Goal: Task Accomplishment & Management: Manage account settings

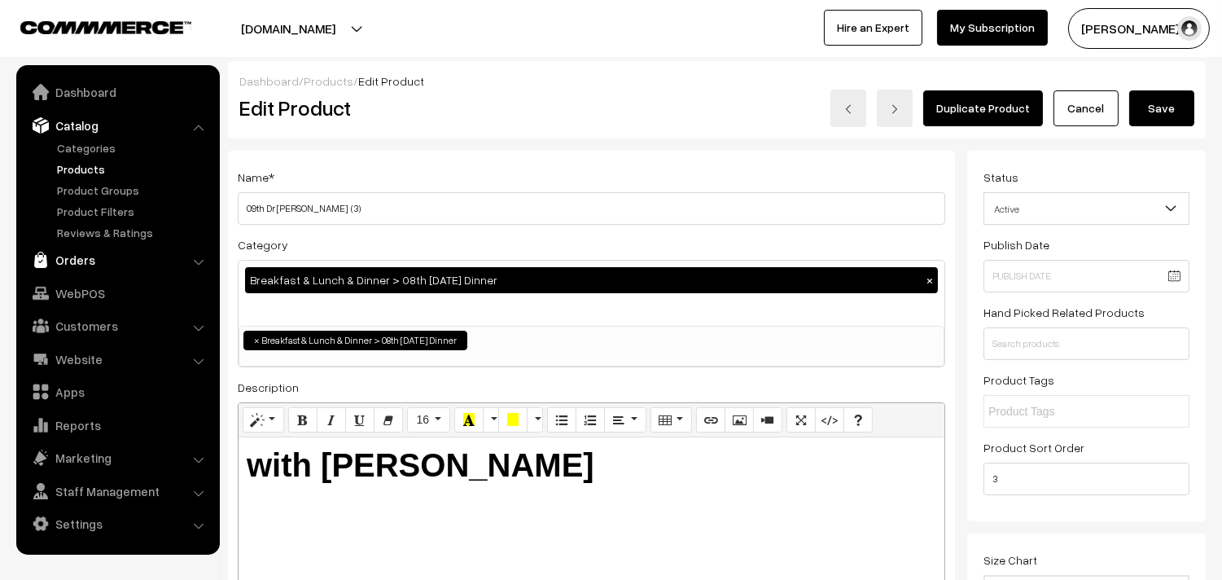
click at [70, 254] on link "Orders" at bounding box center [117, 259] width 194 height 29
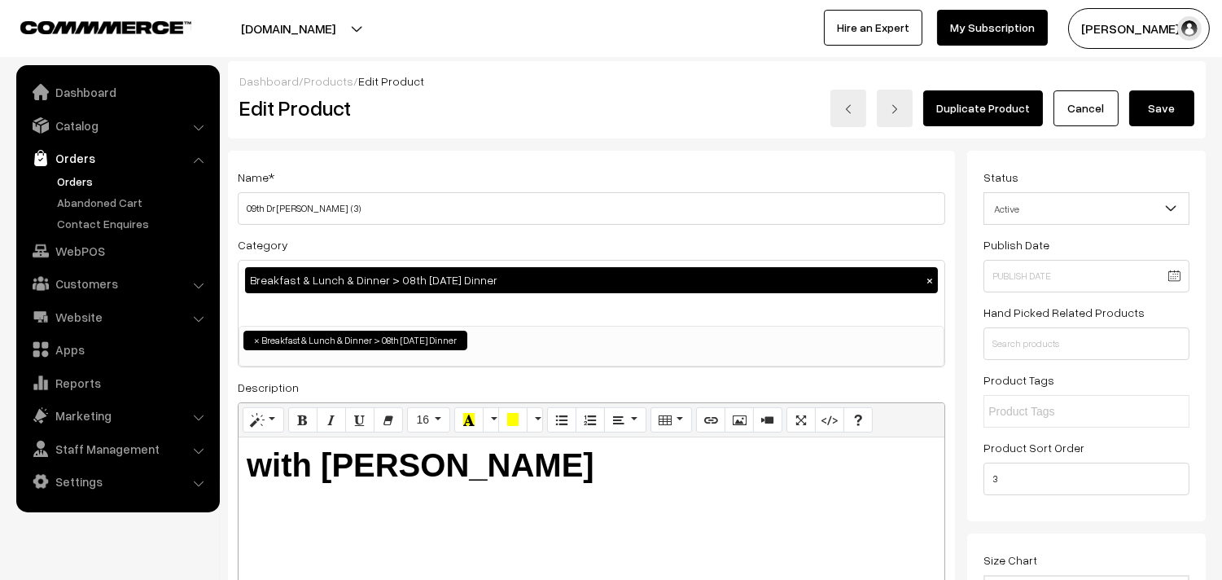
click at [84, 181] on link "Orders" at bounding box center [133, 181] width 161 height 17
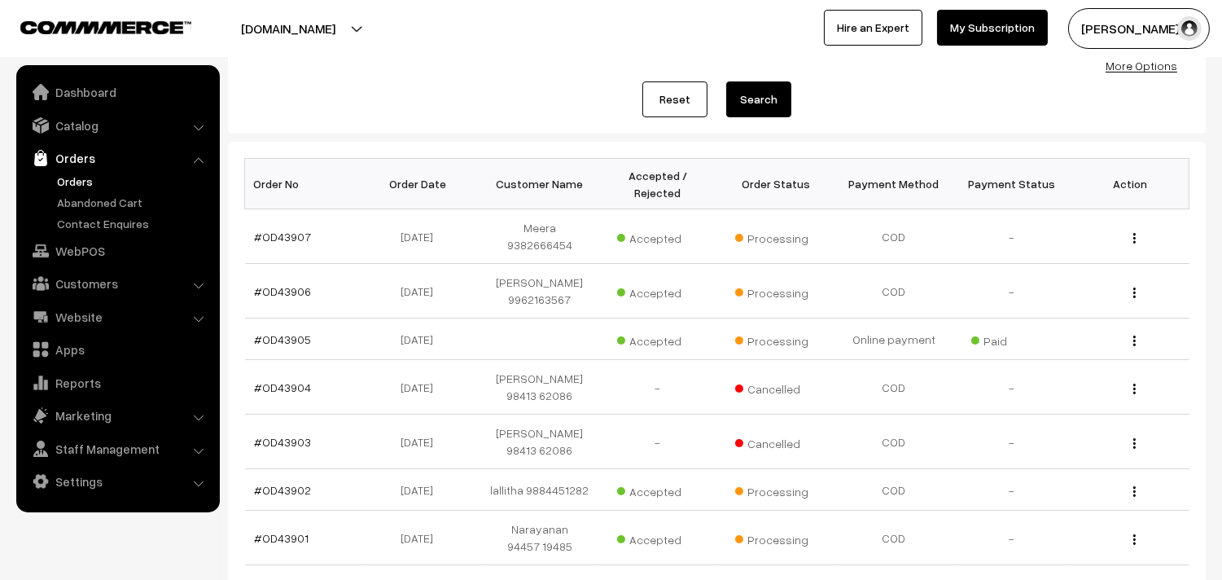
scroll to position [181, 0]
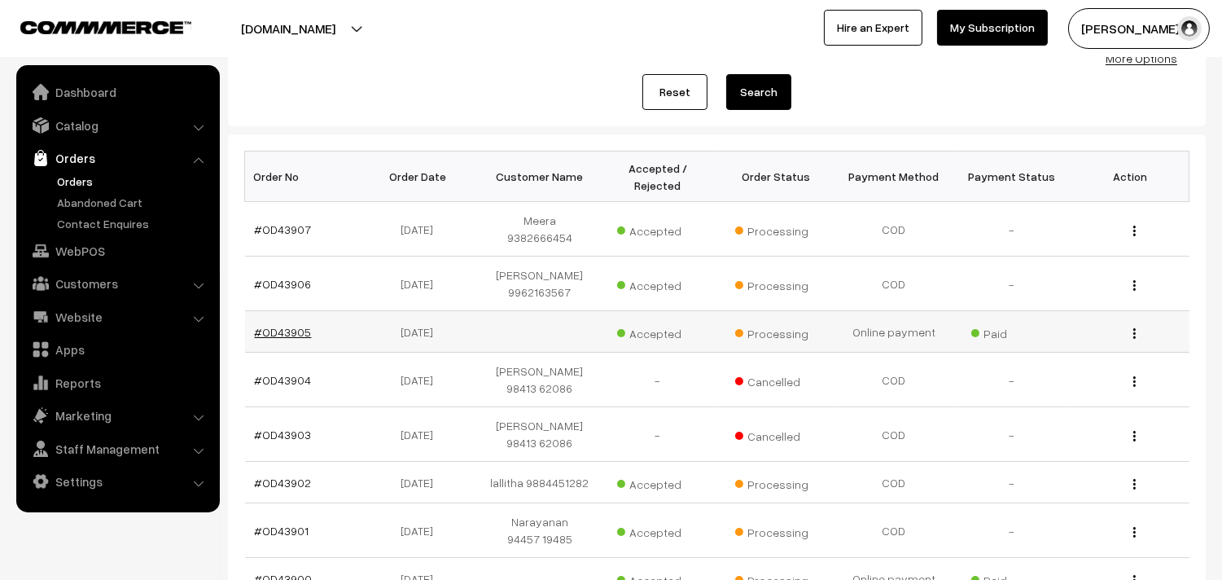
click at [301, 325] on link "#OD43905" at bounding box center [283, 332] width 57 height 14
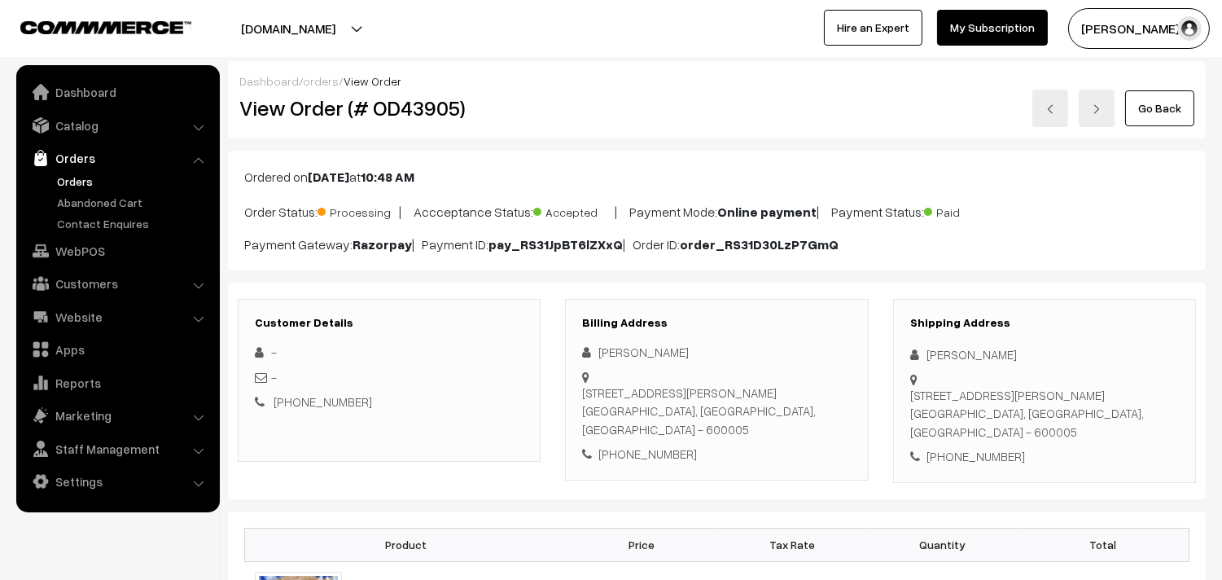
click at [1144, 110] on link "Go Back" at bounding box center [1159, 108] width 69 height 36
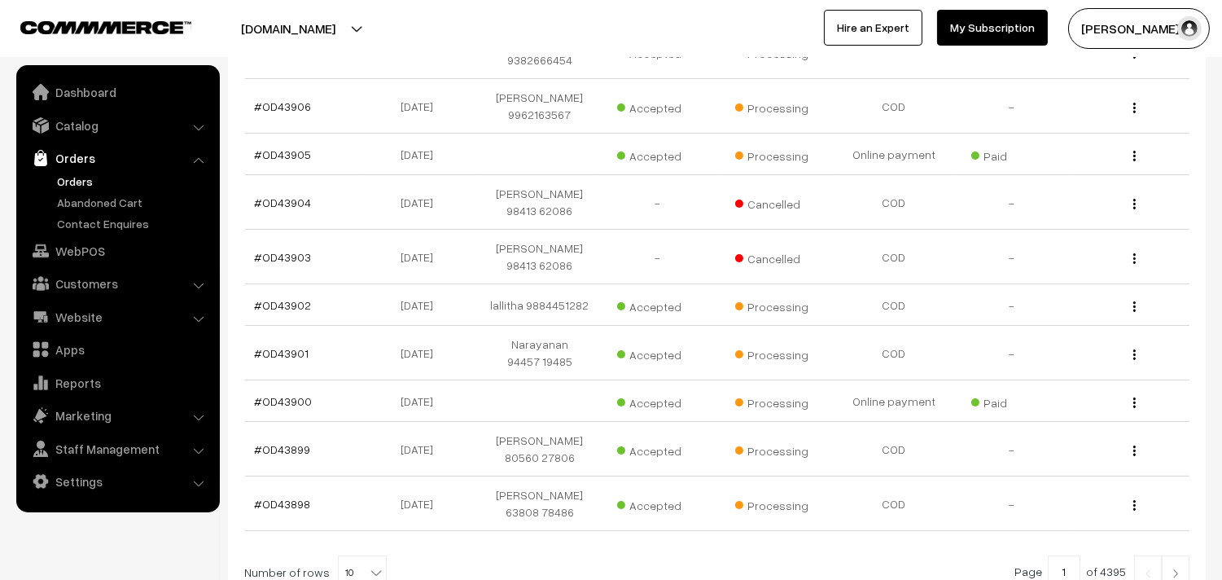
scroll to position [361, 0]
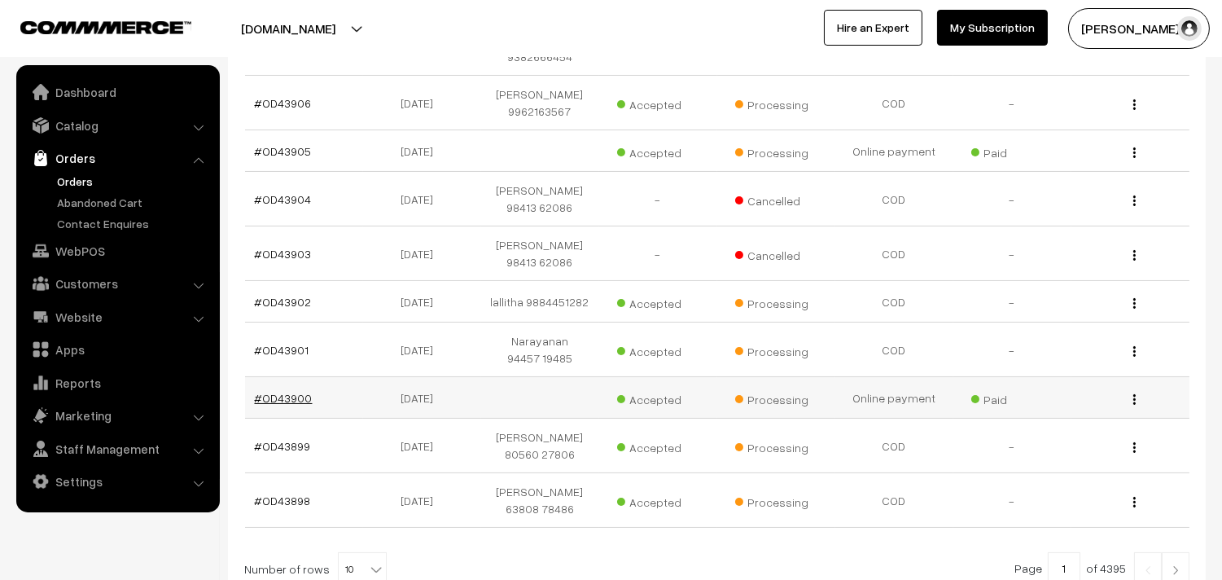
click at [287, 391] on link "#OD43900" at bounding box center [284, 398] width 58 height 14
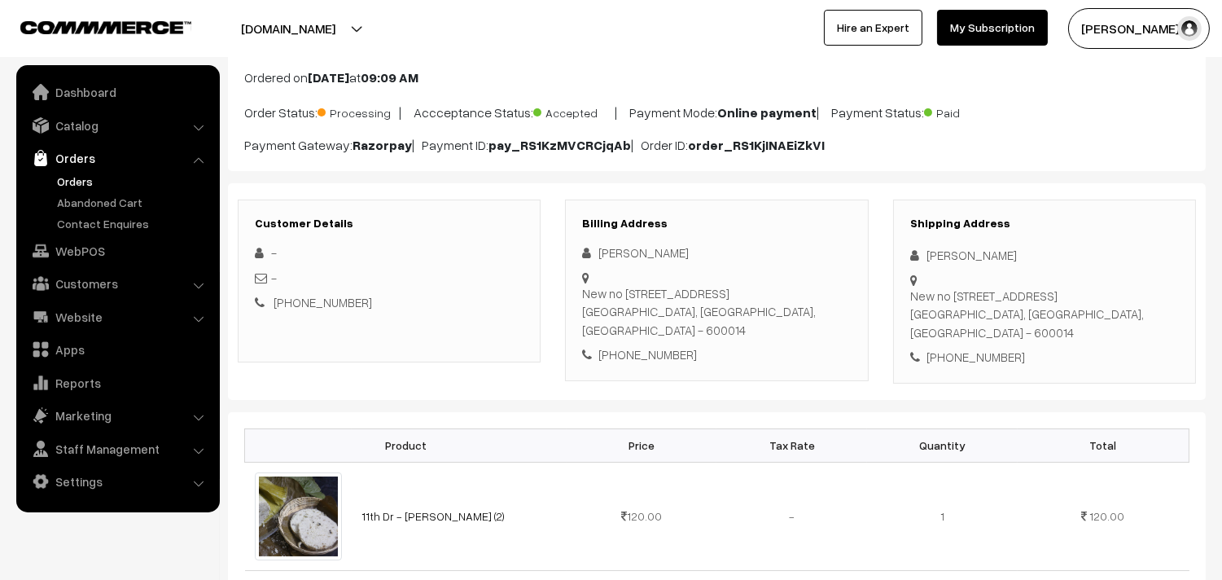
scroll to position [90, 0]
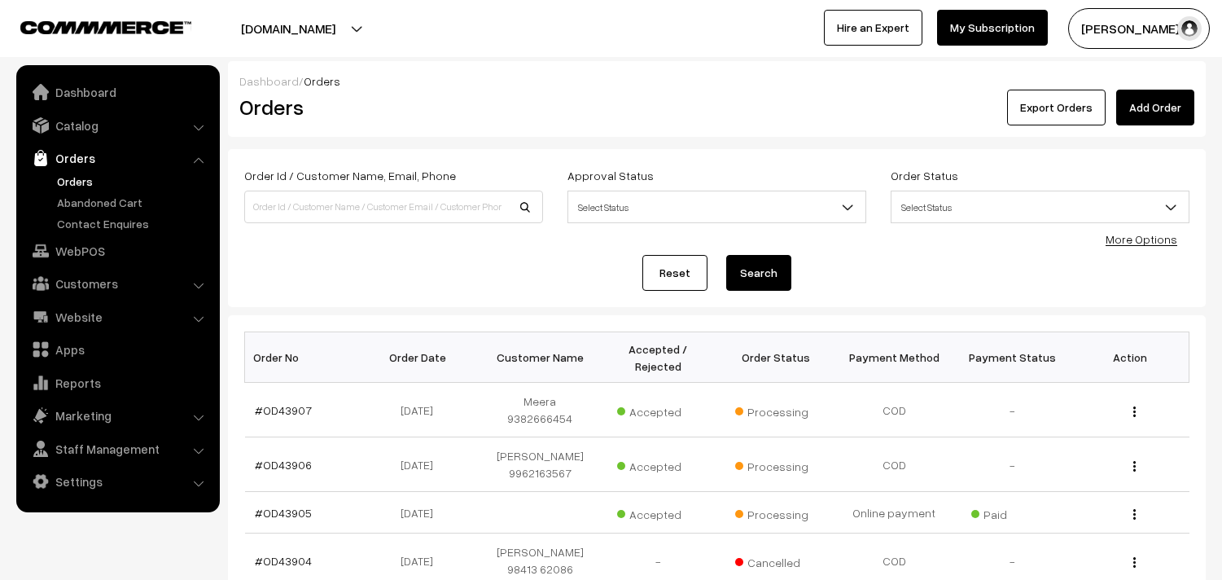
scroll to position [361, 0]
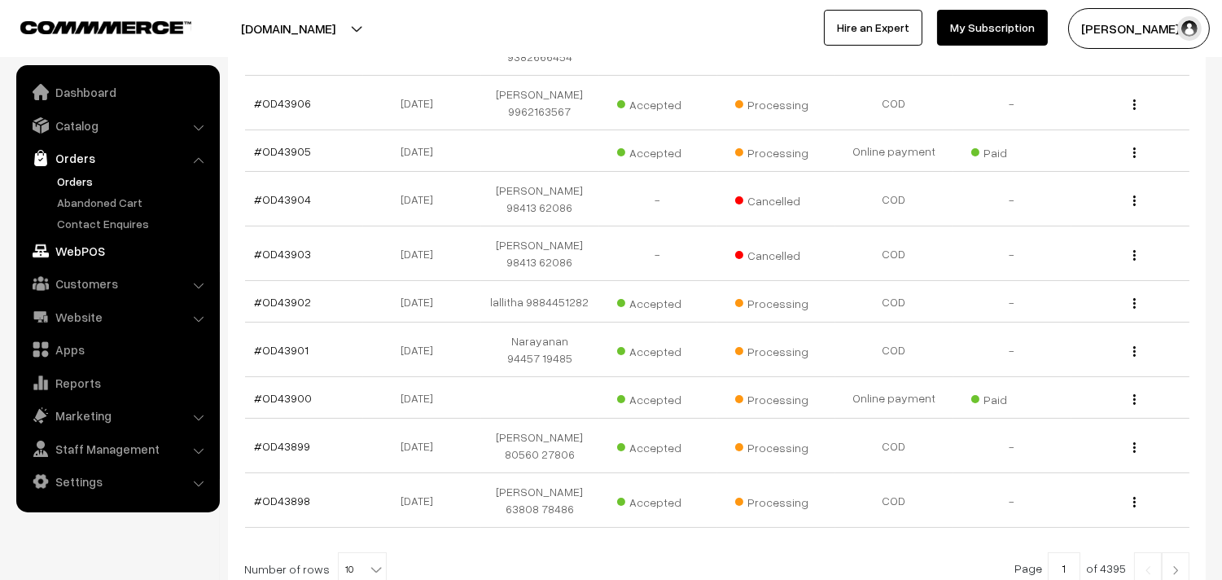
click at [92, 255] on link "WebPOS" at bounding box center [117, 250] width 194 height 29
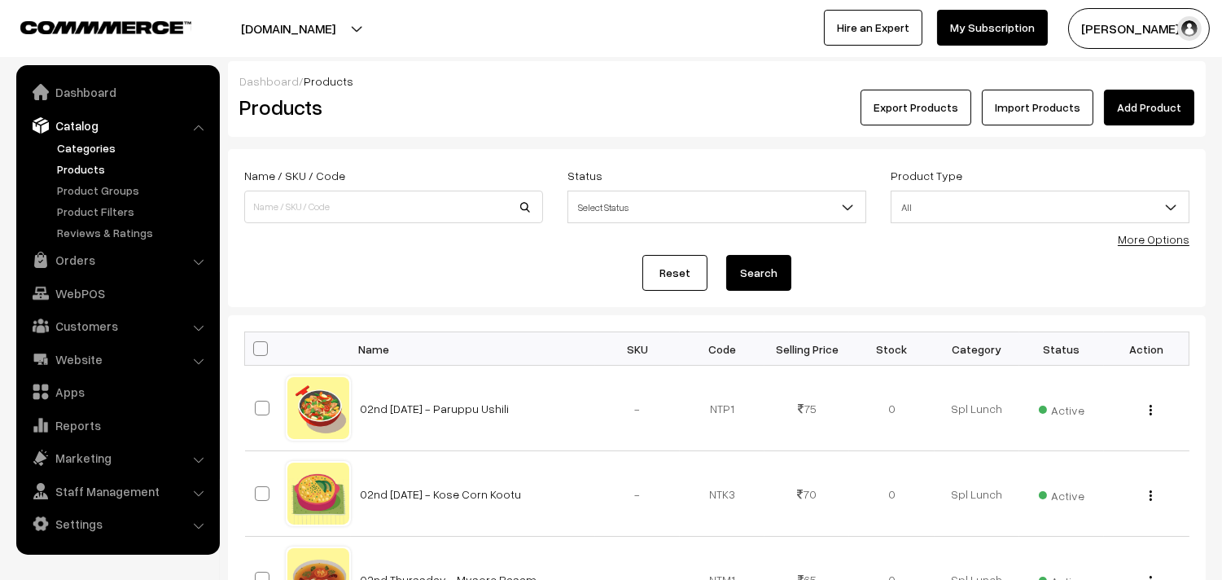
click at [107, 142] on link "Categories" at bounding box center [133, 147] width 161 height 17
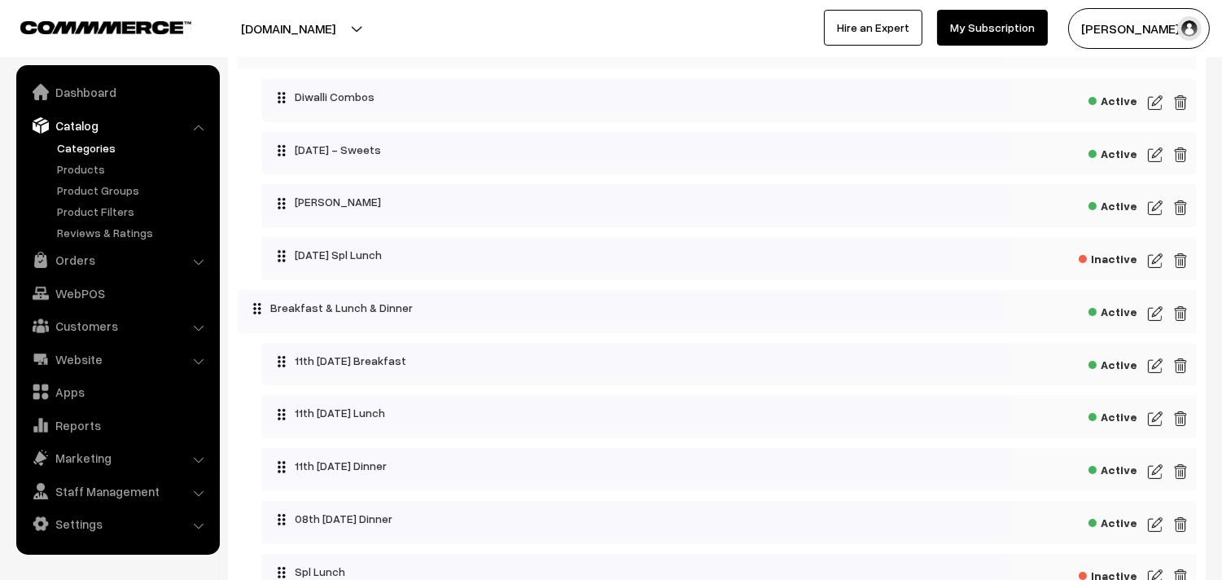
scroll to position [271, 0]
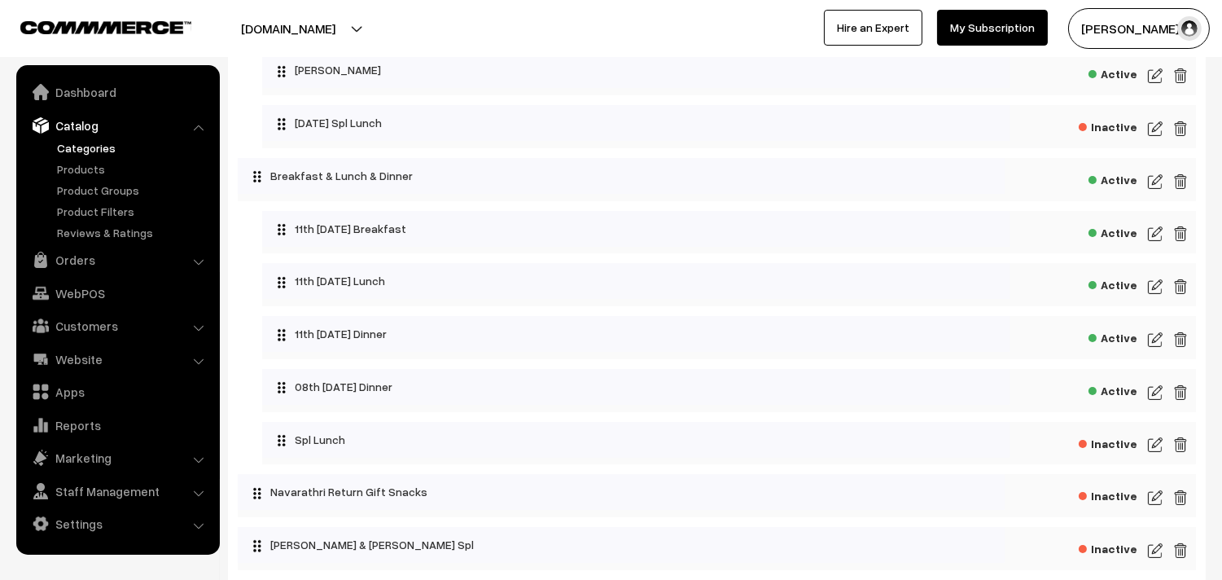
click at [1157, 233] on img at bounding box center [1155, 234] width 15 height 20
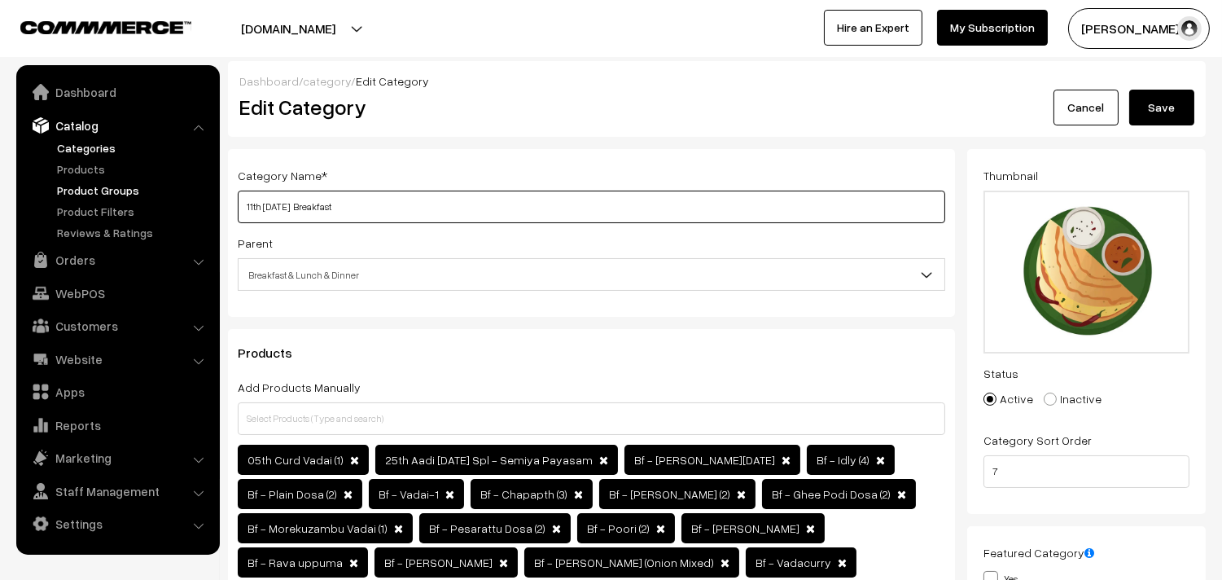
drag, startPoint x: 296, startPoint y: 208, endPoint x: 173, endPoint y: 195, distance: 123.6
drag, startPoint x: 291, startPoint y: 205, endPoint x: 214, endPoint y: 195, distance: 77.9
type input "12th Sunday Breakfast"
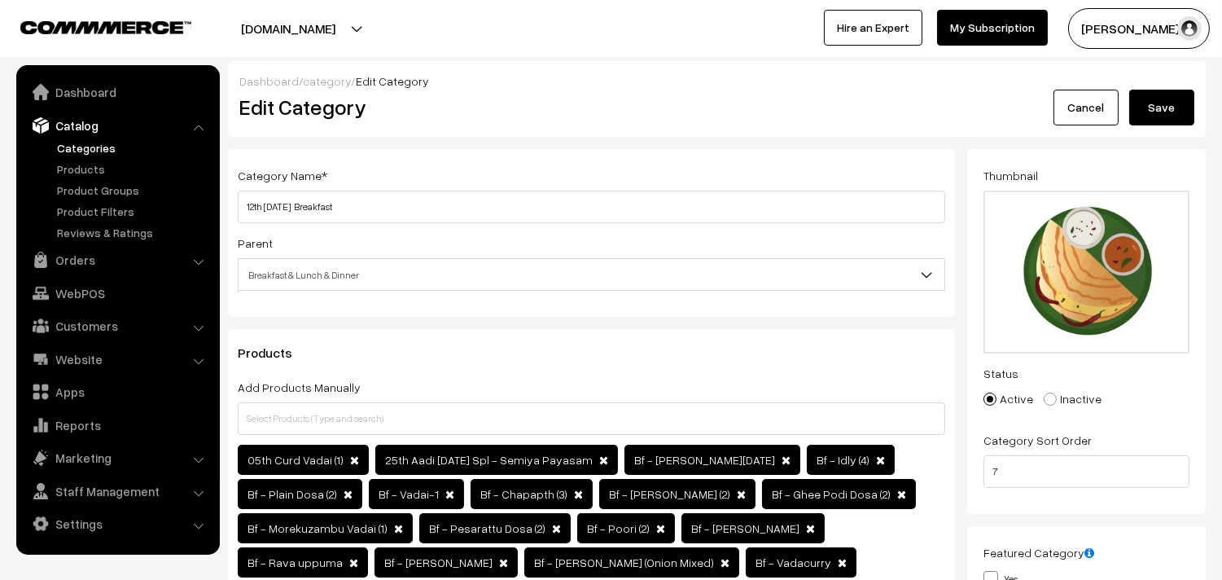
click at [1140, 106] on button "Save" at bounding box center [1161, 108] width 65 height 36
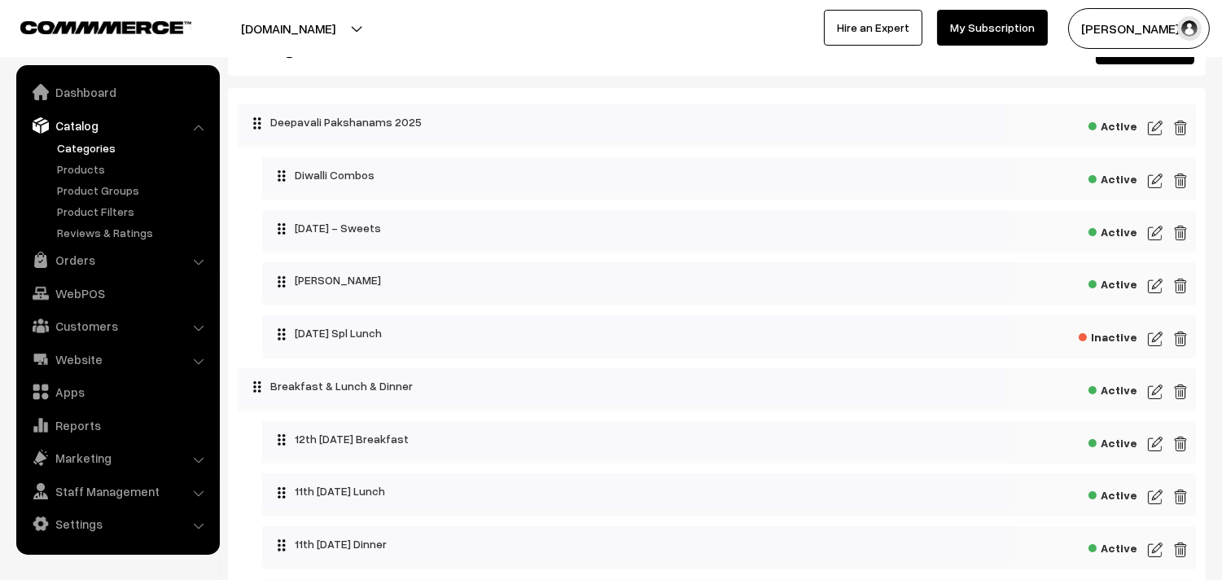
scroll to position [271, 0]
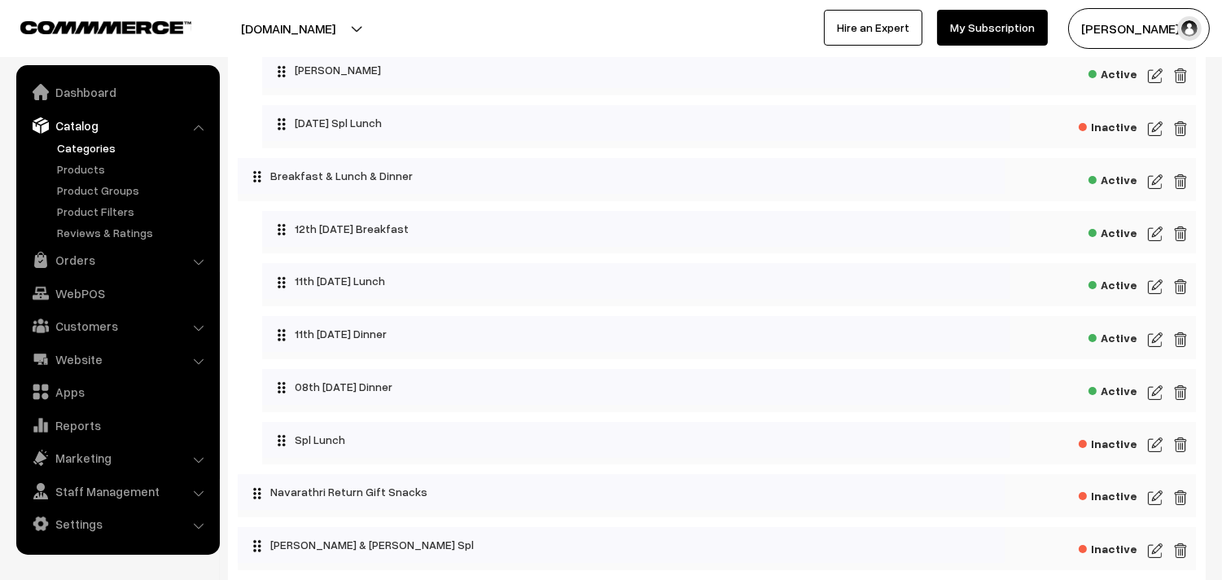
click at [1149, 283] on img at bounding box center [1155, 287] width 15 height 20
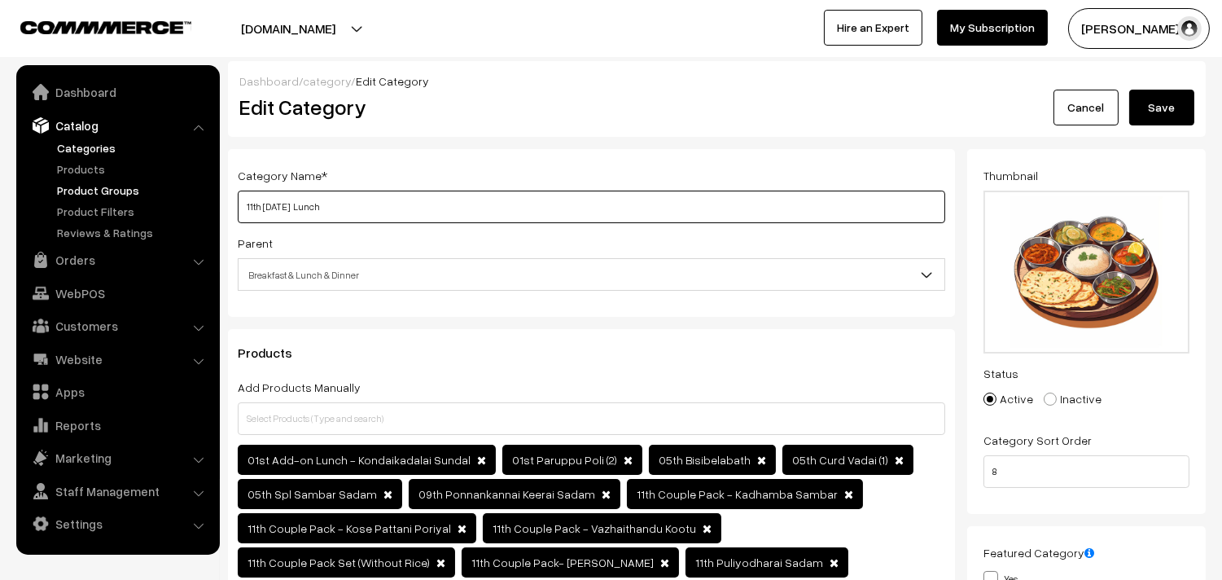
drag, startPoint x: 303, startPoint y: 205, endPoint x: 122, endPoint y: 196, distance: 180.9
paste input "2th Sunday"
type input "12th [DATE] Lunch"
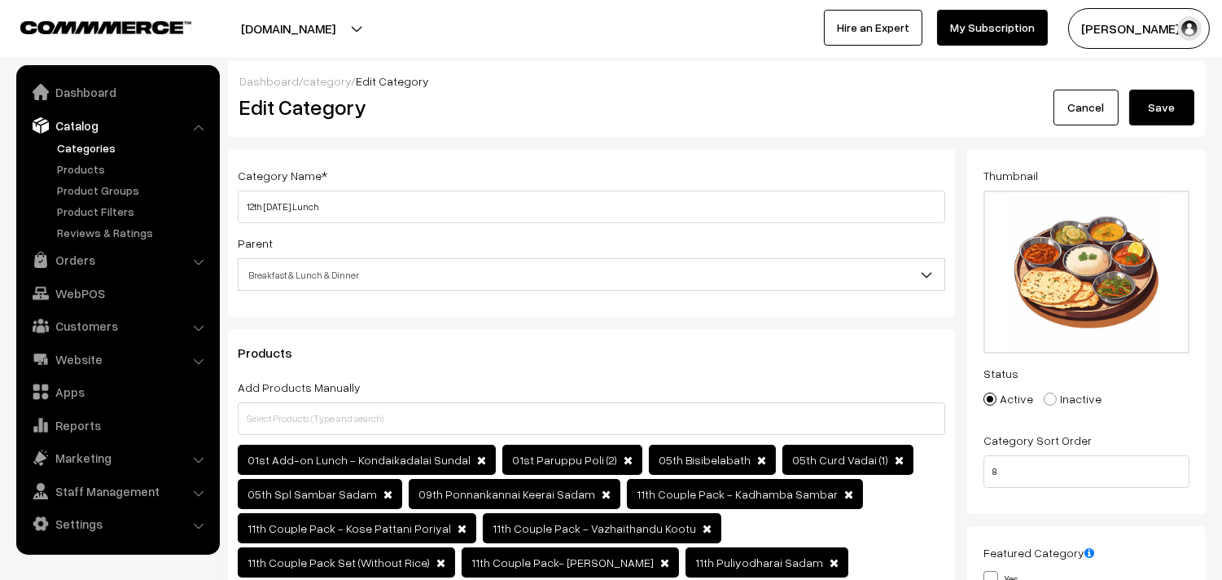
drag, startPoint x: 1162, startPoint y: 104, endPoint x: 462, endPoint y: 16, distance: 706.3
click at [1164, 103] on button "Save" at bounding box center [1161, 108] width 65 height 36
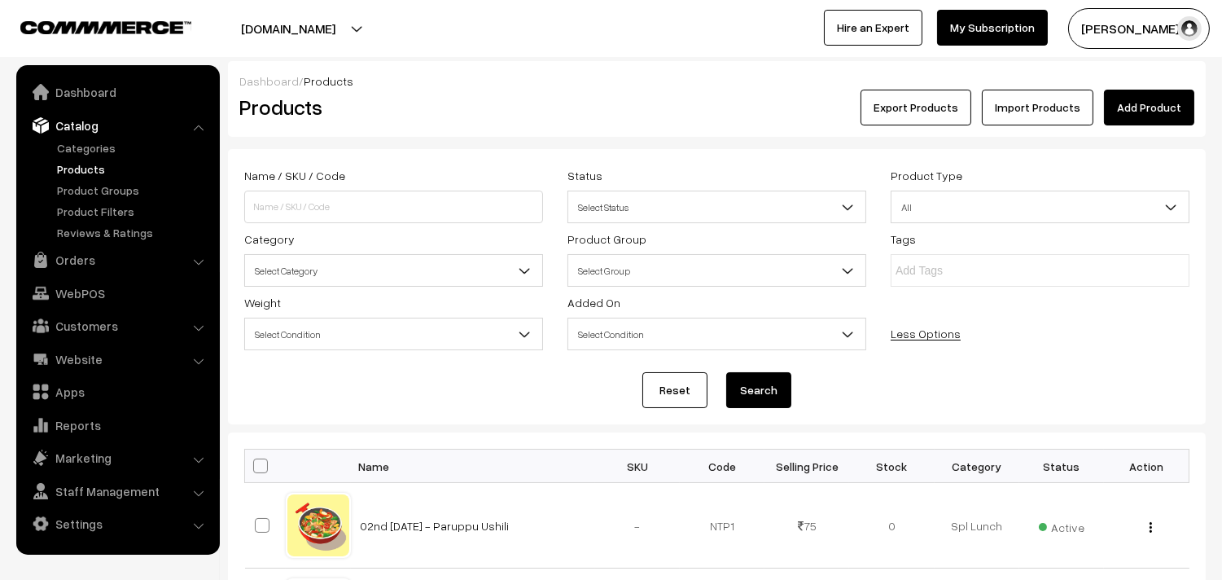
click at [308, 256] on span "Select Category" at bounding box center [393, 270] width 299 height 33
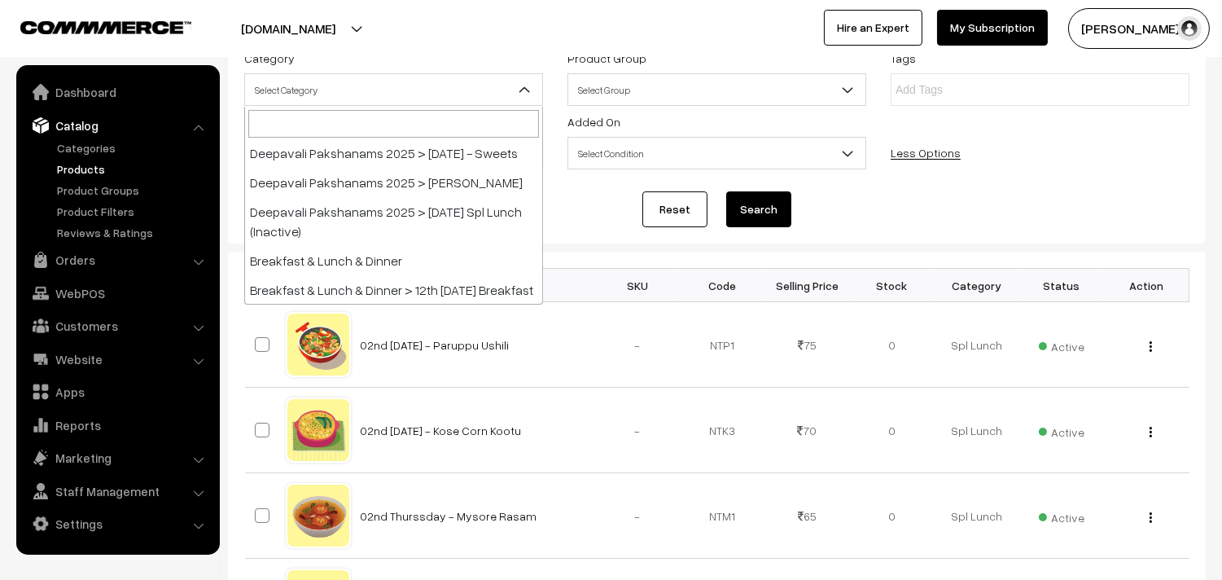
scroll to position [181, 0]
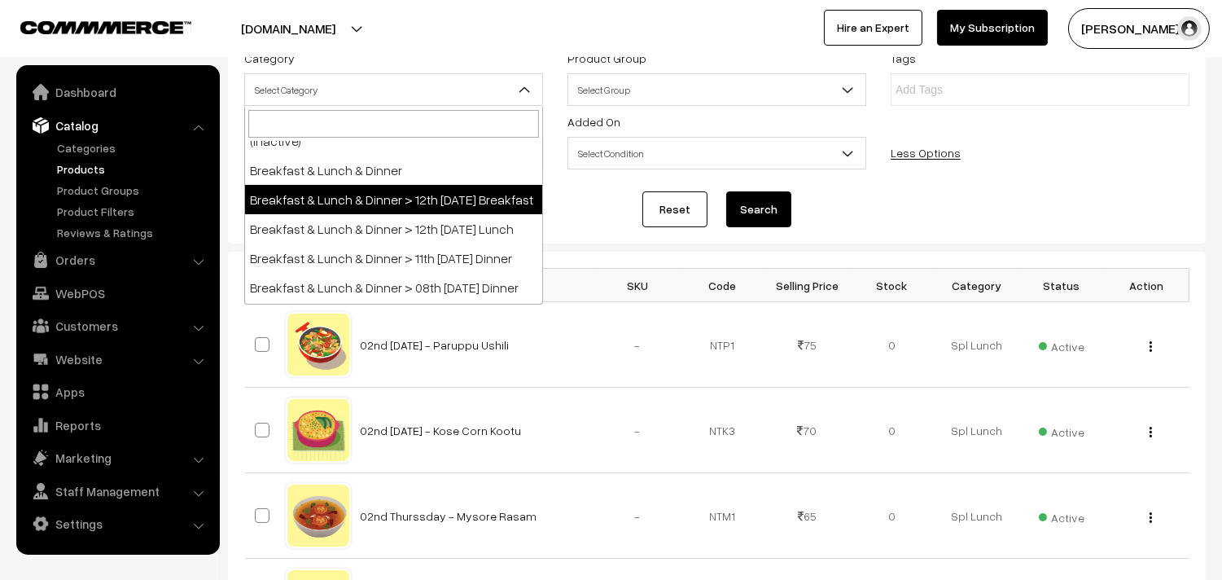
select select "91"
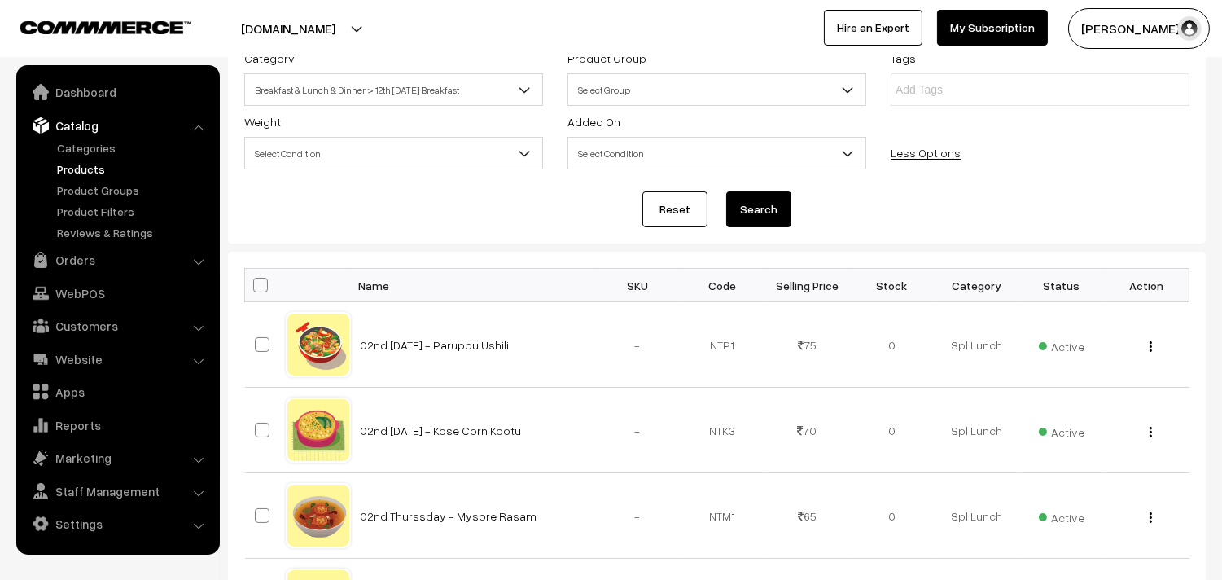
click at [750, 212] on button "Search" at bounding box center [758, 209] width 65 height 36
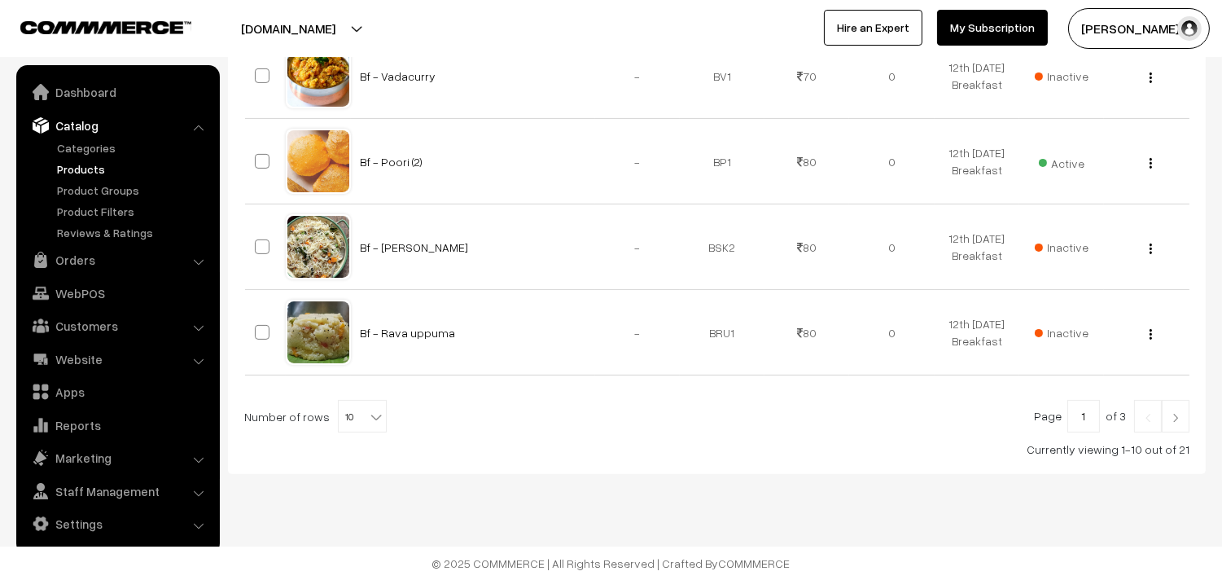
click at [355, 418] on span "10" at bounding box center [362, 416] width 47 height 33
select select "100"
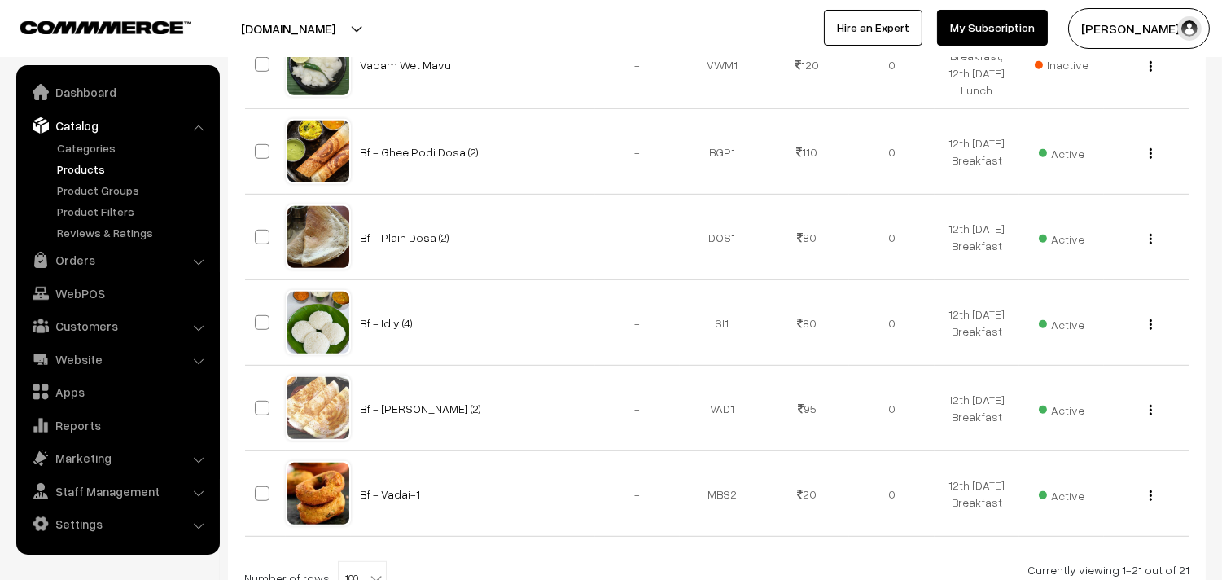
scroll to position [1886, 0]
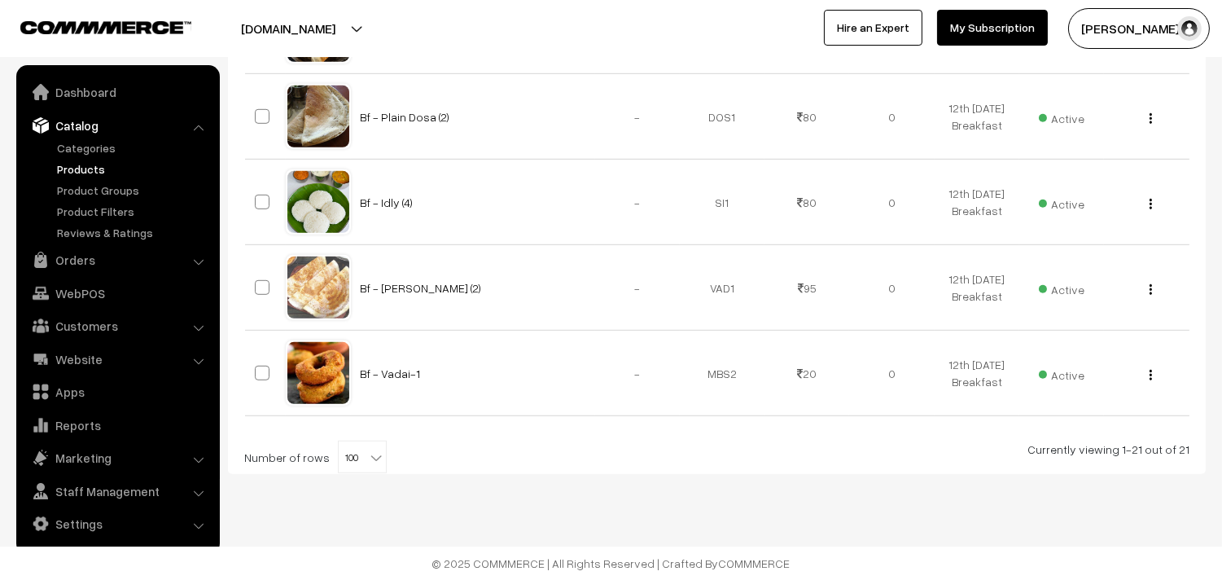
click at [368, 451] on b at bounding box center [376, 457] width 16 height 16
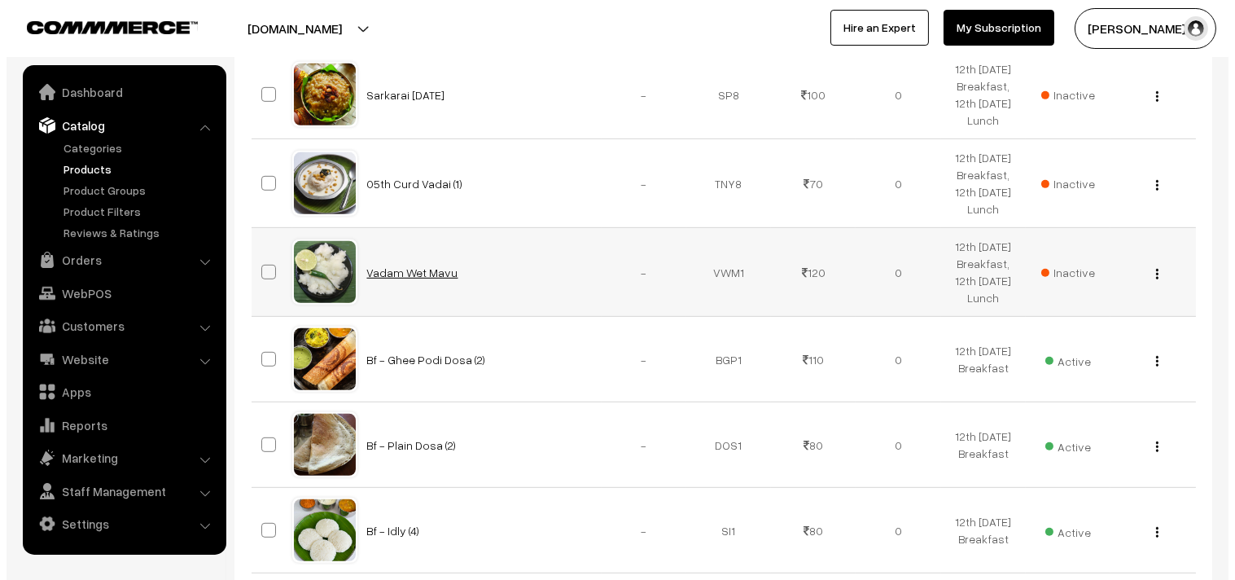
scroll to position [1525, 0]
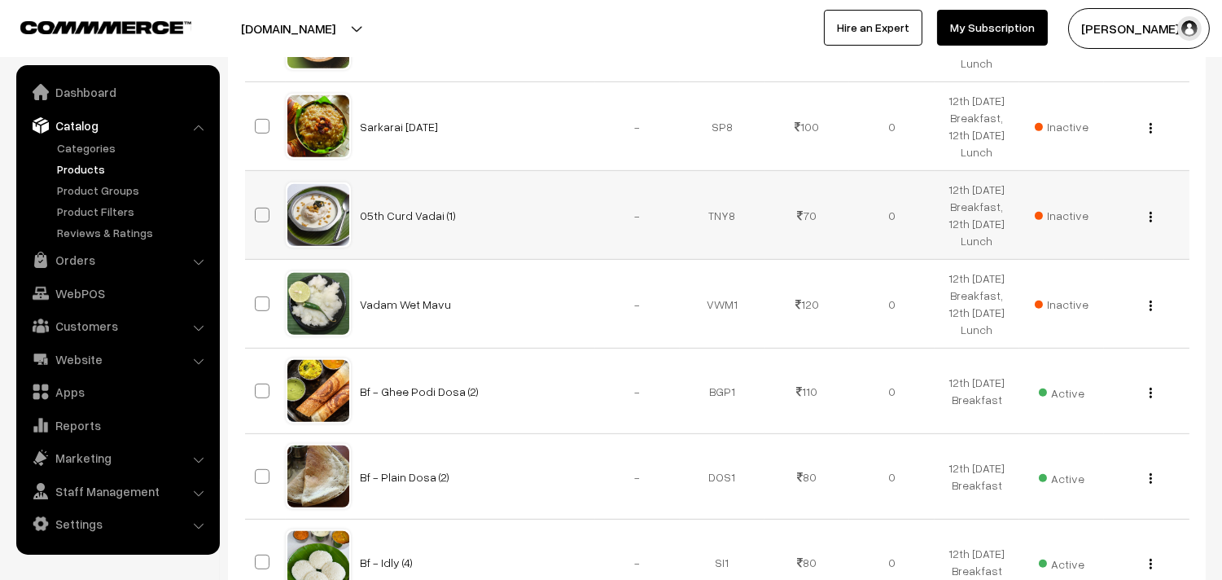
click at [1075, 217] on span "Inactive" at bounding box center [1062, 215] width 54 height 17
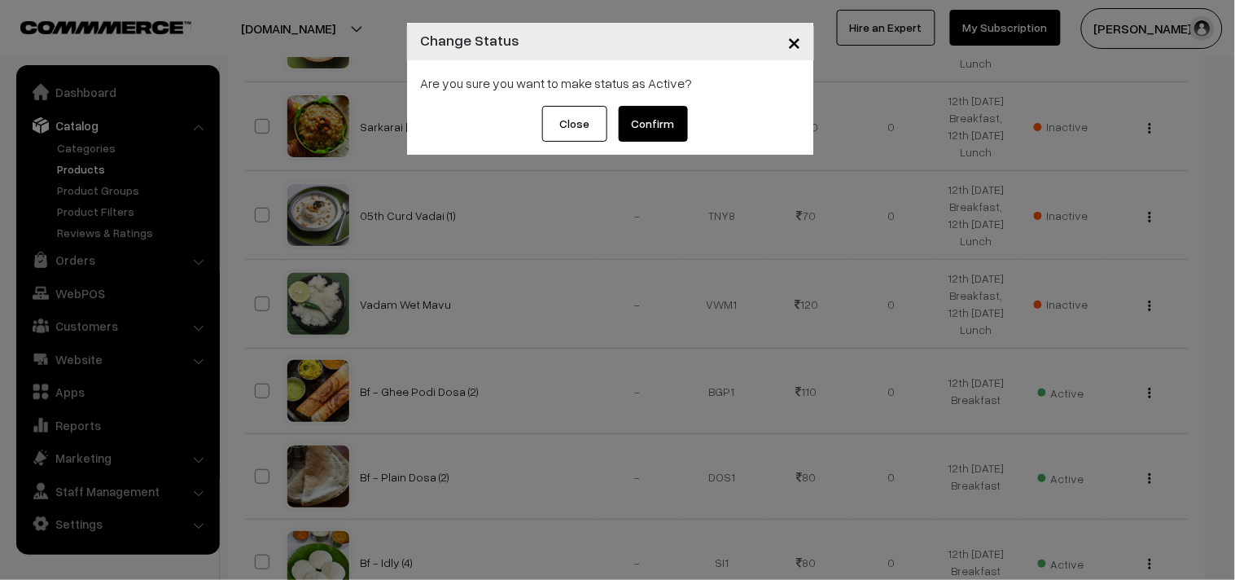
click at [663, 119] on button "Confirm" at bounding box center [653, 124] width 69 height 36
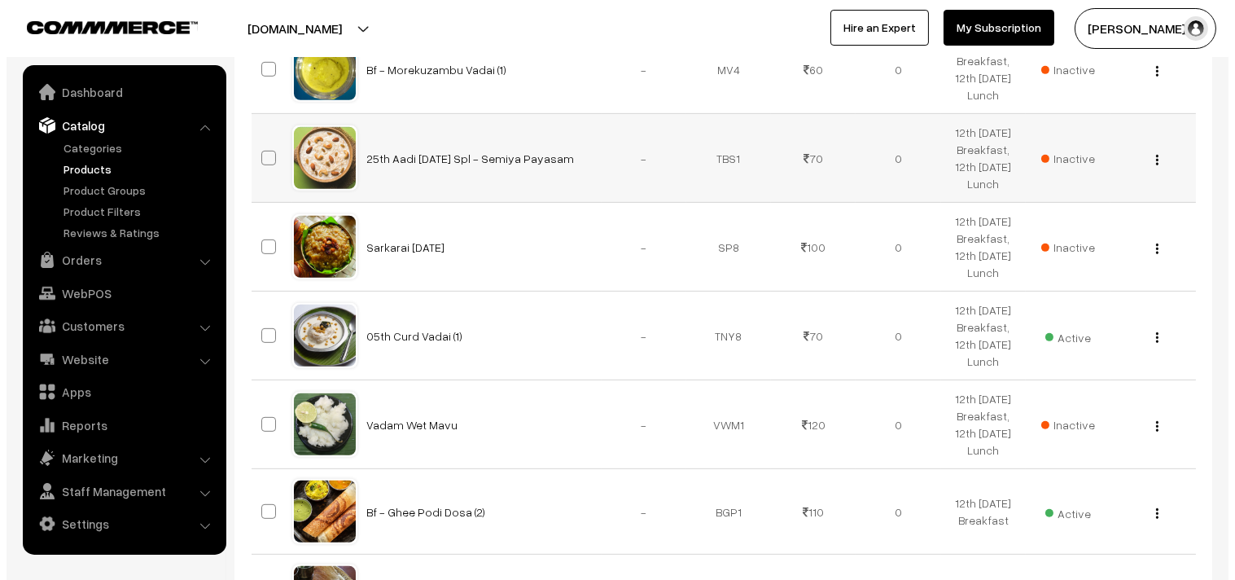
scroll to position [1434, 0]
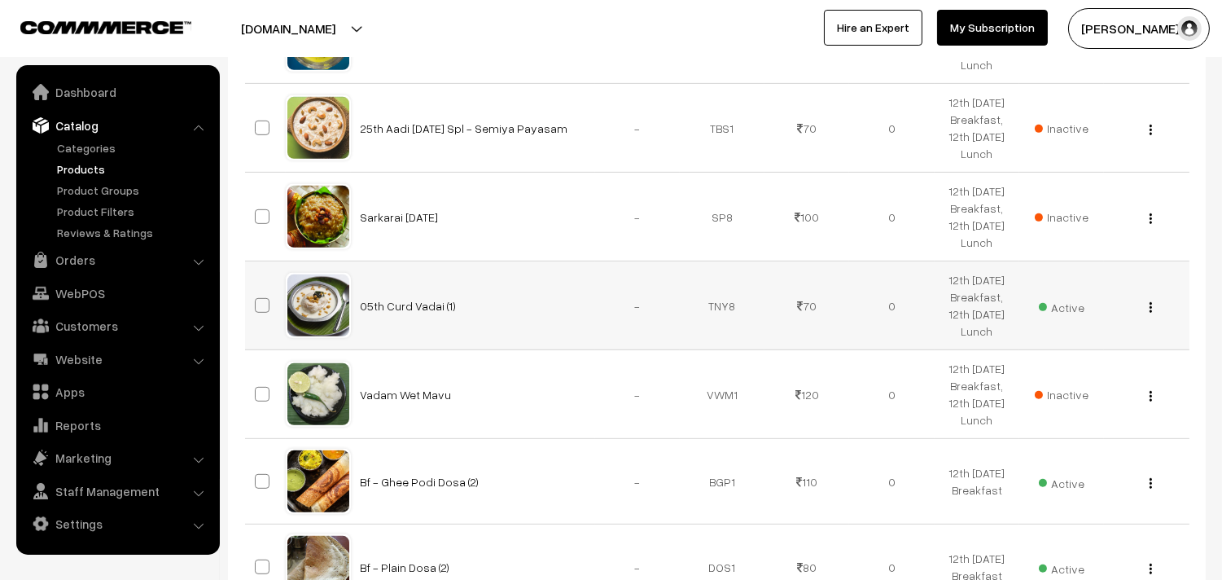
click at [1077, 314] on span "Active" at bounding box center [1062, 305] width 46 height 21
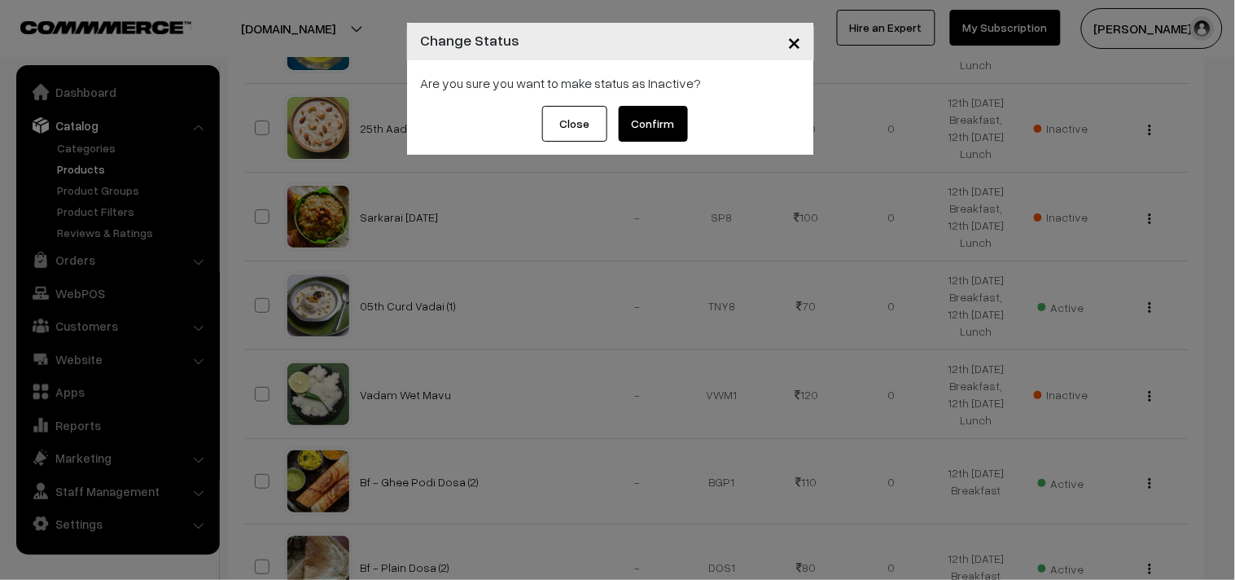
click at [655, 116] on button "Confirm" at bounding box center [653, 124] width 69 height 36
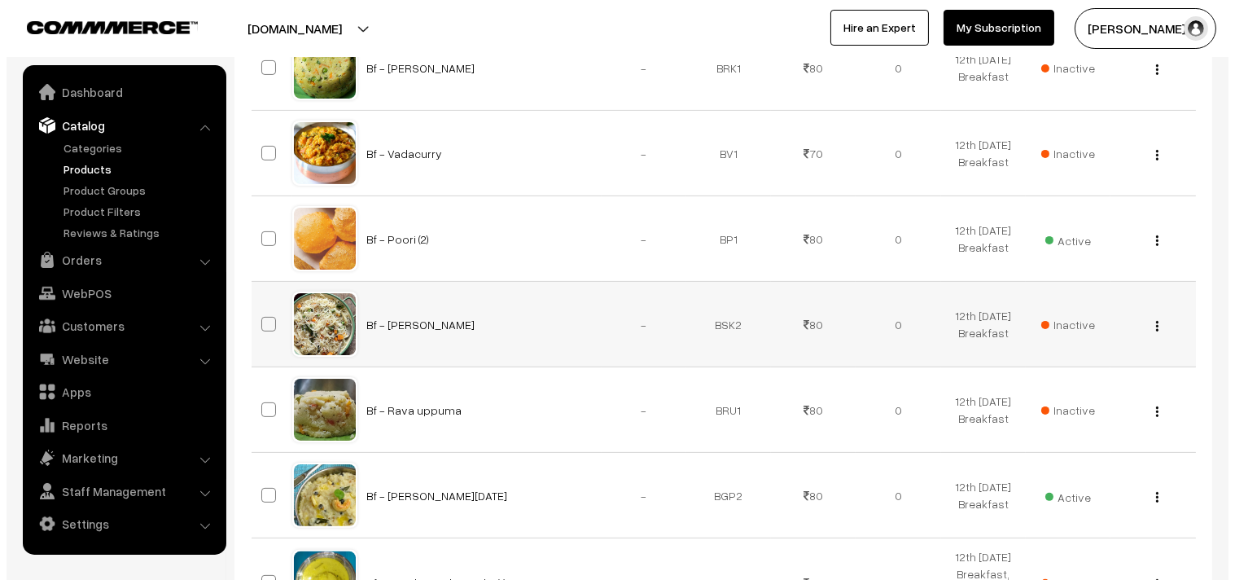
scroll to position [801, 0]
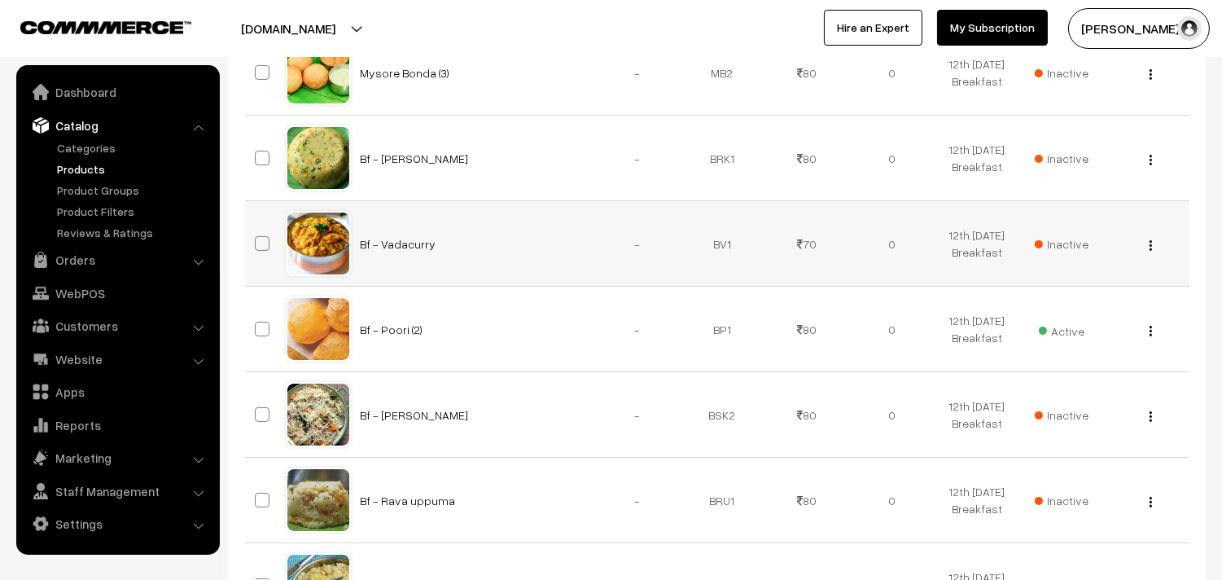
click at [1070, 240] on span "Inactive" at bounding box center [1062, 243] width 54 height 17
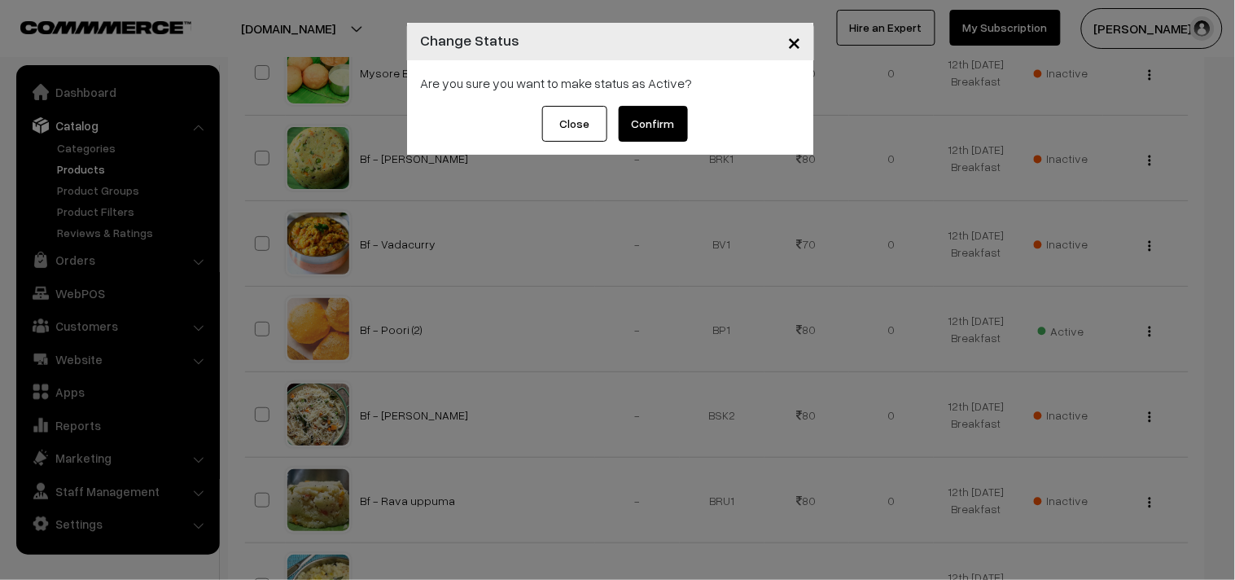
click at [660, 127] on button "Confirm" at bounding box center [653, 124] width 69 height 36
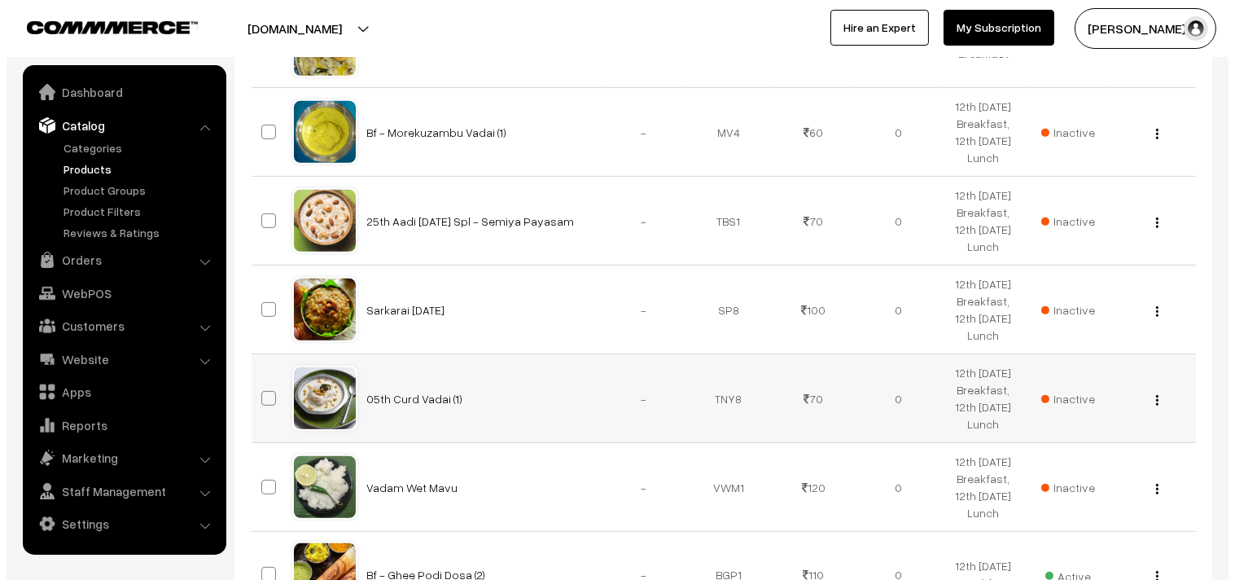
scroll to position [1525, 0]
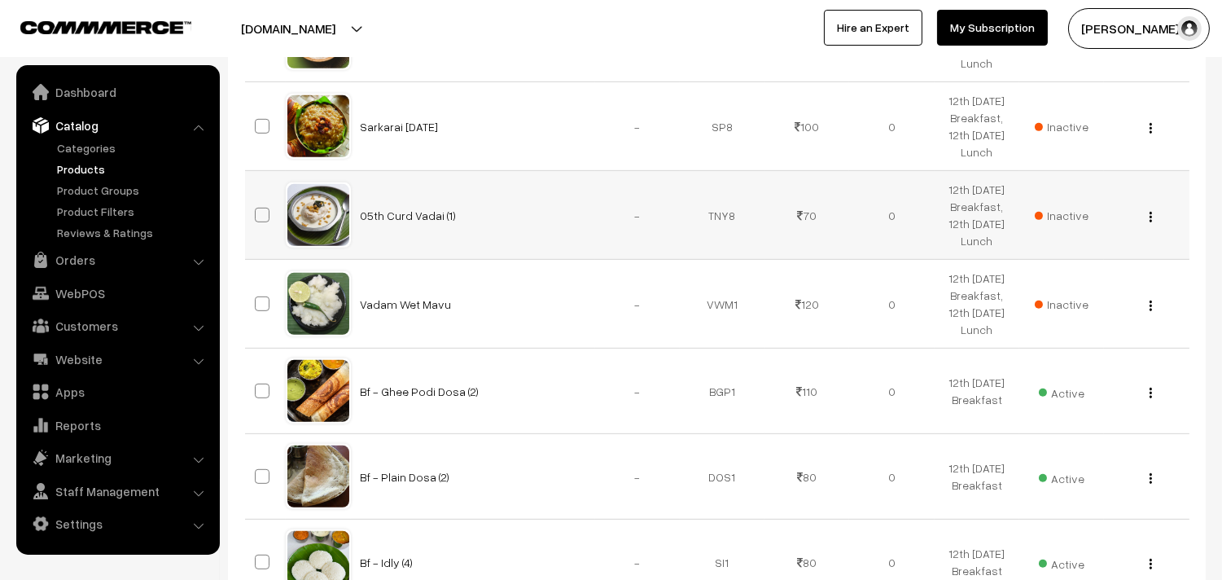
click at [1071, 216] on span "Inactive" at bounding box center [1062, 215] width 54 height 17
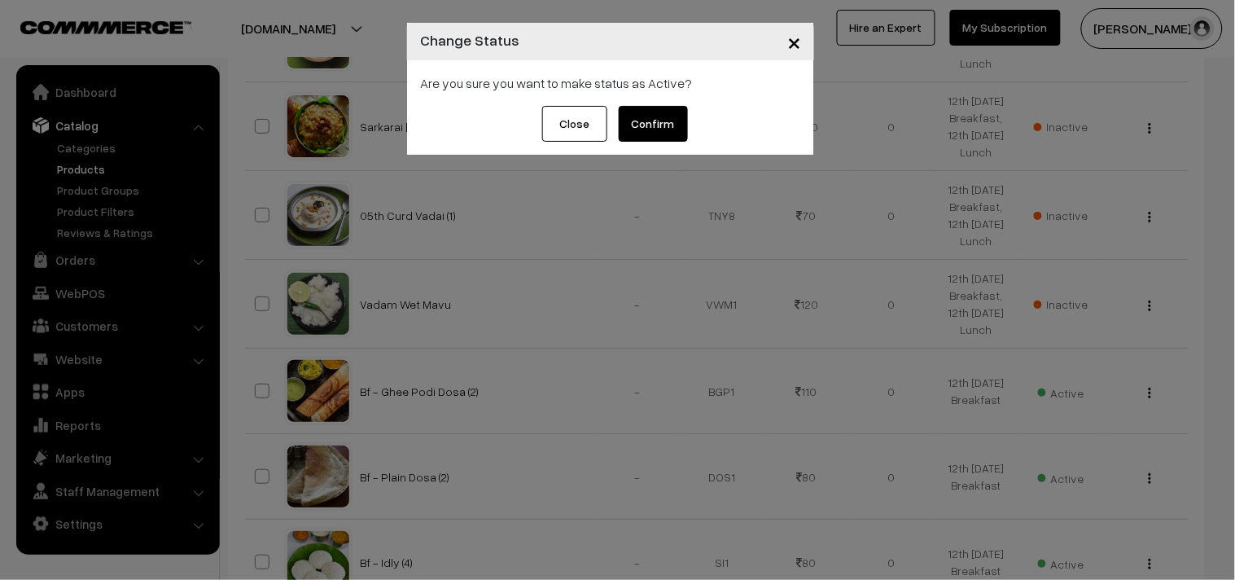
click at [664, 127] on button "Confirm" at bounding box center [653, 124] width 69 height 36
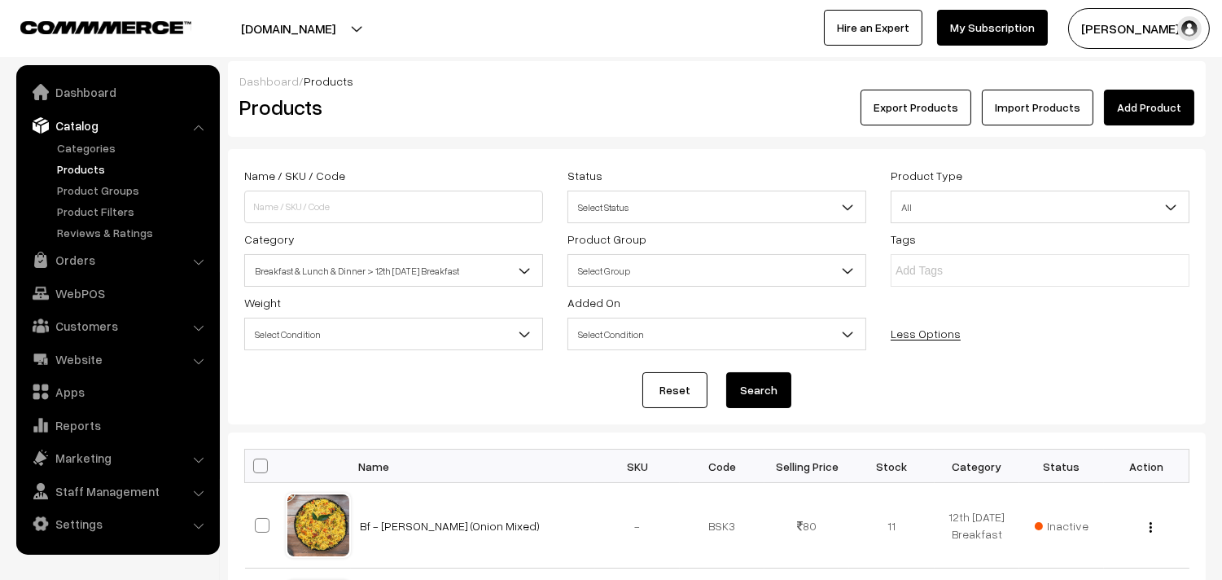
click at [259, 472] on span at bounding box center [260, 465] width 15 height 15
click at [256, 470] on input "checkbox" at bounding box center [250, 465] width 11 height 11
checkbox input "true"
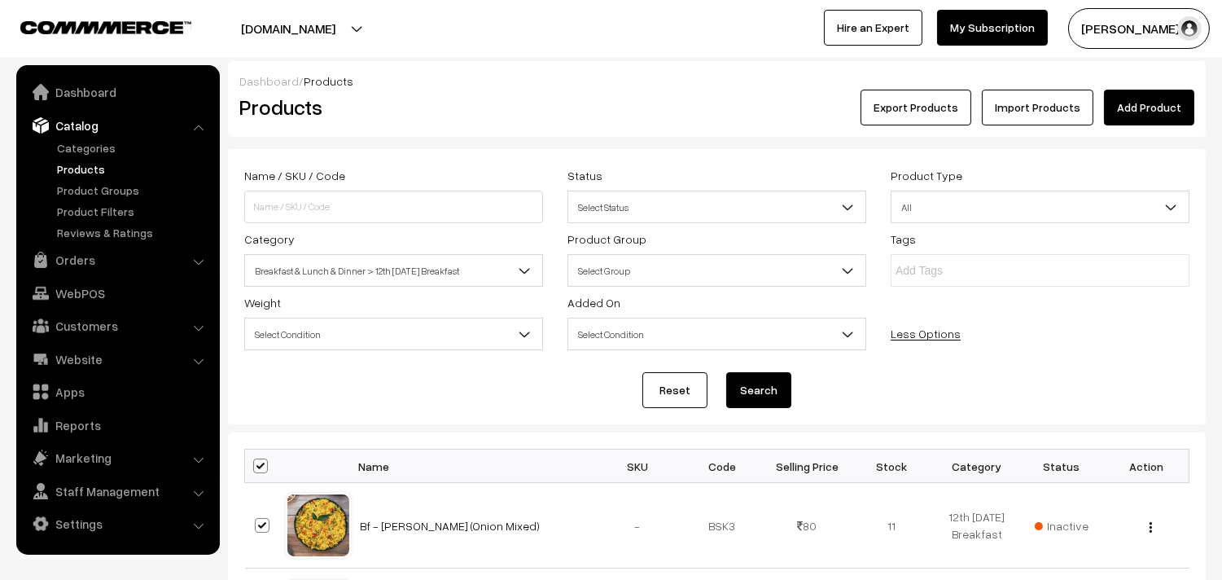
checkbox input "true"
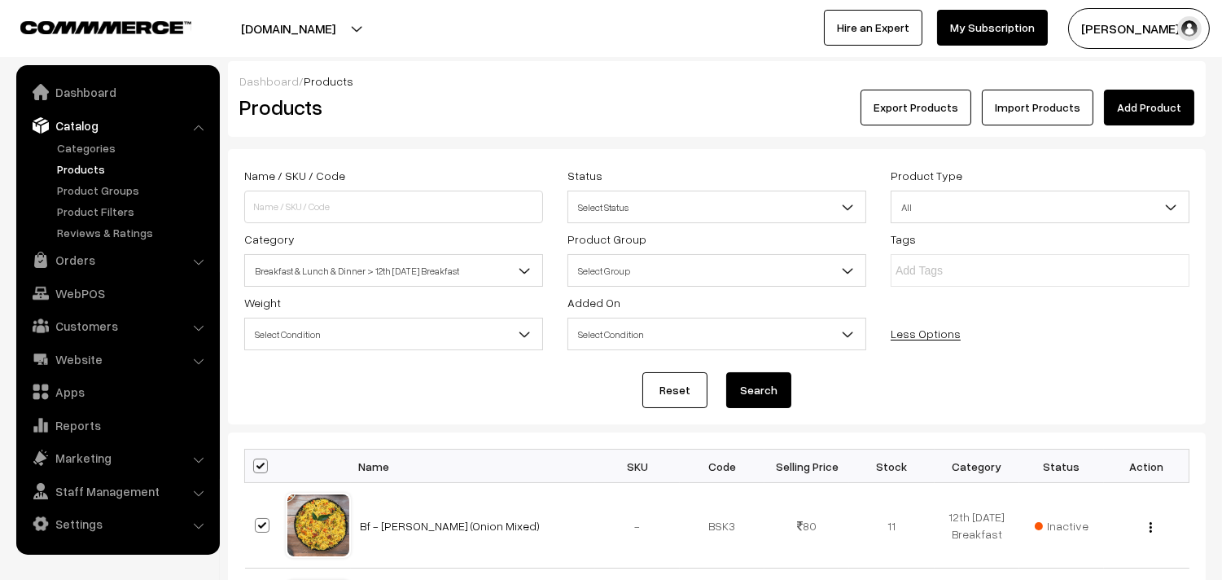
checkbox input "true"
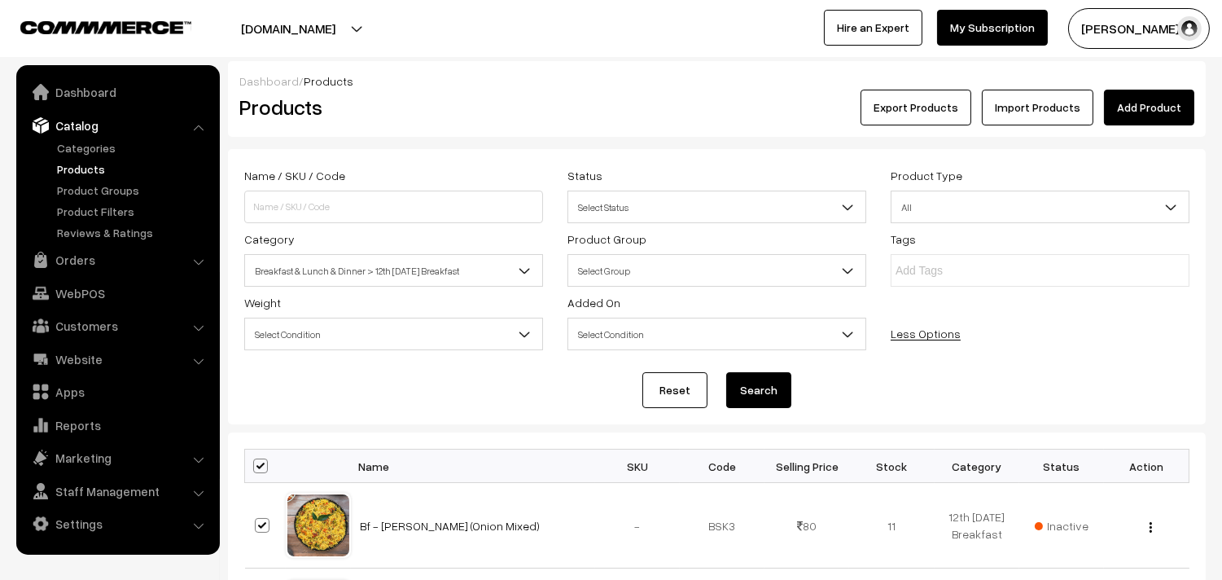
checkbox input "true"
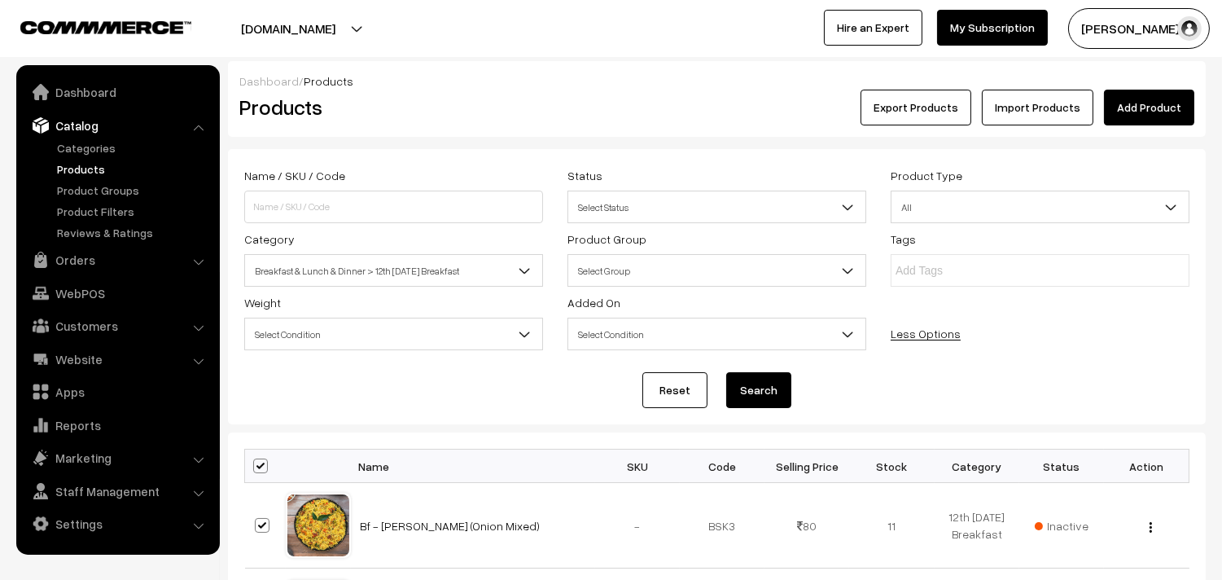
checkbox input "true"
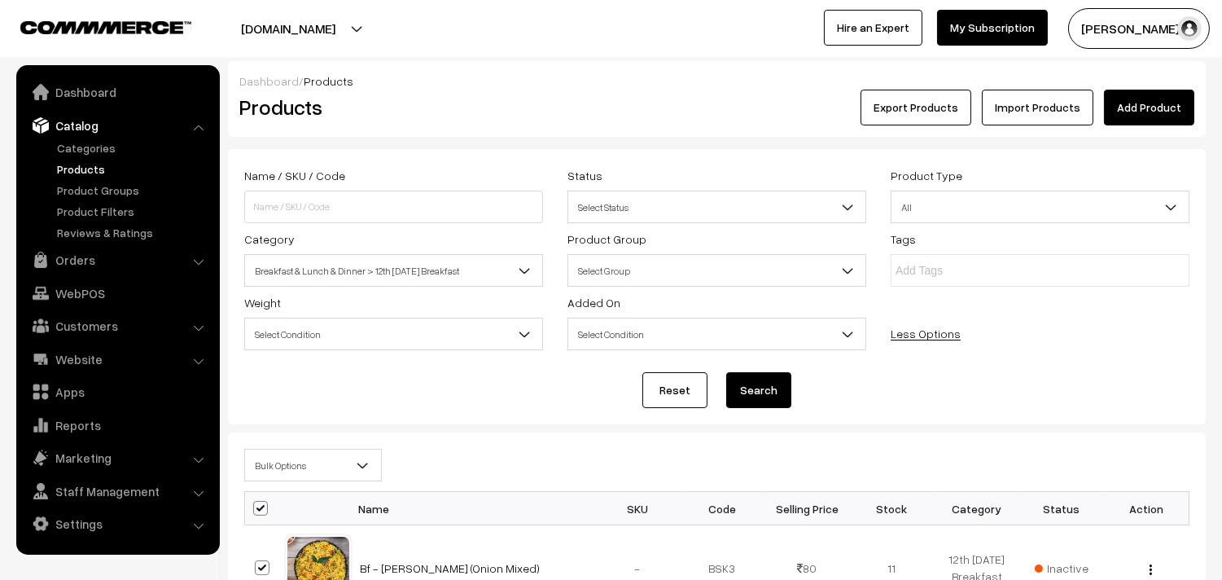
click at [287, 457] on span "Bulk Options" at bounding box center [313, 465] width 136 height 28
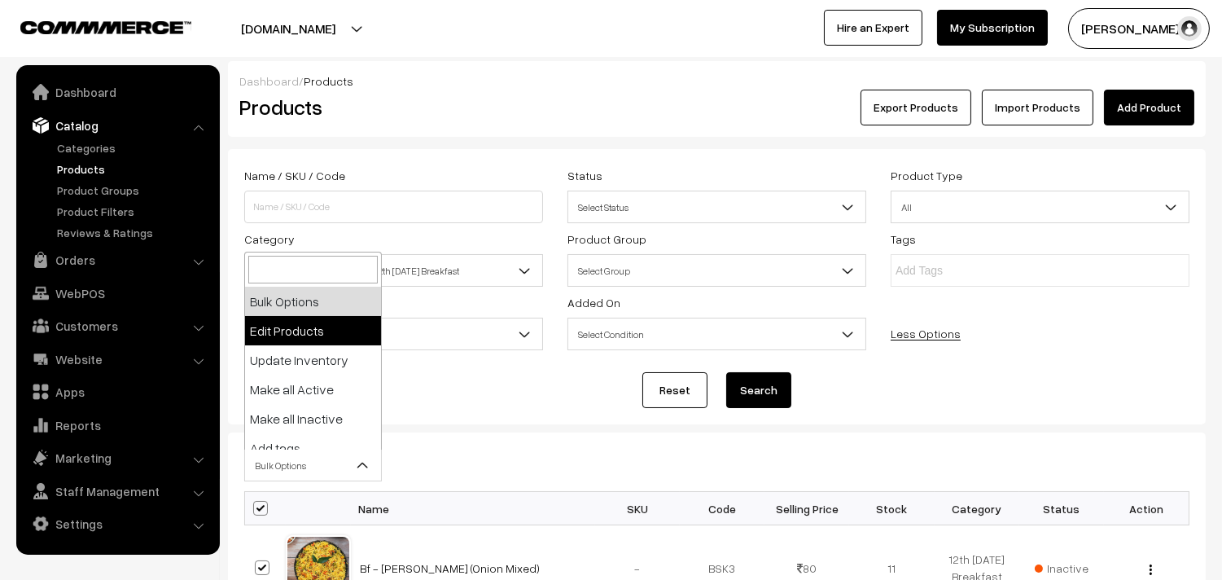
select select "editProduct"
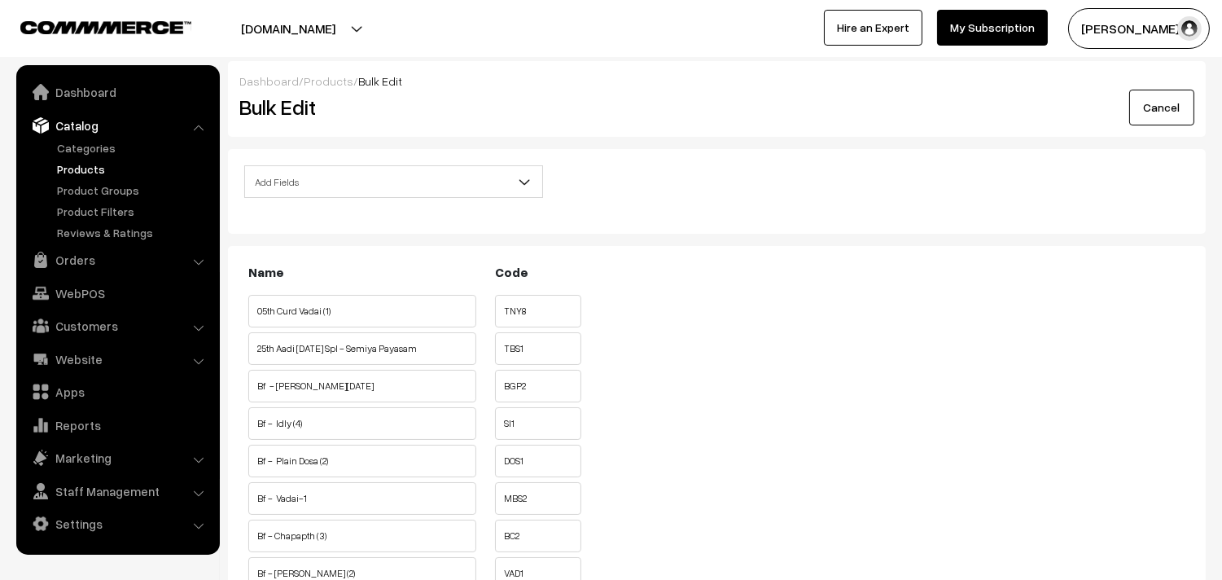
click at [376, 182] on span "Add Fields" at bounding box center [393, 182] width 297 height 28
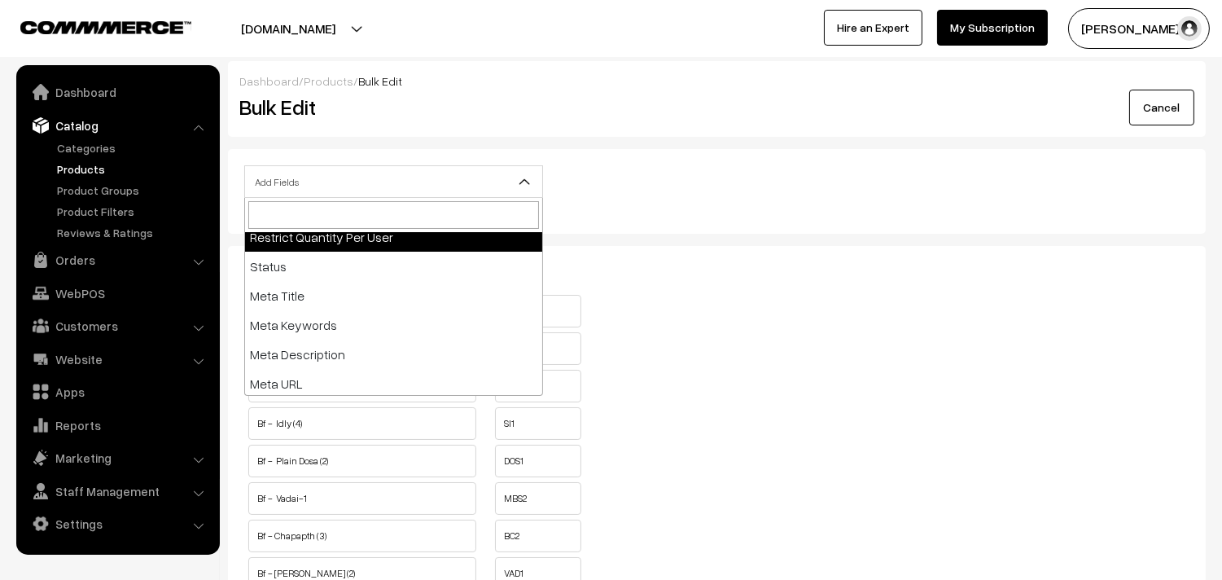
scroll to position [181, 0]
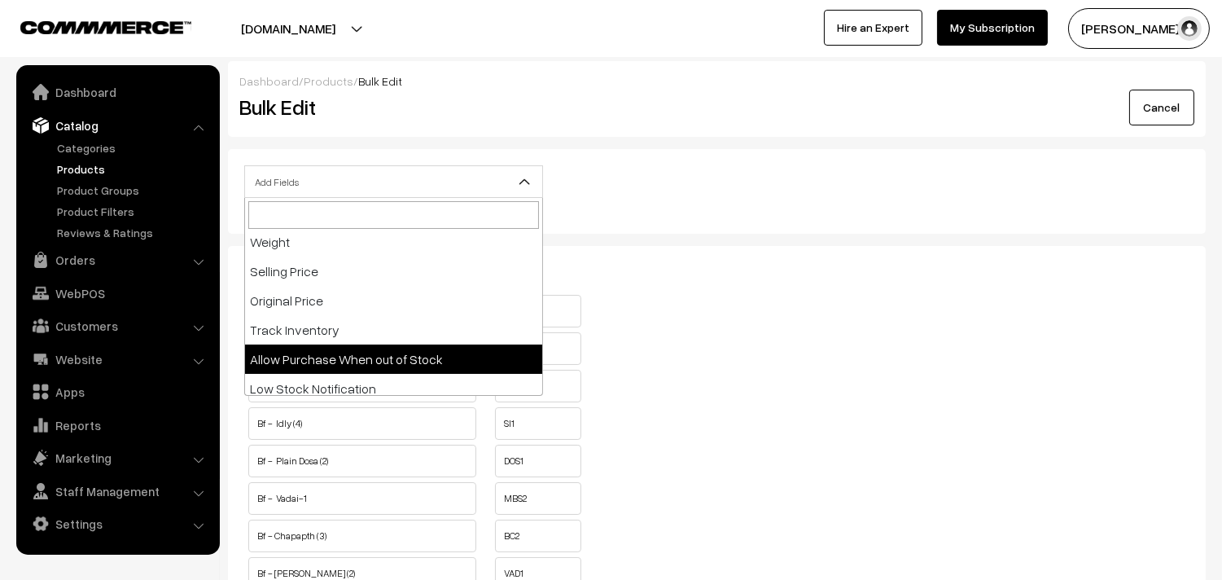
select select "allow-purchase"
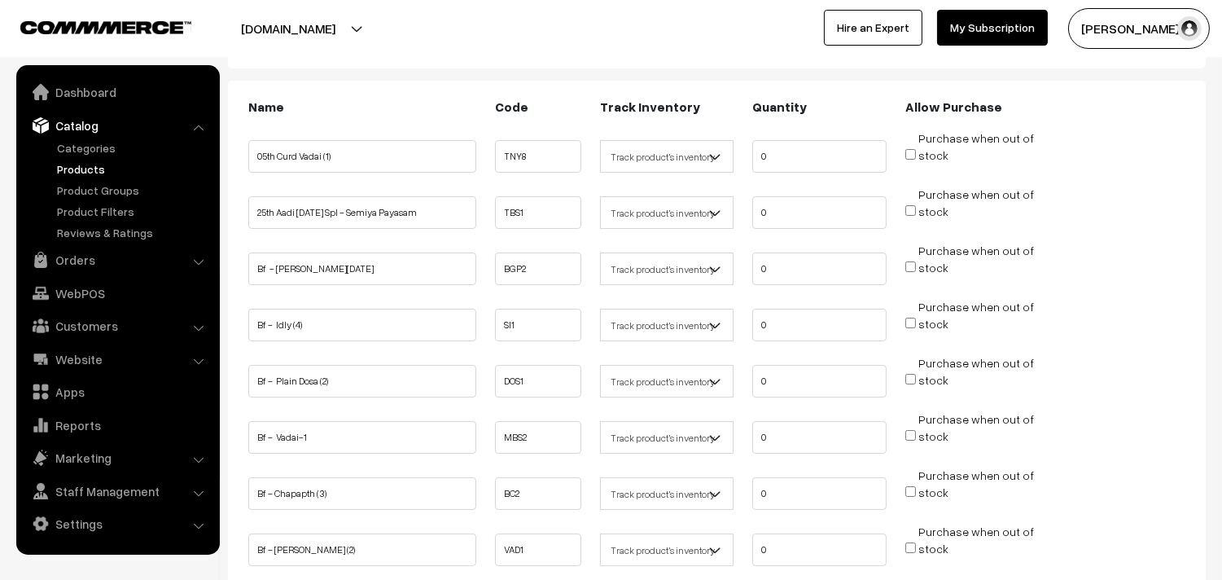
scroll to position [271, 0]
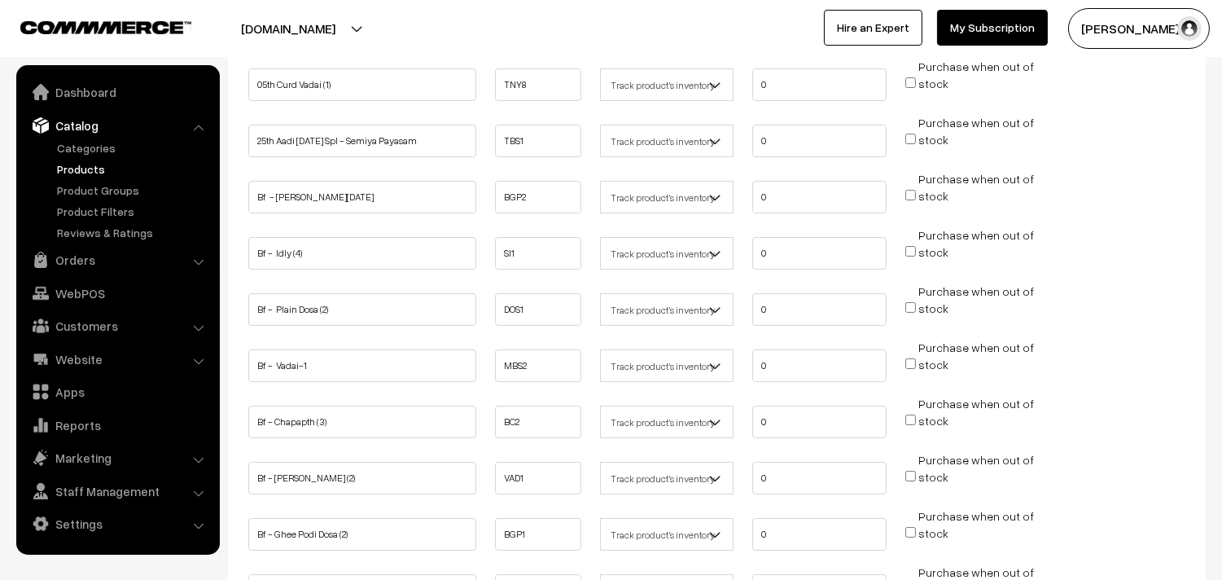
click at [912, 246] on input "Purchase when out of stock" at bounding box center [910, 251] width 11 height 11
checkbox input "true"
click at [910, 304] on input "Purchase when out of stock" at bounding box center [910, 307] width 11 height 11
checkbox input "true"
click at [913, 361] on input "Purchase when out of stock" at bounding box center [910, 363] width 11 height 11
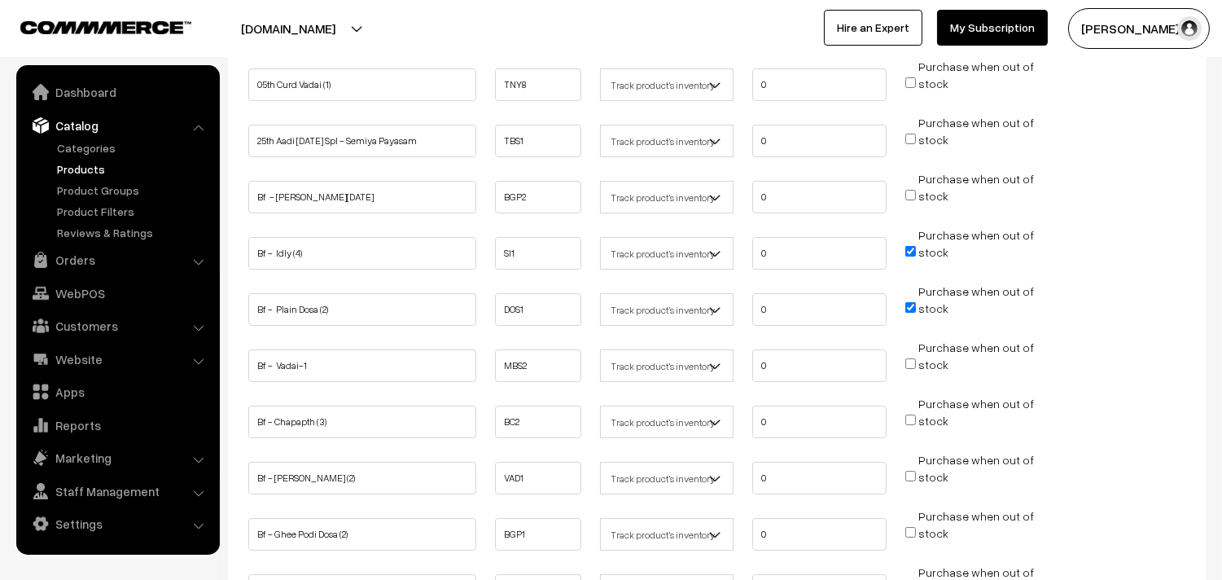
checkbox input "true"
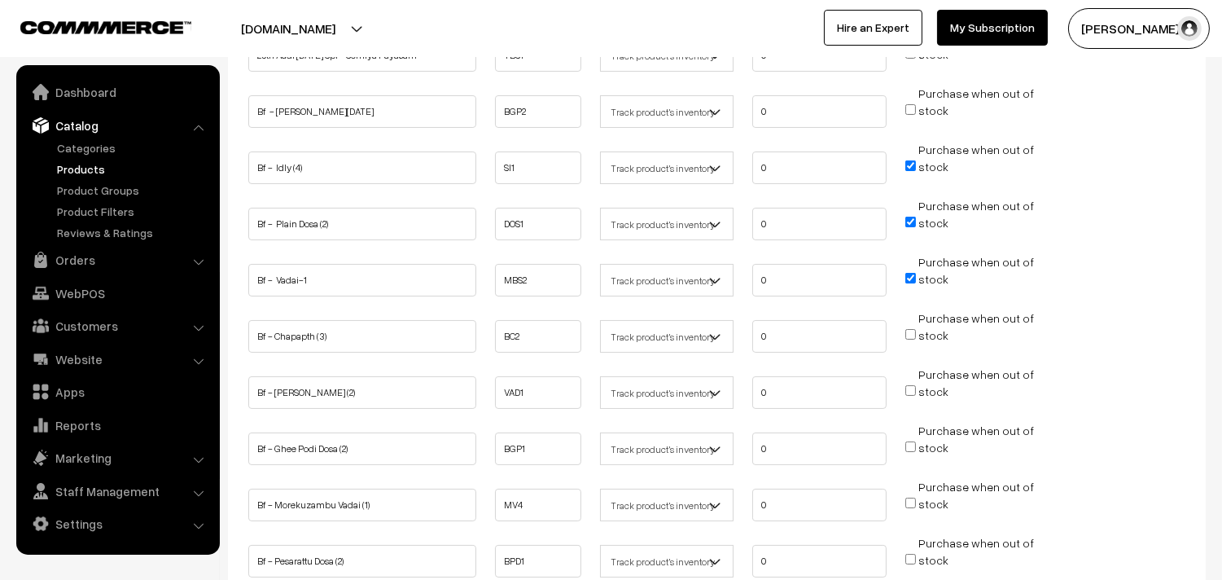
scroll to position [361, 0]
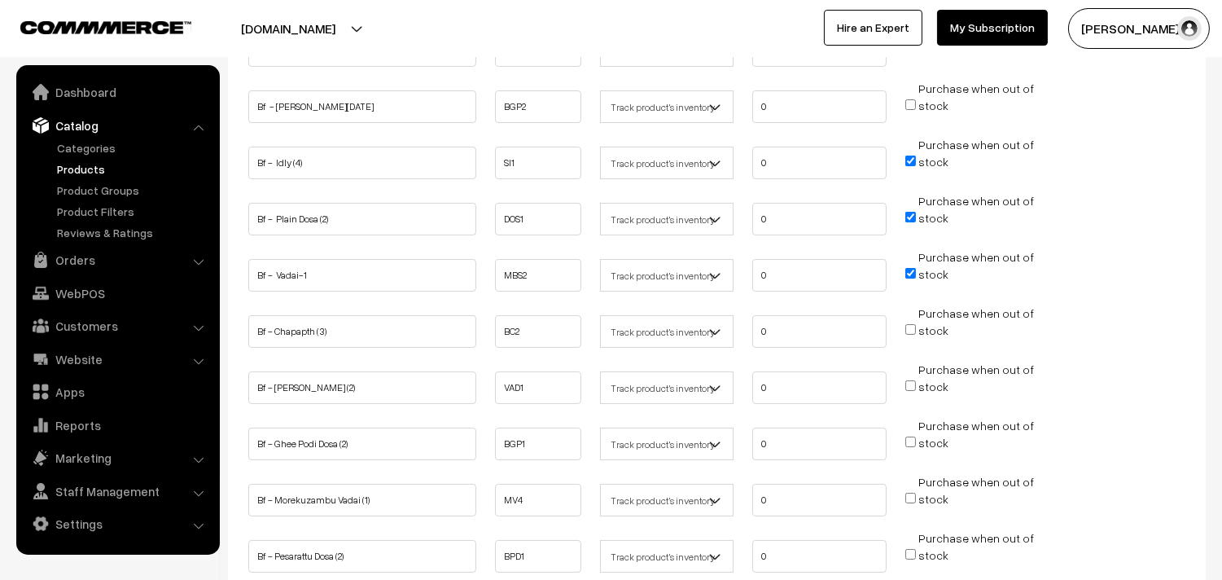
click at [912, 386] on input "Purchase when out of stock" at bounding box center [910, 385] width 11 height 11
checkbox input "true"
click at [912, 434] on span "Purchase when out of stock" at bounding box center [969, 442] width 129 height 16
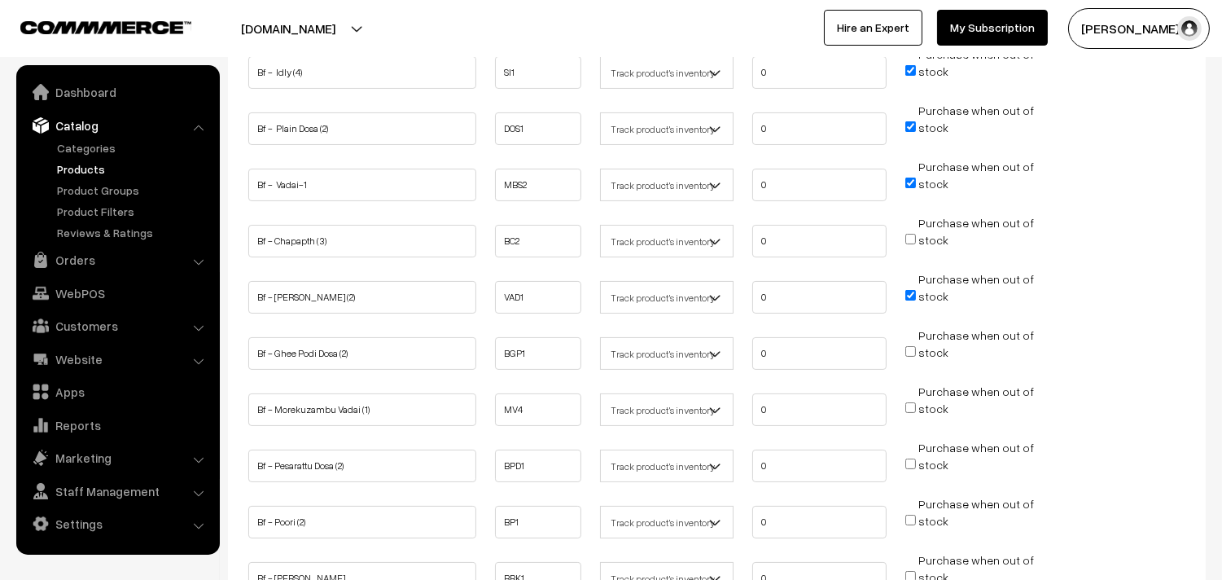
click at [907, 346] on input "Purchase when out of stock" at bounding box center [910, 351] width 11 height 11
checkbox input "true"
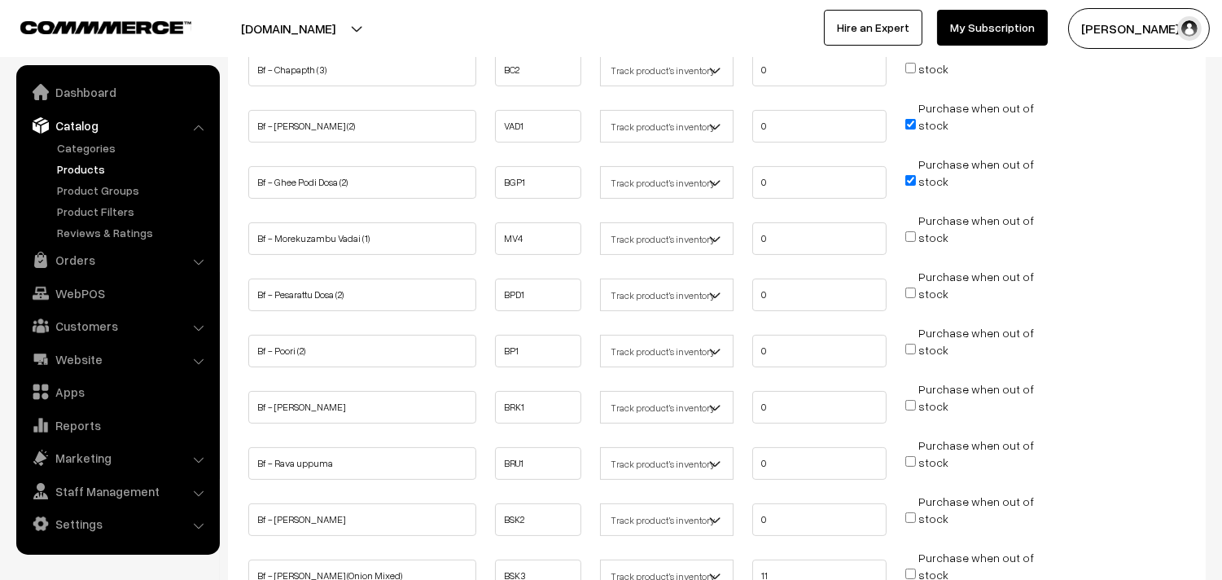
scroll to position [632, 0]
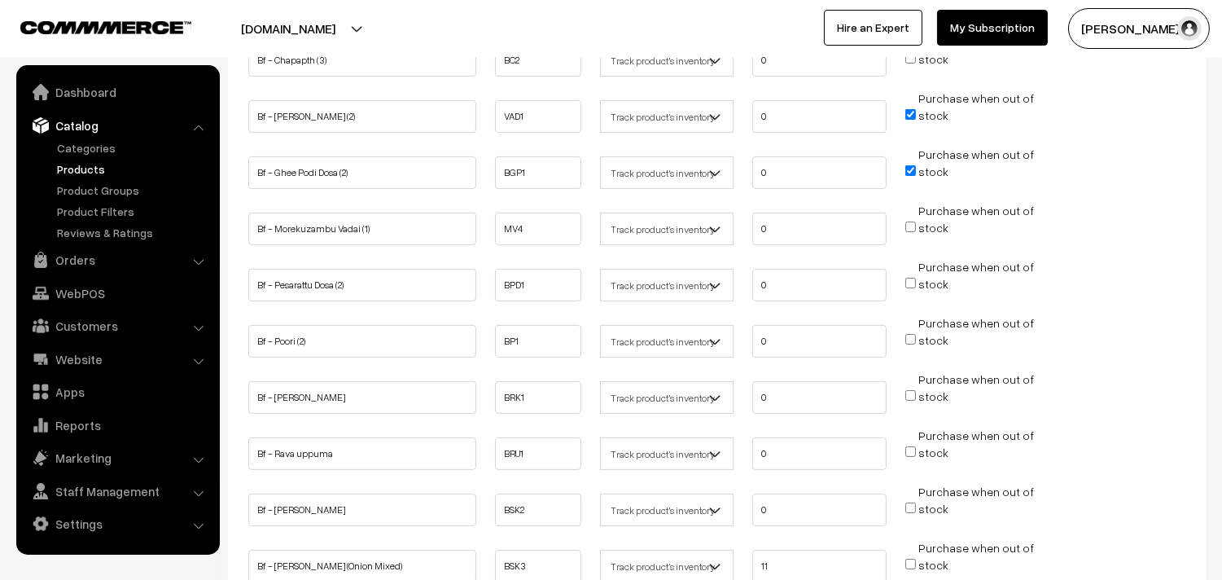
click at [916, 339] on span "Purchase when out of stock" at bounding box center [969, 339] width 129 height 16
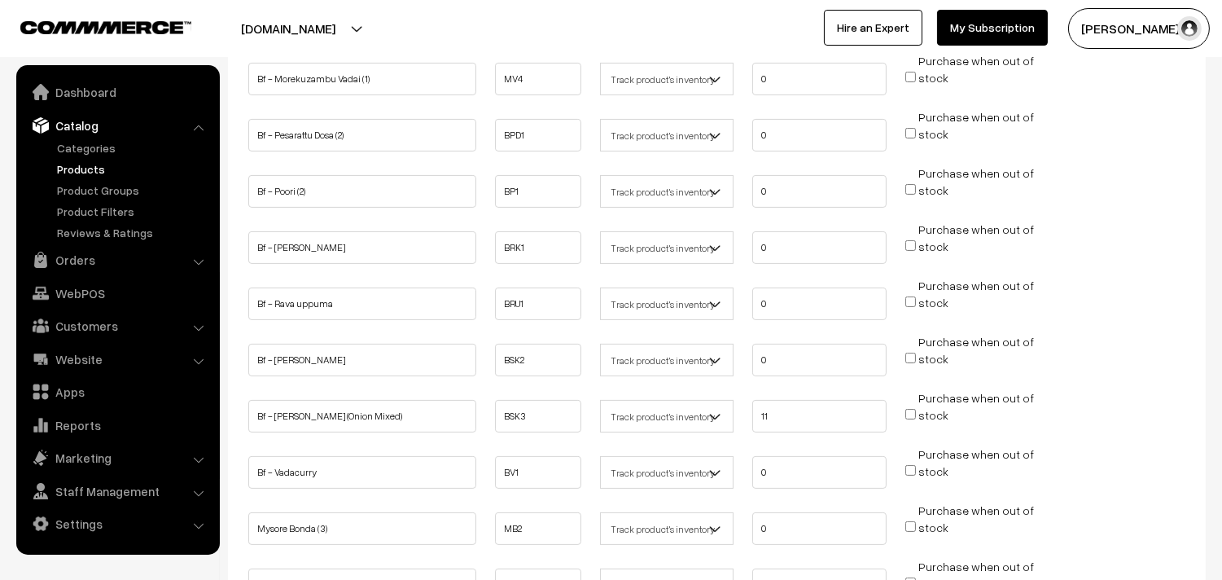
scroll to position [814, 0]
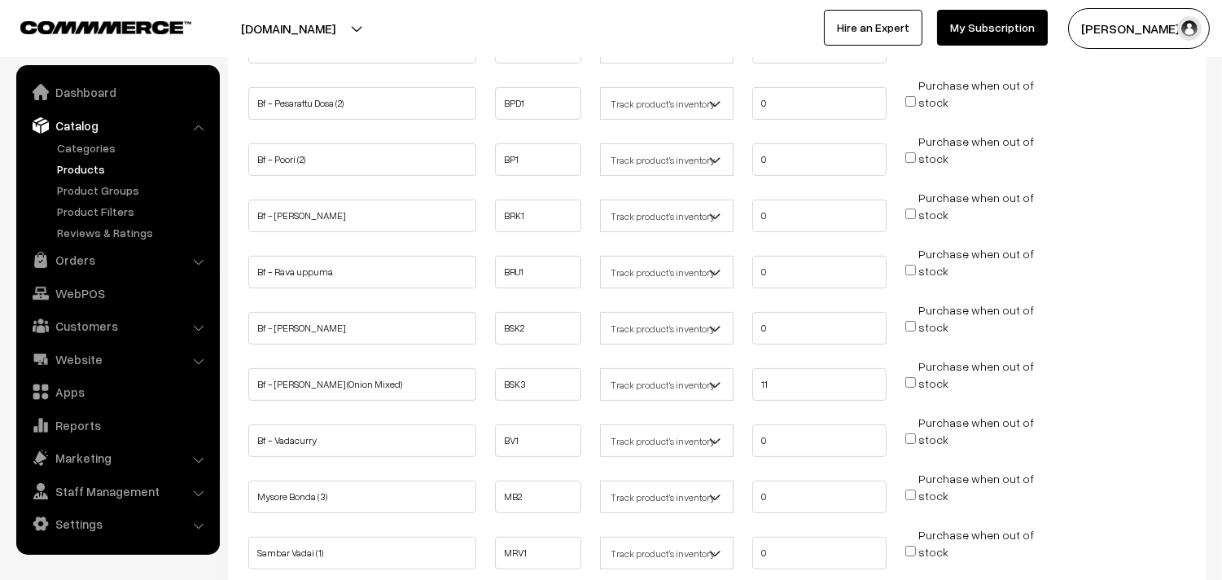
click at [910, 433] on input "Purchase when out of stock" at bounding box center [910, 438] width 11 height 11
checkbox input "true"
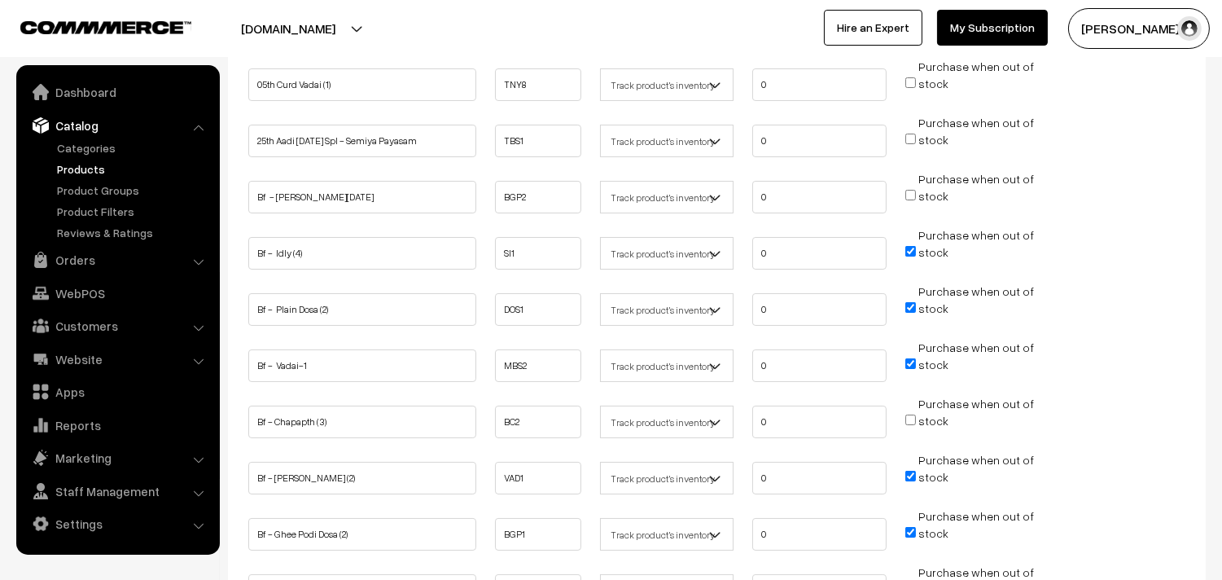
scroll to position [181, 0]
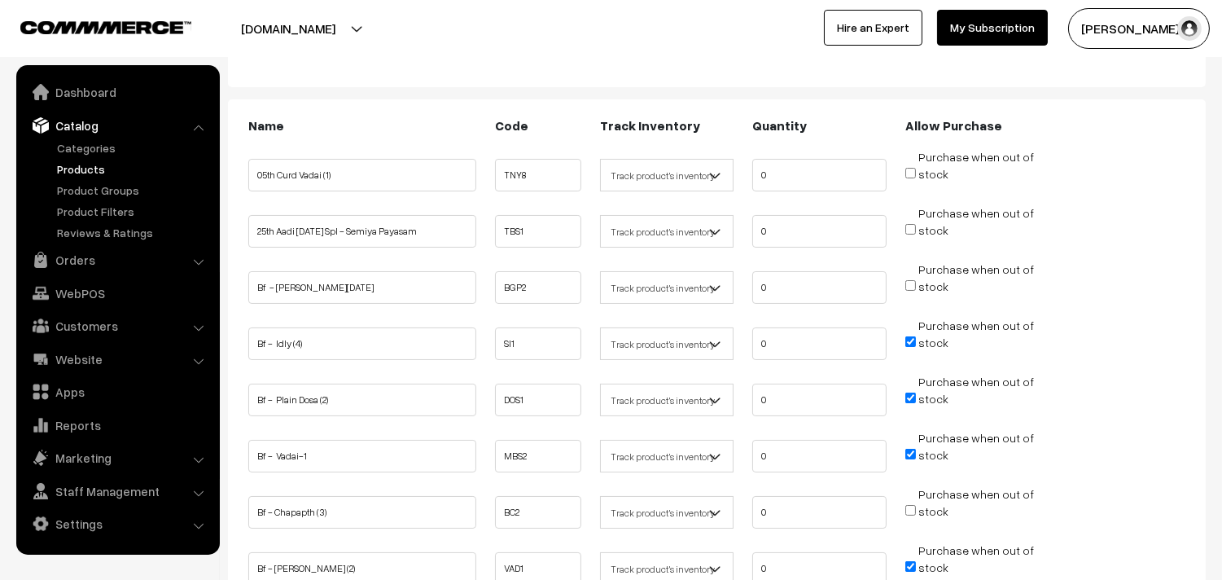
click at [908, 173] on input "Purchase when out of stock" at bounding box center [910, 173] width 11 height 11
checkbox input "true"
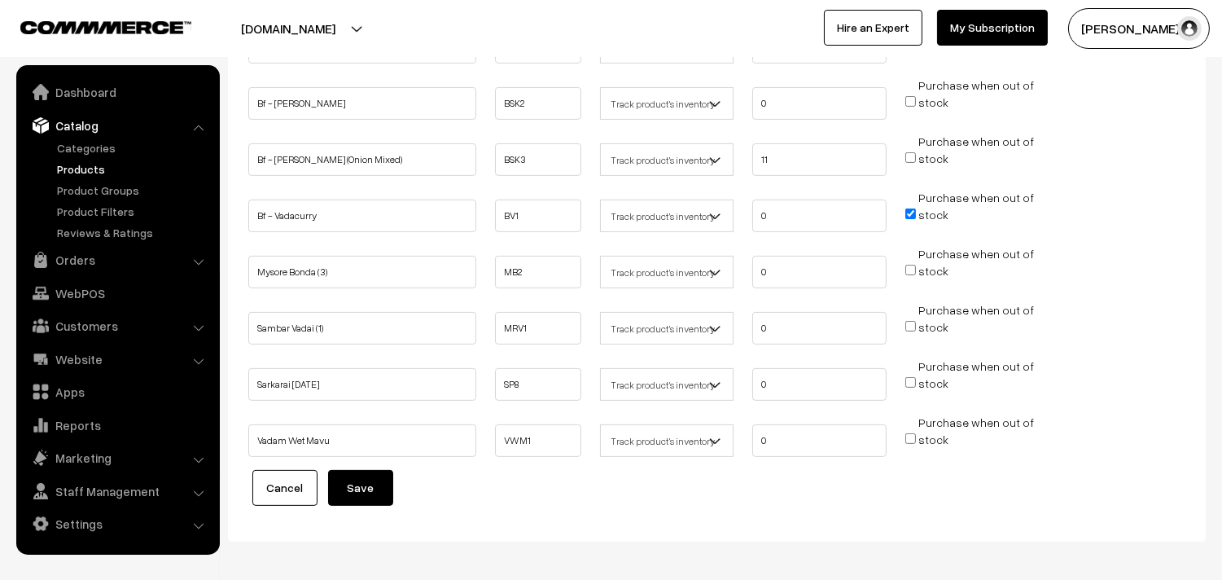
scroll to position [1008, 0]
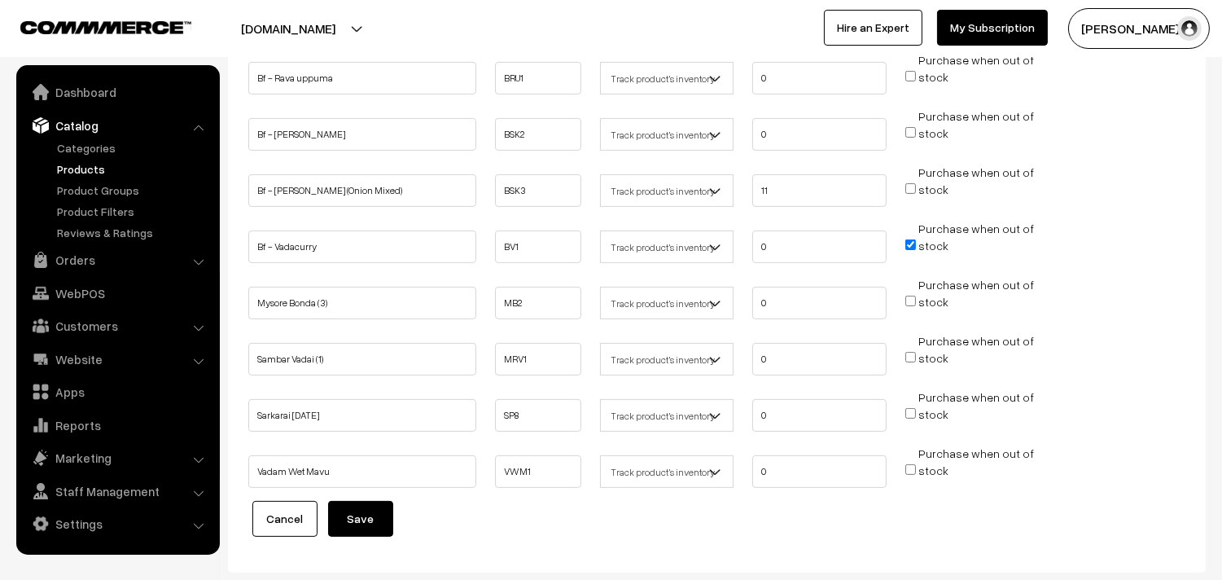
drag, startPoint x: 381, startPoint y: 508, endPoint x: 413, endPoint y: 499, distance: 33.8
click at [383, 509] on button "Save" at bounding box center [360, 519] width 65 height 36
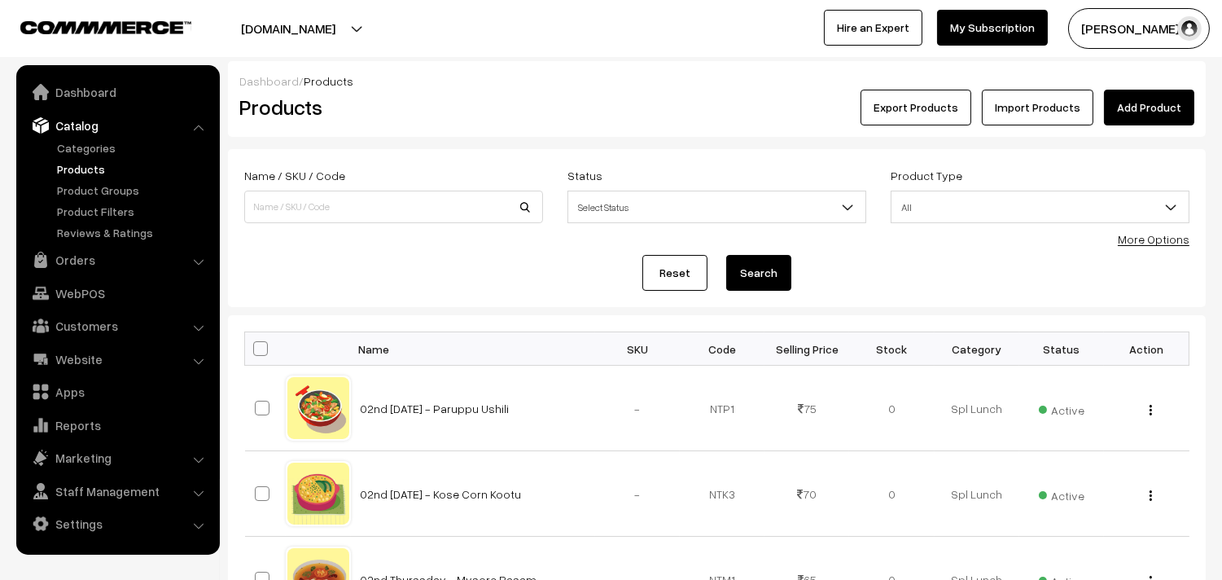
click at [1153, 237] on link "More Options" at bounding box center [1154, 239] width 72 height 14
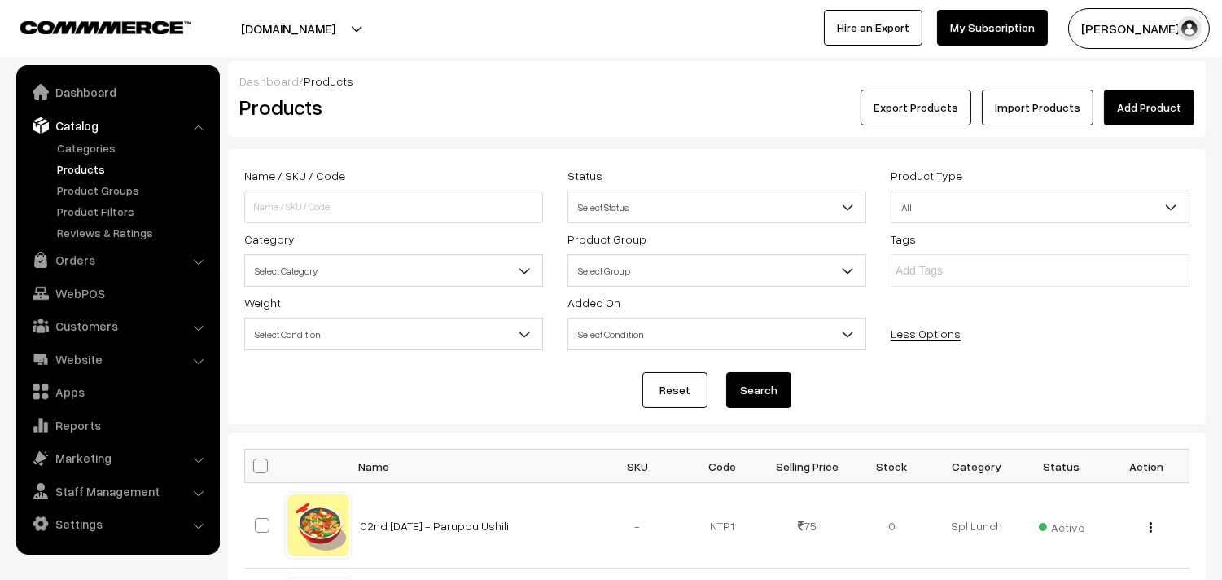
click at [304, 254] on span "Select Category" at bounding box center [393, 270] width 299 height 33
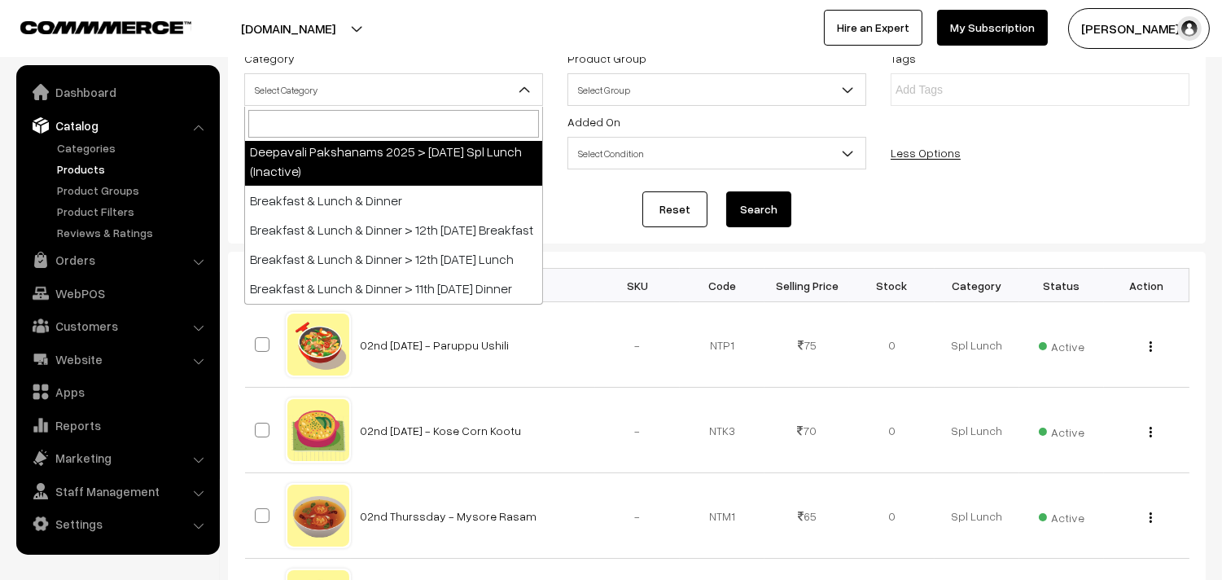
scroll to position [181, 0]
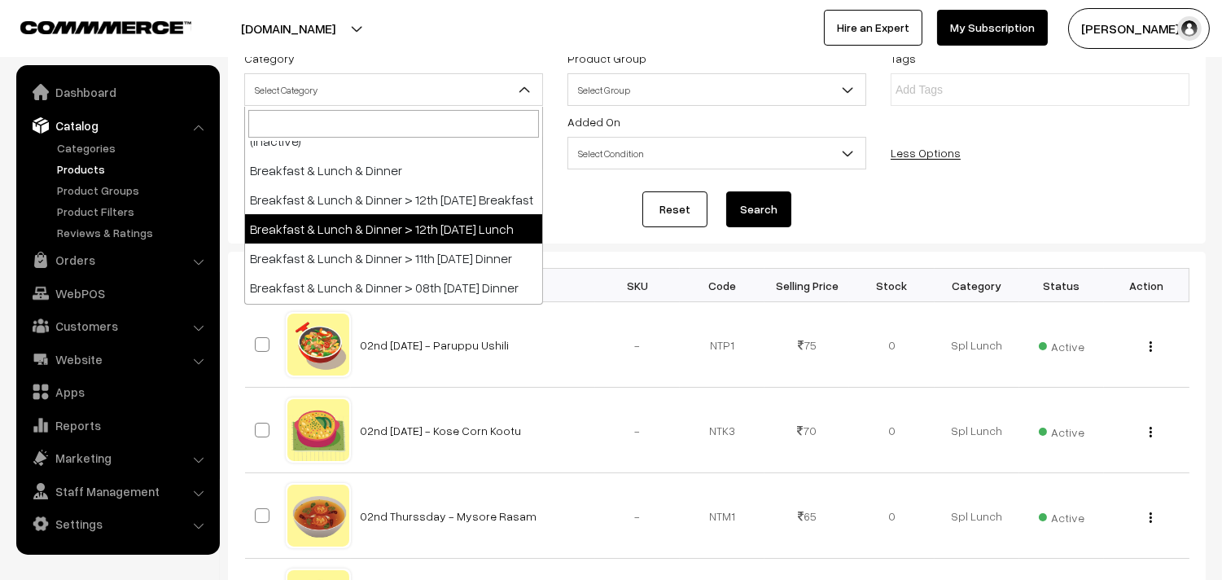
select select "95"
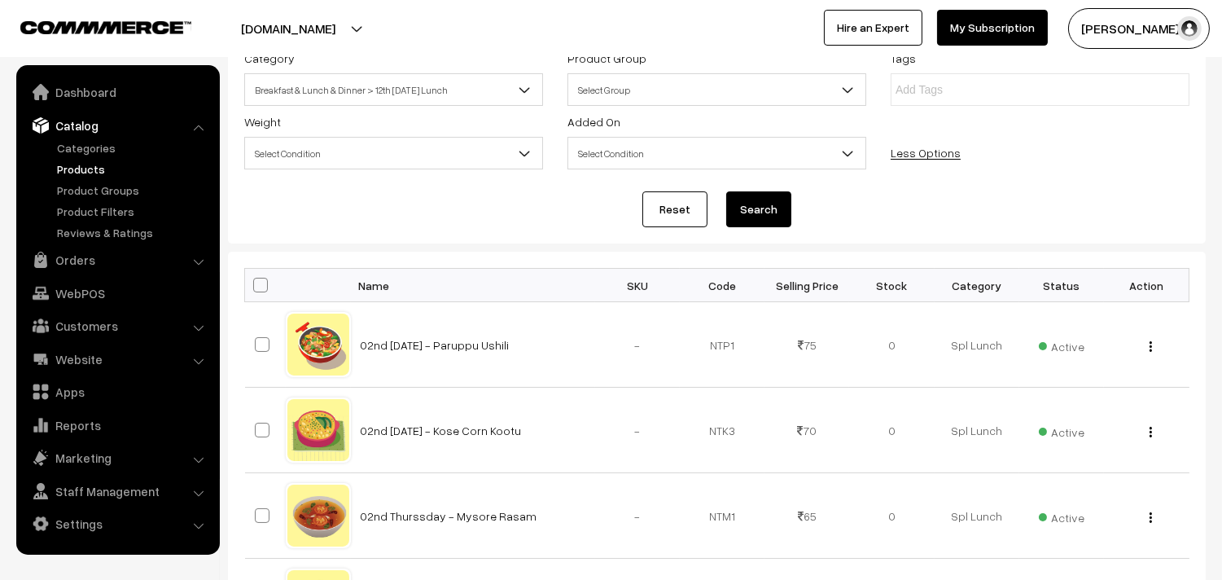
click at [774, 208] on button "Search" at bounding box center [758, 209] width 65 height 36
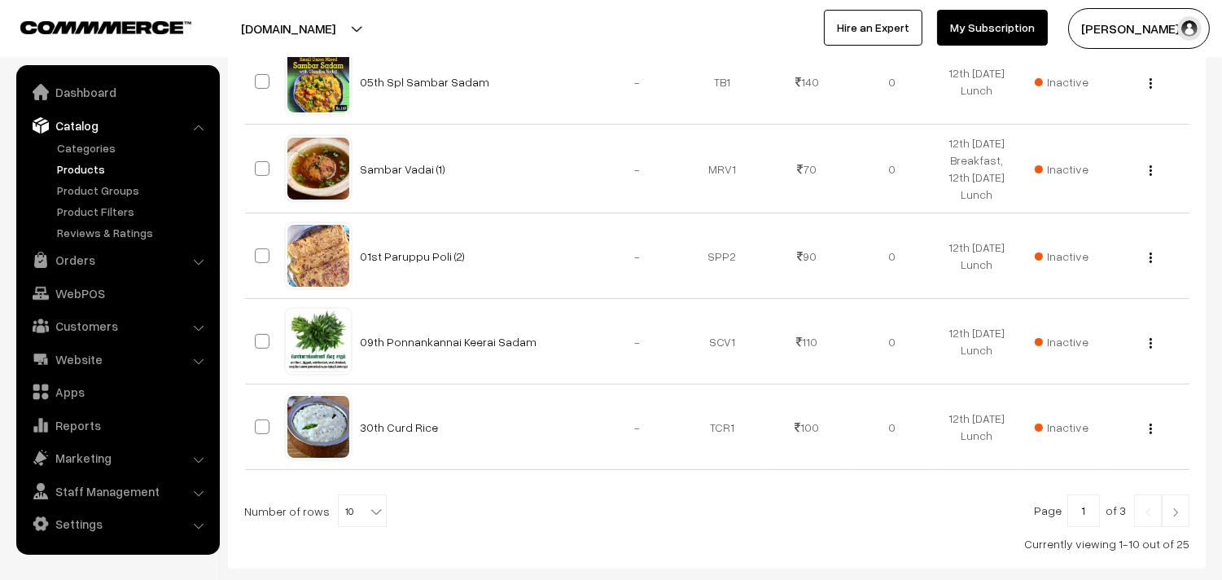
scroll to position [880, 0]
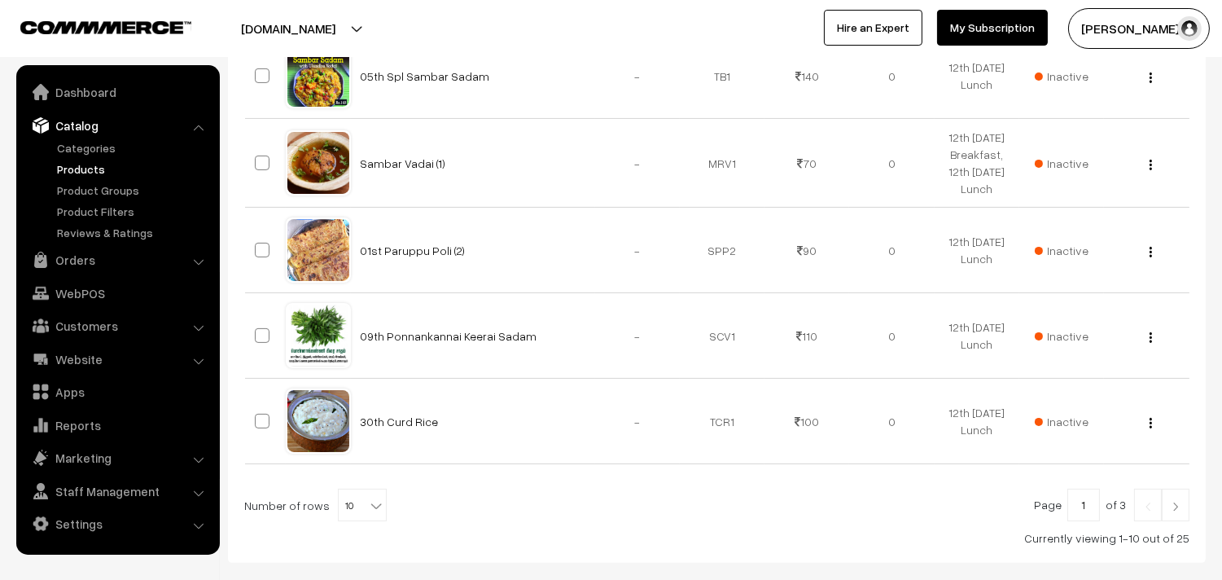
click at [357, 515] on span "10" at bounding box center [362, 505] width 47 height 33
select select "80"
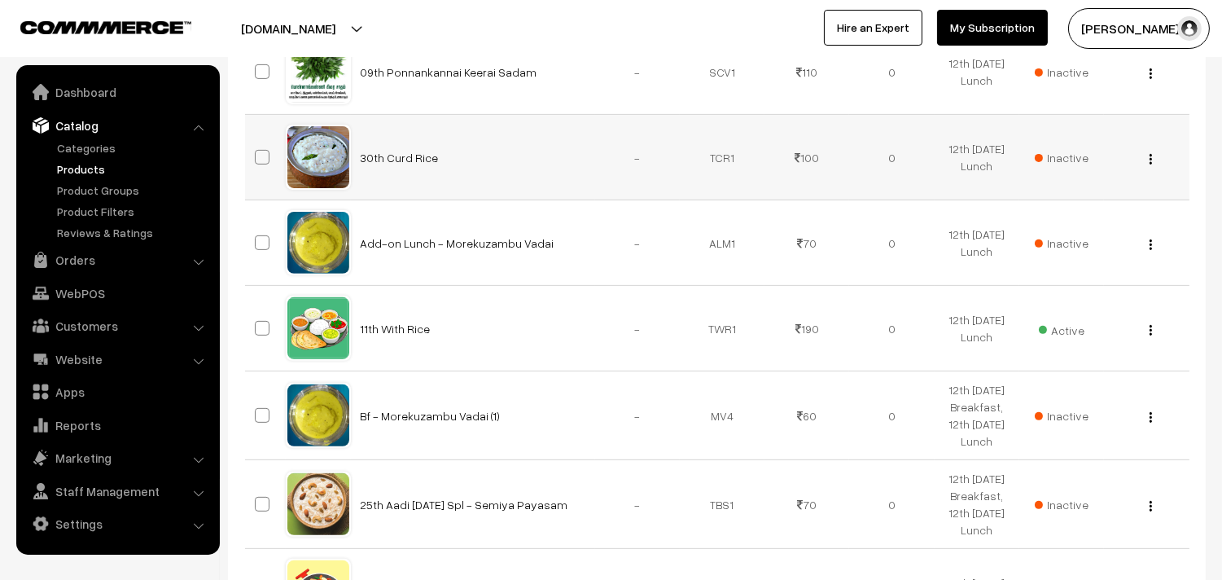
scroll to position [1175, 0]
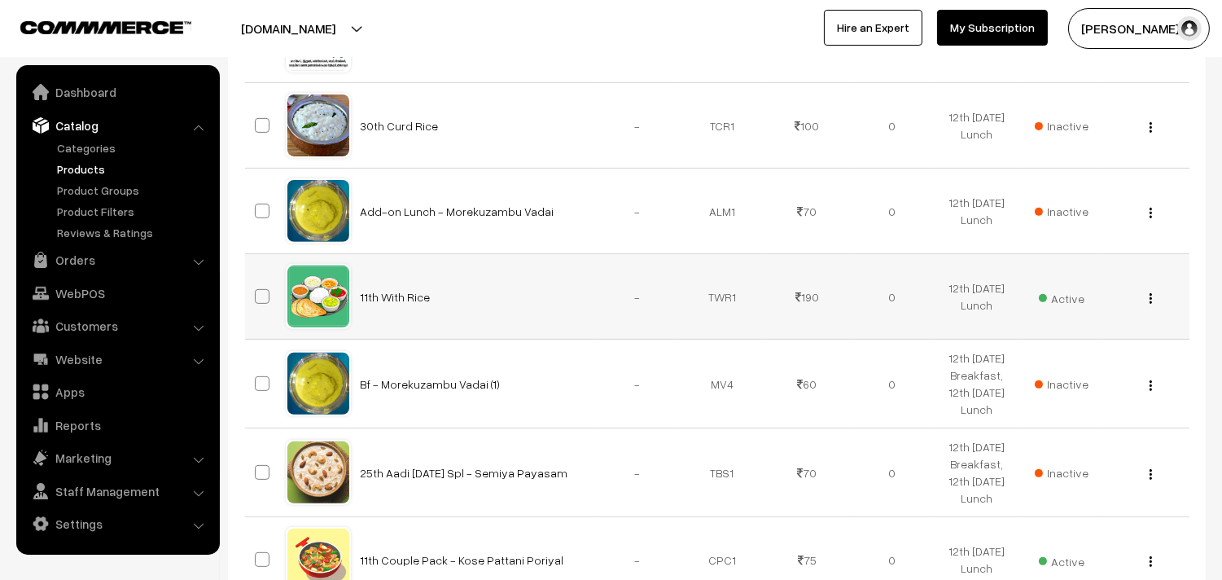
click at [1157, 302] on div "View Edit Delete" at bounding box center [1145, 296] width 65 height 17
click at [1153, 301] on div "View Edit Delete" at bounding box center [1145, 296] width 65 height 17
click at [1149, 303] on img "button" at bounding box center [1150, 298] width 2 height 11
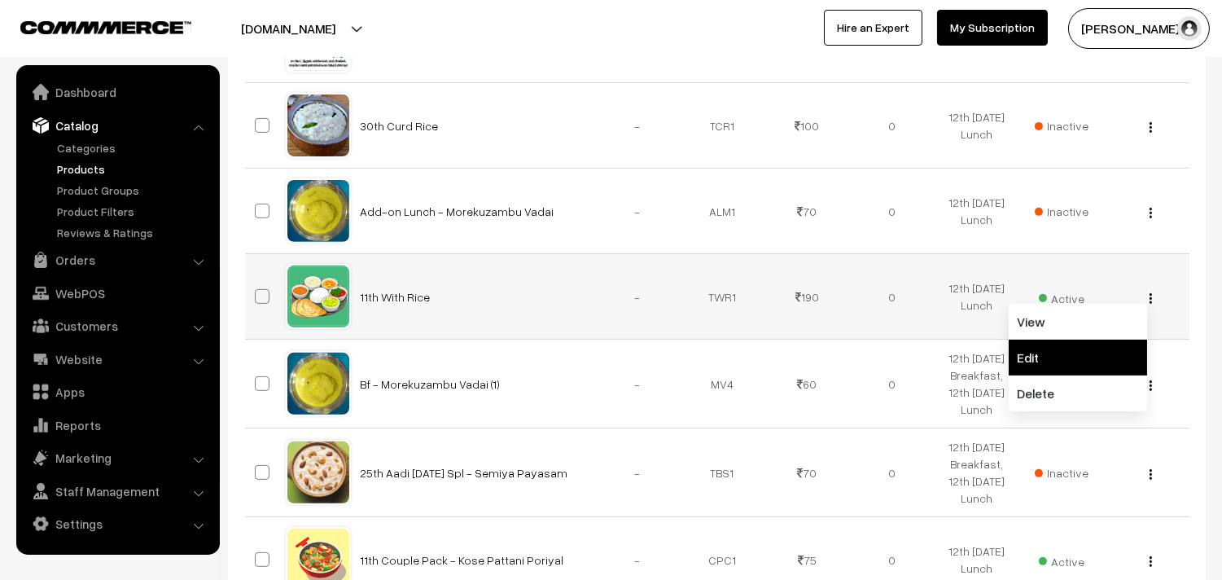
click at [1026, 354] on link "Edit" at bounding box center [1077, 357] width 138 height 36
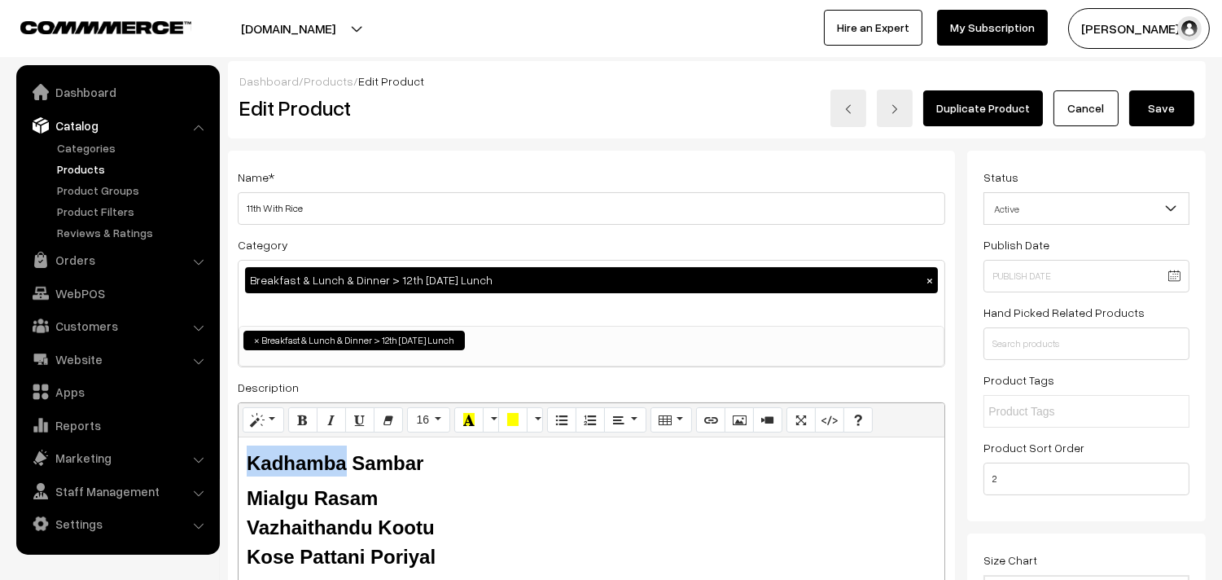
drag, startPoint x: 343, startPoint y: 466, endPoint x: 233, endPoint y: 452, distance: 111.7
click at [233, 452] on div "Name * 11th With [PERSON_NAME] Category Breakfast & Lunch & Dinner > 12th [DATE…" at bounding box center [591, 414] width 727 height 526
drag, startPoint x: 310, startPoint y: 485, endPoint x: 225, endPoint y: 489, distance: 84.7
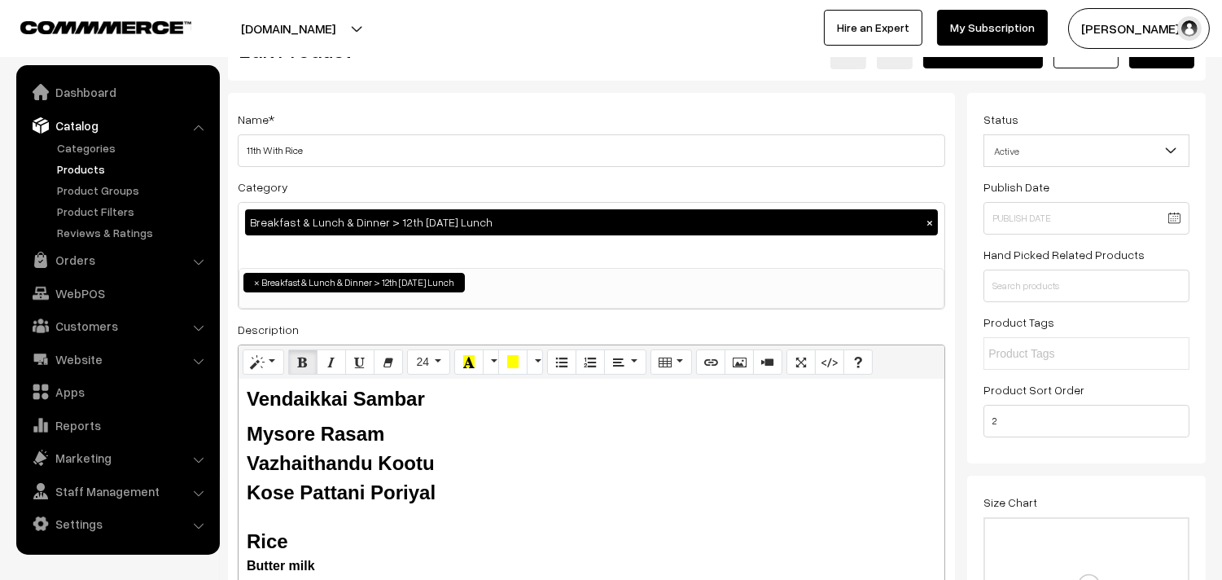
scroll to position [90, 0]
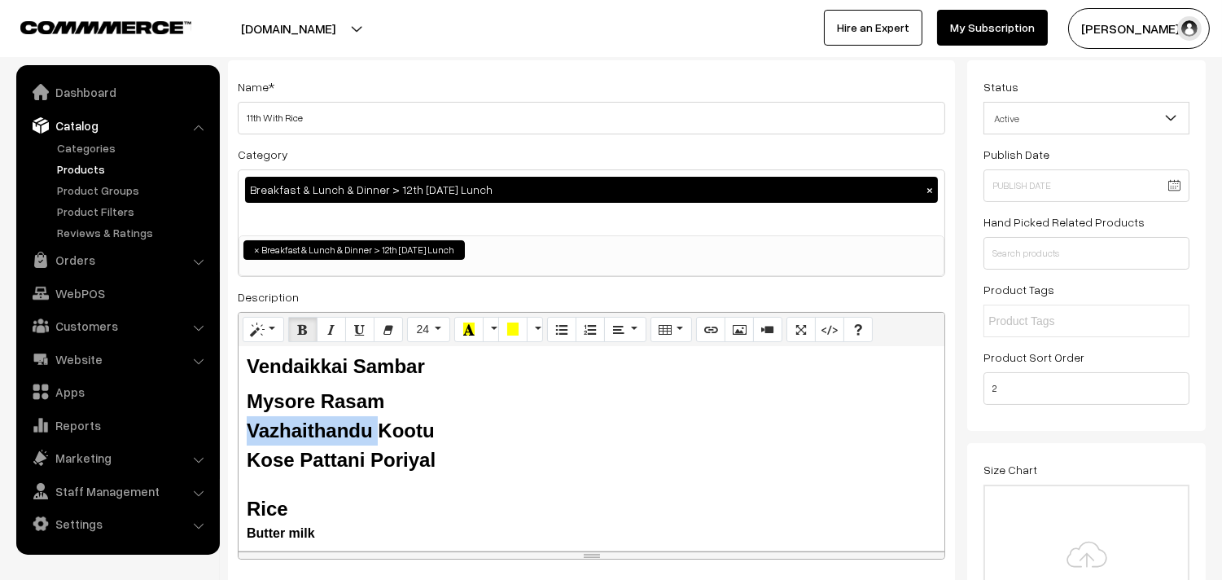
drag, startPoint x: 375, startPoint y: 435, endPoint x: 225, endPoint y: 440, distance: 150.7
drag, startPoint x: 372, startPoint y: 457, endPoint x: 241, endPoint y: 445, distance: 131.6
click at [241, 445] on div "Vendaikkai Sambar Mysore Rasam Keerai Kootu Kose Pattani Poriyal Rice Butter mi…" at bounding box center [591, 448] width 706 height 203
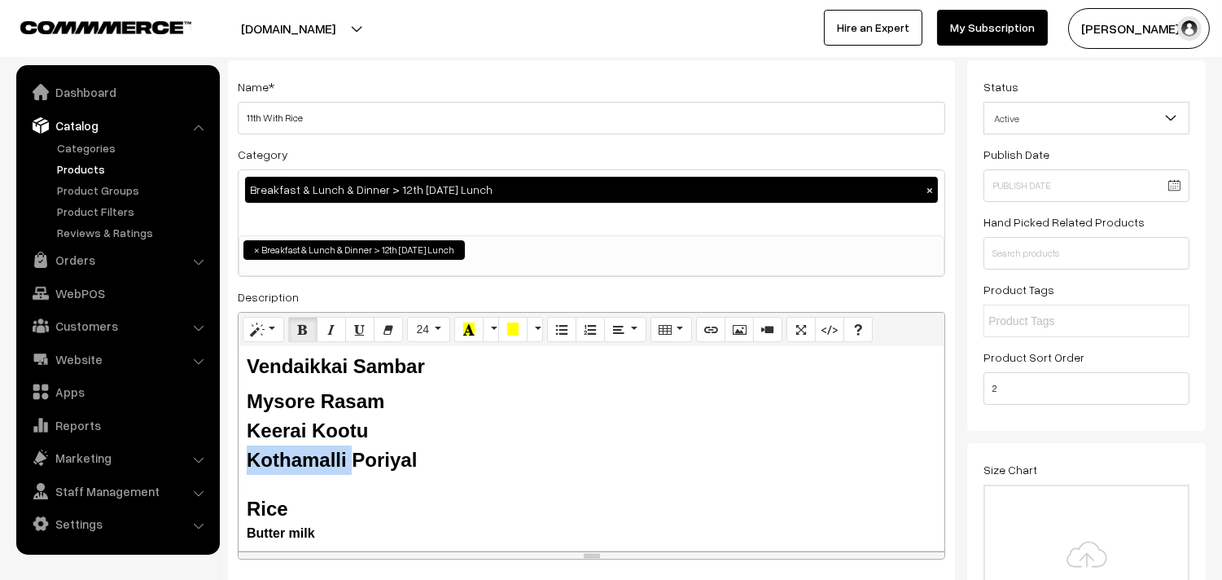
drag, startPoint x: 352, startPoint y: 456, endPoint x: 248, endPoint y: 466, distance: 103.8
click at [248, 466] on b "Kothamalli Poriyal" at bounding box center [332, 459] width 170 height 22
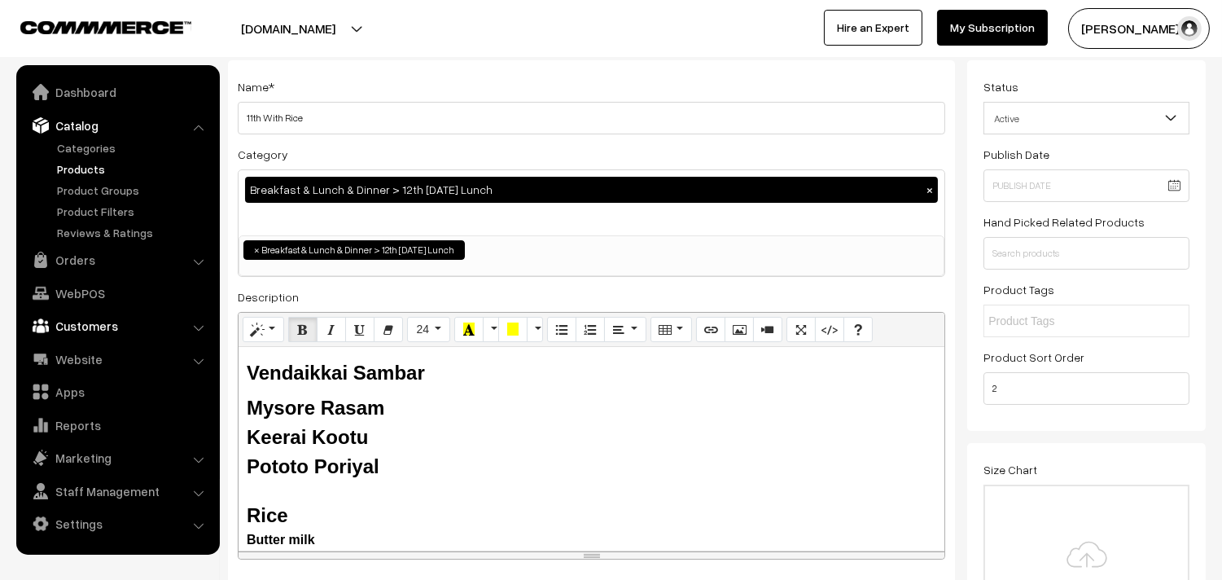
drag, startPoint x: 393, startPoint y: 457, endPoint x: 122, endPoint y: 330, distance: 299.3
copy div "Vendaikkai Sambar Mysore Rasam Keerai Kootu Pototo Poriyal"
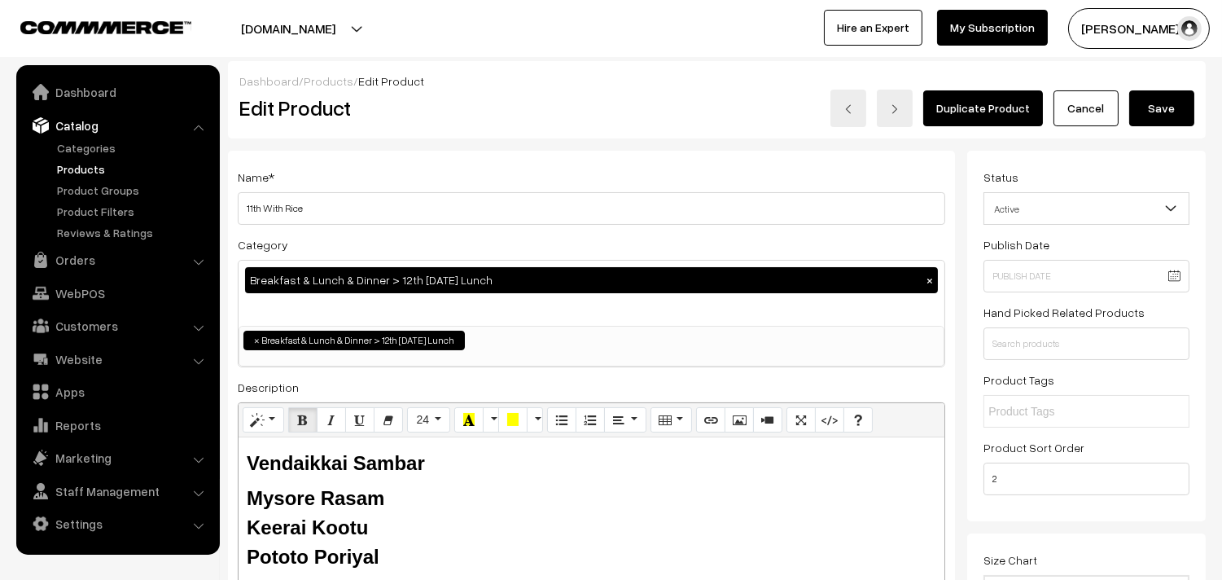
click at [1182, 116] on button "Save" at bounding box center [1161, 108] width 65 height 36
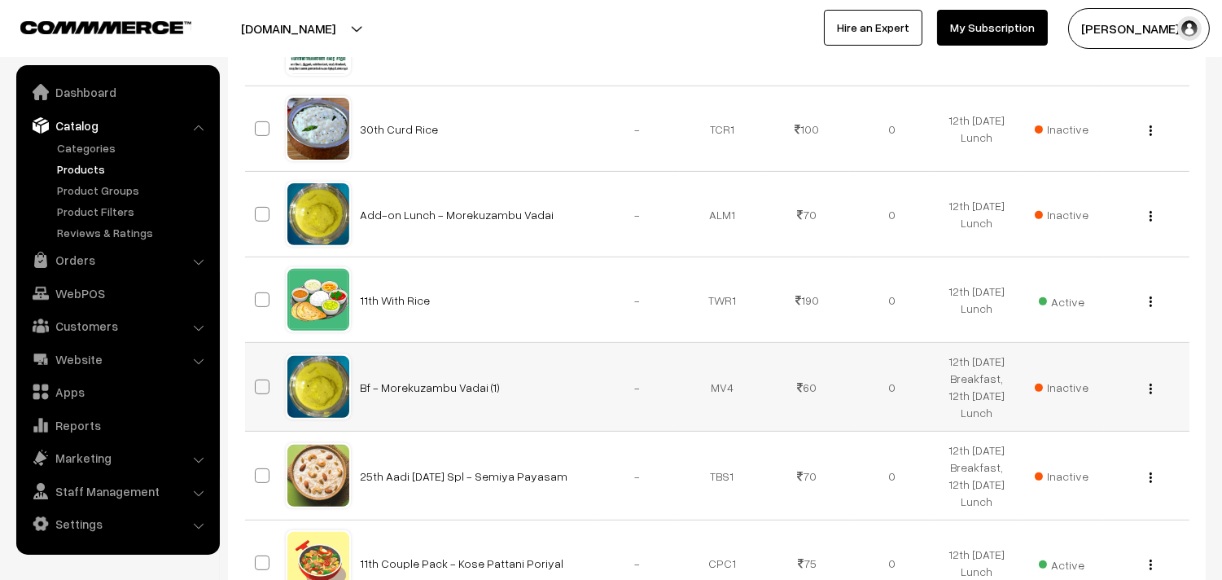
scroll to position [1175, 0]
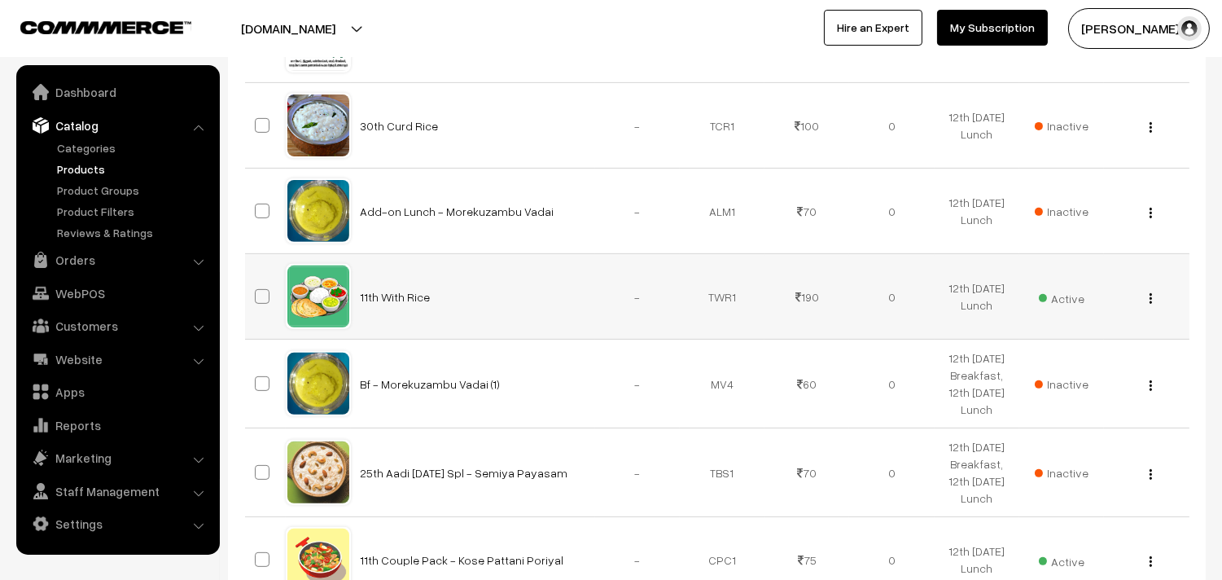
click at [1149, 301] on img "button" at bounding box center [1150, 298] width 2 height 11
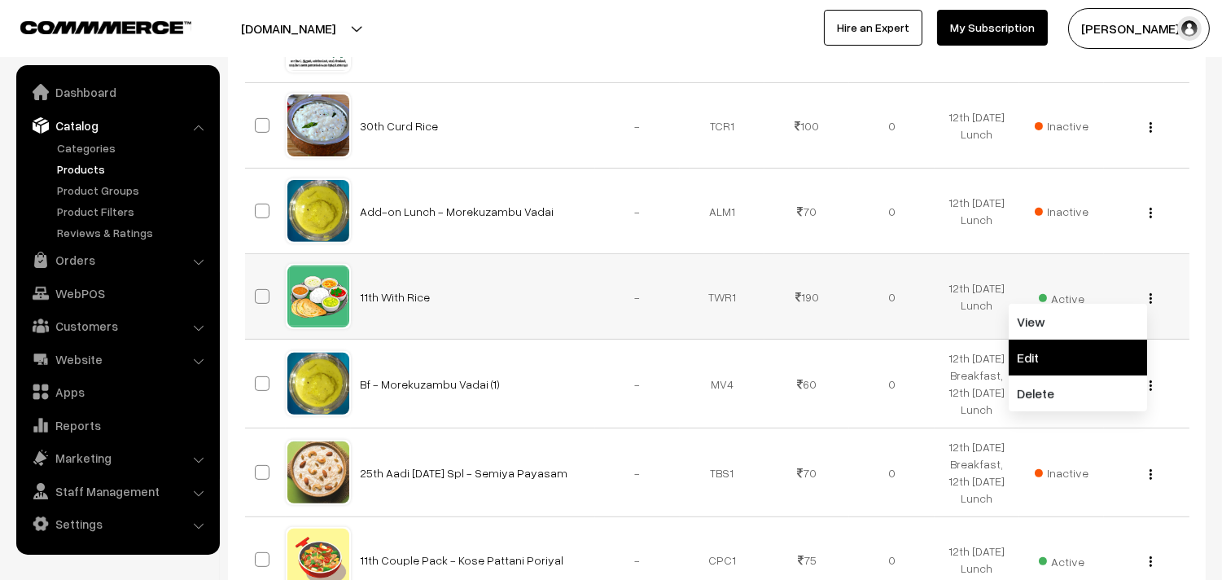
click at [1048, 356] on link "Edit" at bounding box center [1077, 357] width 138 height 36
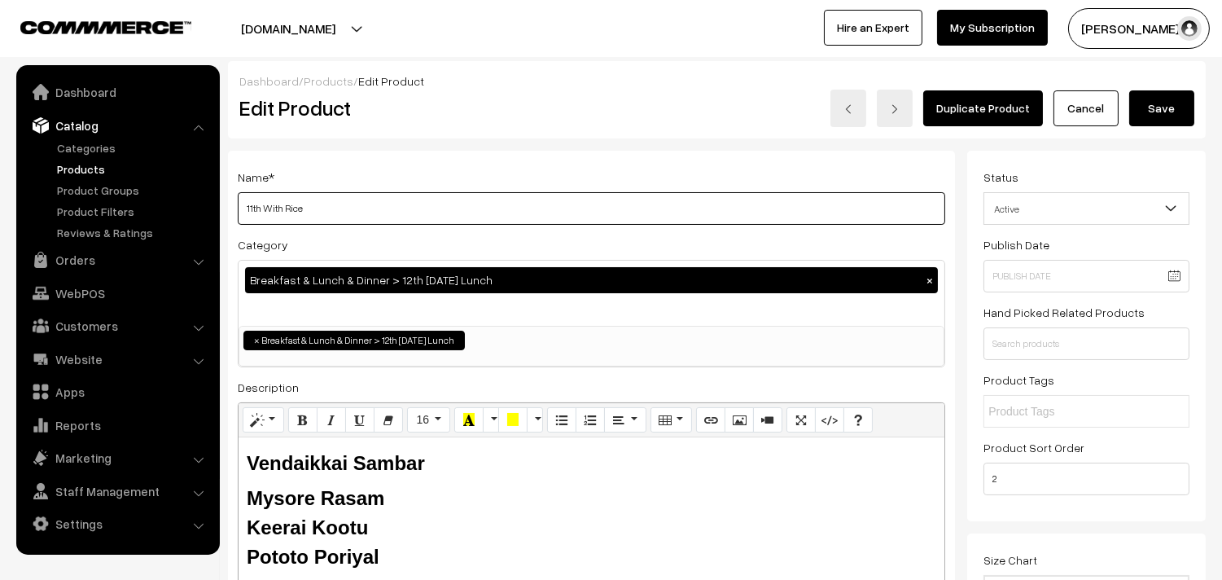
drag, startPoint x: 513, startPoint y: 223, endPoint x: 386, endPoint y: 205, distance: 128.2
click at [513, 223] on input "11th With Rice" at bounding box center [591, 208] width 707 height 33
drag, startPoint x: 264, startPoint y: 207, endPoint x: 173, endPoint y: 182, distance: 94.4
type input "12th With Rice"
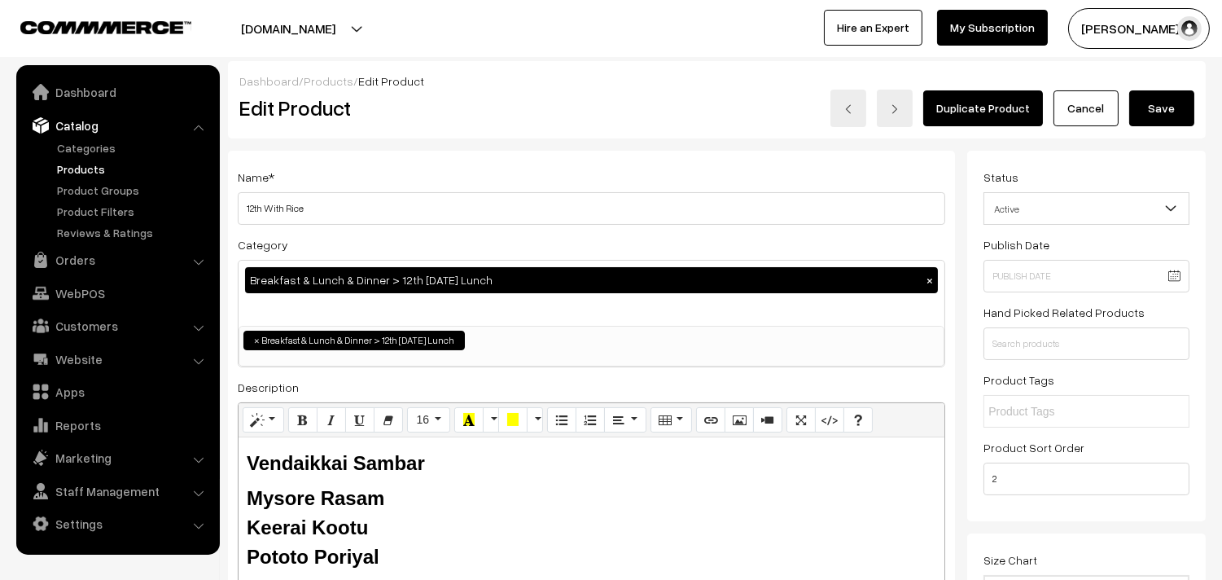
click at [1157, 112] on button "Save" at bounding box center [1161, 108] width 65 height 36
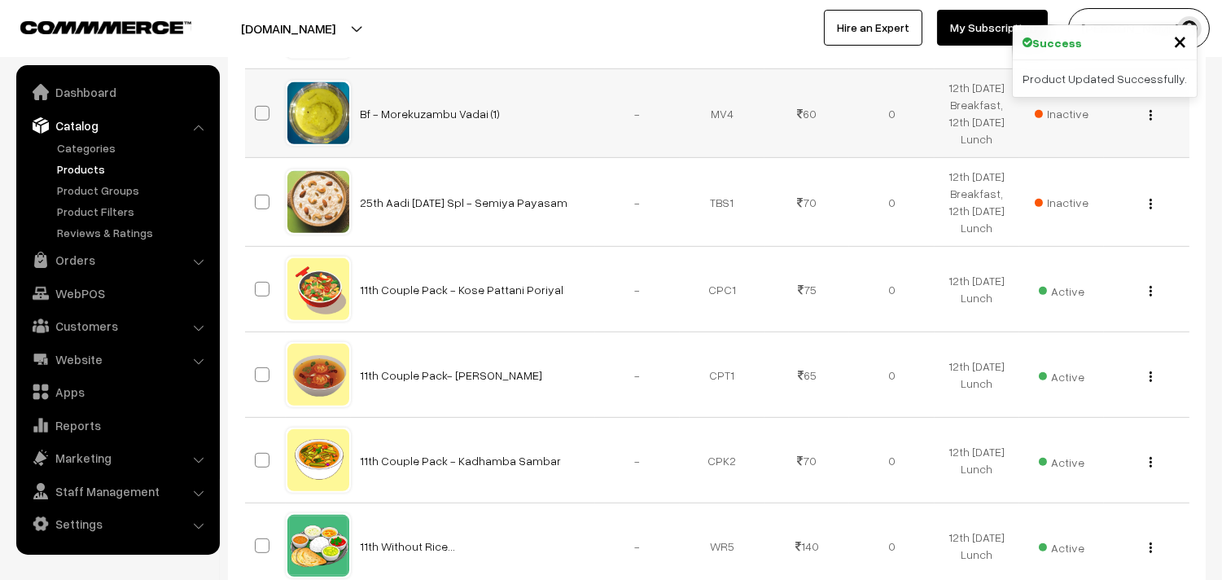
scroll to position [1446, 0]
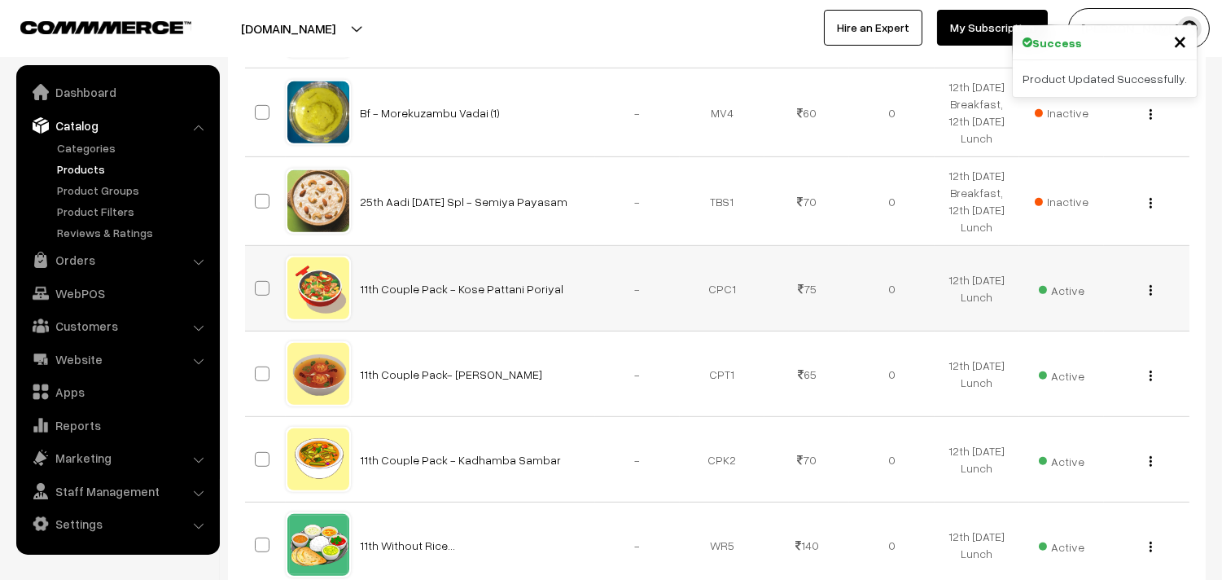
click at [1144, 290] on div "View Edit Delete" at bounding box center [1145, 288] width 65 height 17
click at [1153, 287] on div "View Edit Delete" at bounding box center [1145, 288] width 65 height 17
click at [1146, 288] on div "View Edit Delete" at bounding box center [1145, 288] width 65 height 17
click at [1148, 288] on button "button" at bounding box center [1150, 289] width 4 height 13
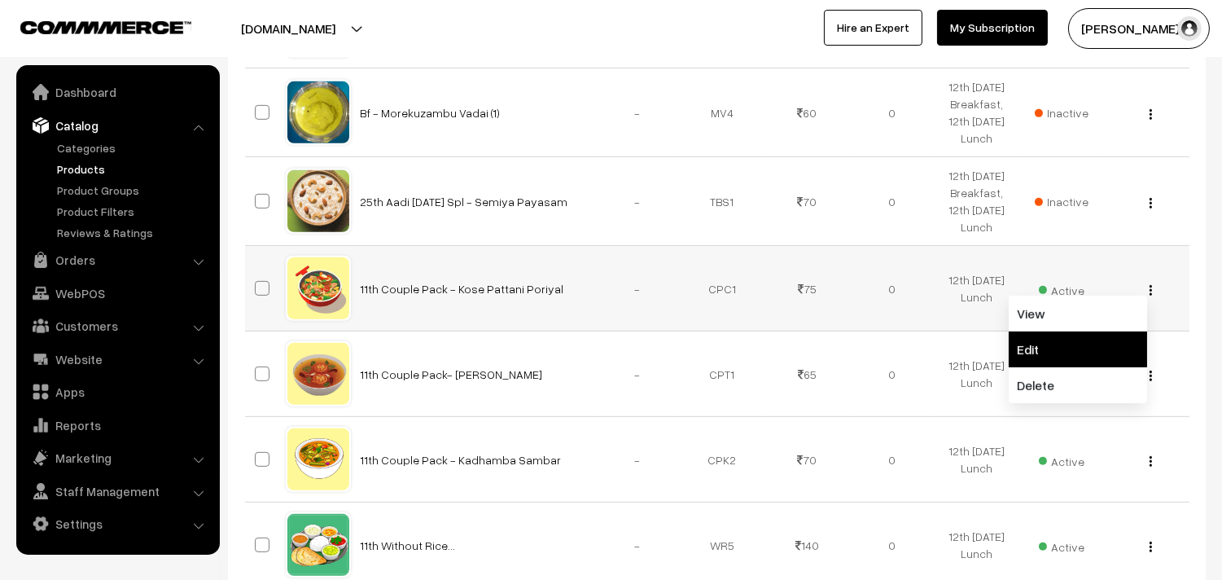
click at [1081, 342] on link "Edit" at bounding box center [1077, 349] width 138 height 36
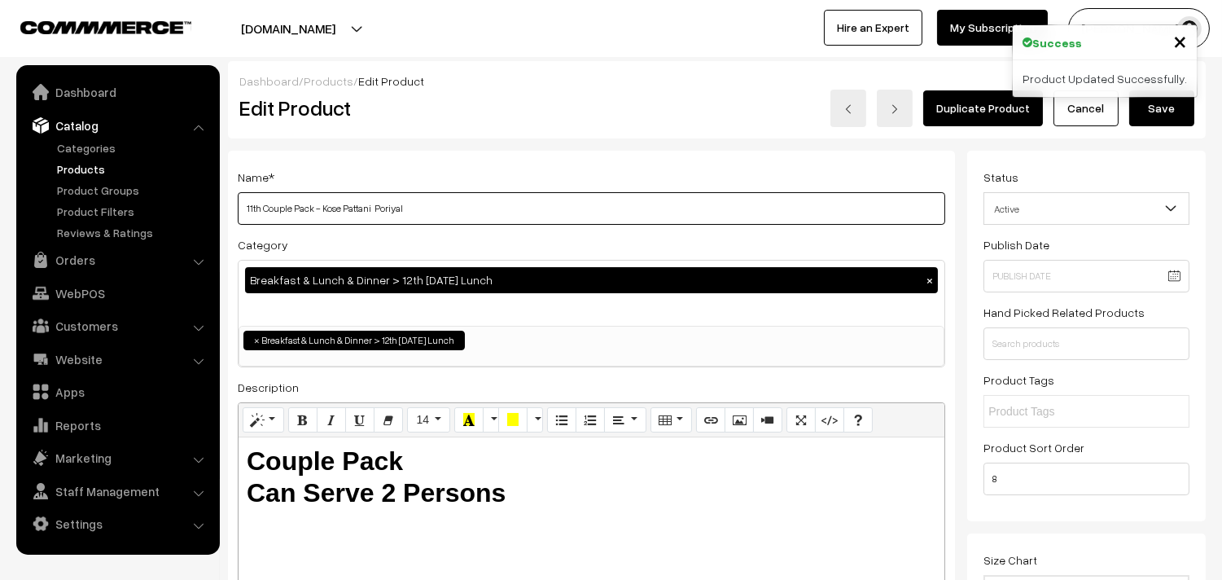
click at [472, 205] on input "11th Couple Pack - Kose Pattani Poriyal" at bounding box center [591, 208] width 707 height 33
drag, startPoint x: 263, startPoint y: 210, endPoint x: 182, endPoint y: 199, distance: 81.4
drag, startPoint x: 322, startPoint y: 205, endPoint x: 377, endPoint y: 205, distance: 54.5
click at [377, 205] on input "12th Couple Pack - Kose Pattani Poriyal" at bounding box center [591, 208] width 707 height 33
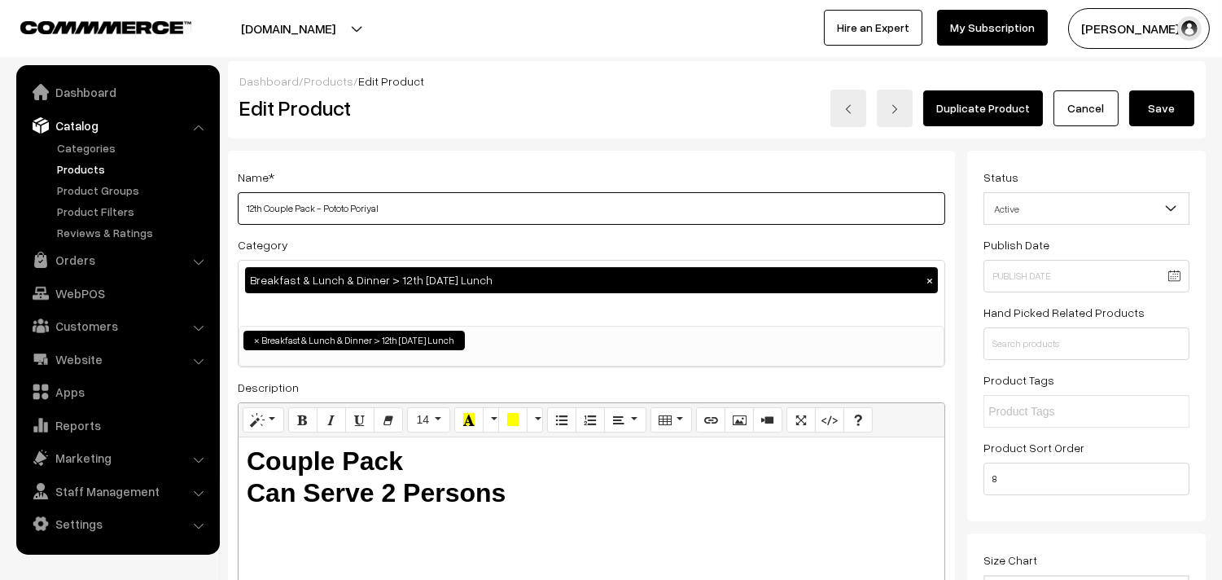
type input "12th Couple Pack - Pototo Poriyal"
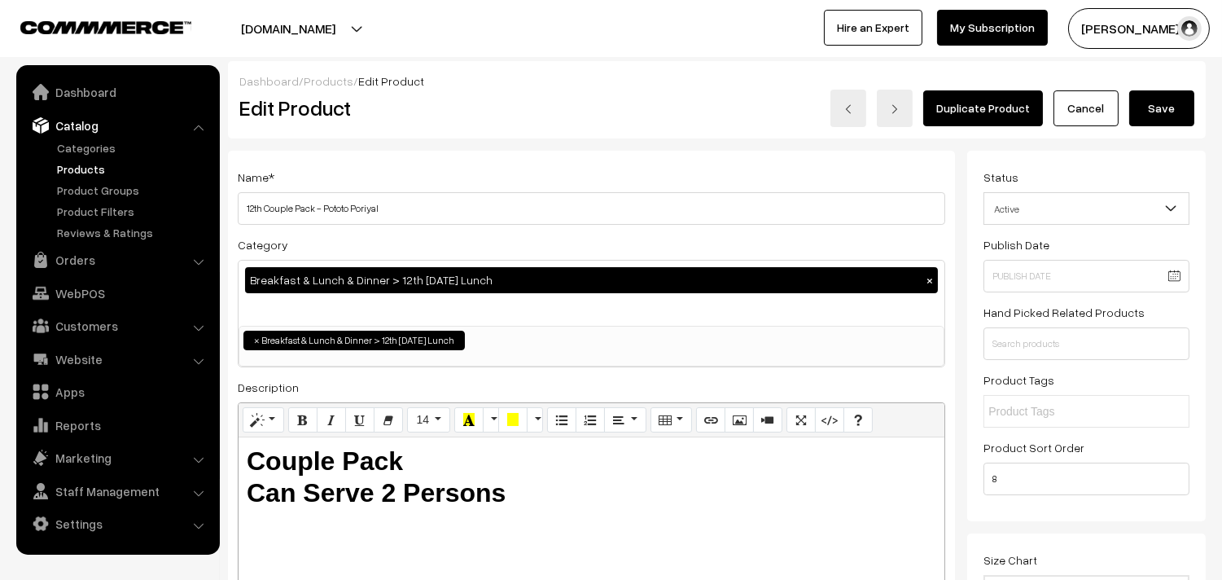
click at [1167, 107] on button "Save" at bounding box center [1161, 108] width 65 height 36
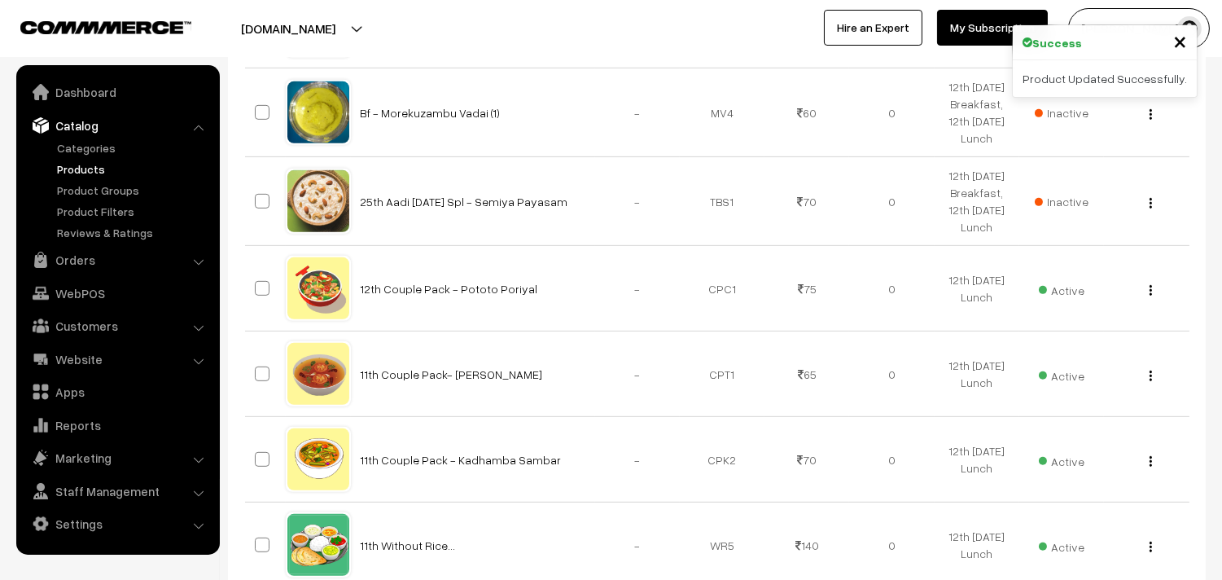
scroll to position [1628, 0]
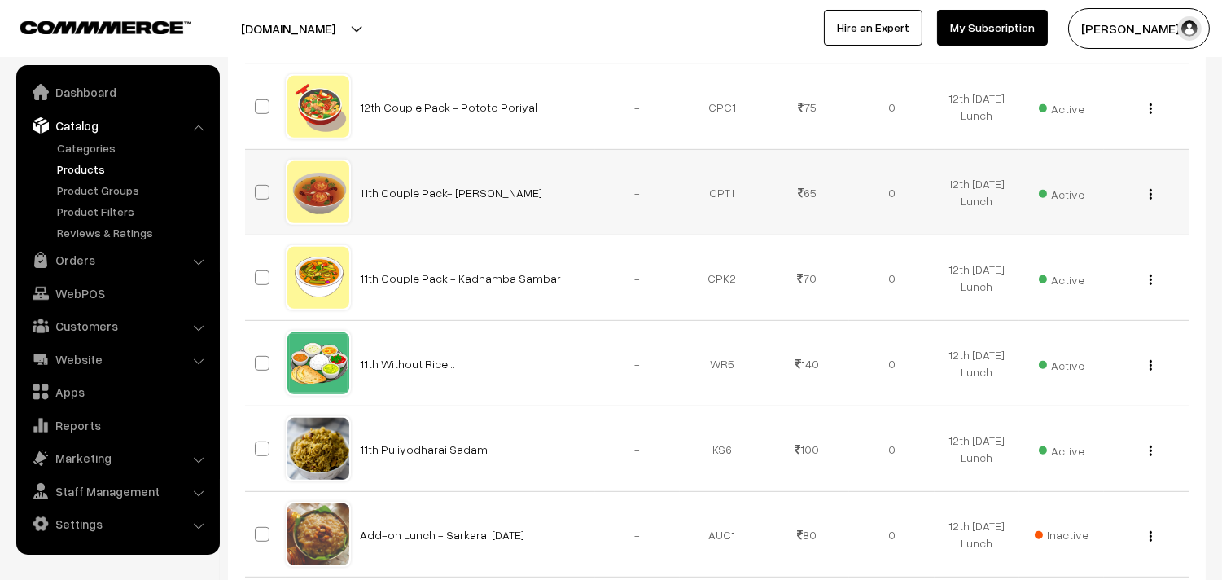
click at [1146, 198] on div "View Edit Delete" at bounding box center [1145, 192] width 65 height 17
click at [1157, 203] on td "View Edit Delete" at bounding box center [1146, 192] width 85 height 85
click at [1156, 196] on div "View Edit Delete" at bounding box center [1145, 192] width 65 height 17
click at [1152, 196] on button "button" at bounding box center [1150, 193] width 4 height 13
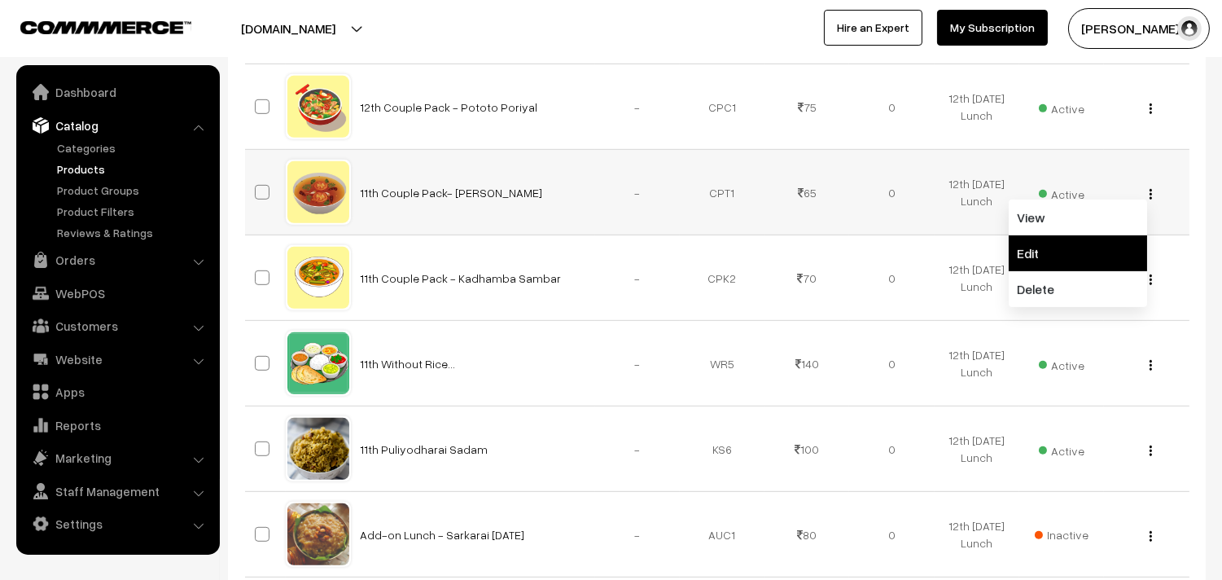
click at [1069, 252] on link "Edit" at bounding box center [1077, 253] width 138 height 36
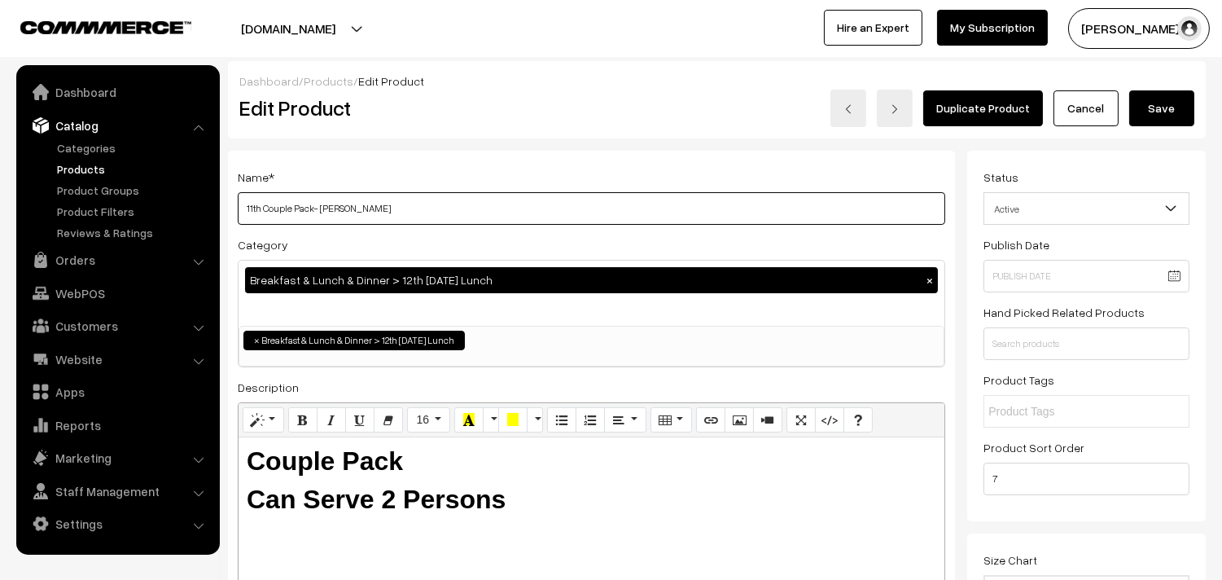
drag, startPoint x: 262, startPoint y: 208, endPoint x: 212, endPoint y: 185, distance: 55.4
drag, startPoint x: 324, startPoint y: 204, endPoint x: 678, endPoint y: 258, distance: 358.1
click at [678, 278] on div "Name * 12th Couple Pack- Milagu Rasam Category Breakfast & Lunch & Dinner > 12t…" at bounding box center [591, 414] width 727 height 526
type input "12th Couple Pack- Mysore Rasam"
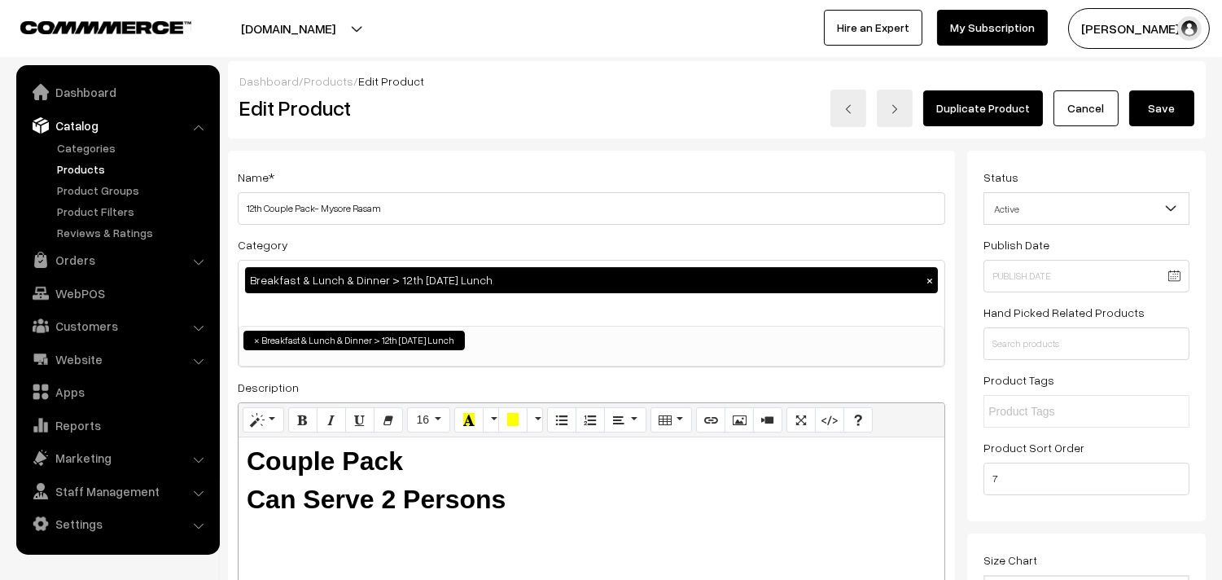
click at [1162, 108] on button "Save" at bounding box center [1161, 108] width 65 height 36
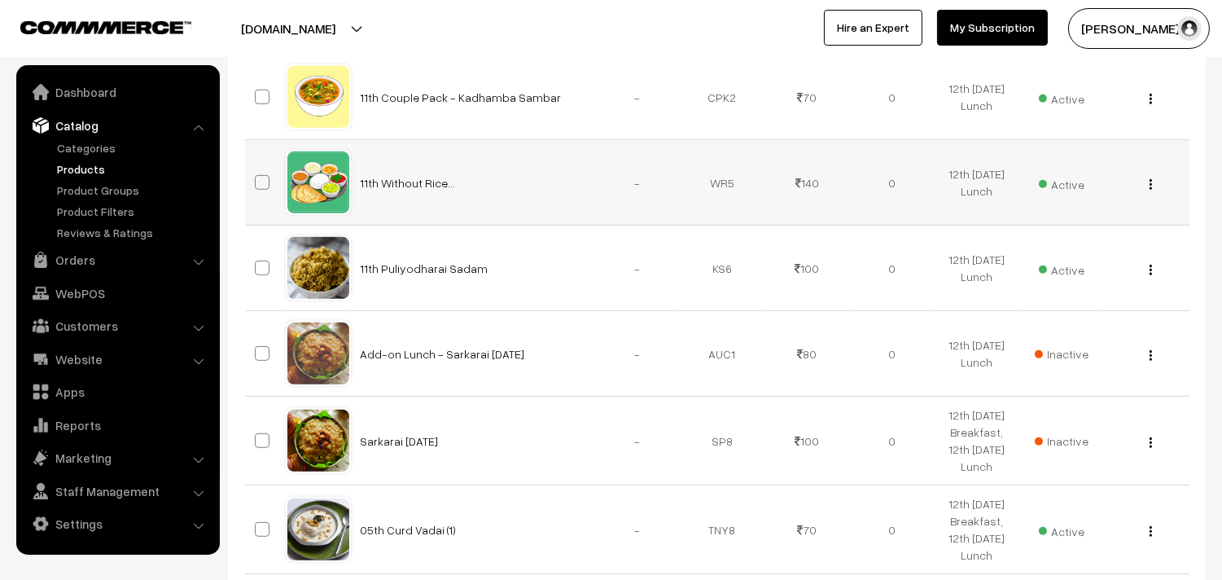
scroll to position [1537, 0]
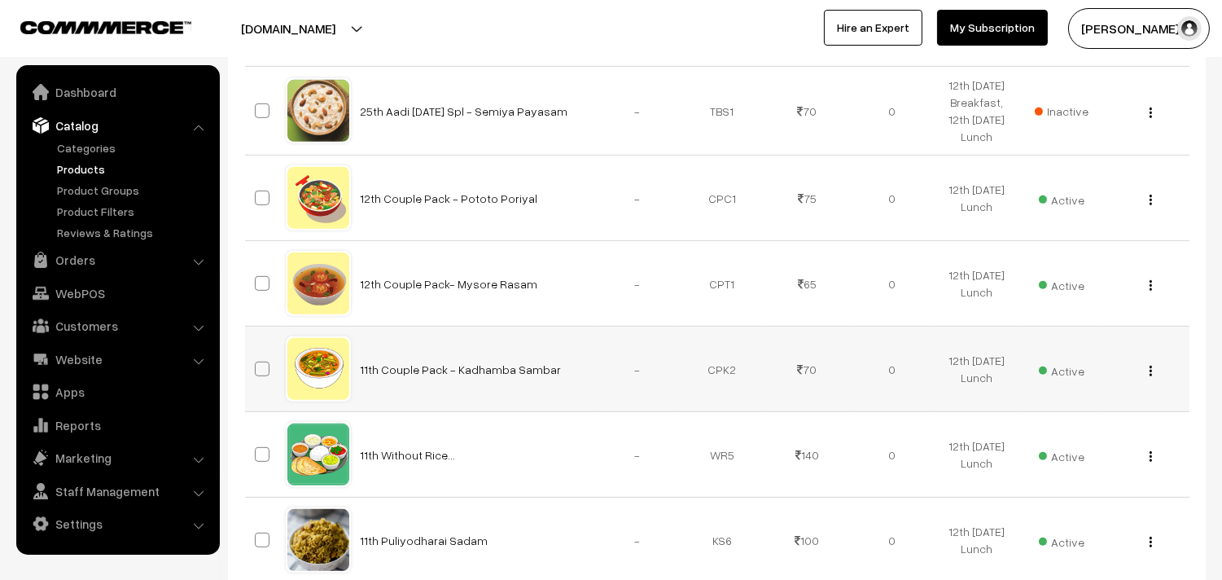
click at [1153, 372] on div "View Edit Delete" at bounding box center [1145, 369] width 65 height 17
click at [1151, 368] on img "button" at bounding box center [1150, 370] width 2 height 11
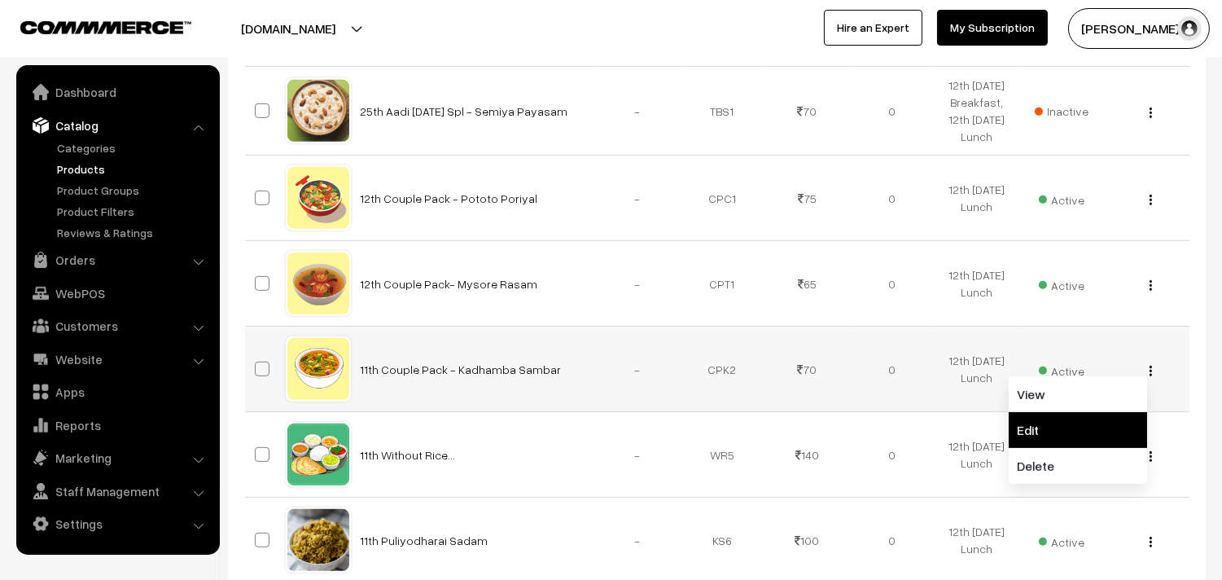
click at [1084, 423] on link "Edit" at bounding box center [1077, 430] width 138 height 36
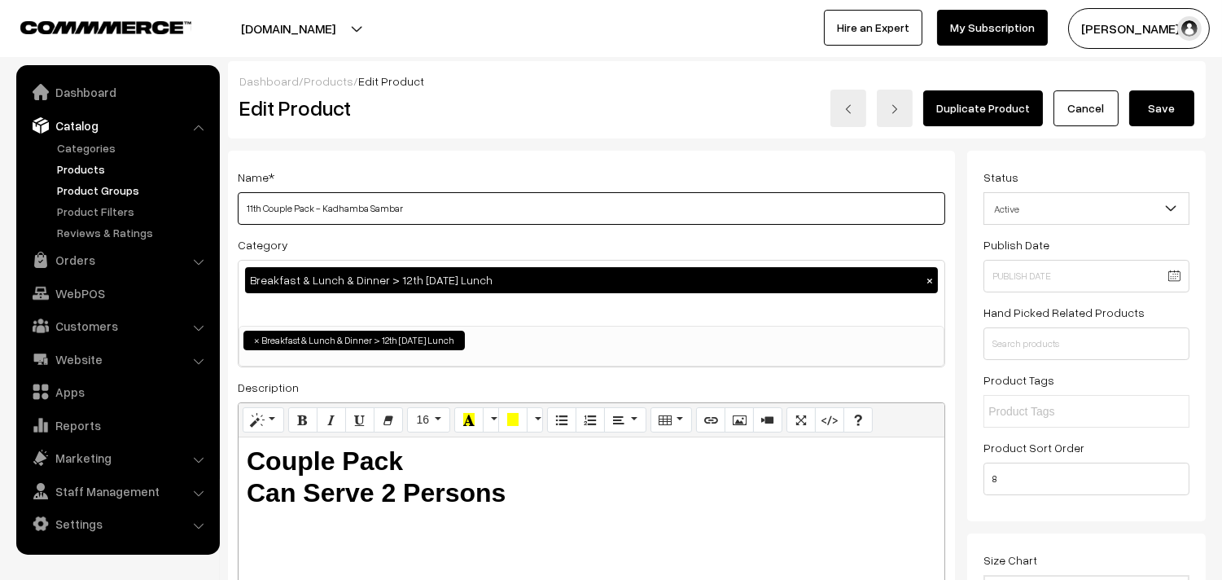
drag, startPoint x: 264, startPoint y: 207, endPoint x: 160, endPoint y: 190, distance: 105.6
drag, startPoint x: 329, startPoint y: 207, endPoint x: 745, endPoint y: 242, distance: 417.4
click at [745, 259] on div "Name * 12th Couple Pack - Kadhamba Sambar Category Breakfast & Lunch & Dinner >…" at bounding box center [591, 414] width 727 height 526
type input "12th Couple Pack - Vendaikkai Sambar"
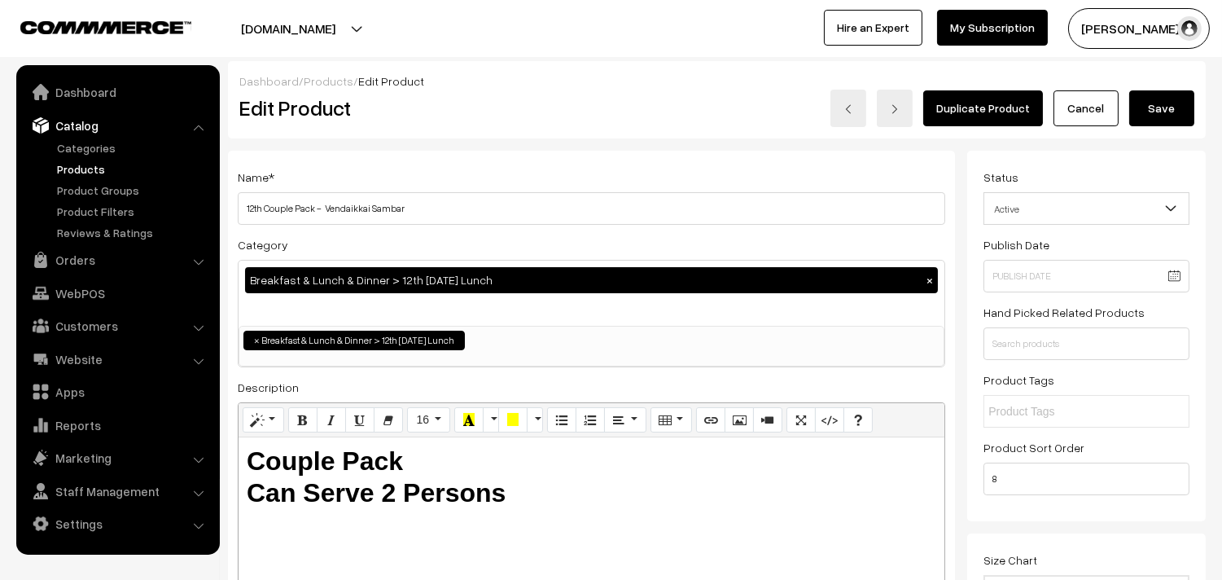
click at [1157, 107] on button "Save" at bounding box center [1161, 108] width 65 height 36
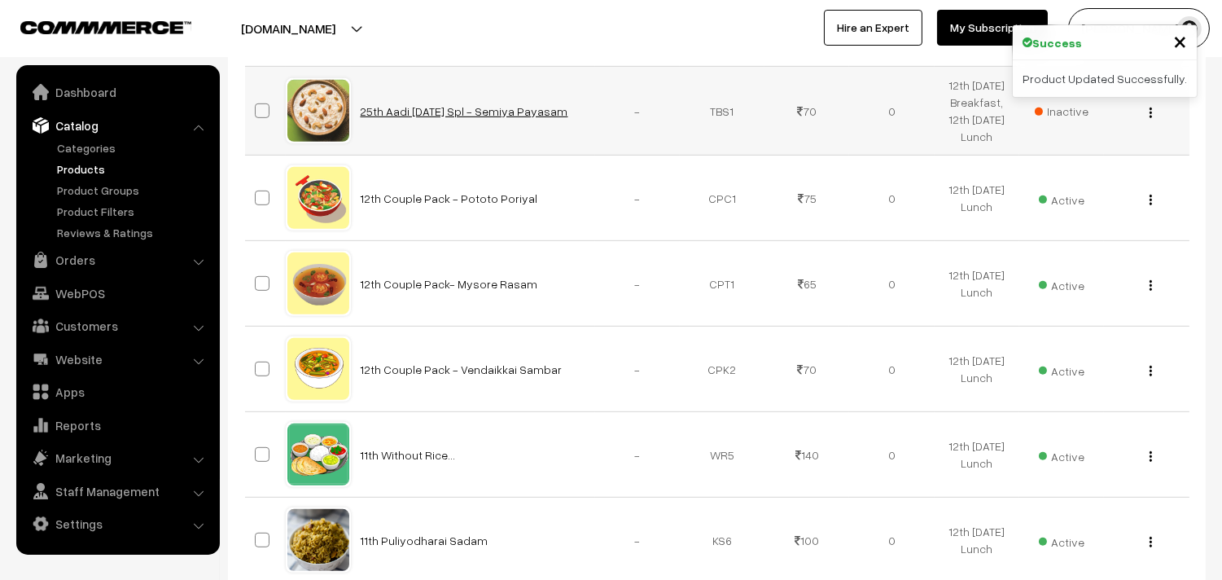
scroll to position [1809, 0]
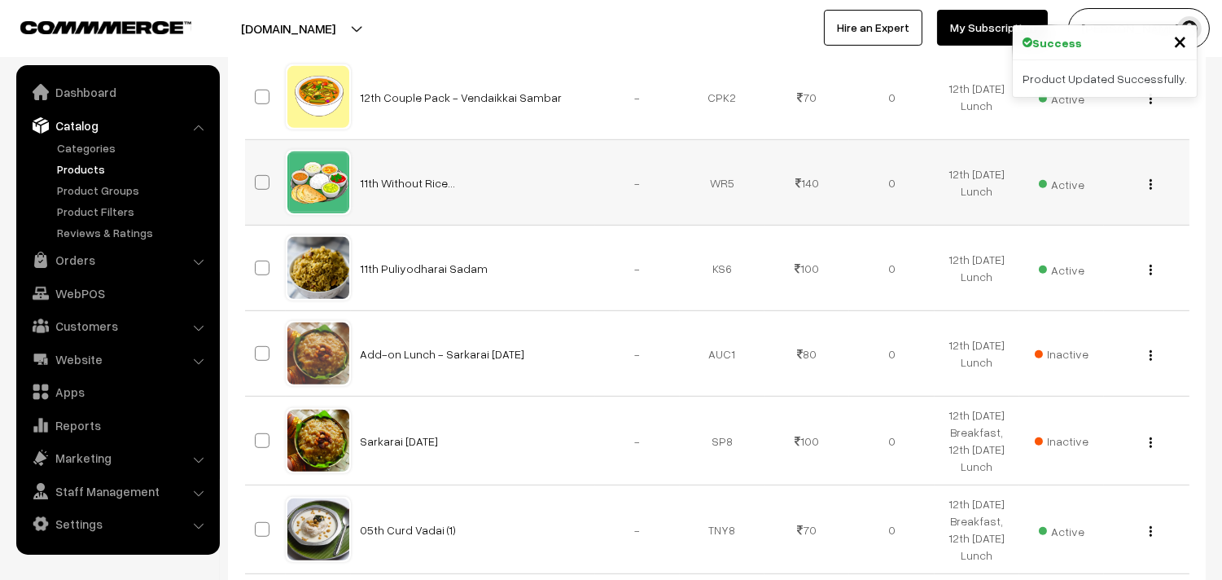
click at [1151, 185] on img "button" at bounding box center [1150, 184] width 2 height 11
click at [1061, 243] on link "Edit" at bounding box center [1077, 243] width 138 height 36
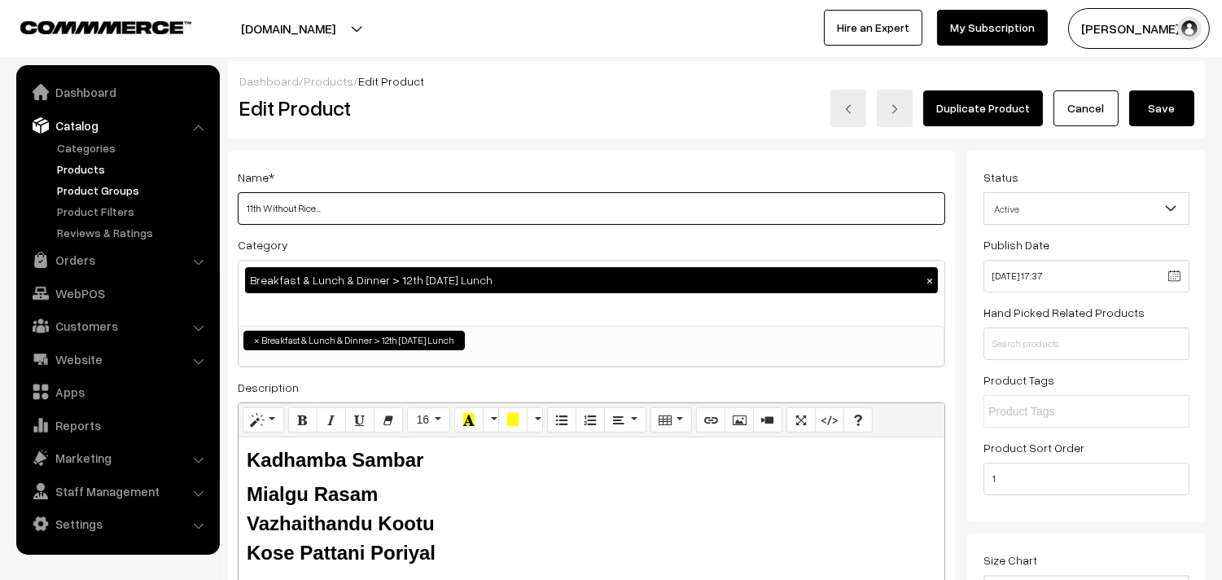
drag, startPoint x: 261, startPoint y: 206, endPoint x: 173, endPoint y: 190, distance: 90.2
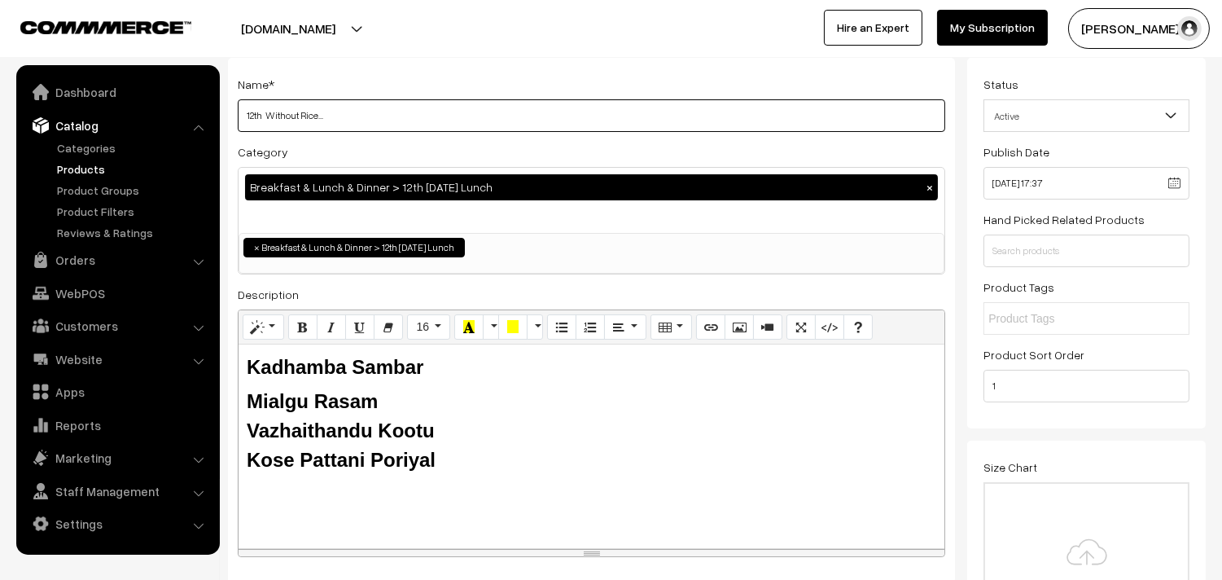
scroll to position [181, 0]
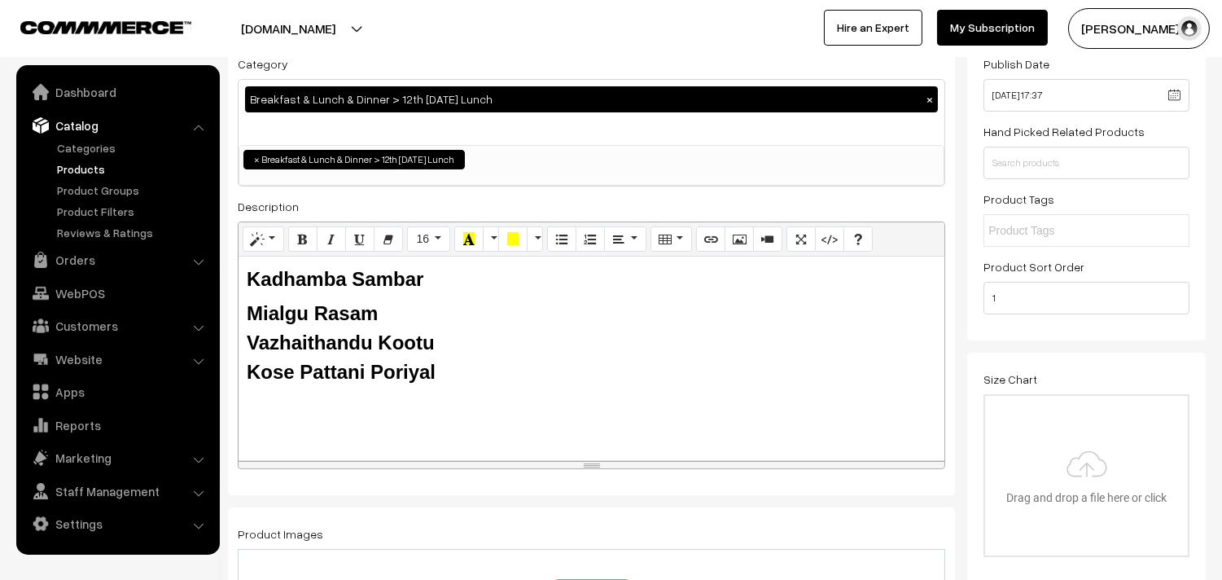
type input "12th Without Rice..."
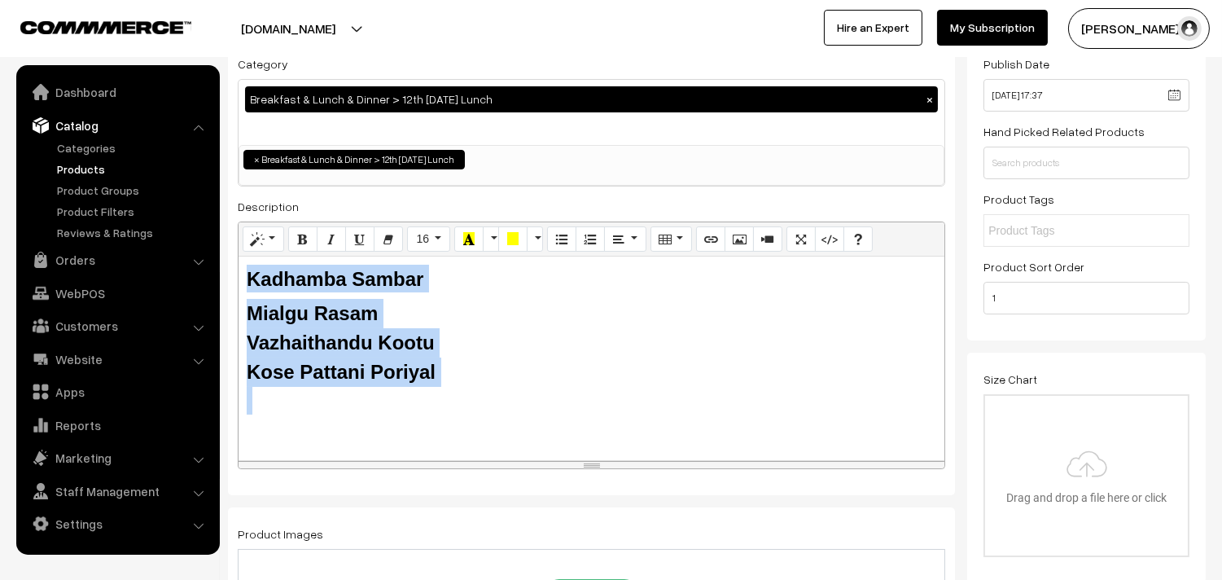
drag, startPoint x: 369, startPoint y: 348, endPoint x: 237, endPoint y: 293, distance: 142.7
click at [238, 293] on div "Normal Quote Code Header 1 Header 2 Header 3 Header 4 Header 5 Header 6 16 8 9 …" at bounding box center [591, 345] width 707 height 248
click at [485, 373] on div "Kose Pattani Poriyal" at bounding box center [591, 371] width 689 height 29
drag, startPoint x: 485, startPoint y: 373, endPoint x: 160, endPoint y: 233, distance: 354.4
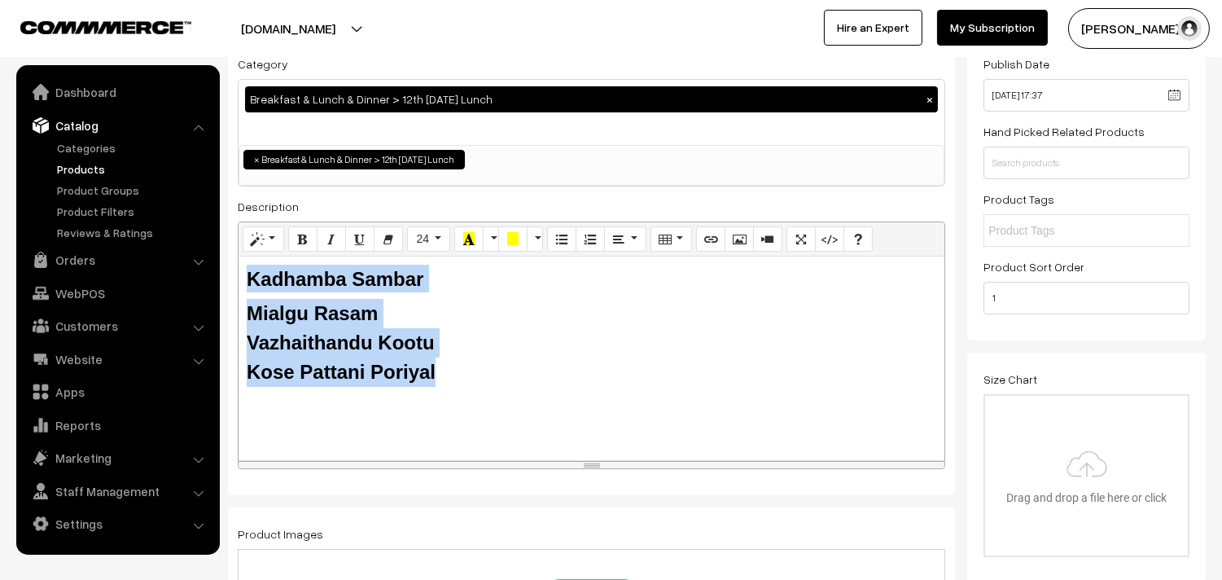
paste div
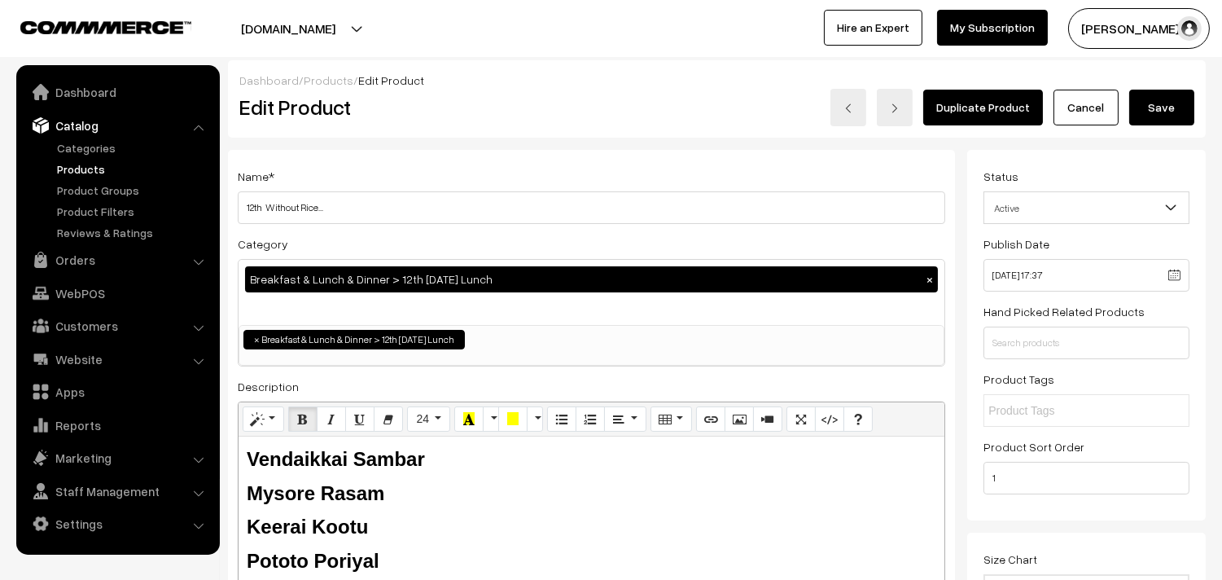
scroll to position [0, 0]
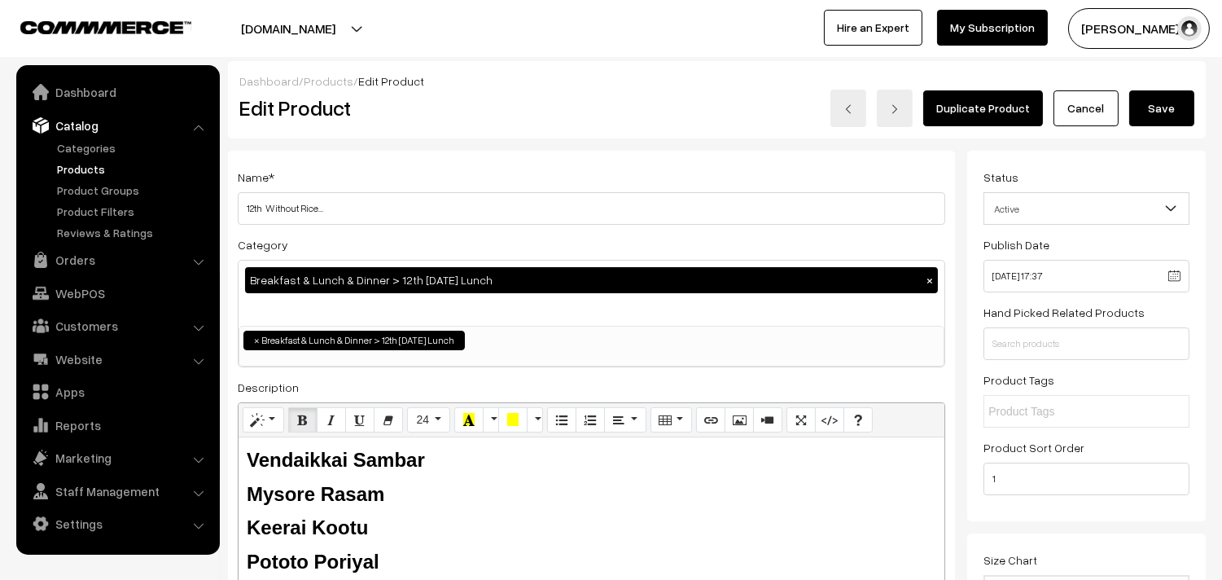
click at [1169, 112] on button "Save" at bounding box center [1161, 108] width 65 height 36
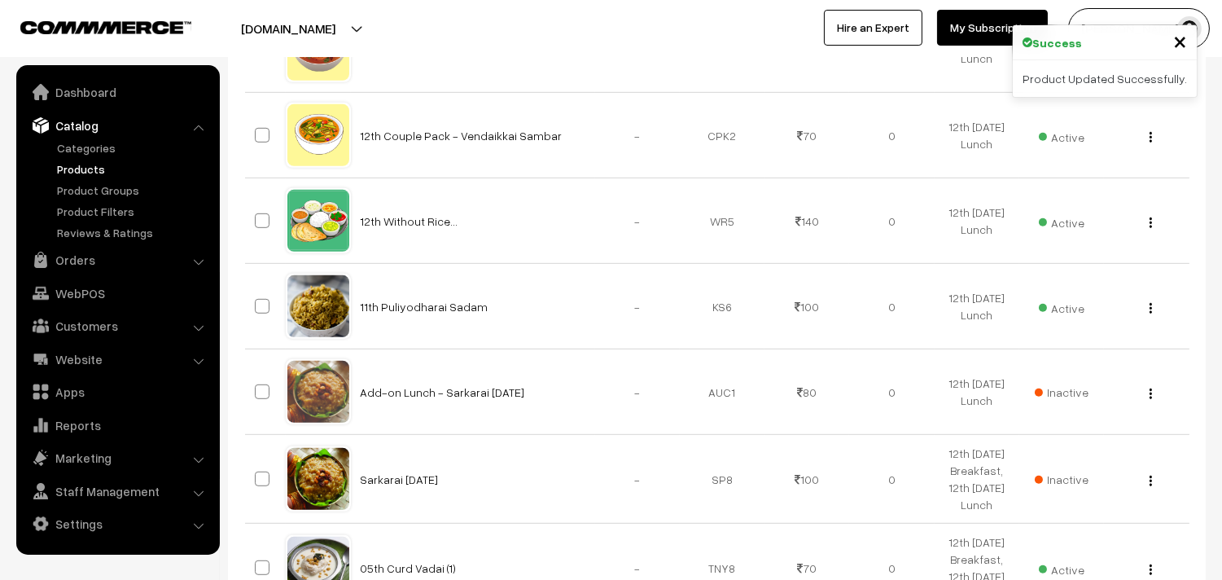
scroll to position [1899, 0]
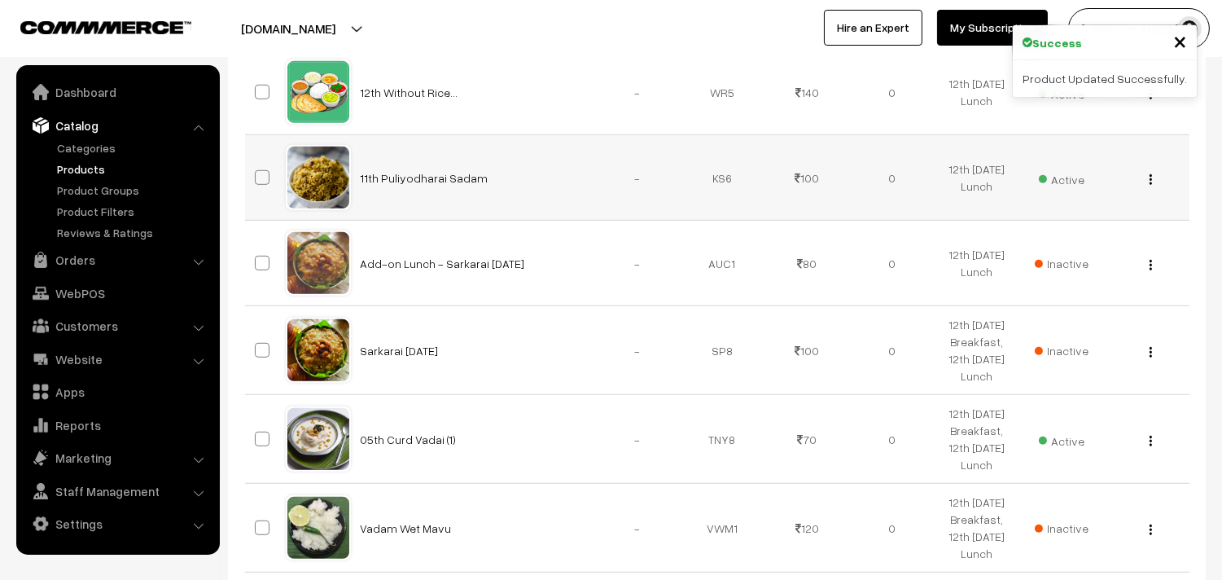
click at [1149, 176] on img "button" at bounding box center [1150, 179] width 2 height 11
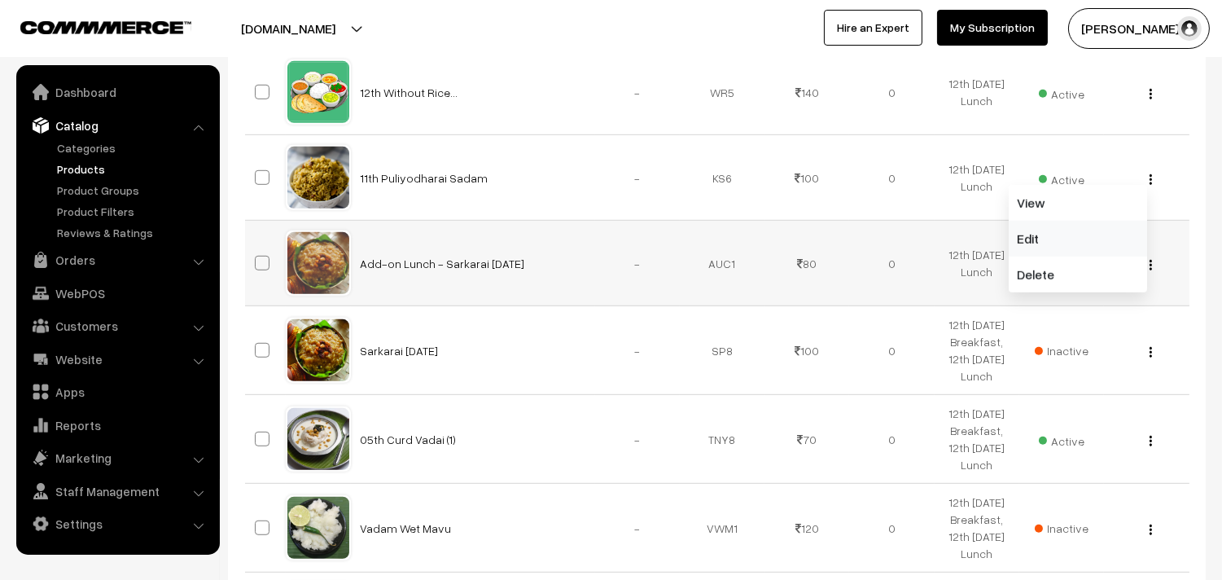
click at [1052, 237] on link "Edit" at bounding box center [1077, 239] width 138 height 36
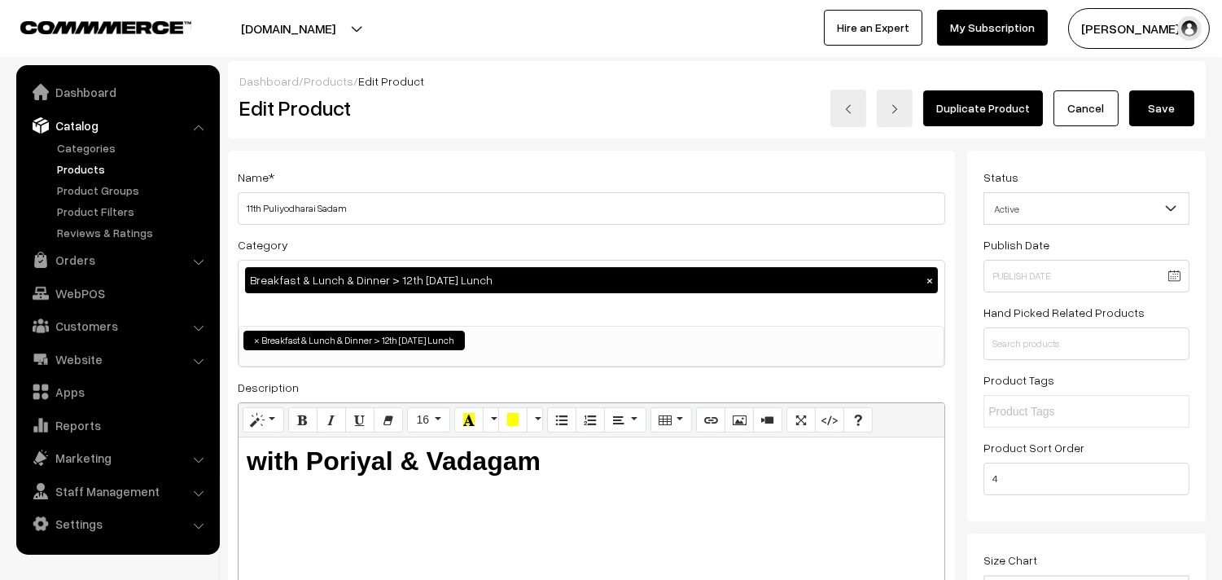
drag, startPoint x: 263, startPoint y: 206, endPoint x: 163, endPoint y: 164, distance: 108.7
click at [316, 205] on input "12th Puliyodharai Sadam" at bounding box center [591, 208] width 707 height 33
type input "12th Kothamalli Sadam"
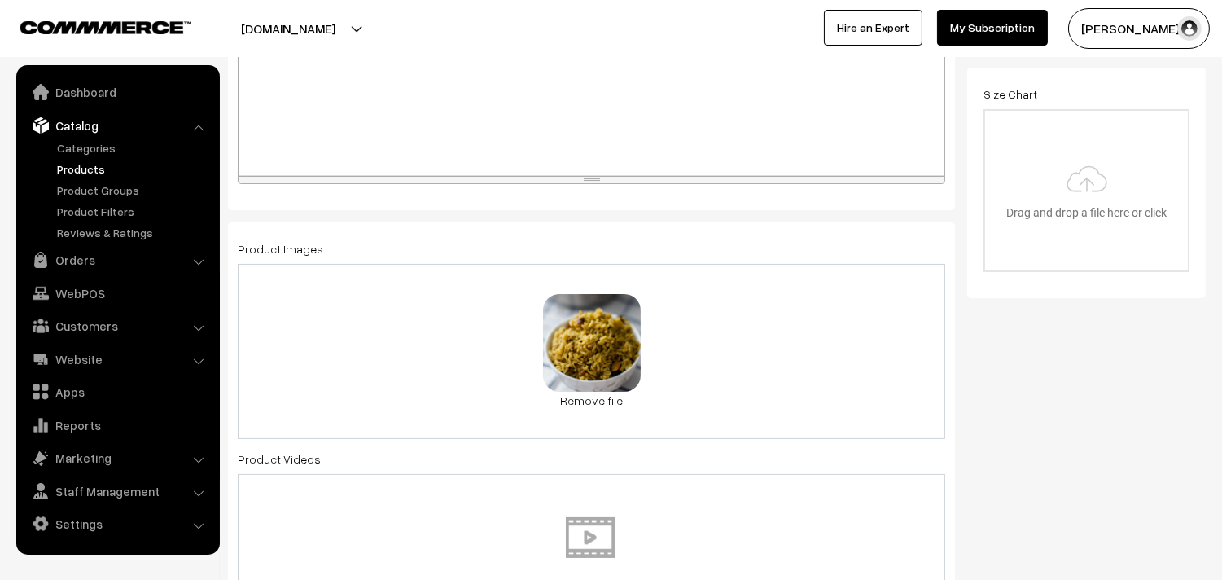
scroll to position [632, 0]
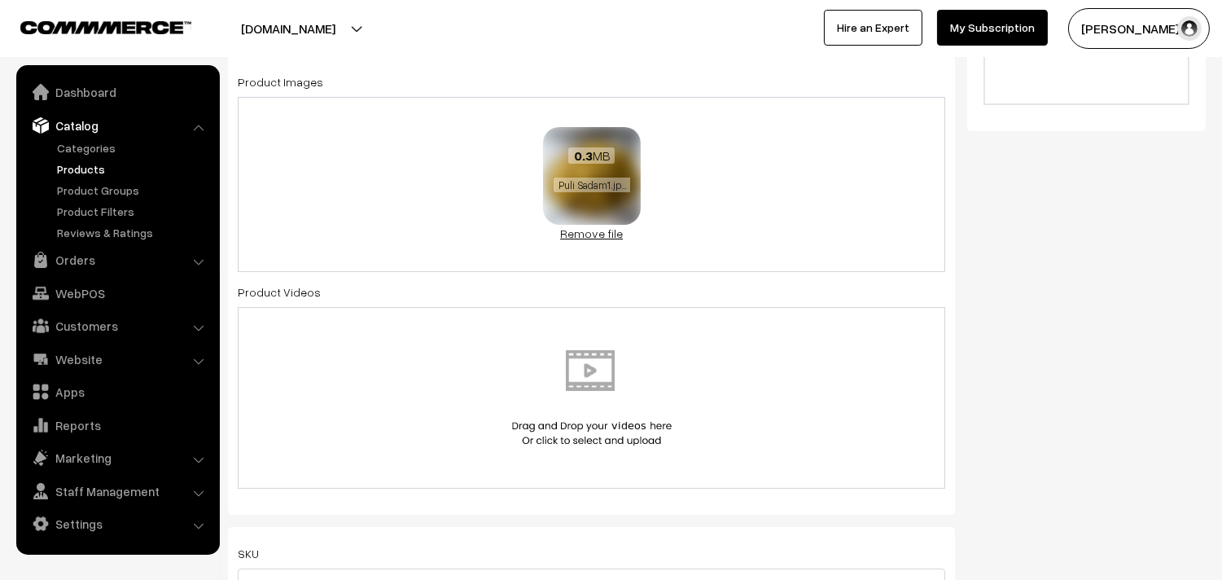
click at [603, 240] on link "Remove file" at bounding box center [592, 233] width 98 height 17
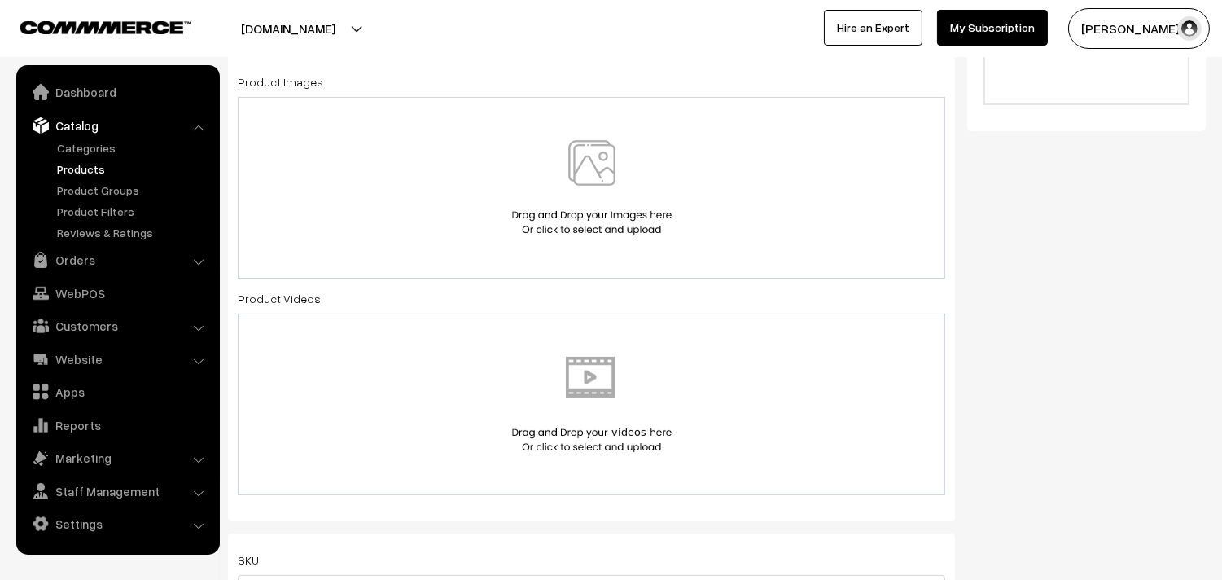
click at [604, 200] on img at bounding box center [592, 187] width 168 height 95
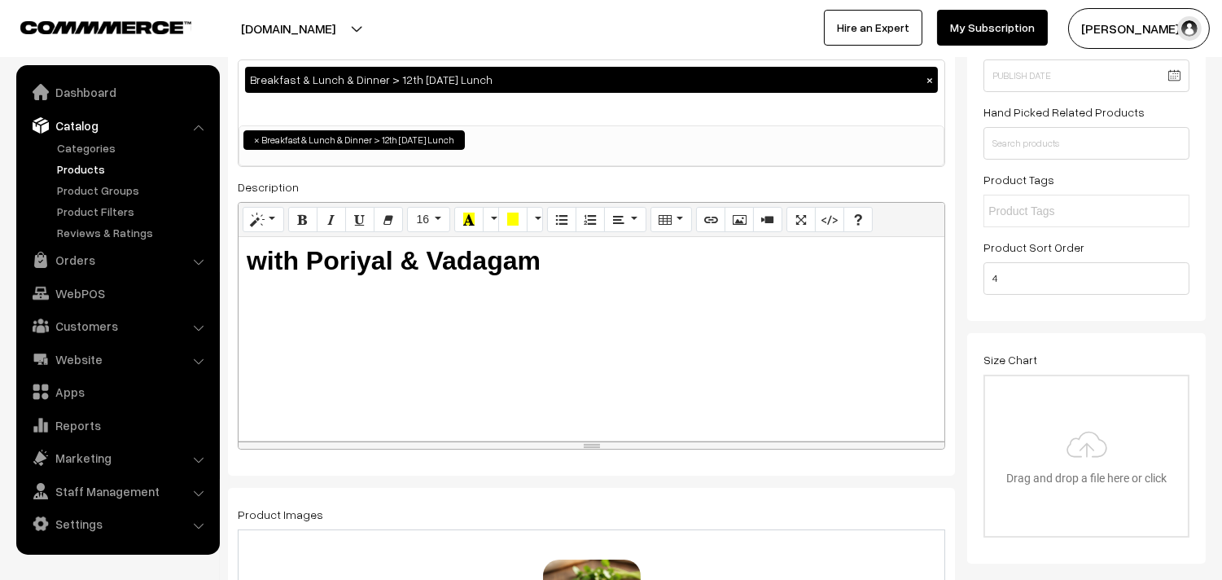
scroll to position [0, 0]
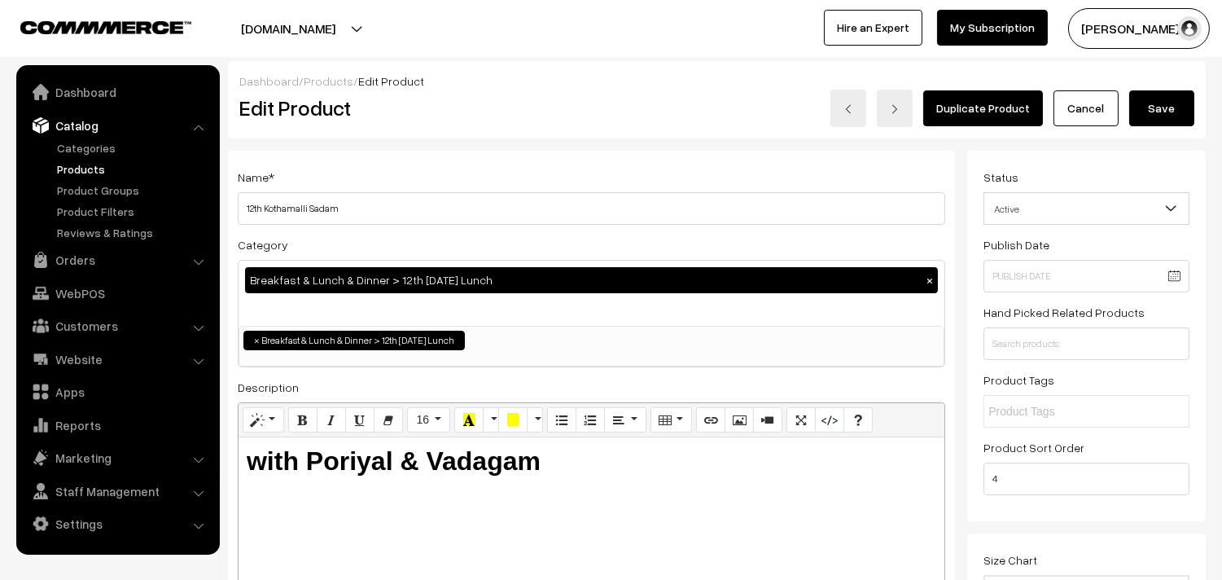
click at [1151, 92] on button "Save" at bounding box center [1161, 108] width 65 height 36
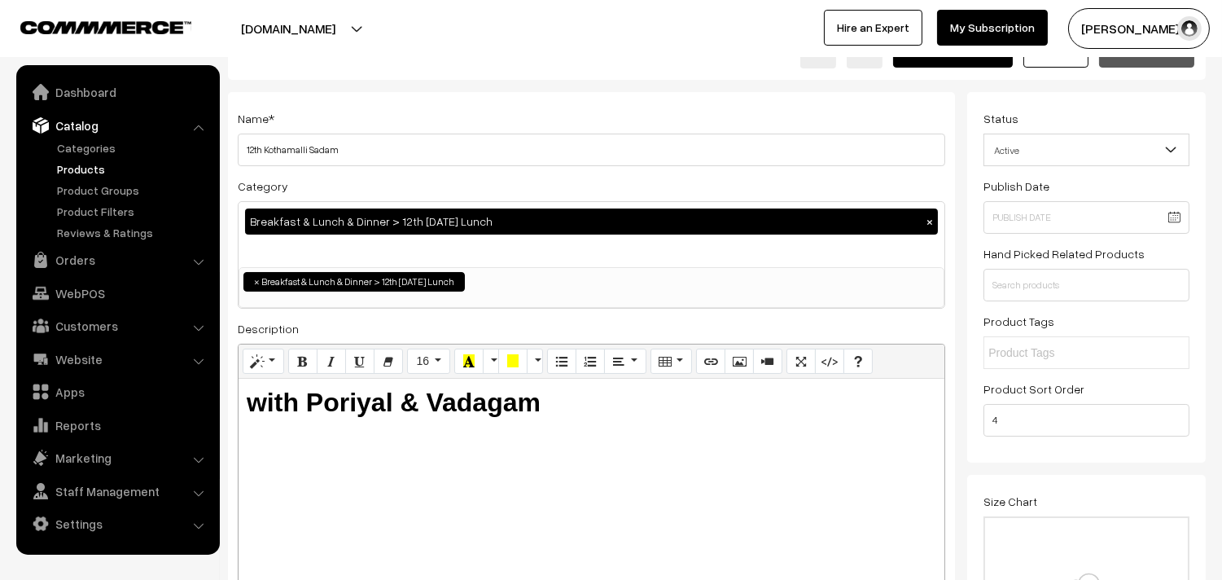
scroll to position [91, 0]
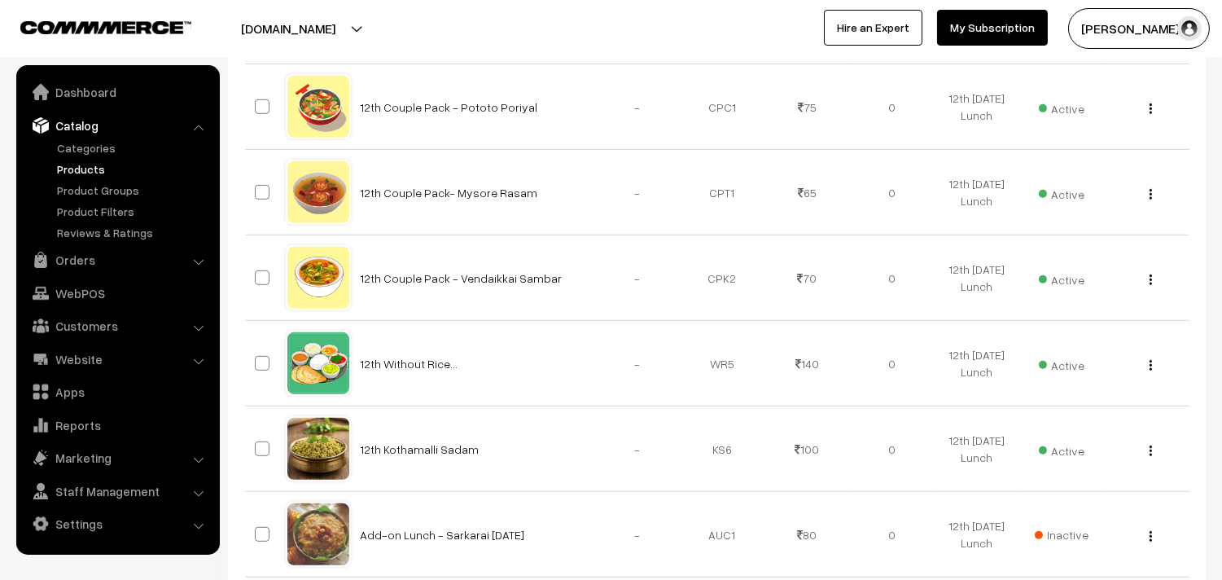
scroll to position [1809, 0]
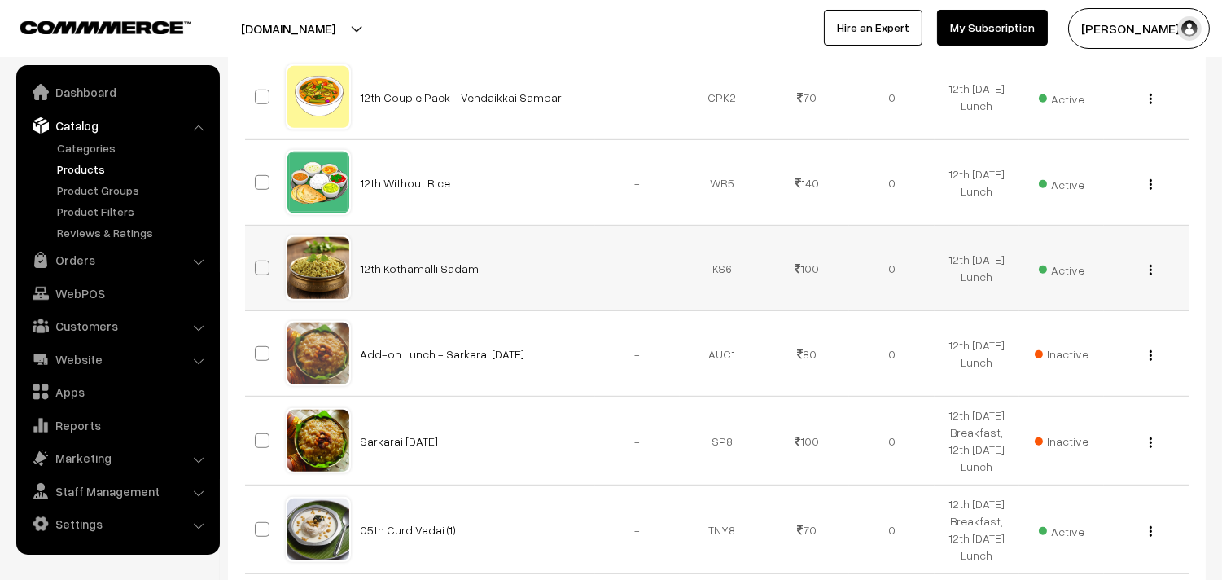
click at [1149, 266] on img "button" at bounding box center [1150, 270] width 2 height 11
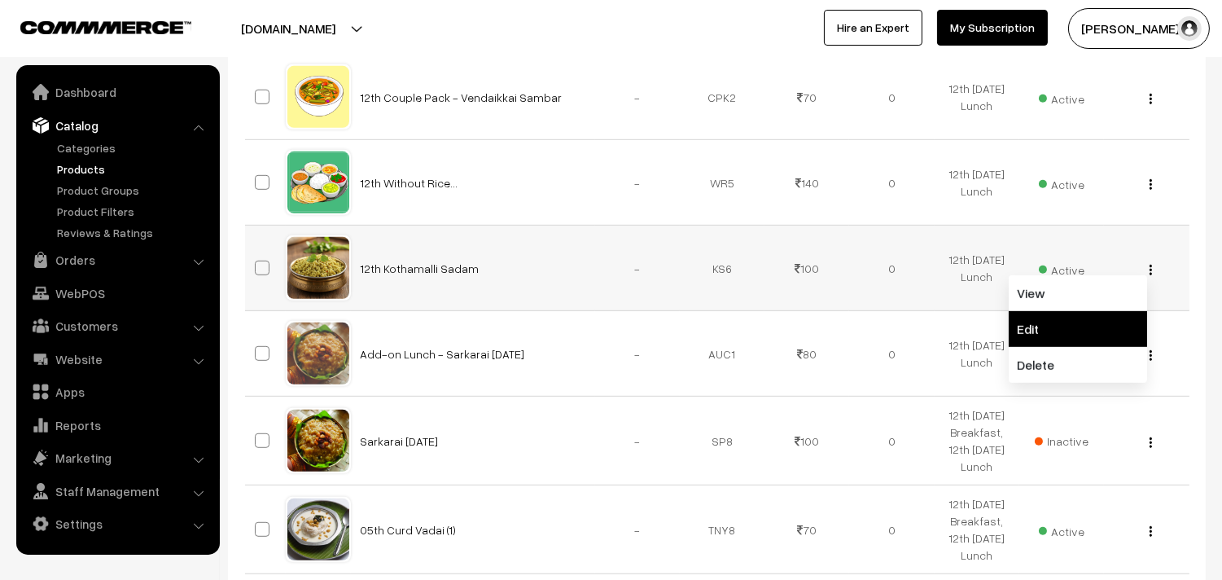
click at [1048, 330] on link "Edit" at bounding box center [1077, 329] width 138 height 36
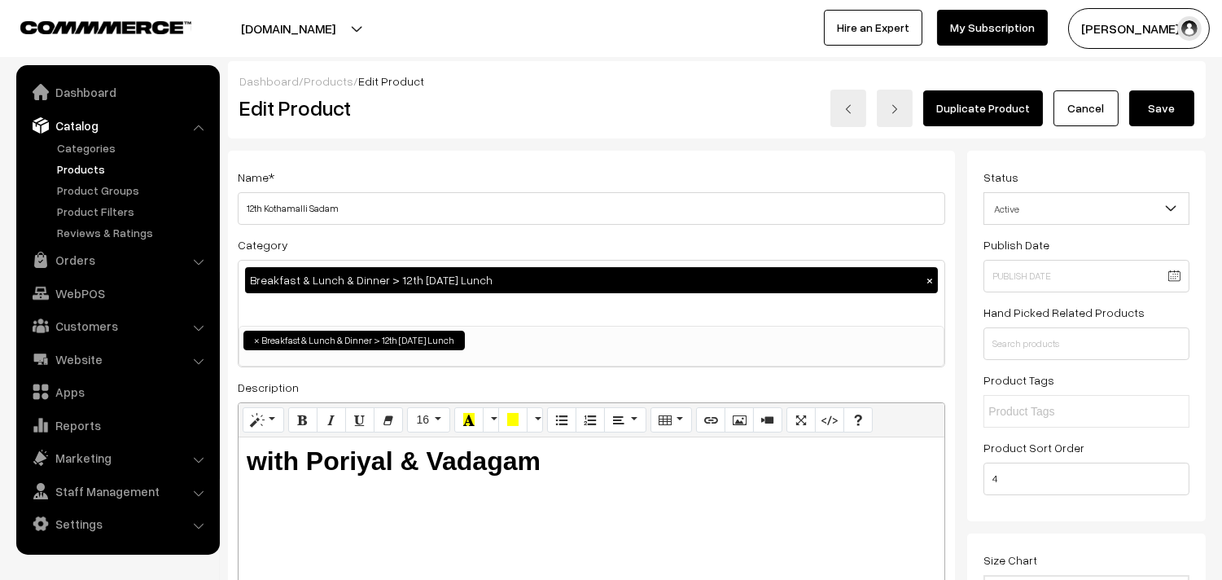
click at [1160, 118] on button "Save" at bounding box center [1161, 108] width 65 height 36
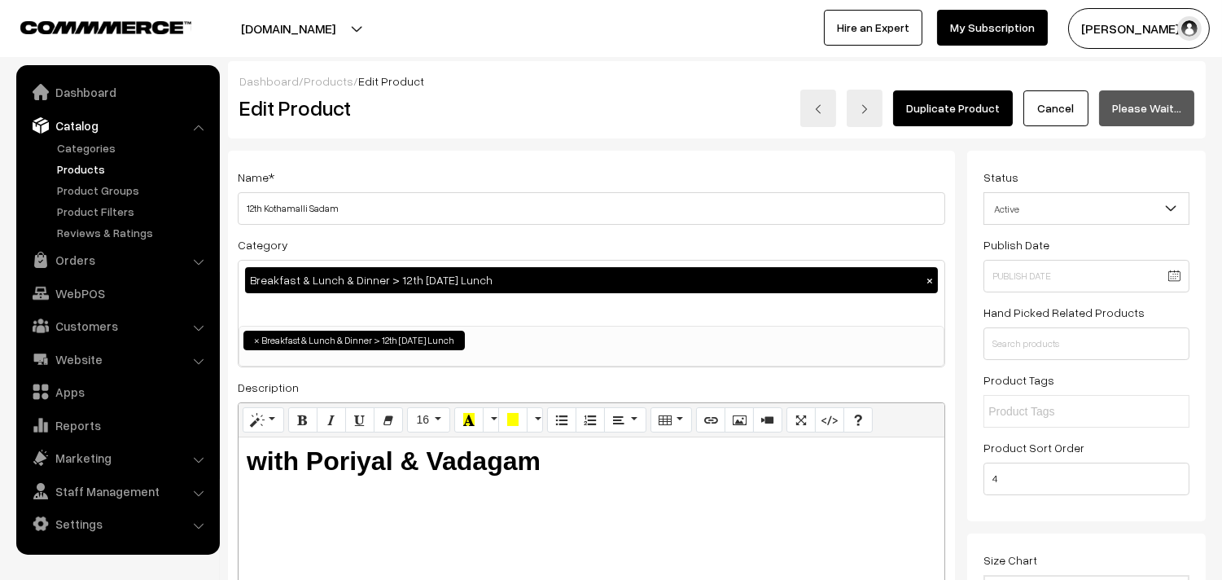
scroll to position [22, 0]
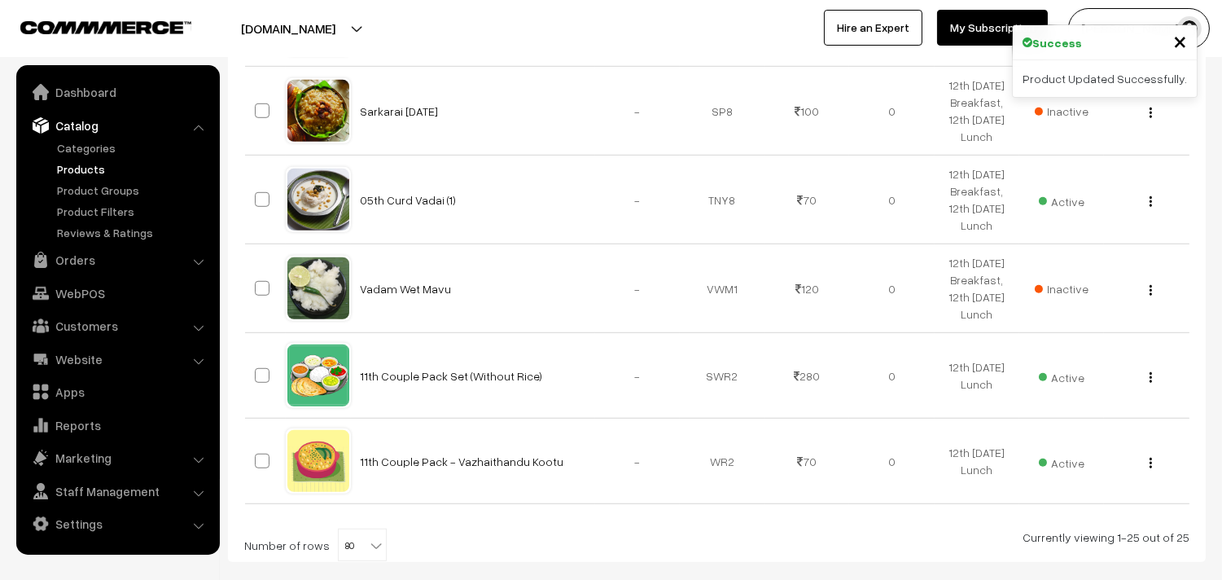
scroll to position [2170, 0]
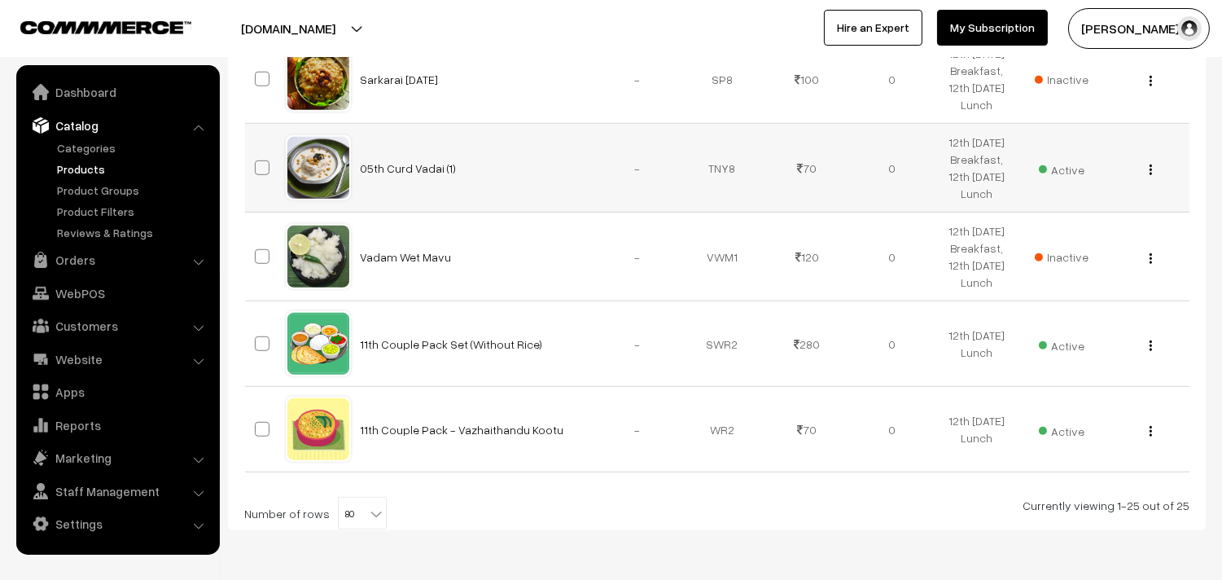
click at [1154, 168] on div "View Edit Delete" at bounding box center [1145, 168] width 65 height 17
click at [1153, 171] on div "View Edit Delete" at bounding box center [1145, 168] width 65 height 17
click at [1148, 174] on button "button" at bounding box center [1150, 169] width 4 height 13
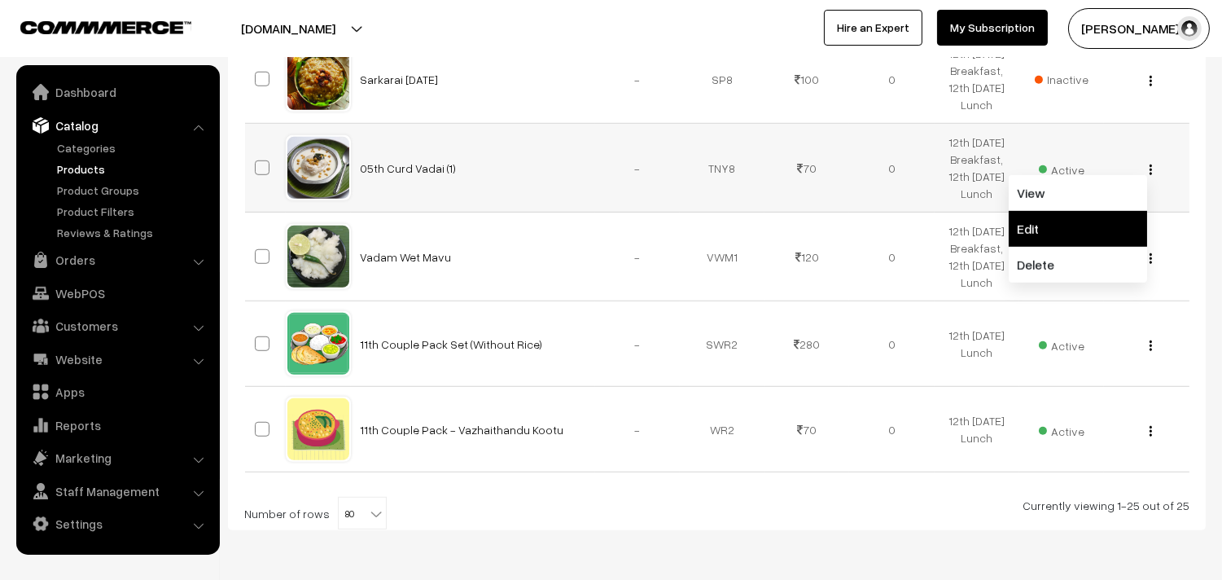
click at [1055, 225] on link "Edit" at bounding box center [1077, 229] width 138 height 36
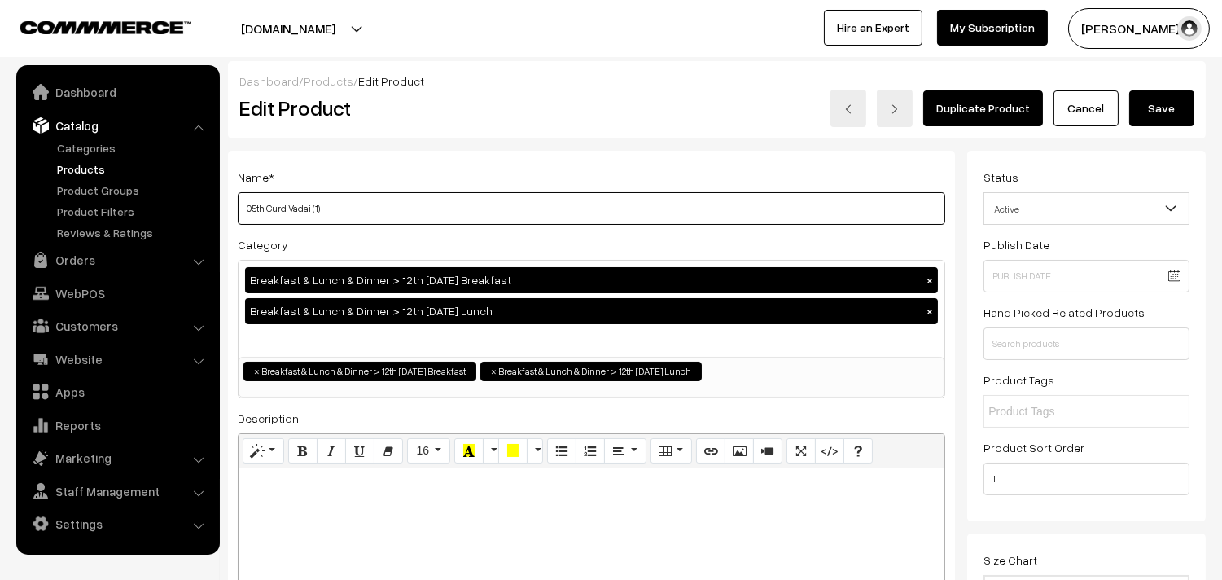
click at [503, 196] on input "05th Curd Vadai (1)" at bounding box center [591, 208] width 707 height 33
drag, startPoint x: 267, startPoint y: 212, endPoint x: 168, endPoint y: 205, distance: 98.8
drag, startPoint x: 322, startPoint y: 201, endPoint x: 262, endPoint y: 205, distance: 59.6
click at [262, 205] on input "12th Lunch Add on Curd Vadai (1)" at bounding box center [591, 208] width 707 height 33
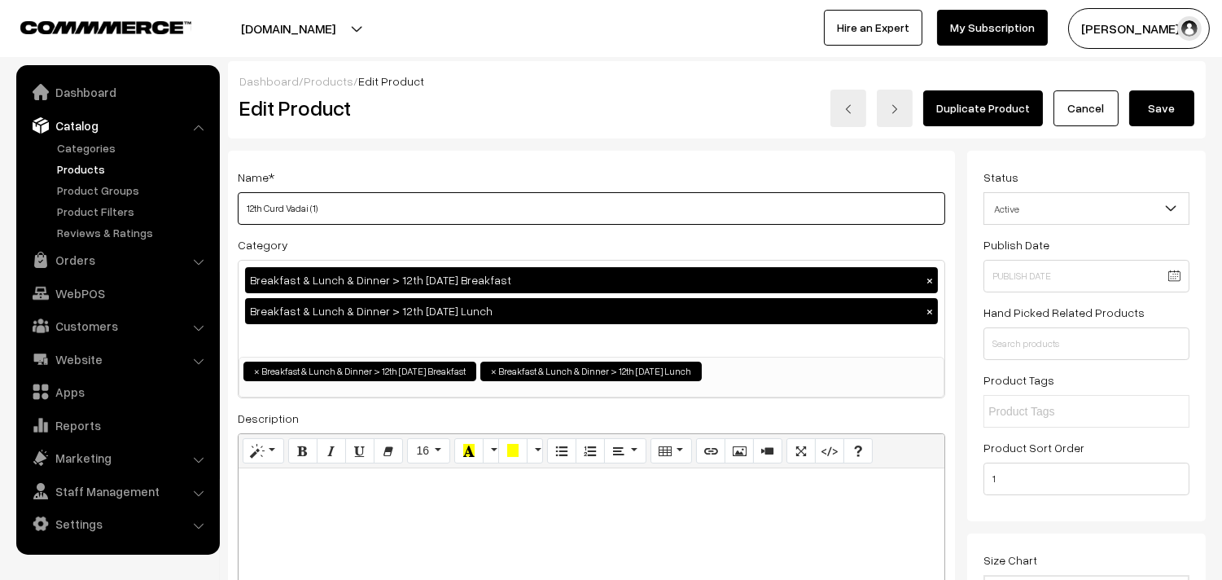
type input "12th Curd Vadai (1)"
click at [1154, 103] on button "Save" at bounding box center [1161, 108] width 65 height 36
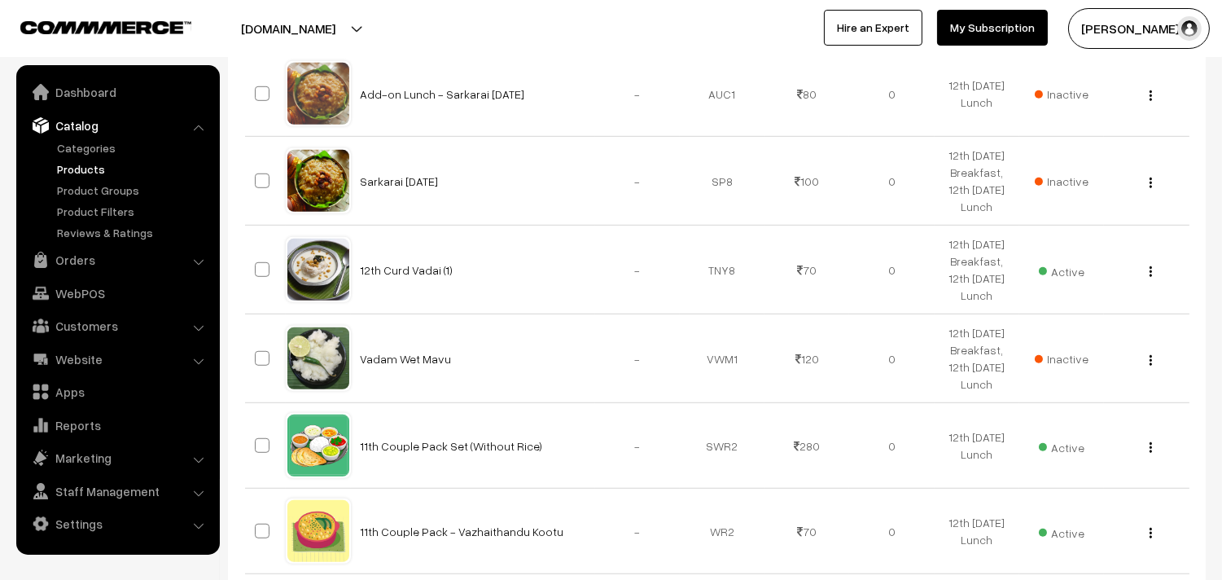
scroll to position [2229, 0]
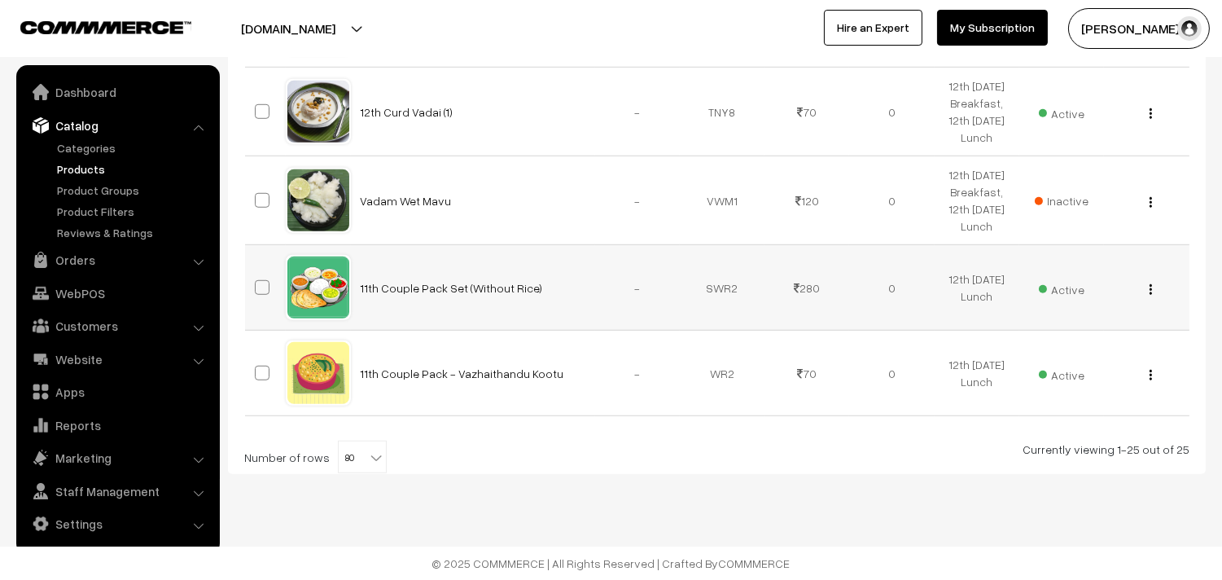
click at [1152, 289] on button "button" at bounding box center [1150, 288] width 4 height 13
drag, startPoint x: 1083, startPoint y: 338, endPoint x: 1048, endPoint y: 335, distance: 35.2
click at [1083, 339] on link "Edit" at bounding box center [1077, 348] width 138 height 36
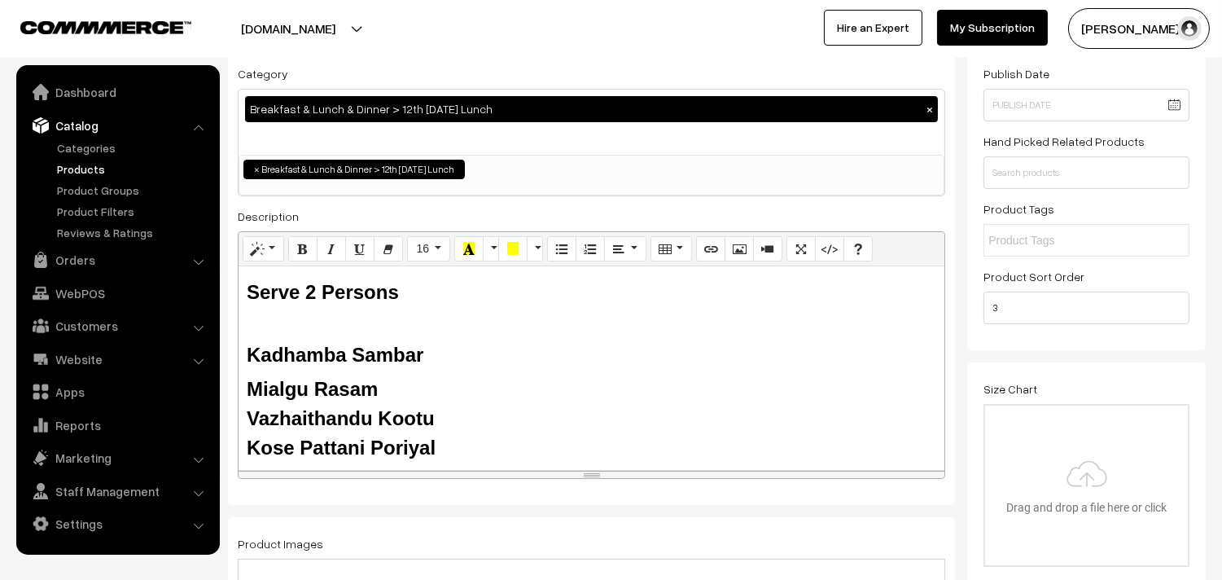
scroll to position [271, 0]
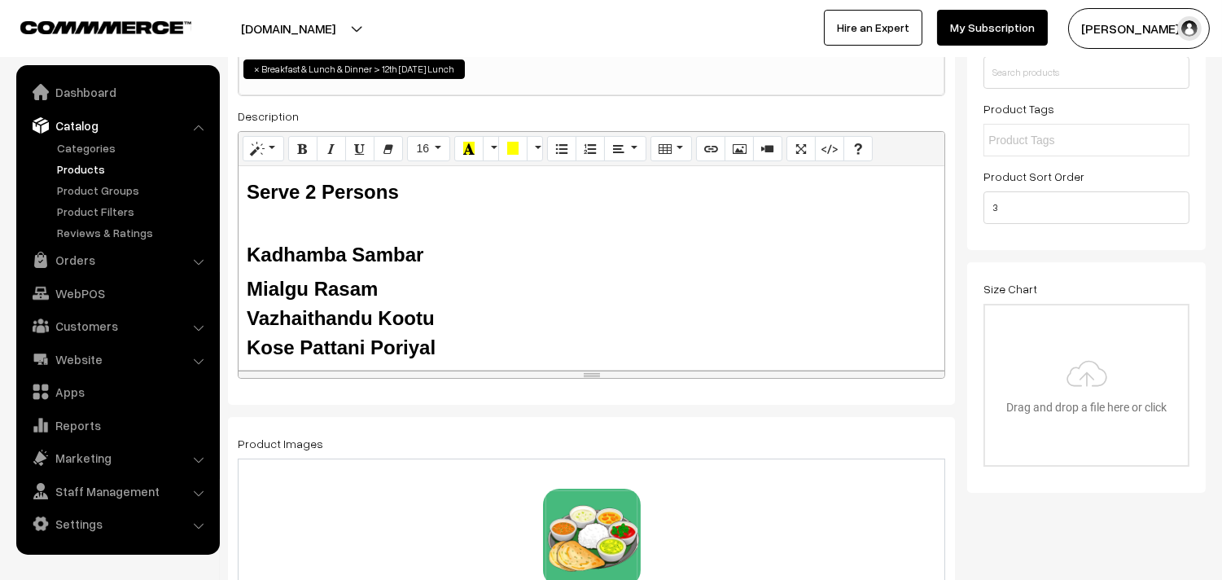
drag, startPoint x: 461, startPoint y: 339, endPoint x: 238, endPoint y: 246, distance: 241.6
click at [238, 246] on div "Serve 2 Persons Kadhamba Sambar Mialgu Rasam Vazhaithandu Kootu Kose Pattani Po…" at bounding box center [591, 267] width 706 height 203
paste div
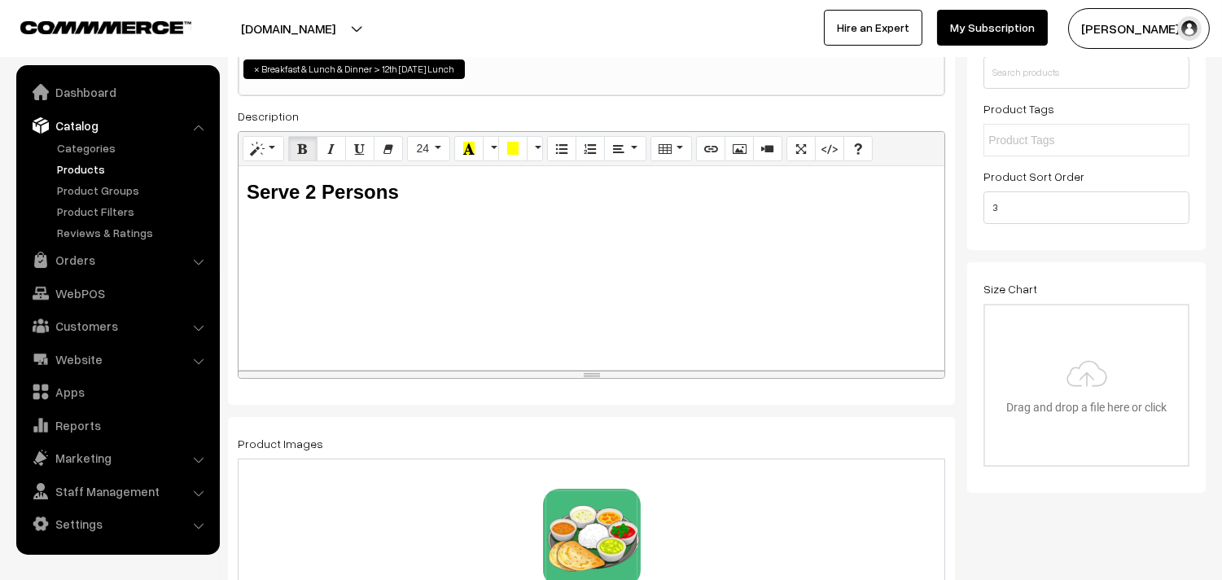
click at [279, 257] on div at bounding box center [591, 257] width 689 height 29
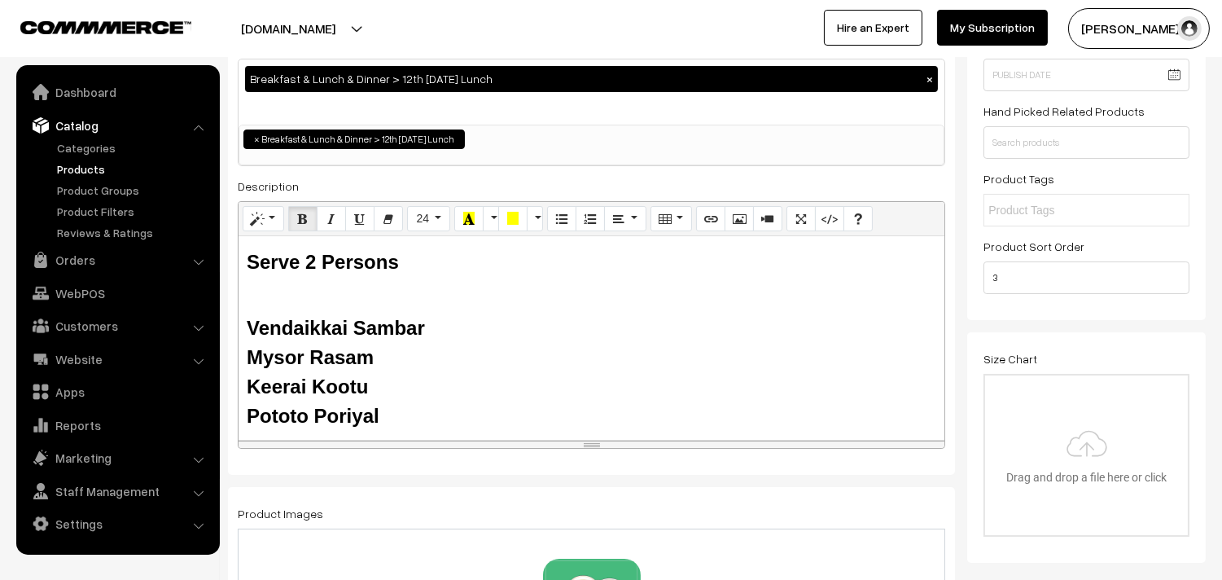
scroll to position [0, 0]
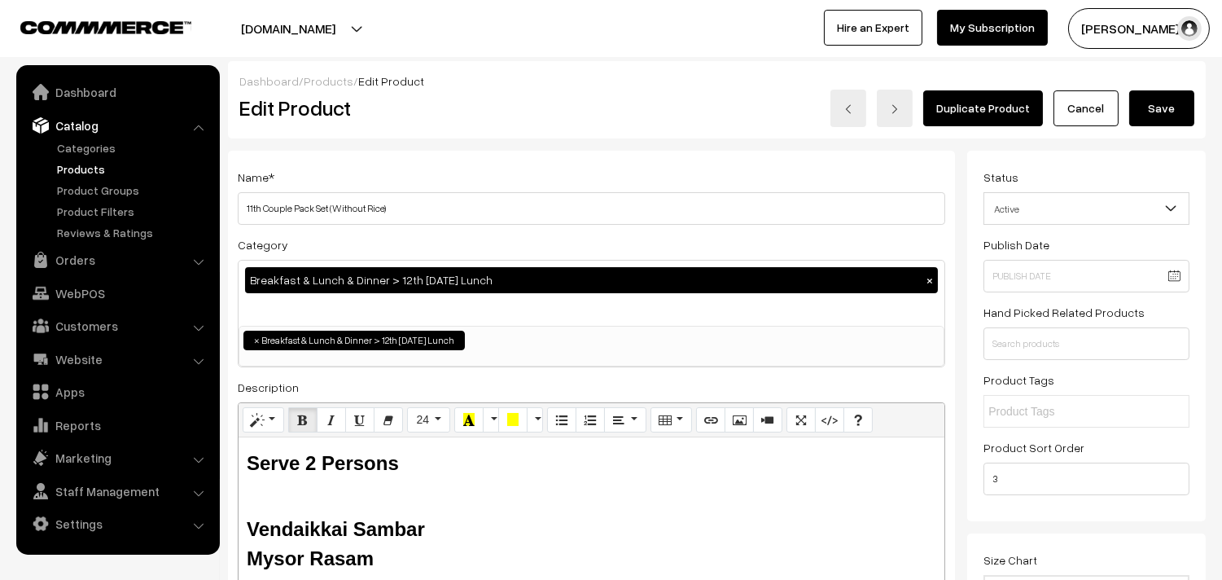
click at [1153, 112] on button "Save" at bounding box center [1161, 108] width 65 height 36
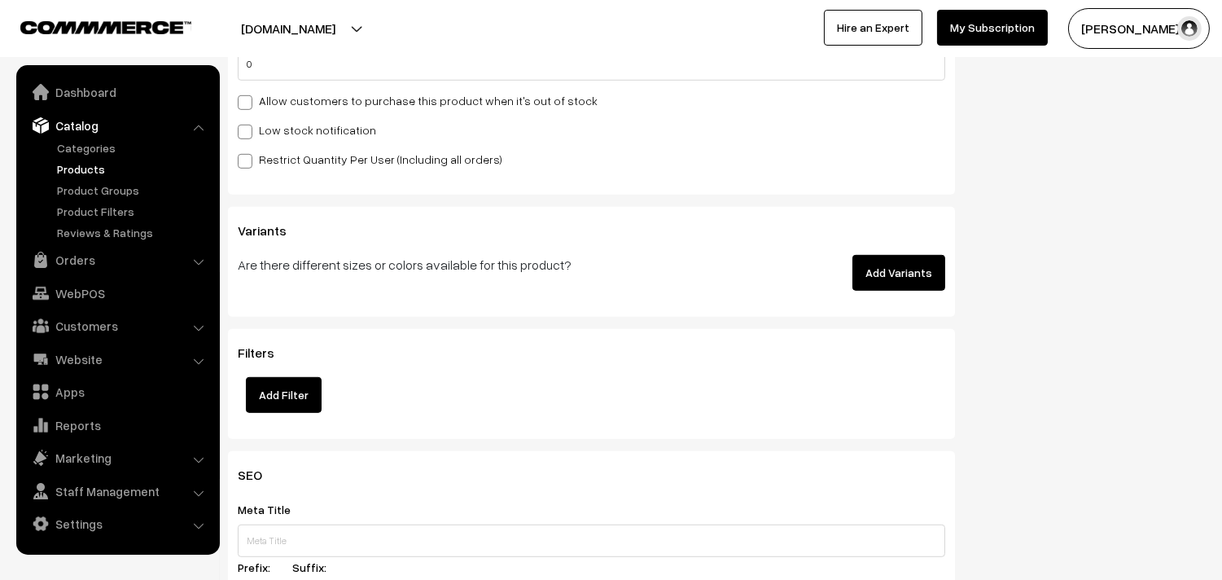
scroll to position [2098, 0]
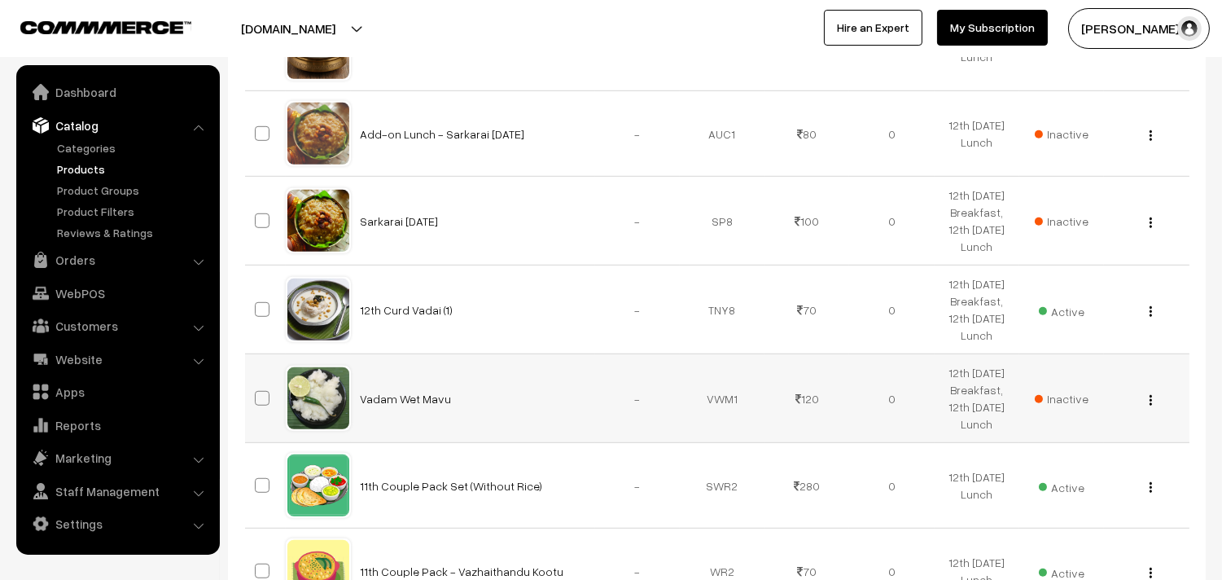
scroll to position [2080, 0]
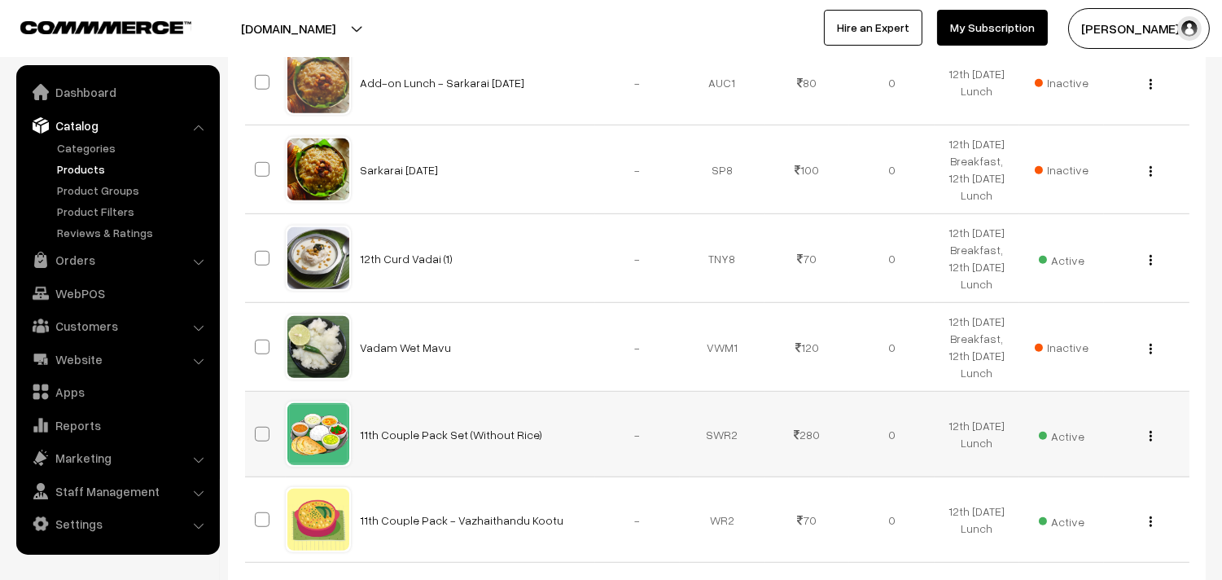
click at [1153, 435] on div "View Edit Delete" at bounding box center [1145, 434] width 65 height 17
click at [1149, 437] on img "button" at bounding box center [1150, 436] width 2 height 11
click at [1057, 491] on link "Edit" at bounding box center [1077, 495] width 138 height 36
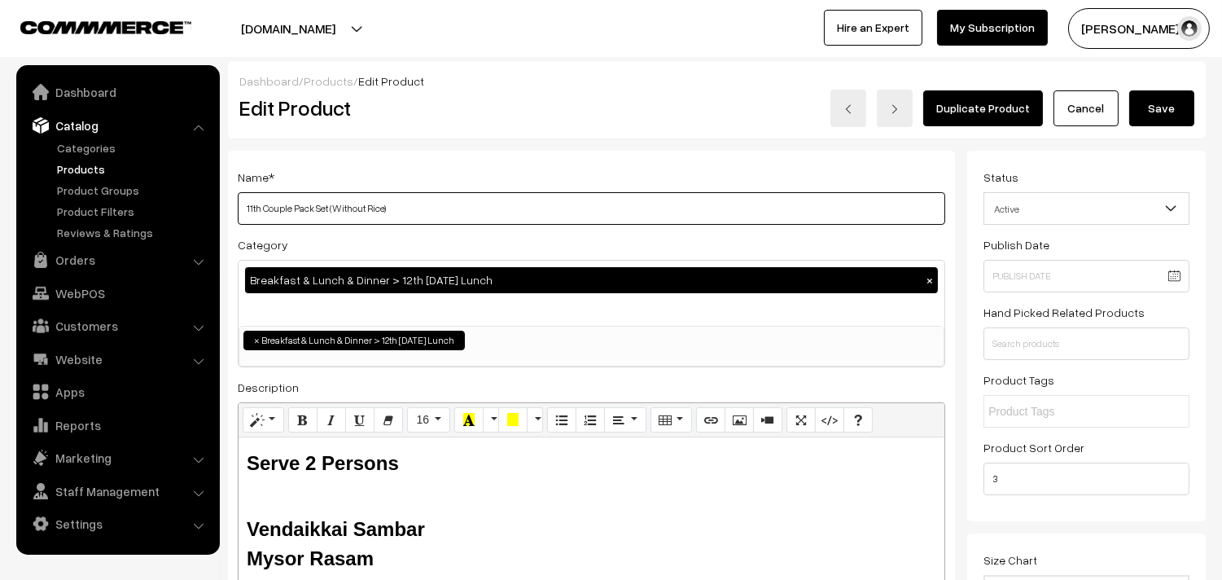
drag, startPoint x: 265, startPoint y: 207, endPoint x: 184, endPoint y: 201, distance: 80.8
type input "12th Couple Pack Set (Without Rice)"
click at [1165, 116] on button "Save" at bounding box center [1161, 108] width 65 height 36
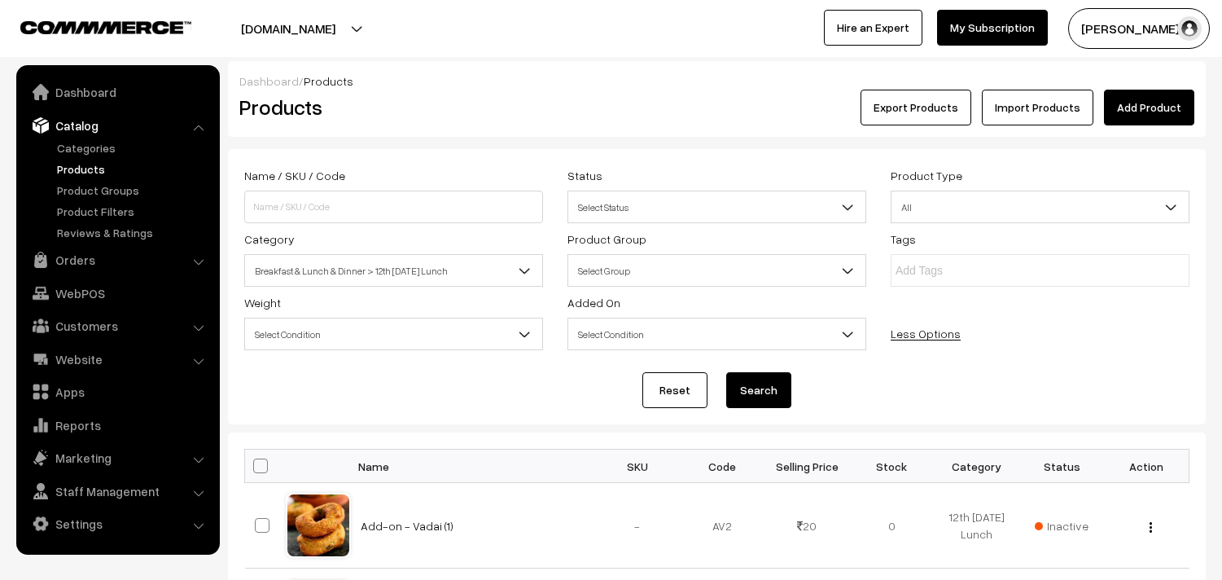
scroll to position [2229, 0]
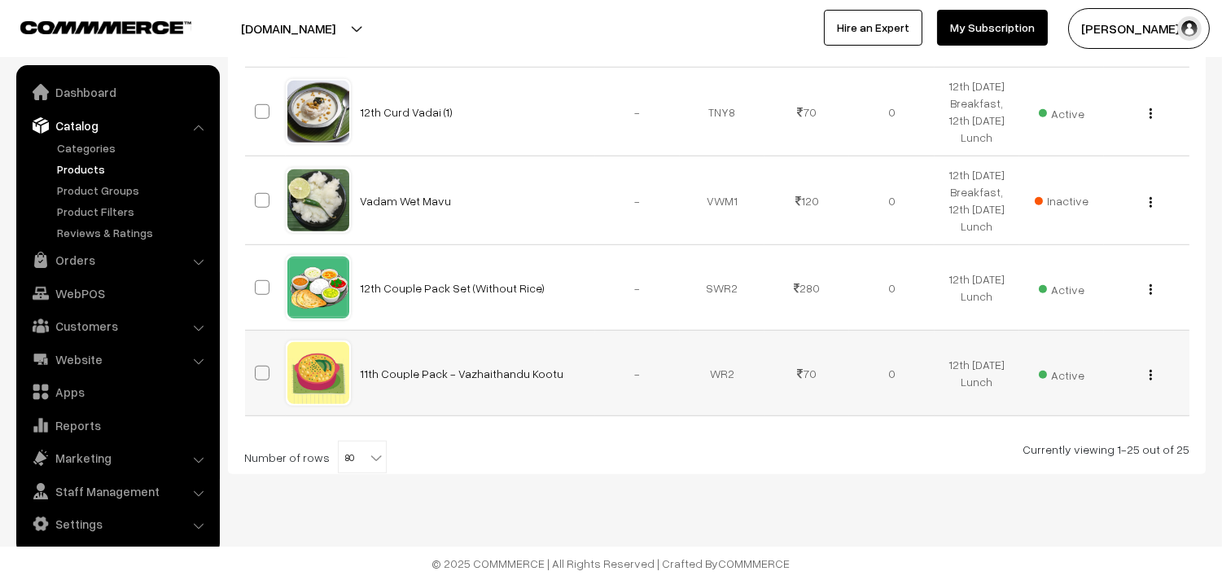
click at [1152, 376] on button "button" at bounding box center [1150, 374] width 4 height 13
click at [1067, 435] on link "Edit" at bounding box center [1077, 434] width 138 height 36
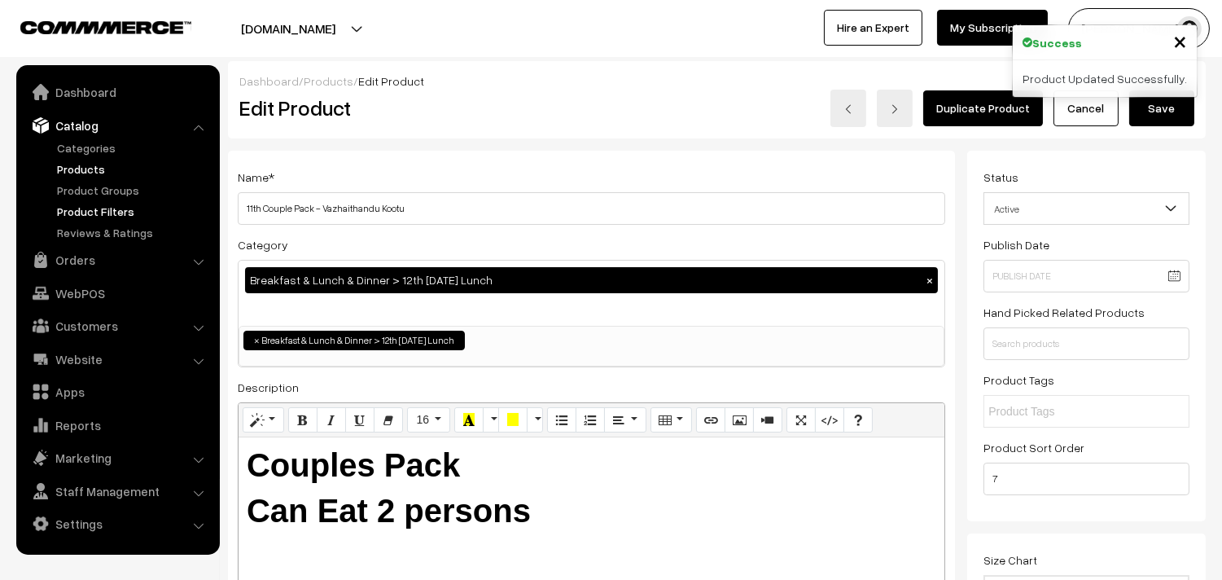
drag, startPoint x: 261, startPoint y: 206, endPoint x: 202, endPoint y: 209, distance: 59.5
drag, startPoint x: 323, startPoint y: 210, endPoint x: 774, endPoint y: 286, distance: 457.2
click at [782, 297] on div "Name * 12th Couple Pack - Vazhaithandu Kootu Category Breakfast & Lunch & Dinne…" at bounding box center [591, 414] width 727 height 526
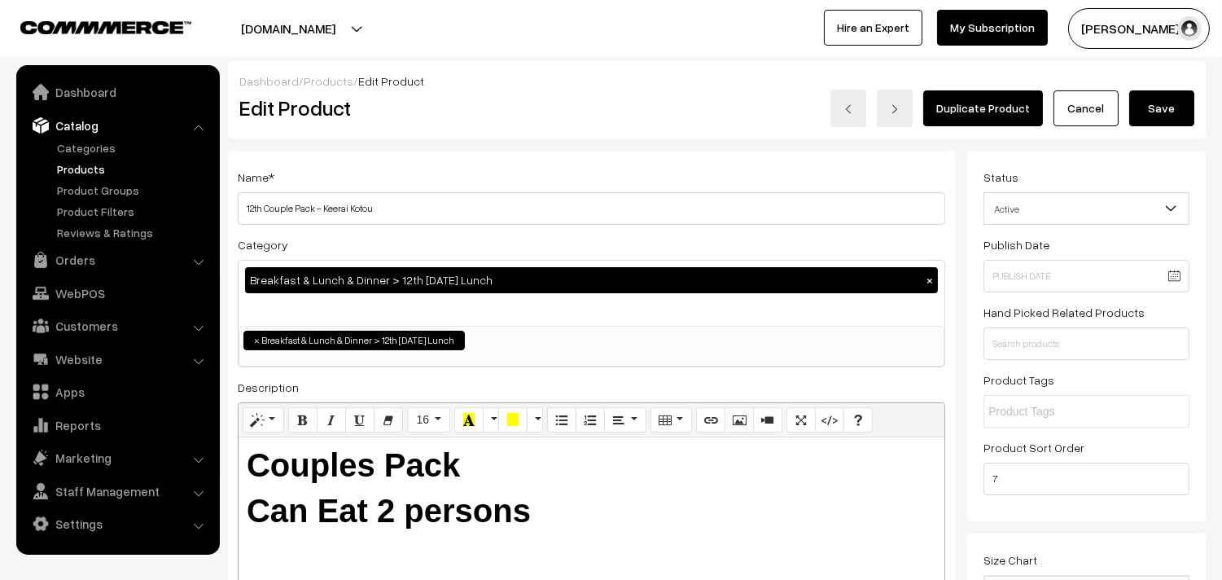
type input "12th Couple Pack - Keerai Kotou"
click at [1166, 100] on button "Save" at bounding box center [1161, 108] width 65 height 36
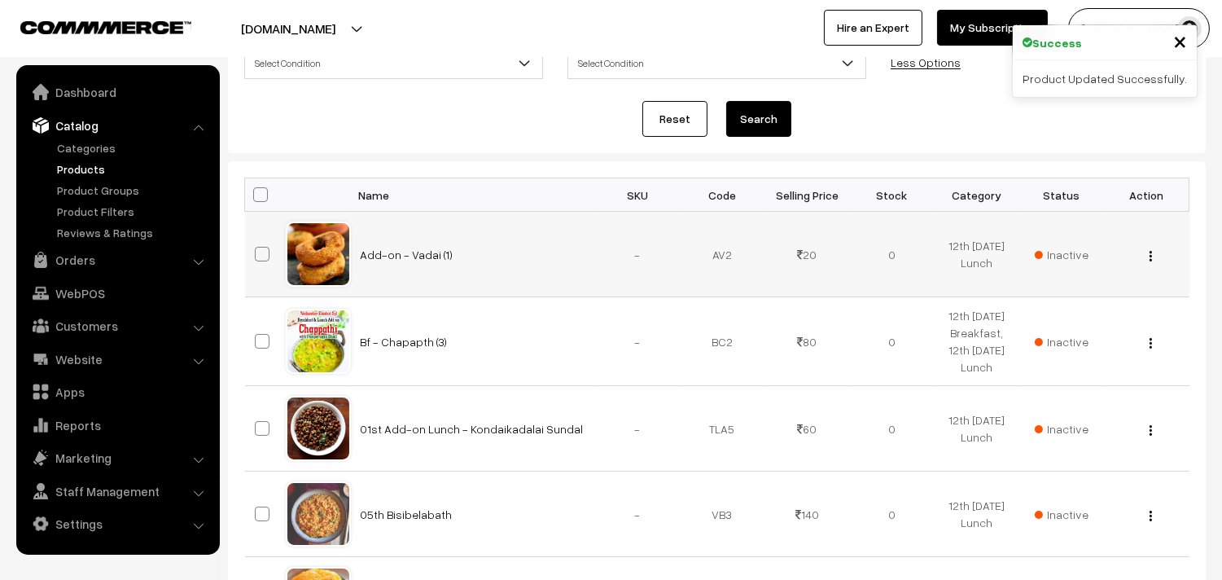
scroll to position [271, 0]
click at [271, 198] on th at bounding box center [265, 194] width 41 height 33
click at [265, 197] on span at bounding box center [260, 194] width 15 height 15
click at [256, 197] on input "checkbox" at bounding box center [250, 194] width 11 height 11
checkbox input "true"
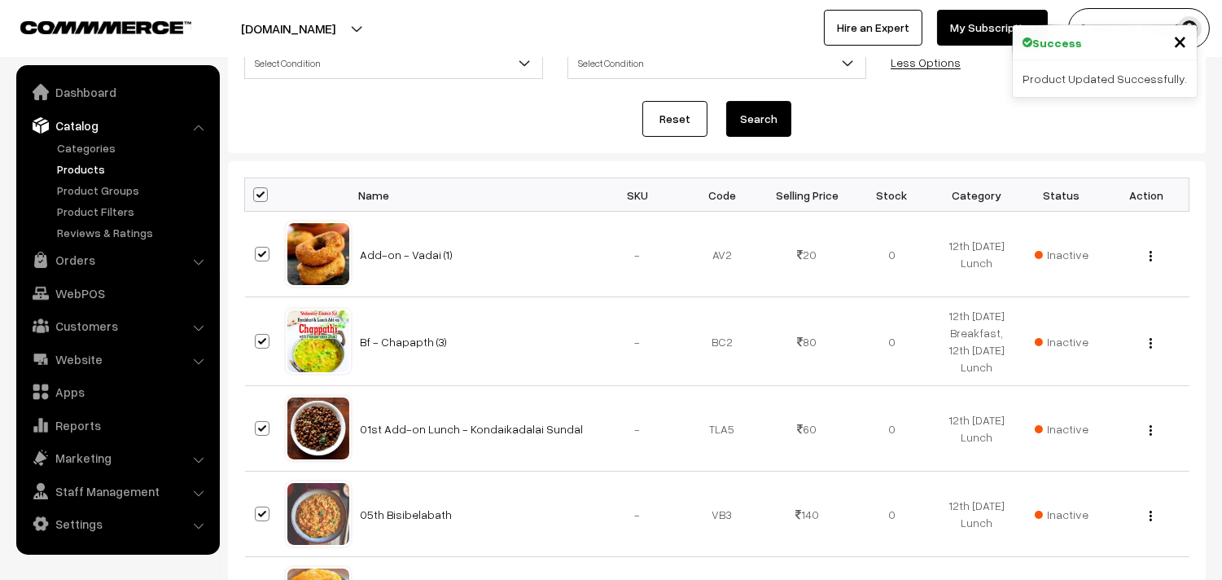
checkbox input "true"
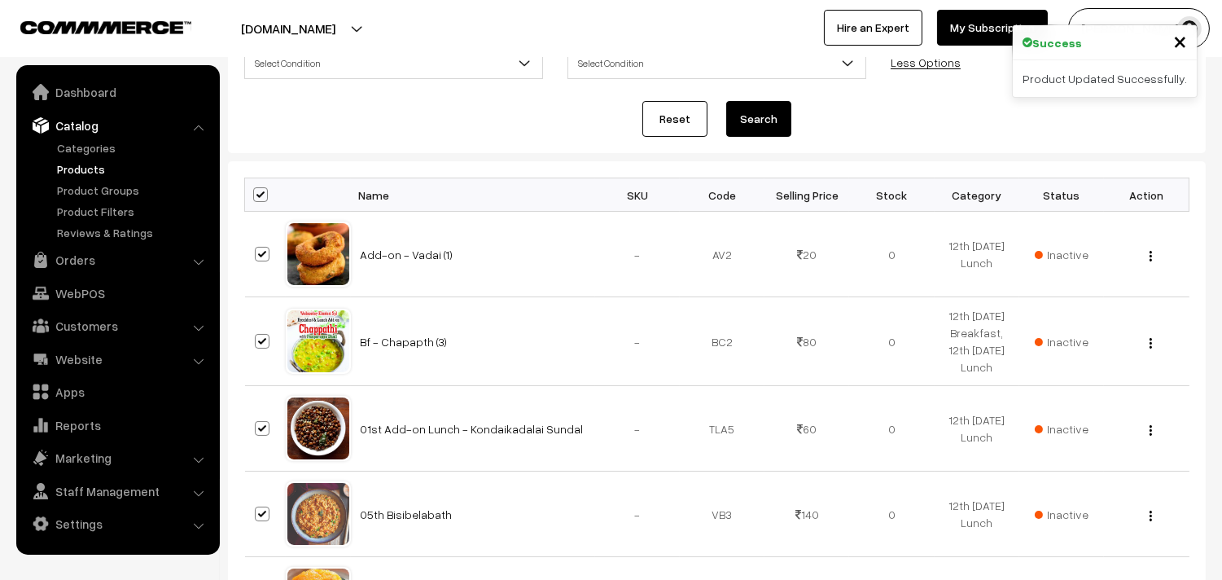
checkbox input "true"
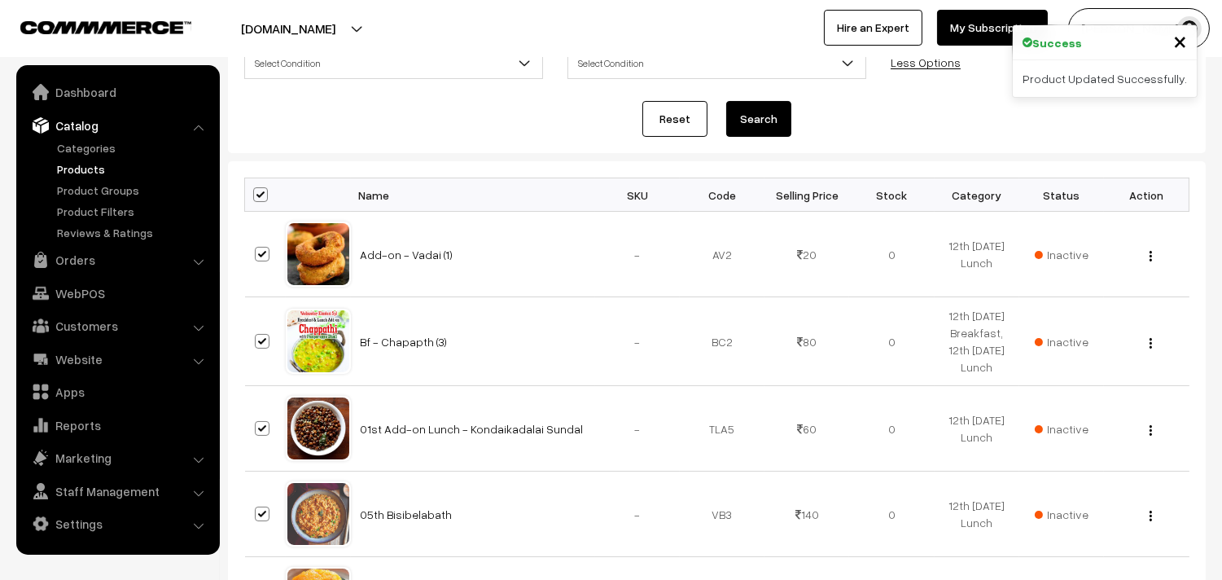
checkbox input "true"
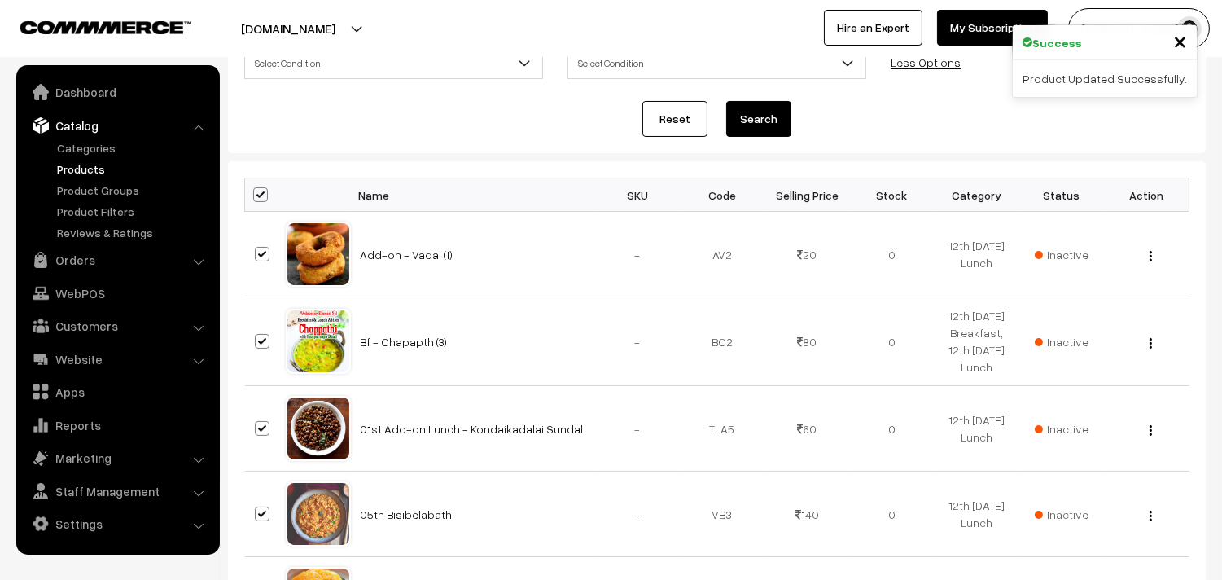
checkbox input "true"
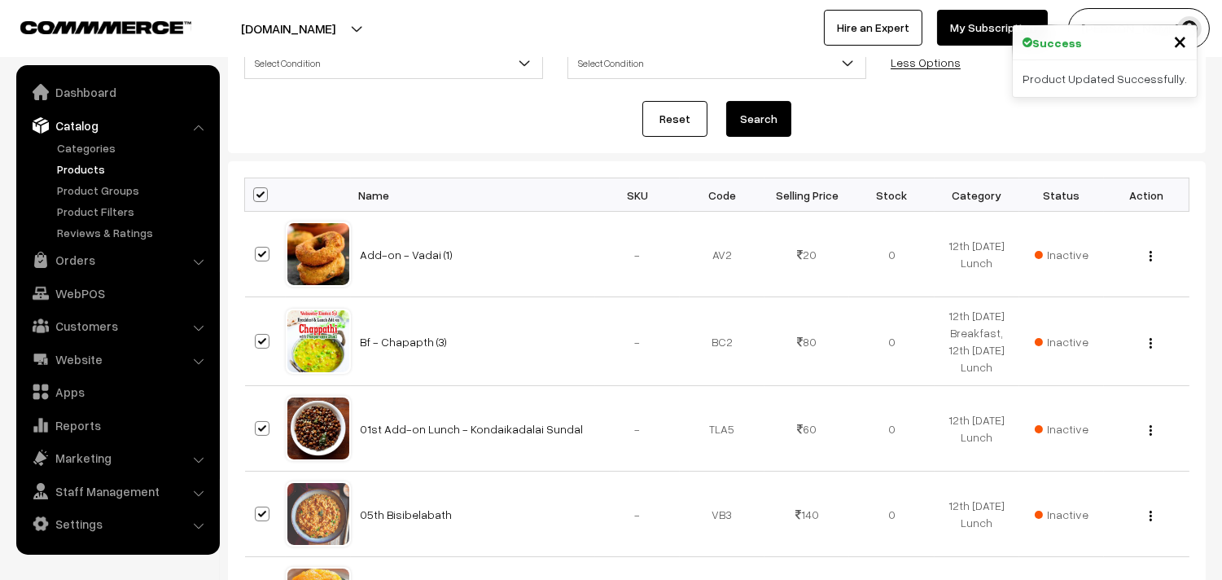
checkbox input "true"
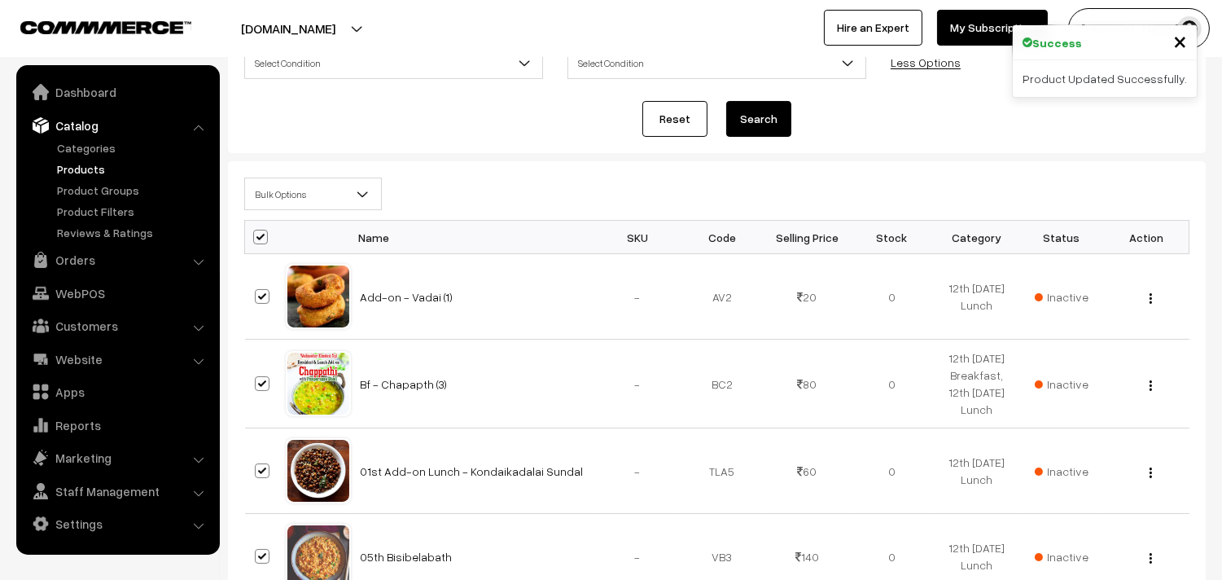
click at [317, 199] on span "Bulk Options" at bounding box center [313, 194] width 136 height 28
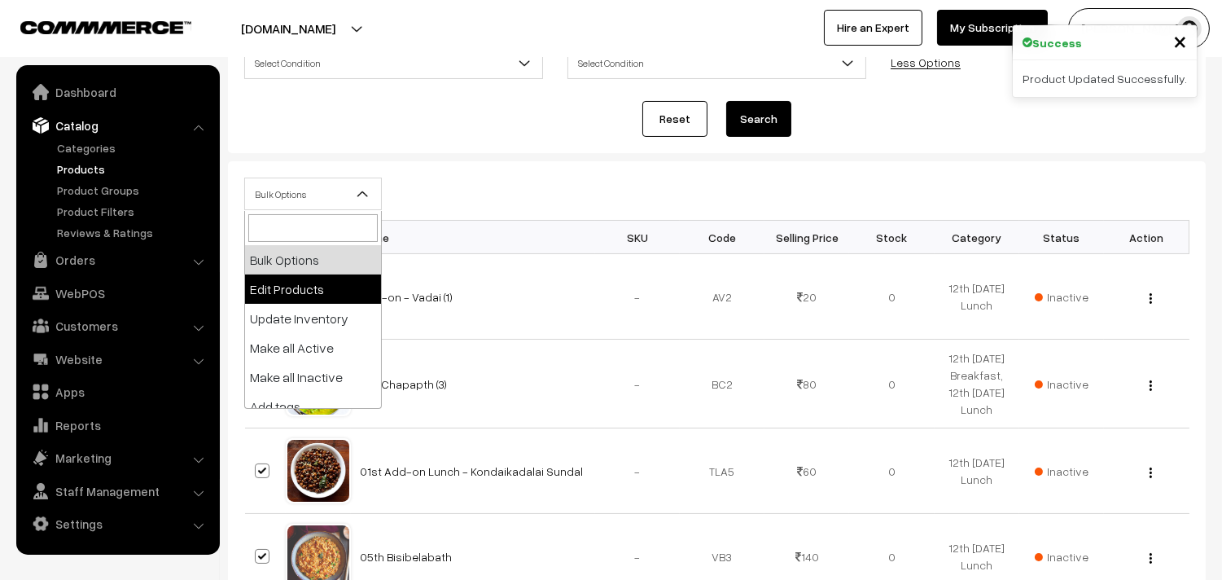
select select "editProduct"
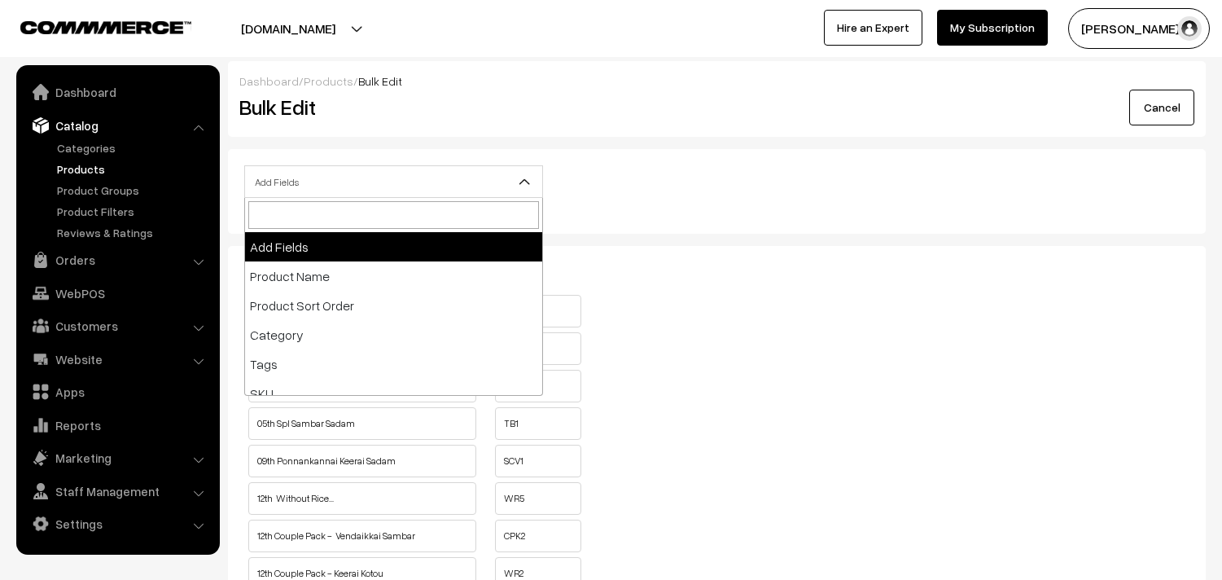
click at [348, 177] on span "Add Fields" at bounding box center [393, 182] width 297 height 28
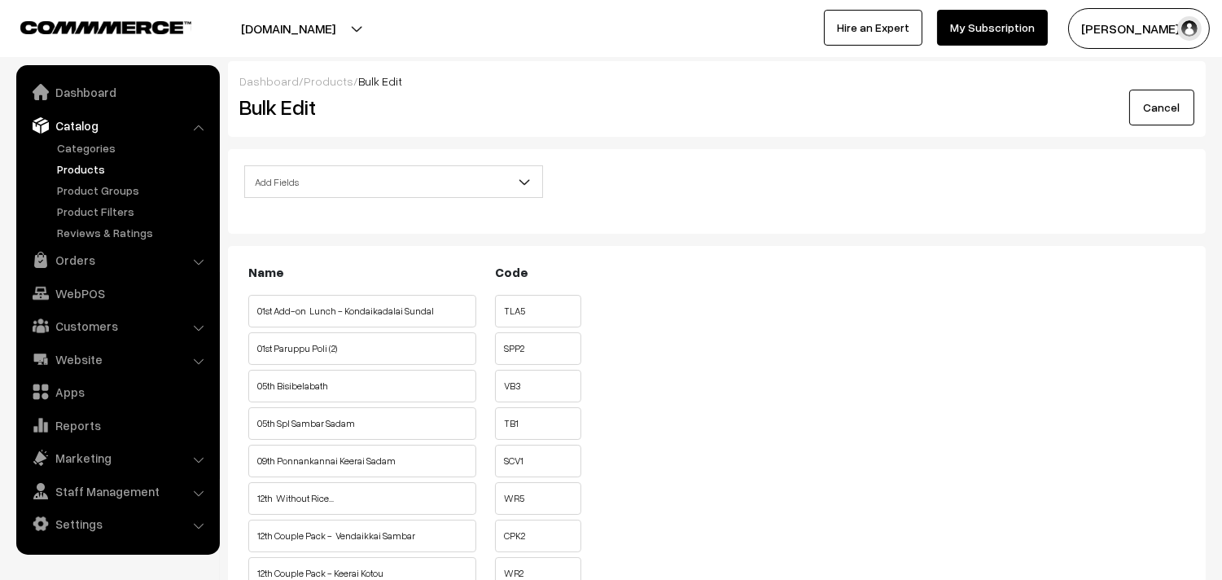
click at [348, 184] on span "Add Fields" at bounding box center [393, 182] width 297 height 28
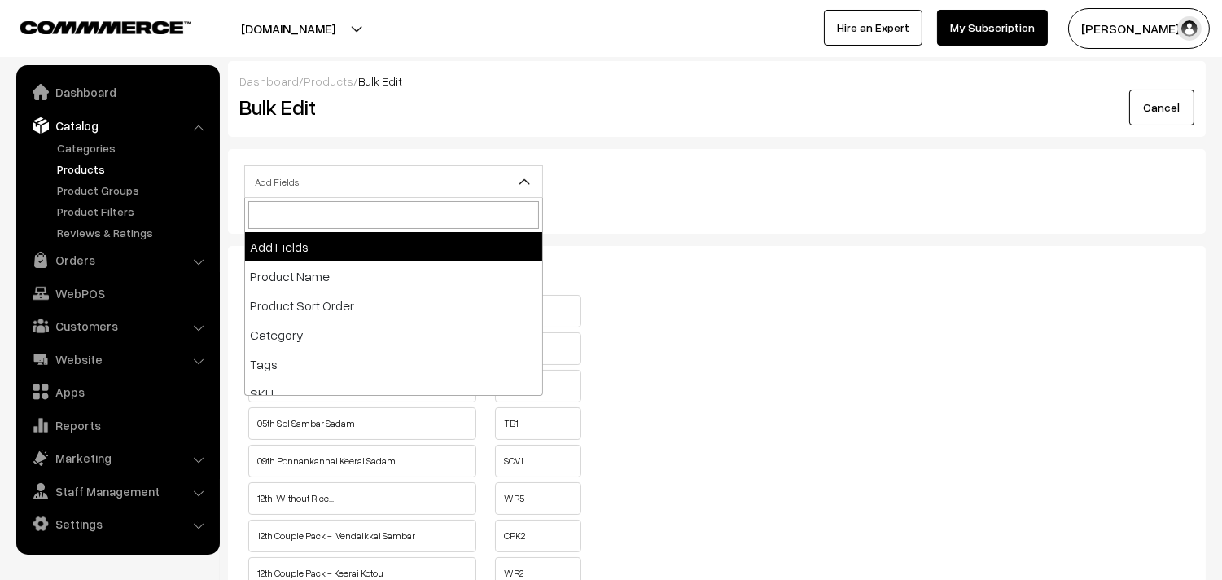
click at [664, 165] on div "Add Fields Product Name Product Sort Order Category Tags SKU Weight Selling Pri…" at bounding box center [716, 186] width 969 height 42
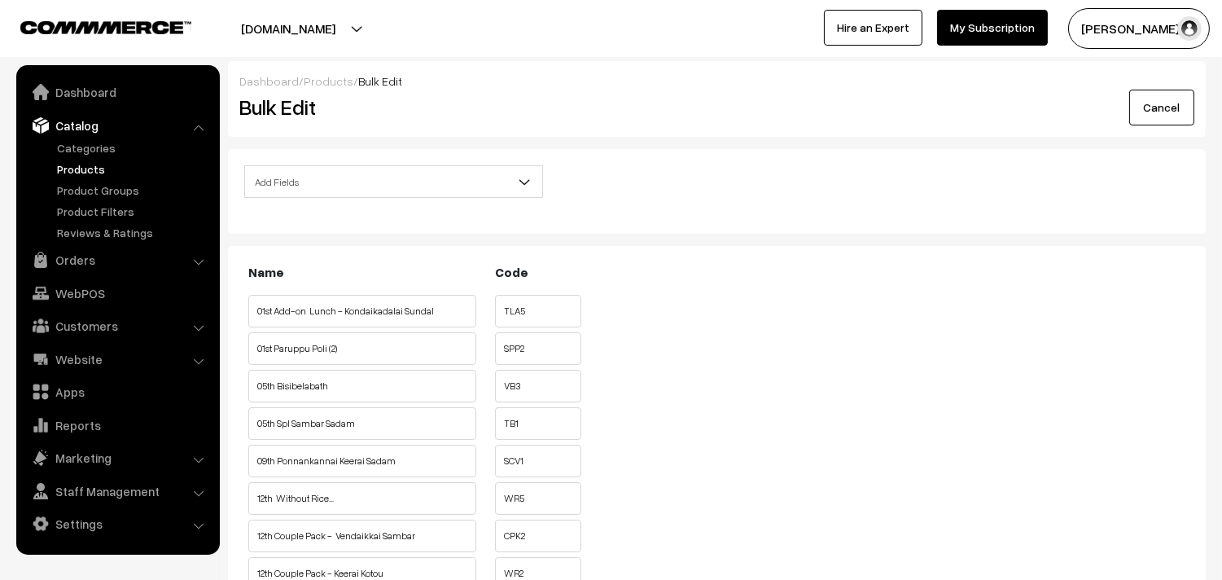
click at [85, 165] on link "Products" at bounding box center [133, 168] width 161 height 17
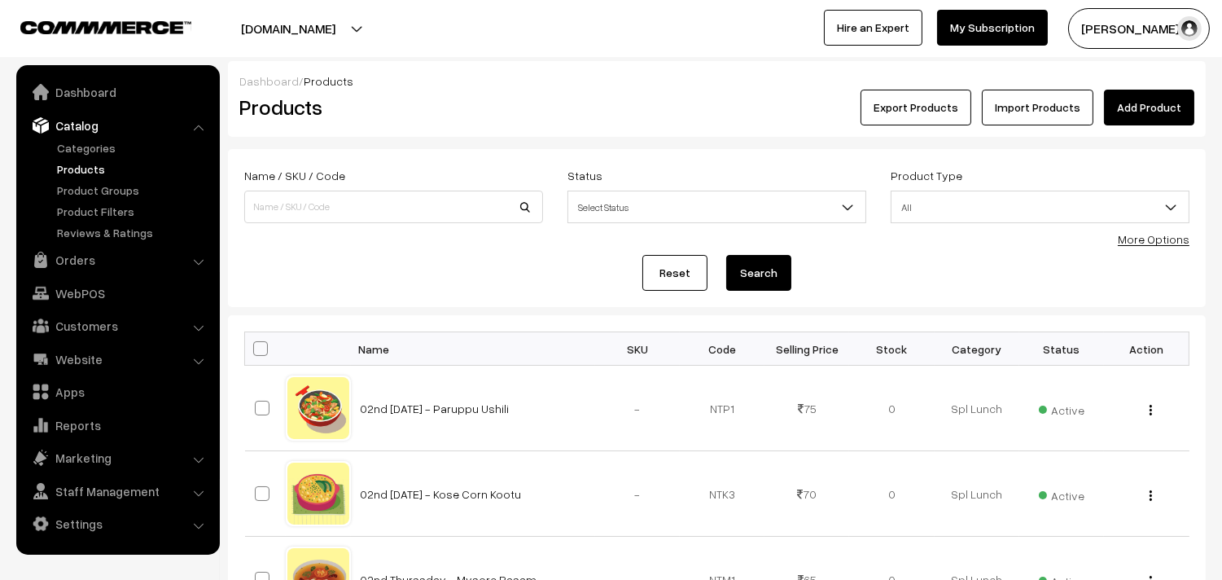
click at [1132, 238] on link "More Options" at bounding box center [1154, 239] width 72 height 14
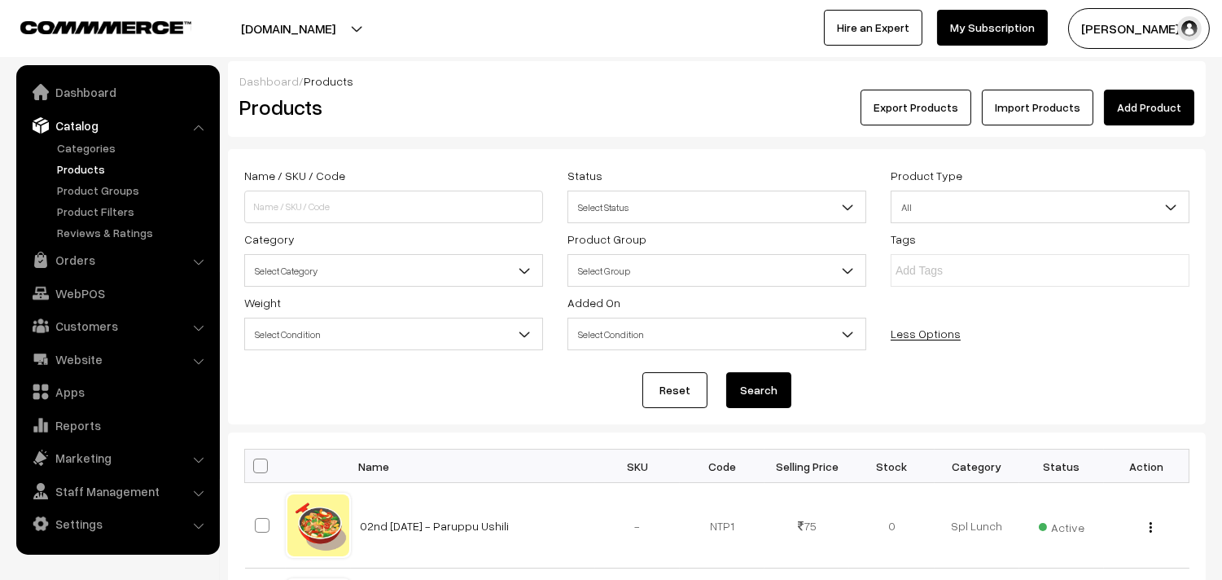
click at [308, 274] on span "Select Category" at bounding box center [393, 270] width 297 height 28
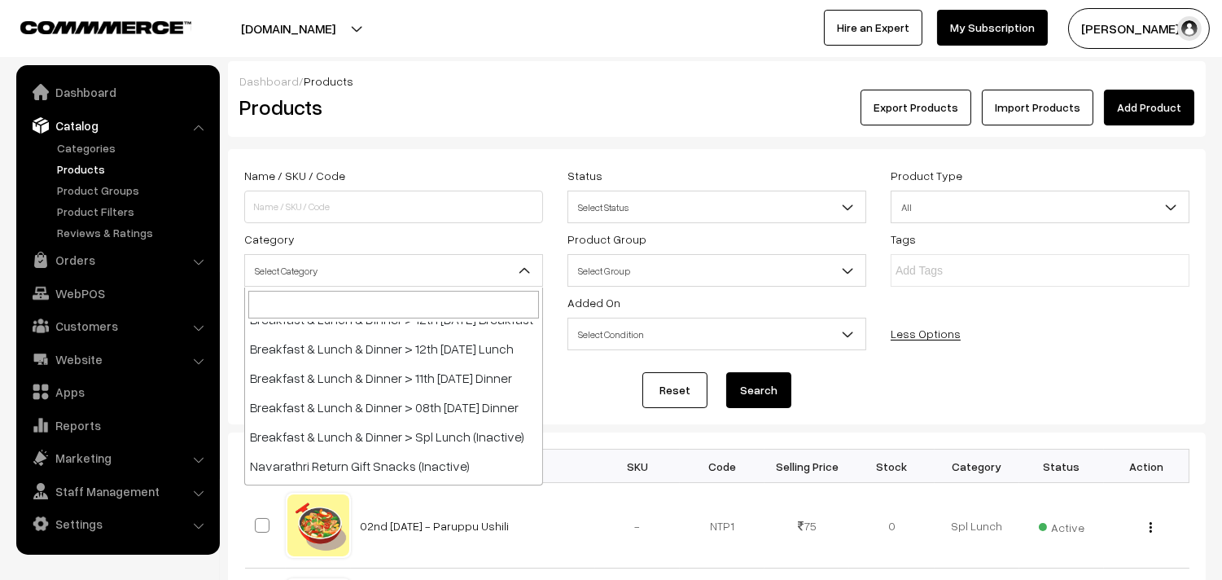
scroll to position [271, 0]
select select "95"
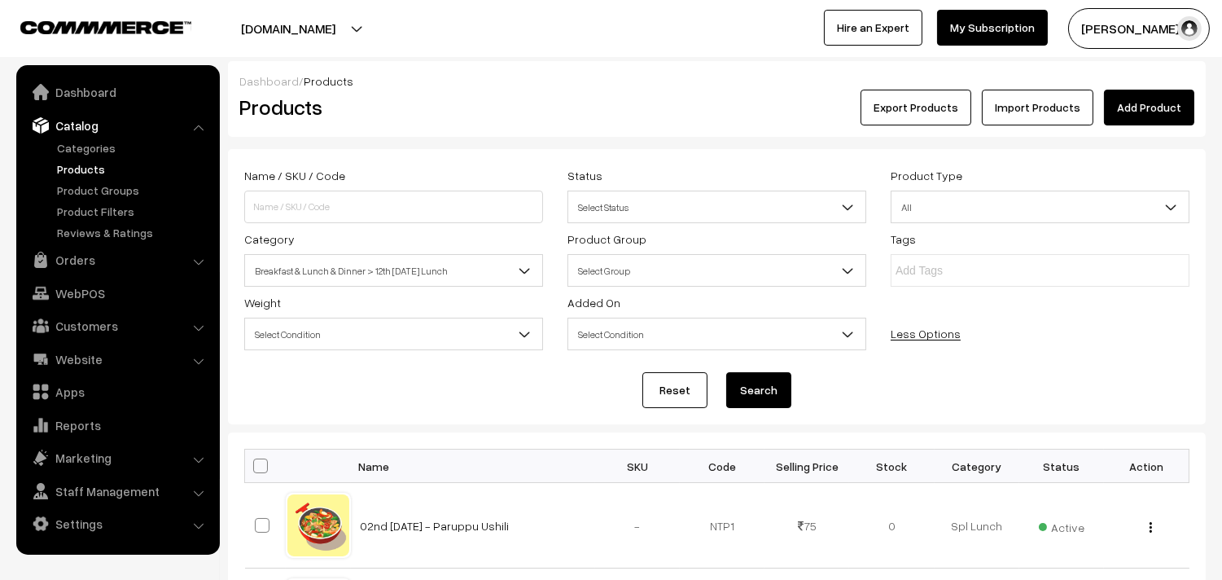
click at [731, 378] on div "Reset Search" at bounding box center [716, 390] width 945 height 36
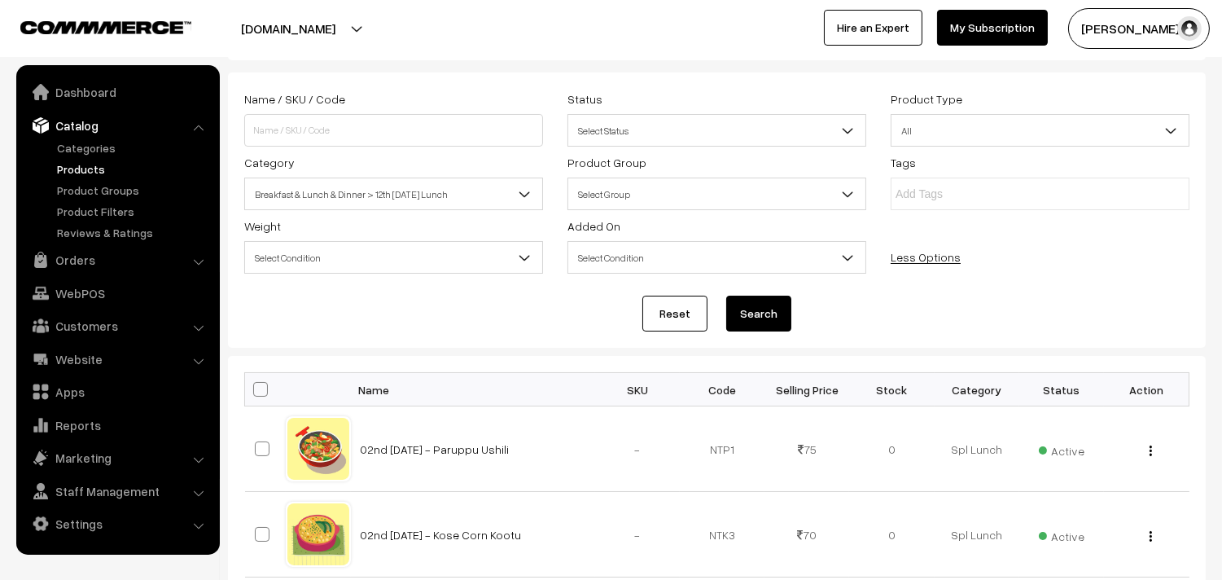
scroll to position [181, 0]
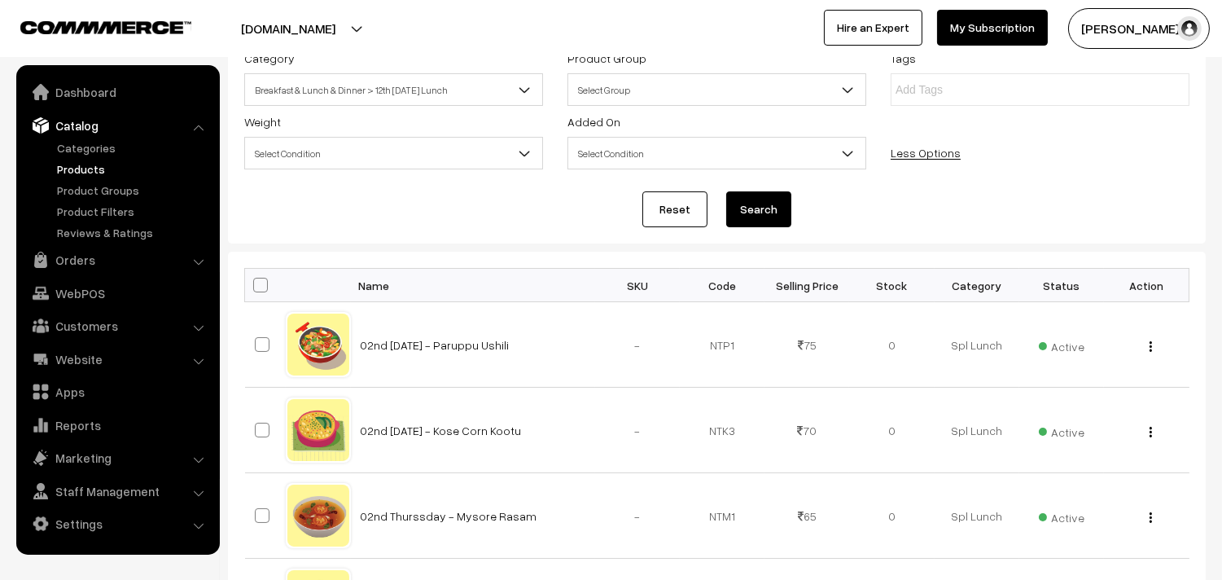
click at [790, 220] on button "Search" at bounding box center [758, 209] width 65 height 36
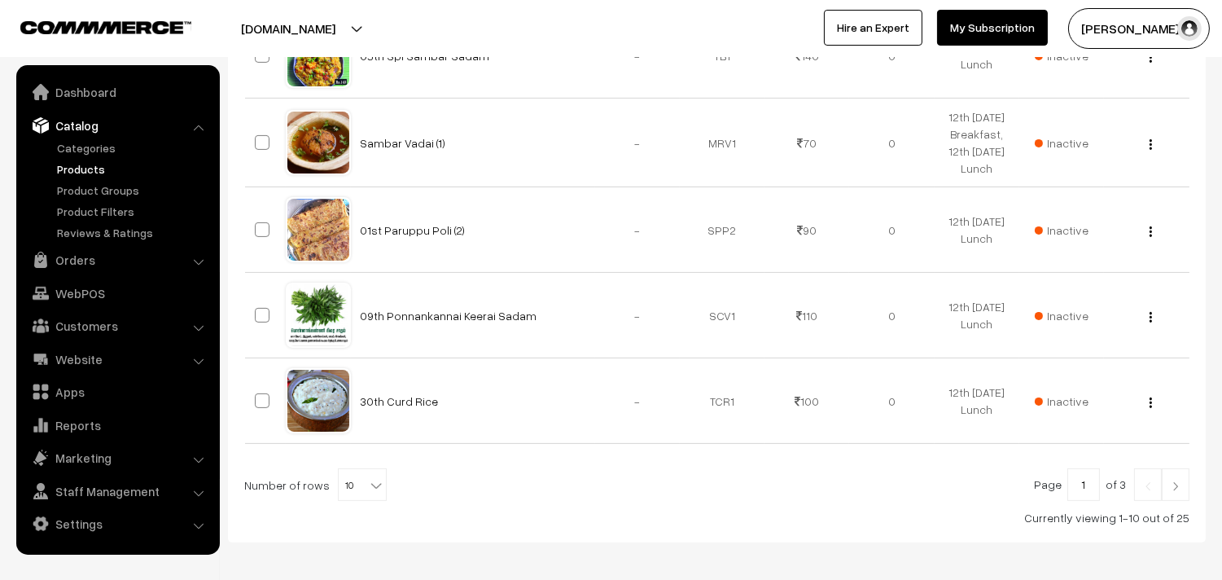
scroll to position [970, 0]
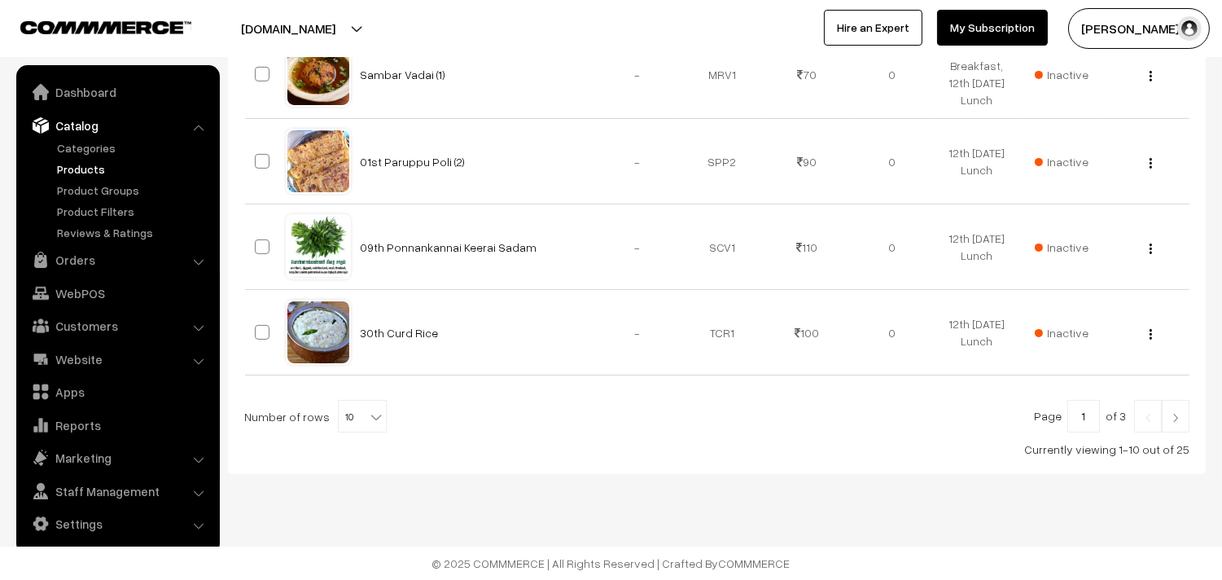
click at [368, 416] on b at bounding box center [376, 417] width 16 height 16
select select "100"
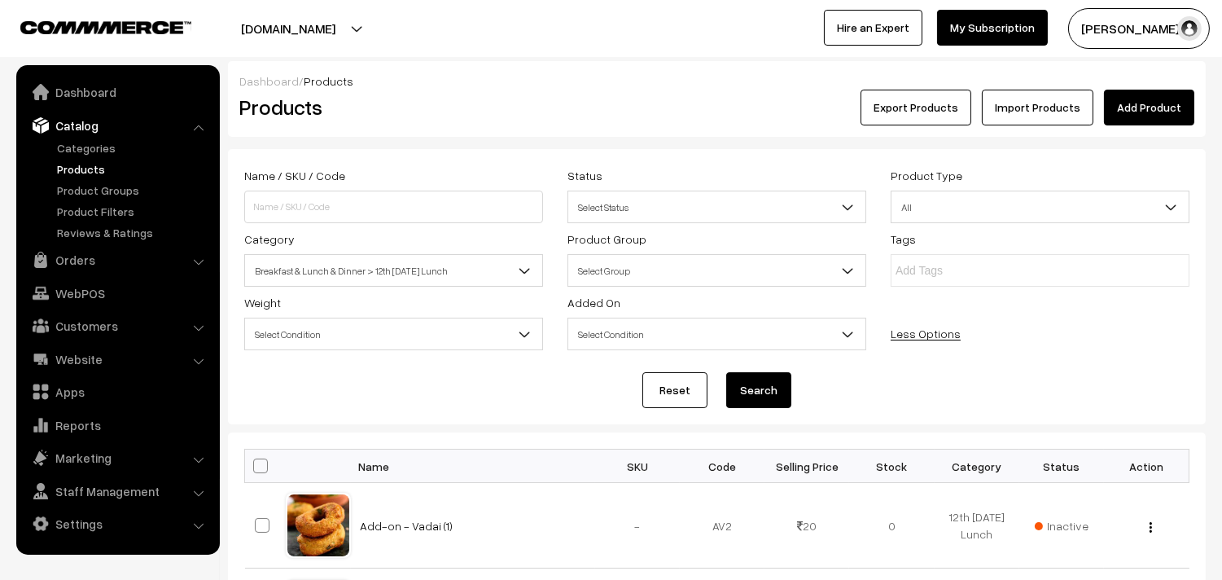
click at [263, 472] on span at bounding box center [260, 465] width 15 height 15
click at [256, 470] on input "checkbox" at bounding box center [250, 465] width 11 height 11
checkbox input "true"
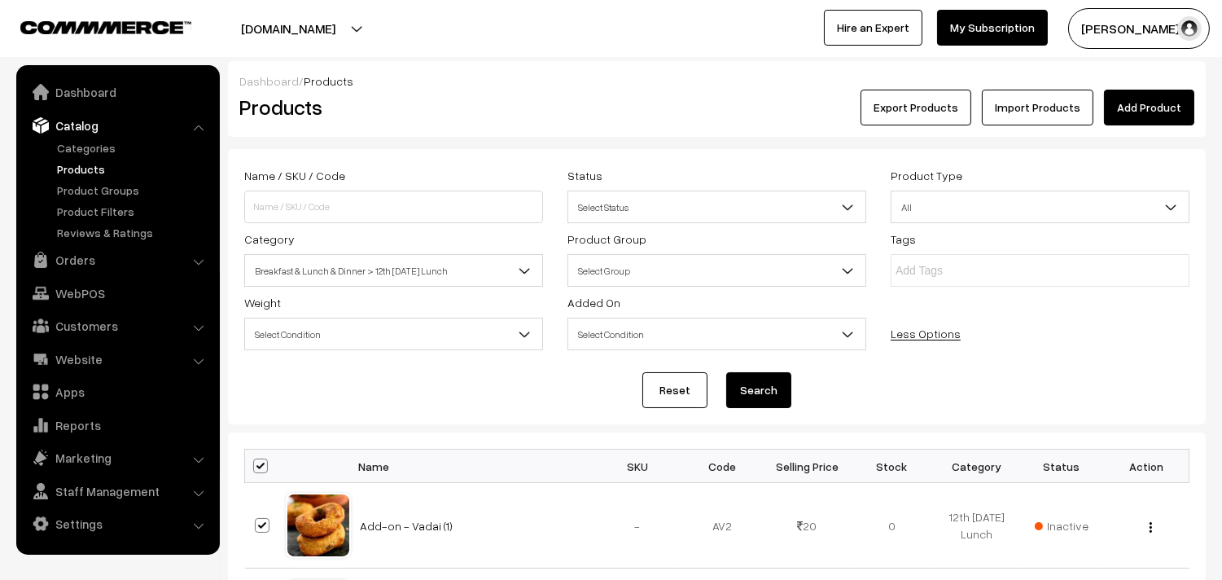
checkbox input "true"
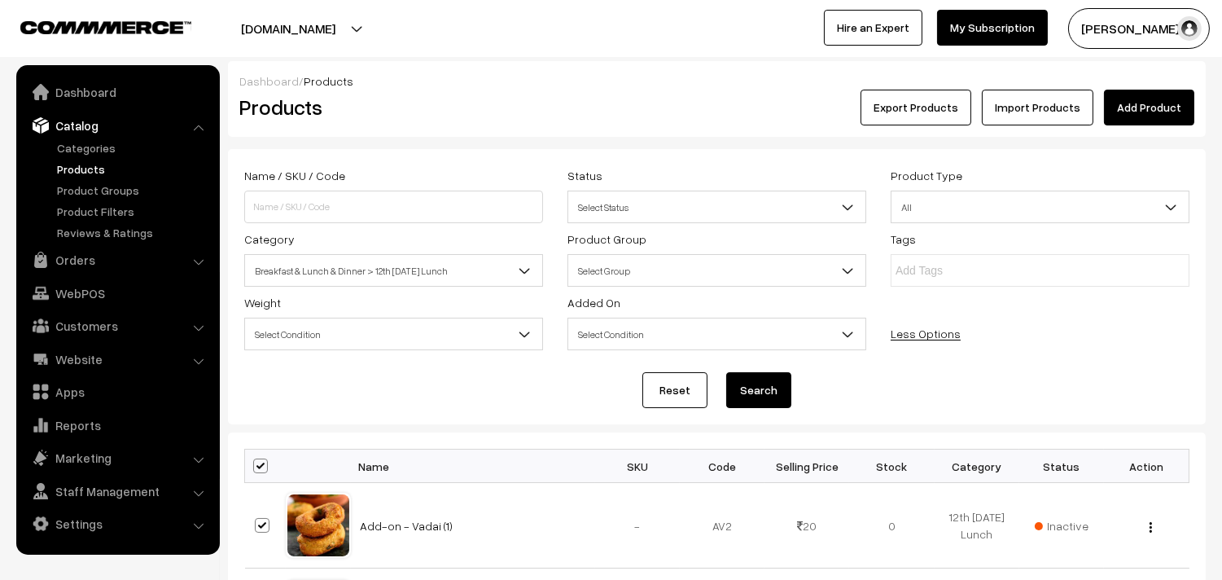
checkbox input "true"
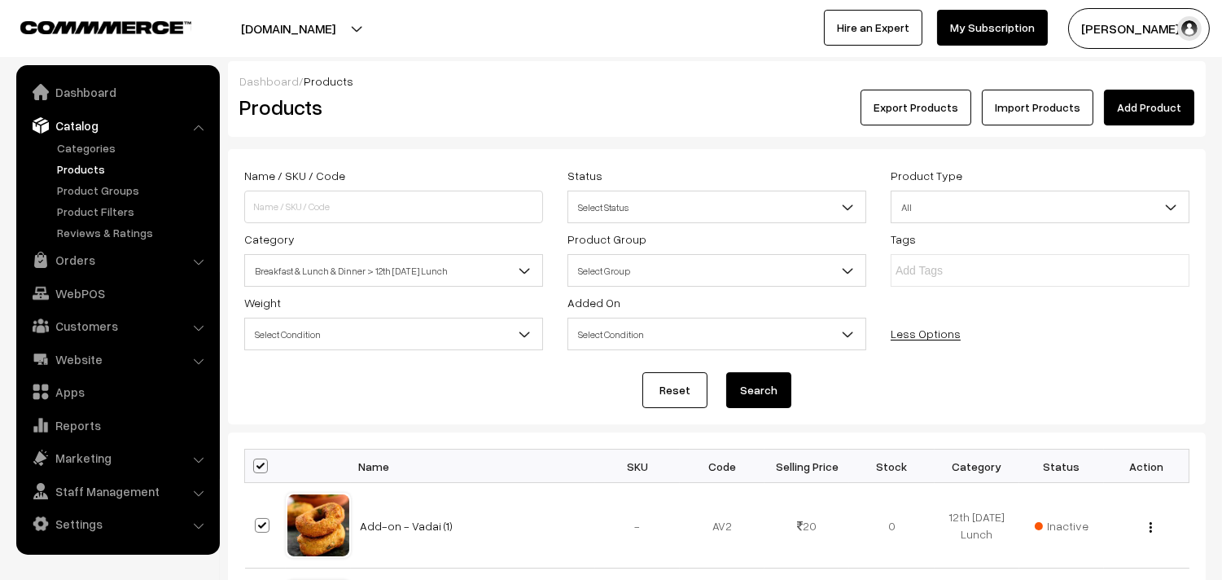
checkbox input "true"
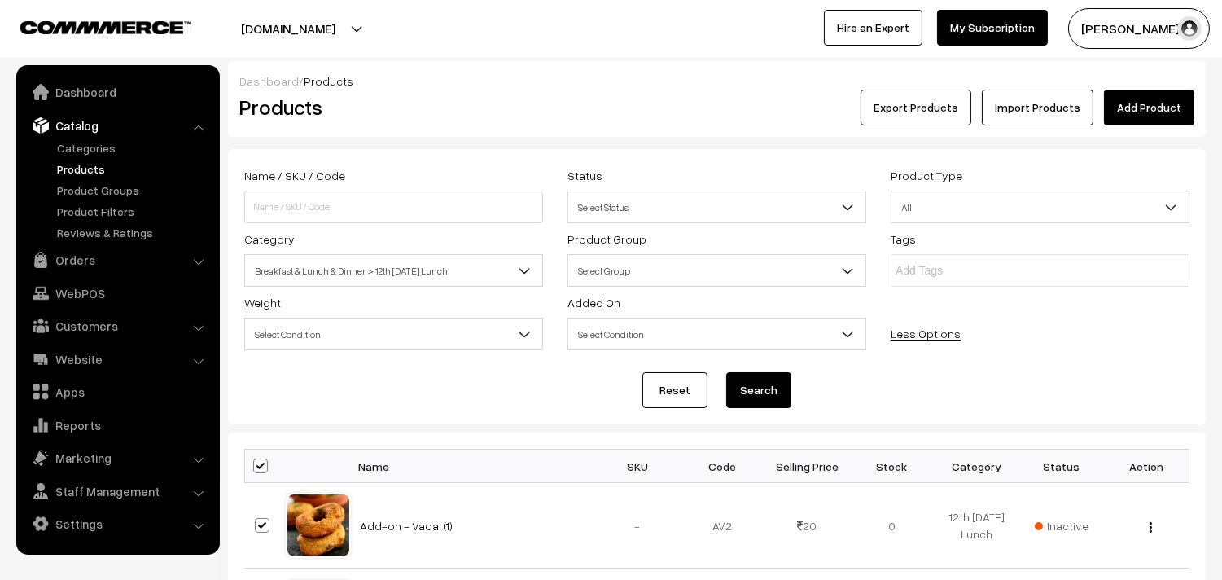
checkbox input "true"
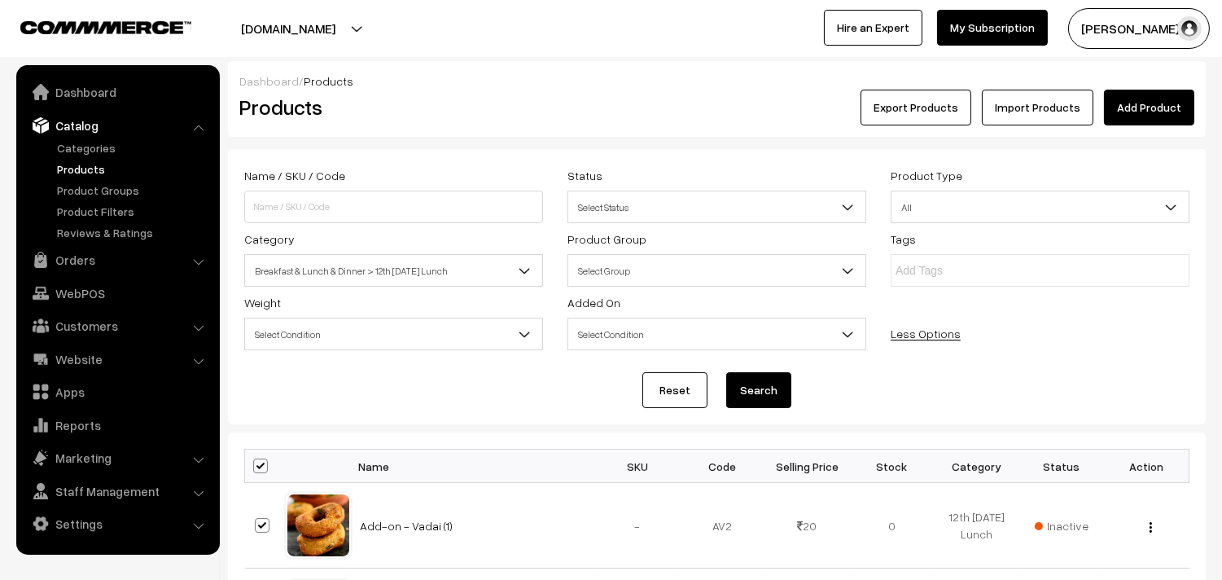
checkbox input "true"
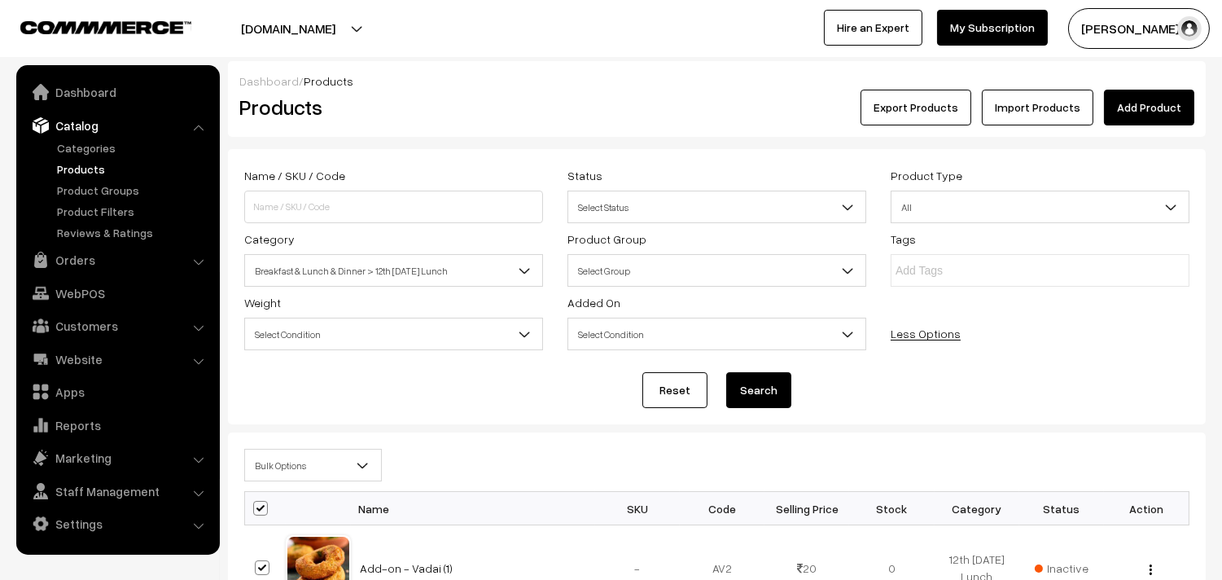
click at [278, 457] on span "Bulk Options" at bounding box center [313, 465] width 136 height 28
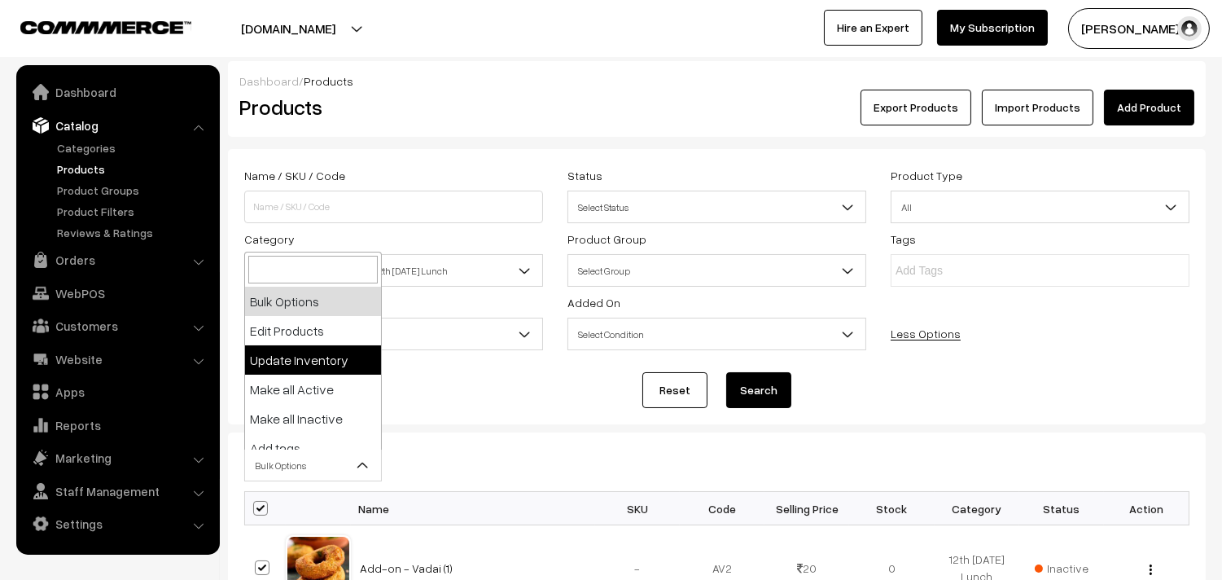
select select "editProduct"
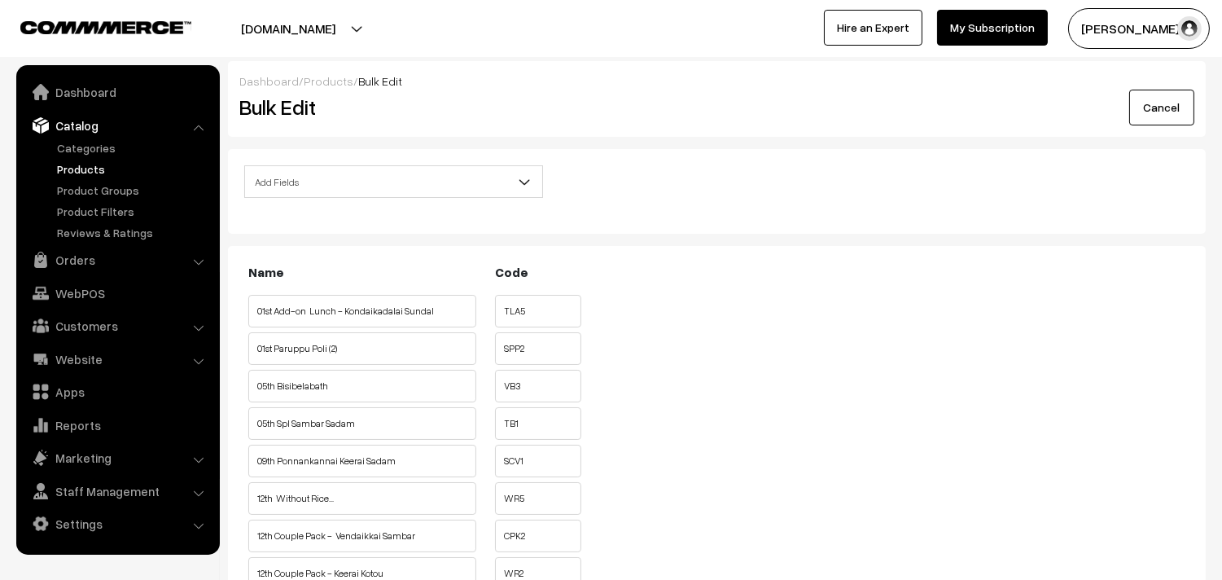
click at [328, 314] on input "01st Add-on Lunch - Kondaikadalai Sundal" at bounding box center [362, 311] width 228 height 33
click at [327, 179] on span "Add Fields" at bounding box center [393, 182] width 297 height 28
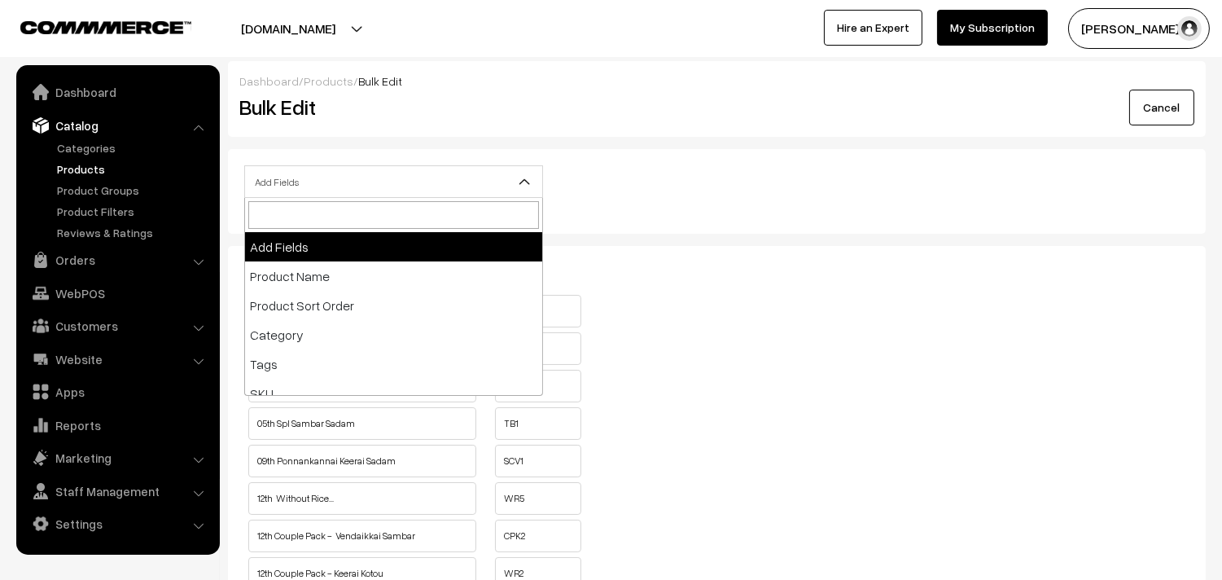
scroll to position [271, 0]
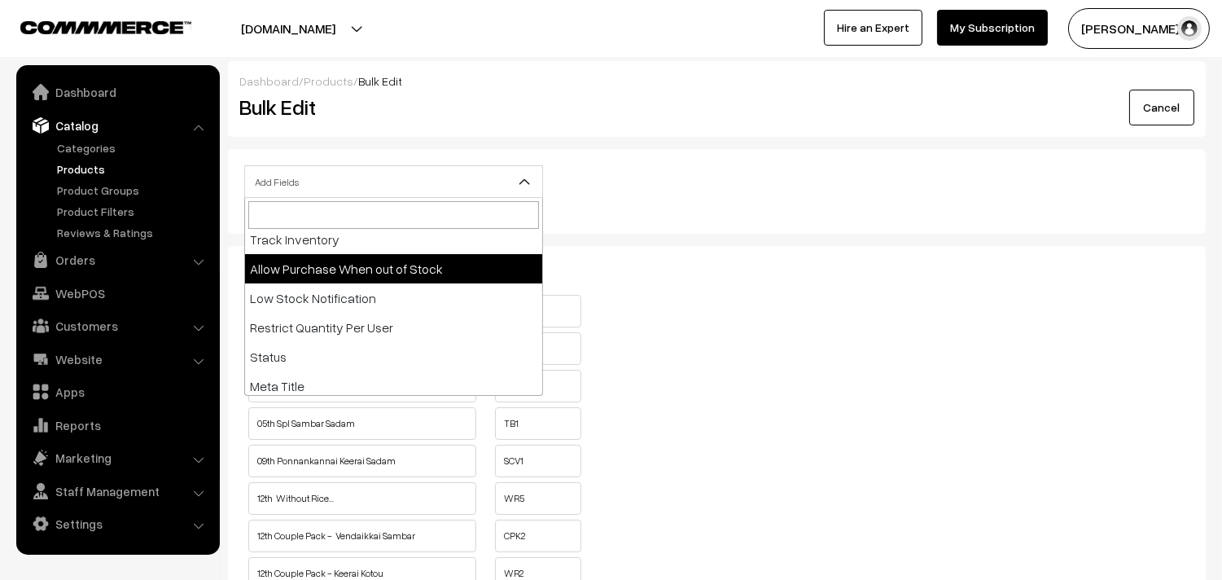
select select "allow-purchase"
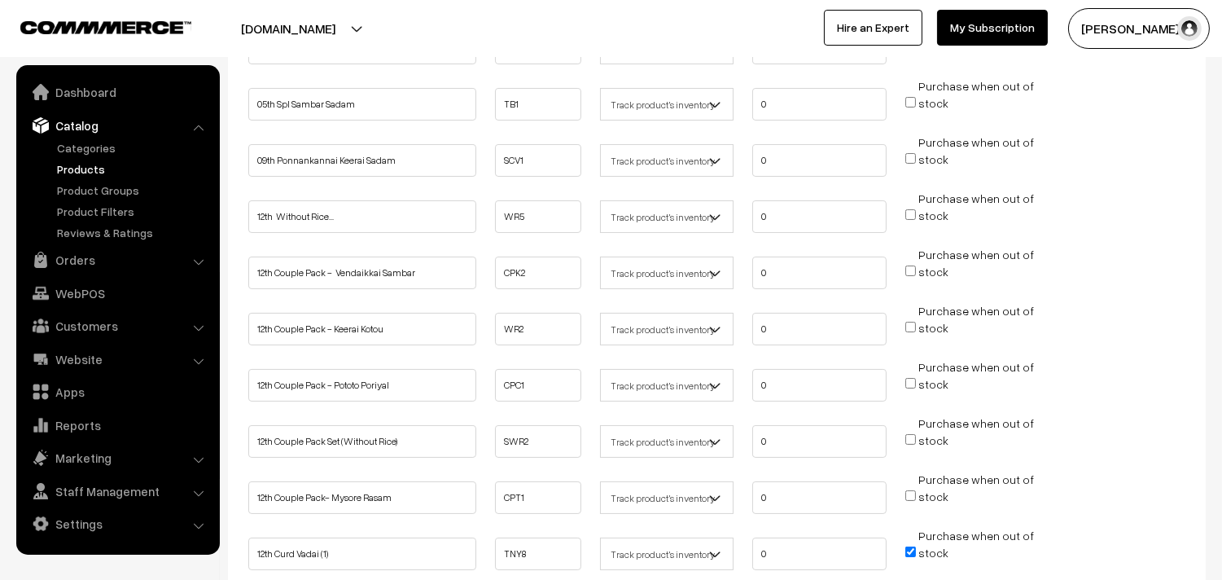
scroll to position [452, 0]
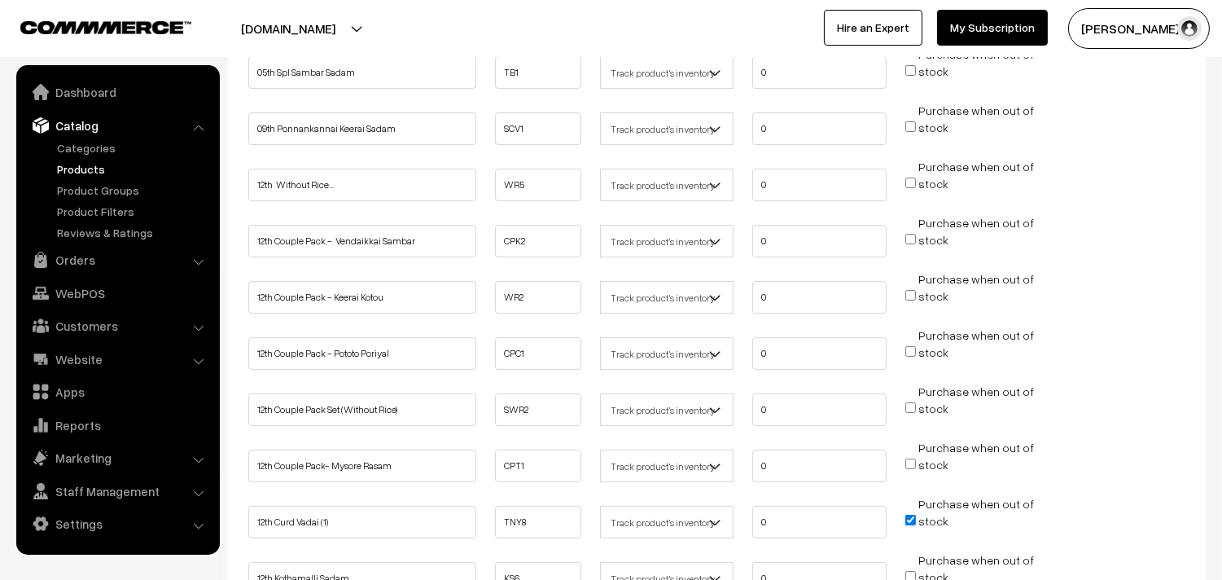
click at [908, 177] on input "Purchase when out of stock" at bounding box center [910, 182] width 11 height 11
checkbox input "true"
click at [909, 234] on input "Purchase when out of stock" at bounding box center [910, 239] width 11 height 11
checkbox input "true"
click at [909, 290] on input "Purchase when out of stock" at bounding box center [910, 295] width 11 height 11
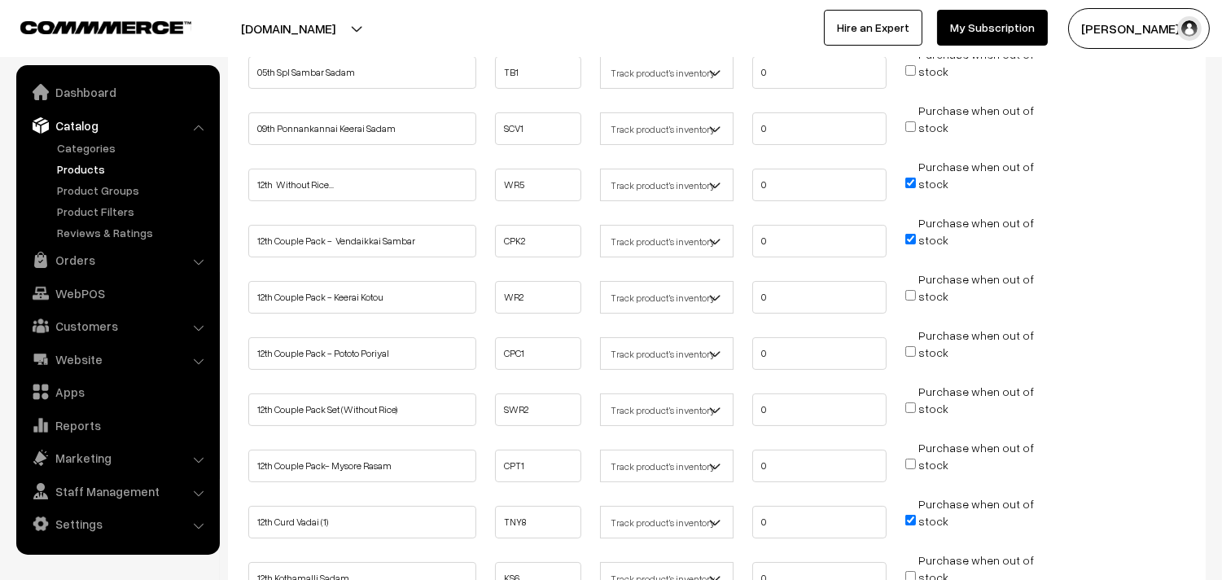
checkbox input "true"
click at [912, 346] on input "Purchase when out of stock" at bounding box center [910, 351] width 11 height 11
checkbox input "true"
click at [908, 402] on input "Purchase when out of stock" at bounding box center [910, 407] width 11 height 11
checkbox input "true"
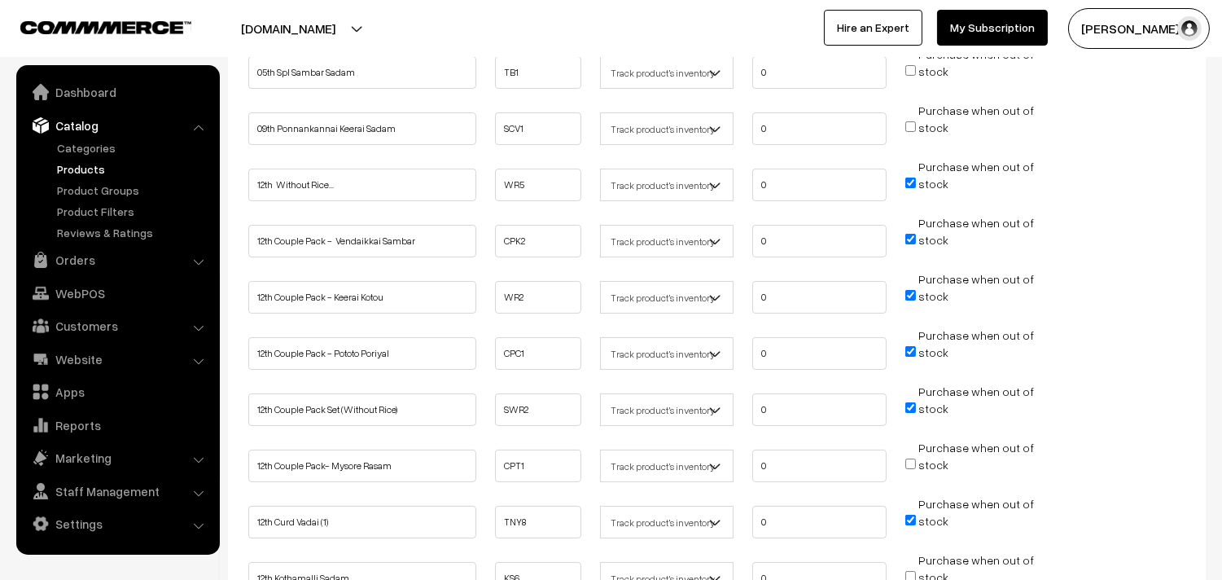
click at [914, 462] on input "Purchase when out of stock" at bounding box center [910, 463] width 11 height 11
checkbox input "true"
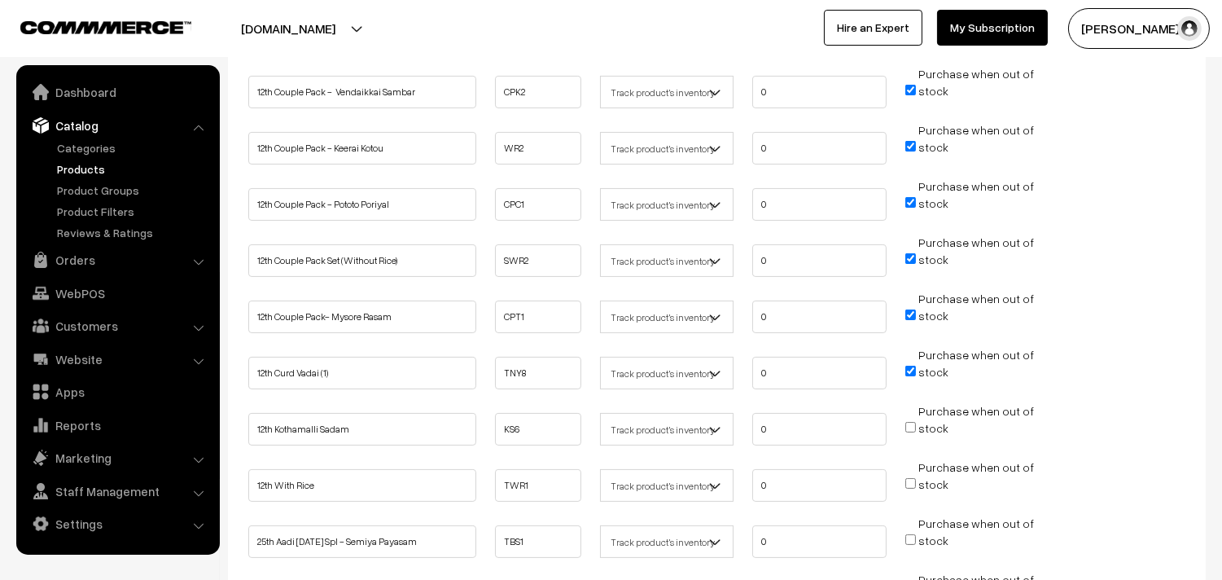
scroll to position [632, 0]
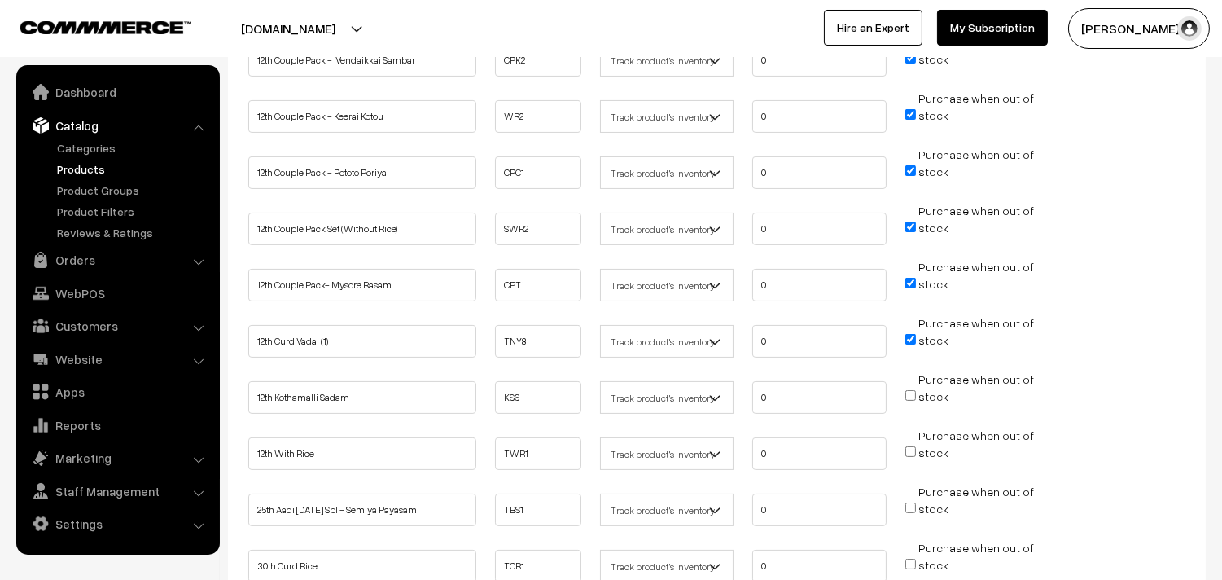
click at [907, 390] on input "Purchase when out of stock" at bounding box center [910, 395] width 11 height 11
checkbox input "true"
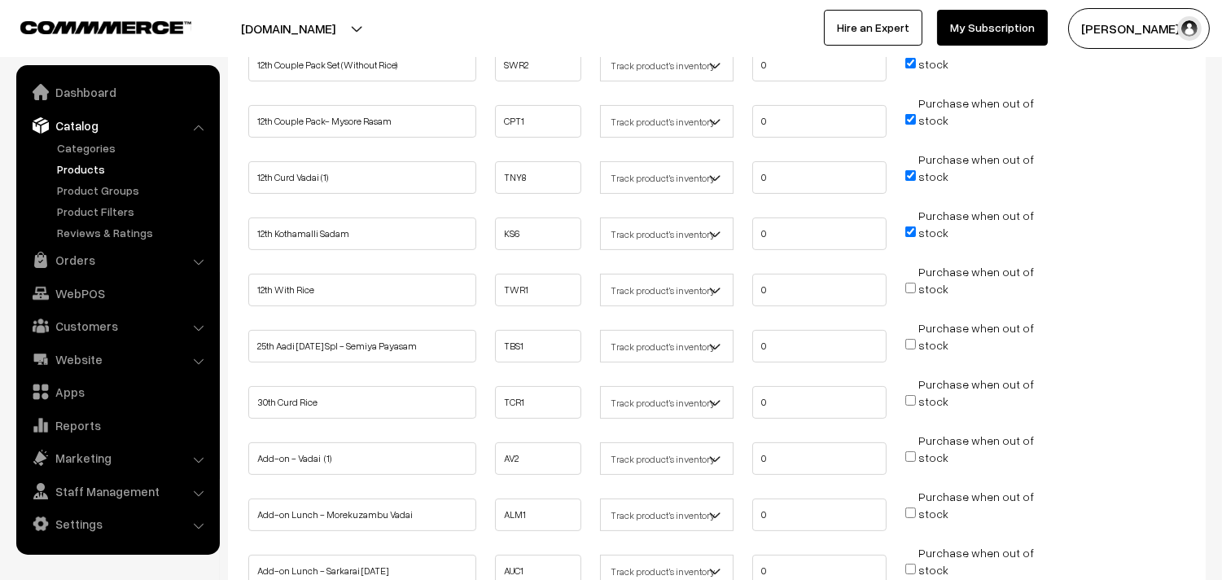
scroll to position [814, 0]
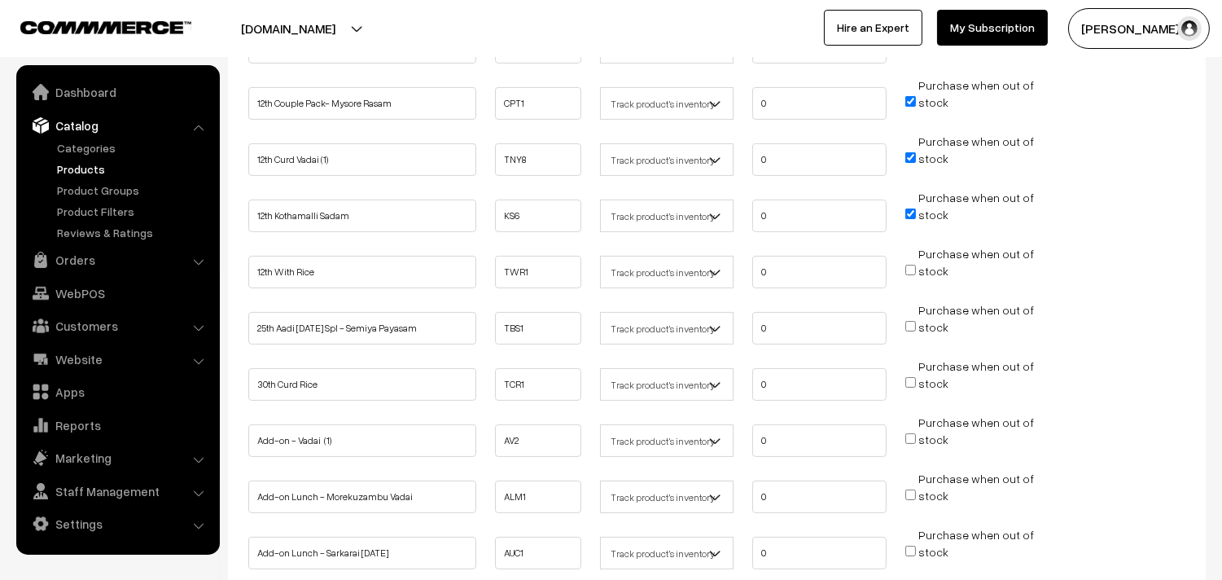
click at [913, 265] on input "Purchase when out of stock" at bounding box center [910, 270] width 11 height 11
checkbox input "true"
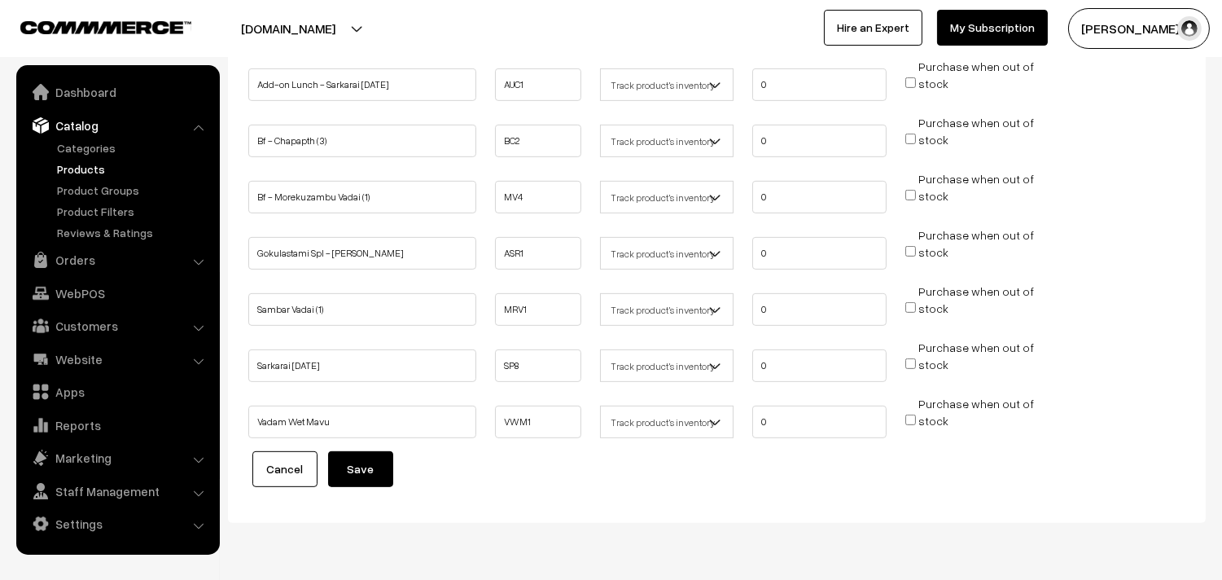
scroll to position [1321, 0]
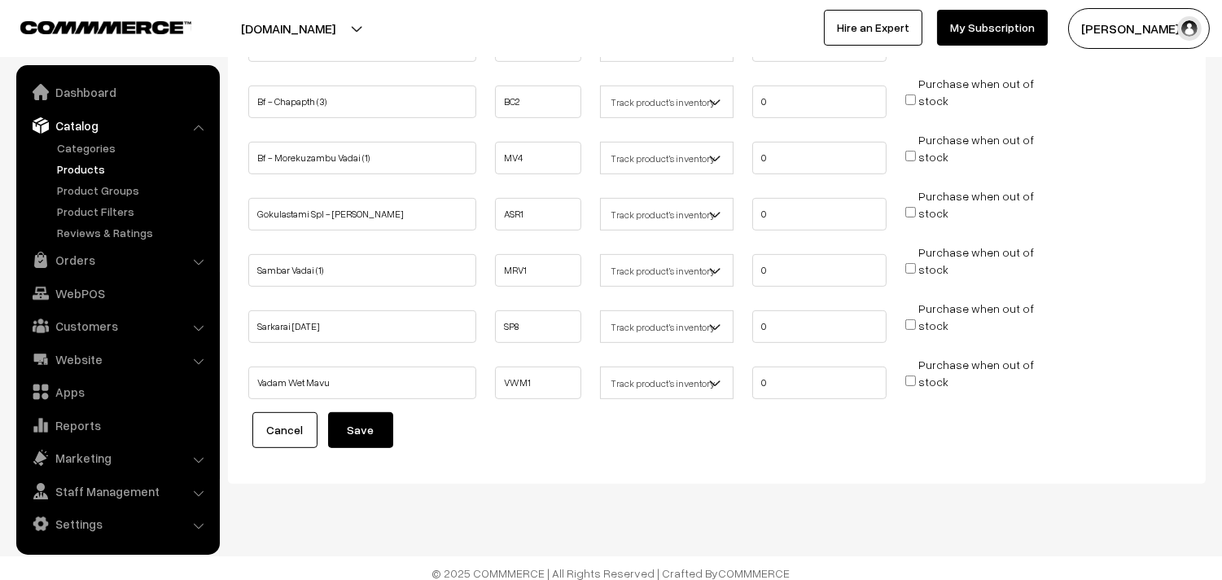
click at [362, 427] on button "Save" at bounding box center [360, 430] width 65 height 36
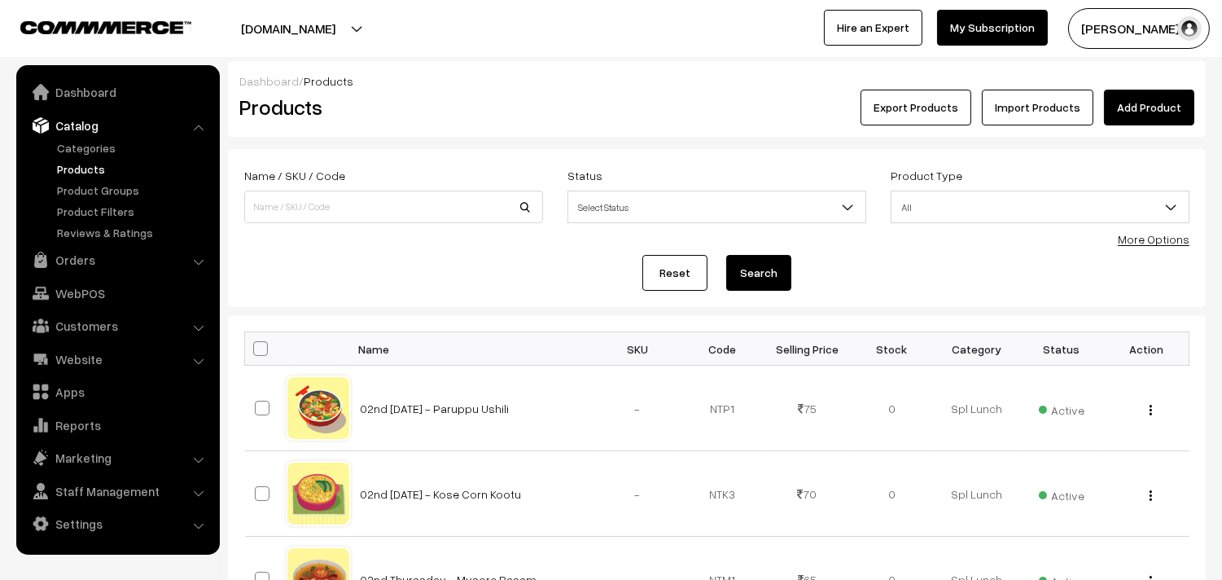
click at [94, 160] on link "Products" at bounding box center [133, 168] width 161 height 17
click at [1146, 238] on link "More Options" at bounding box center [1154, 239] width 72 height 14
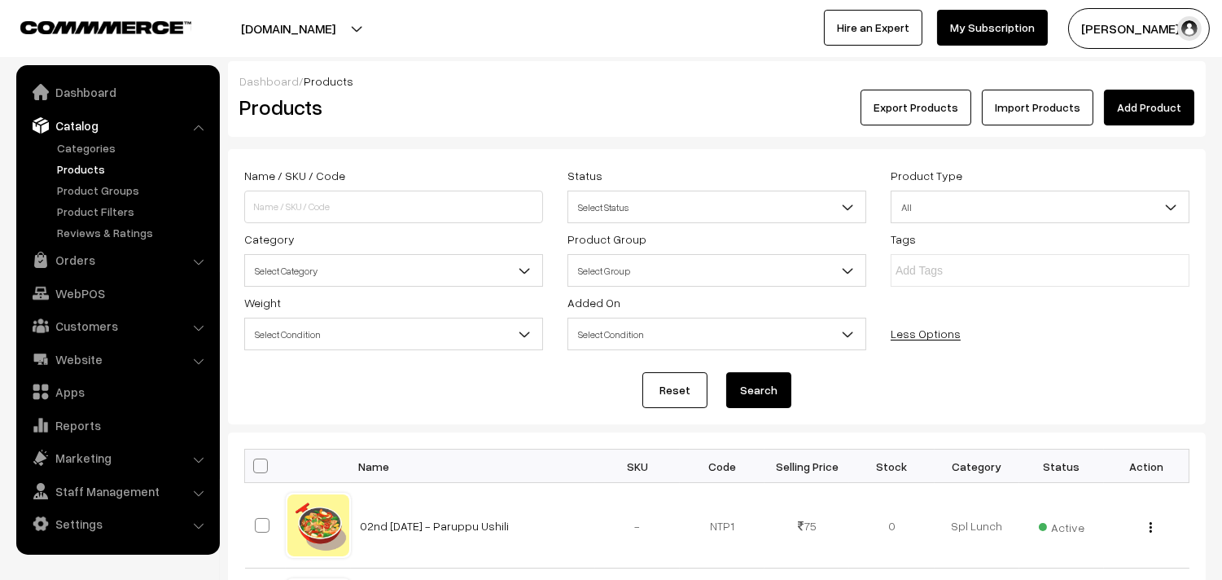
click at [346, 278] on span "Select Category" at bounding box center [393, 270] width 297 height 28
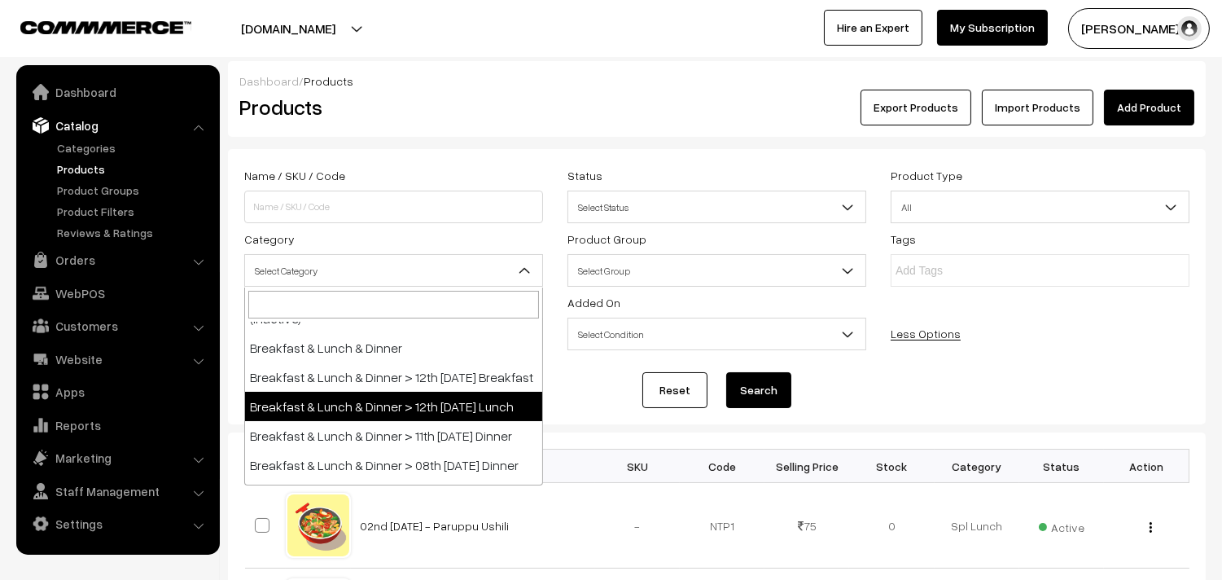
scroll to position [271, 0]
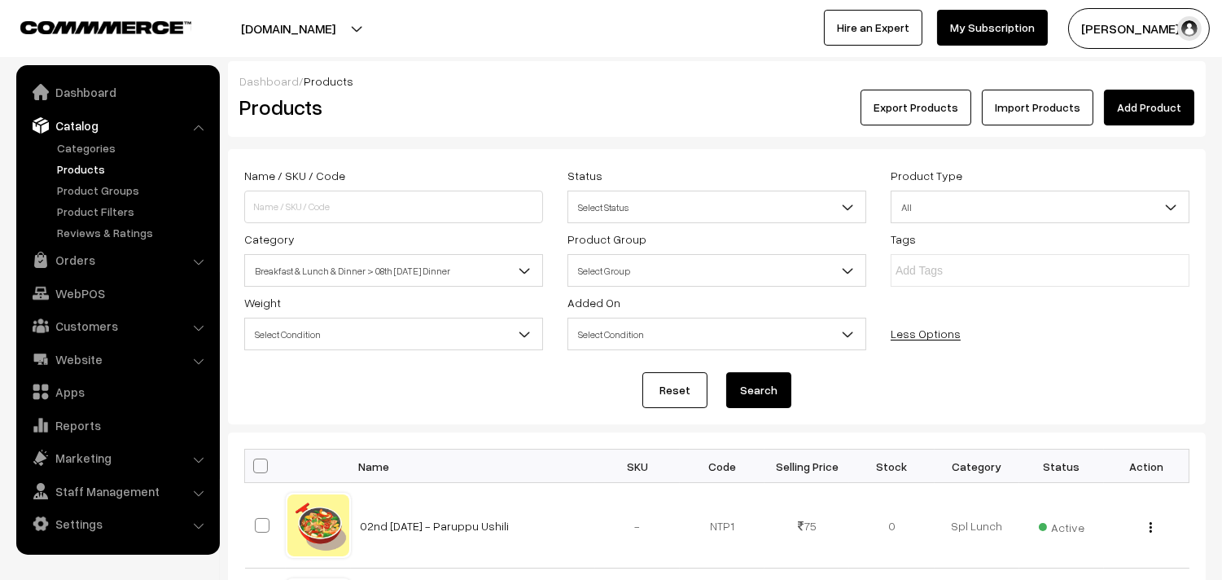
click at [435, 282] on span "Breakfast & Lunch & Dinner > 08th [DATE] Dinner" at bounding box center [393, 270] width 297 height 28
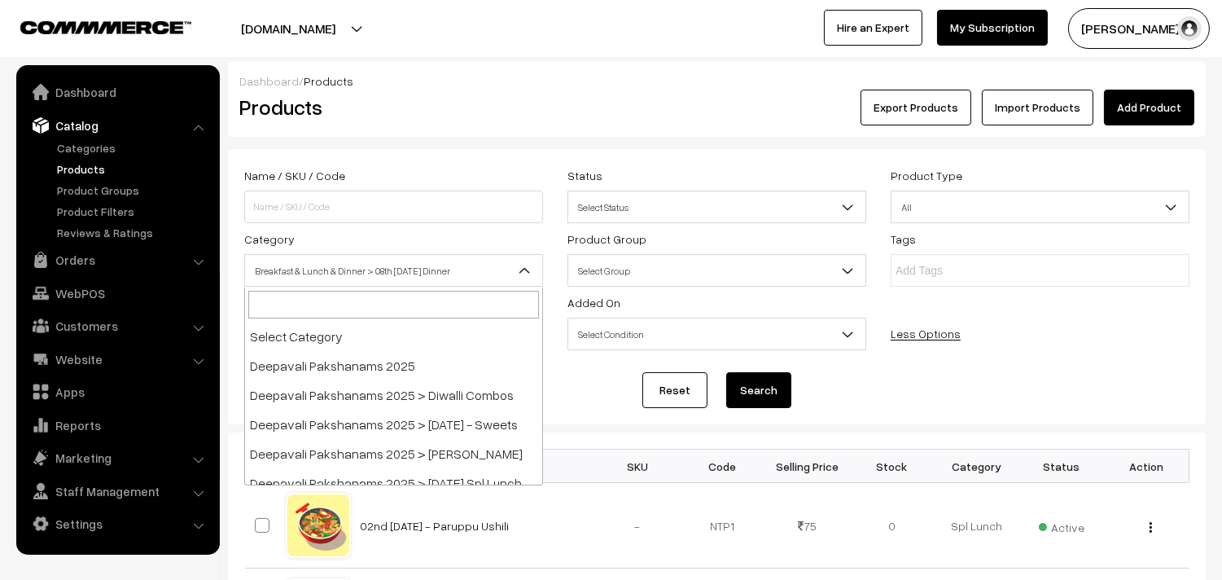
scroll to position [234, 0]
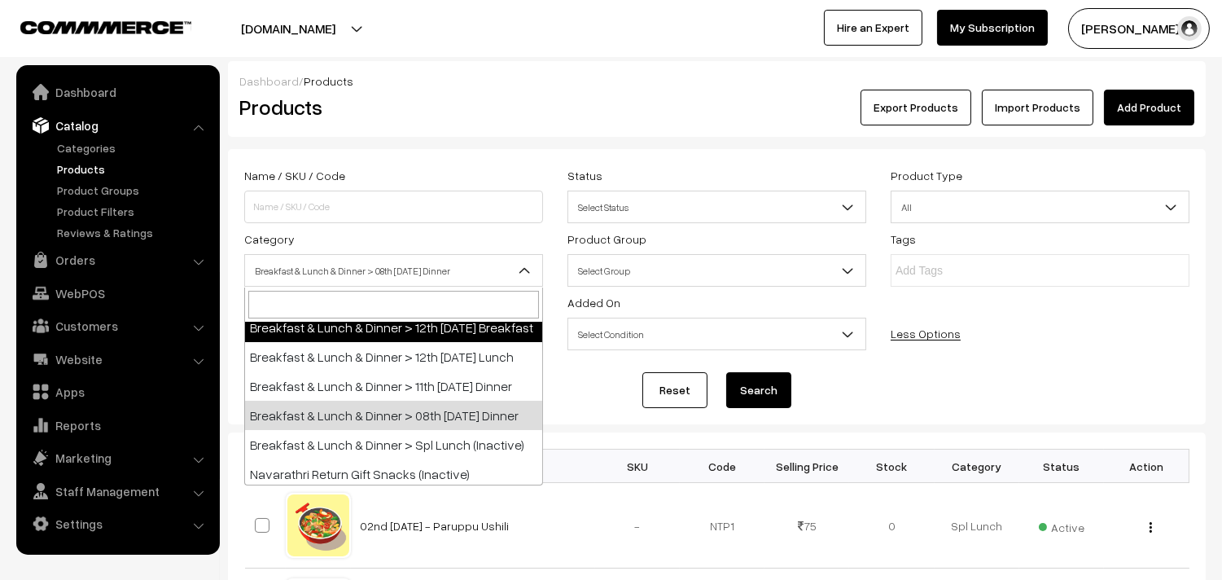
select select "91"
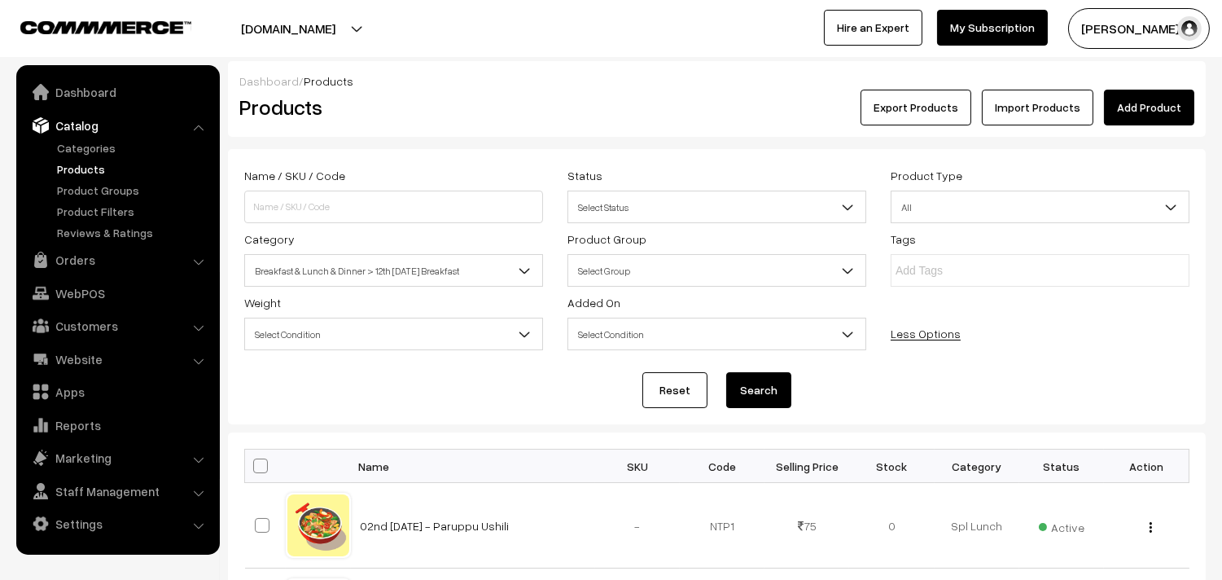
click at [771, 404] on button "Search" at bounding box center [758, 390] width 65 height 36
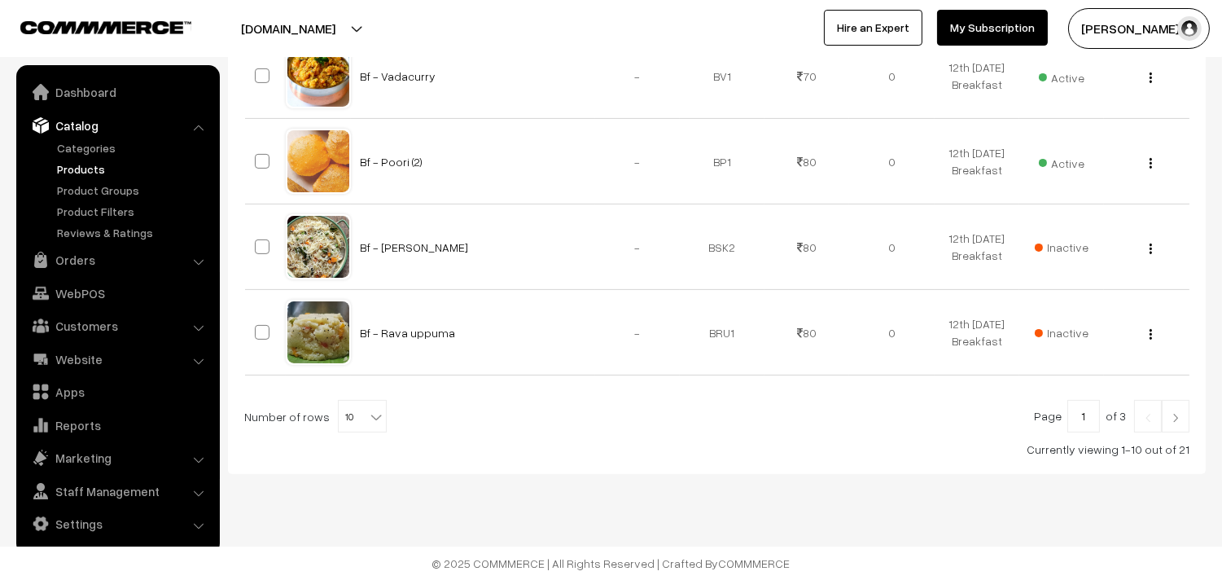
scroll to position [970, 0]
click at [368, 420] on b at bounding box center [376, 417] width 16 height 16
select select "100"
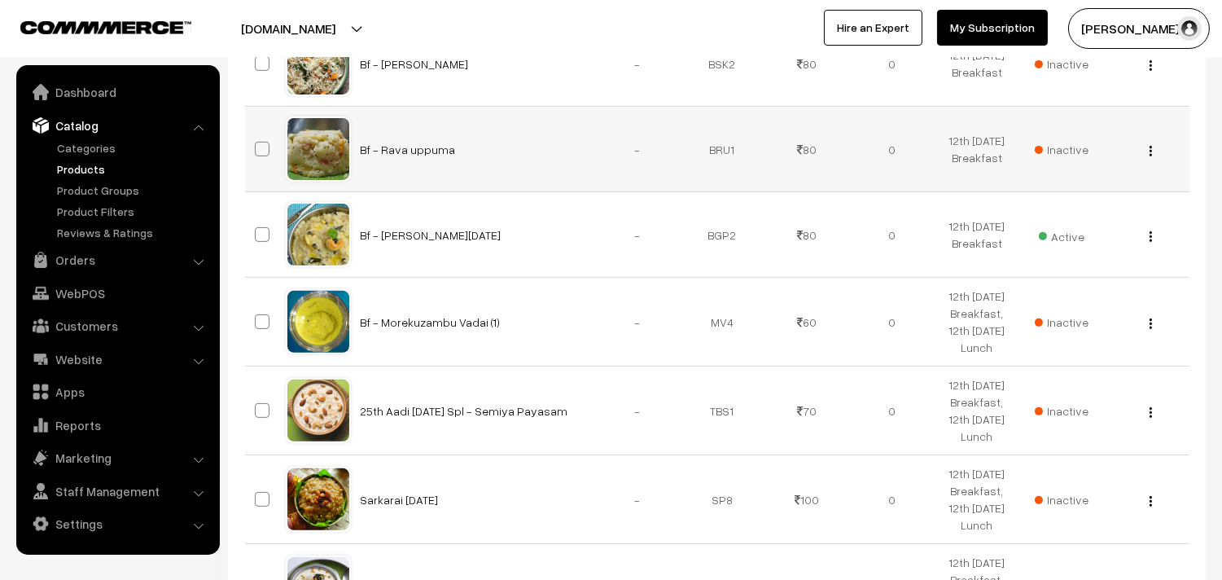
scroll to position [995, 0]
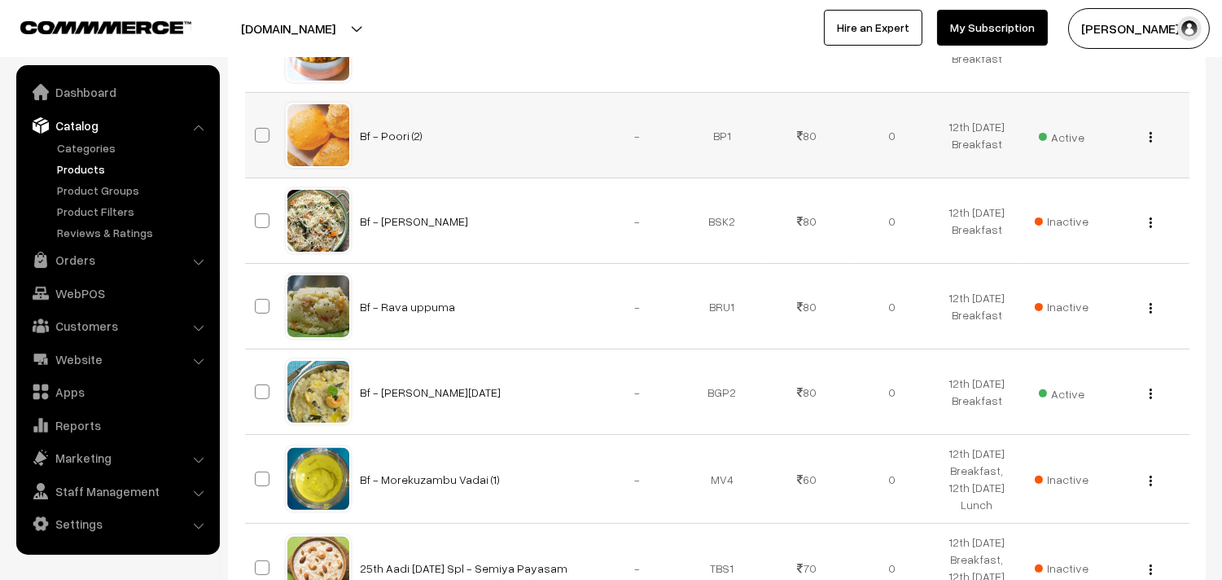
click at [1153, 136] on div "View Edit Delete" at bounding box center [1145, 135] width 65 height 17
click at [1149, 137] on img "button" at bounding box center [1150, 137] width 2 height 11
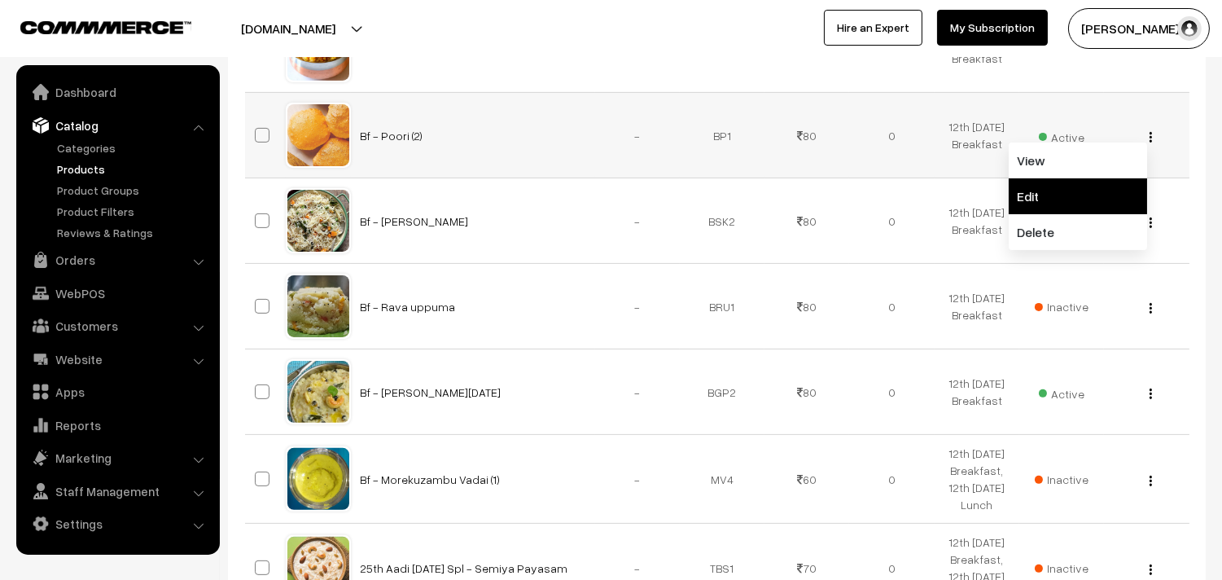
click at [1061, 185] on link "Edit" at bounding box center [1077, 196] width 138 height 36
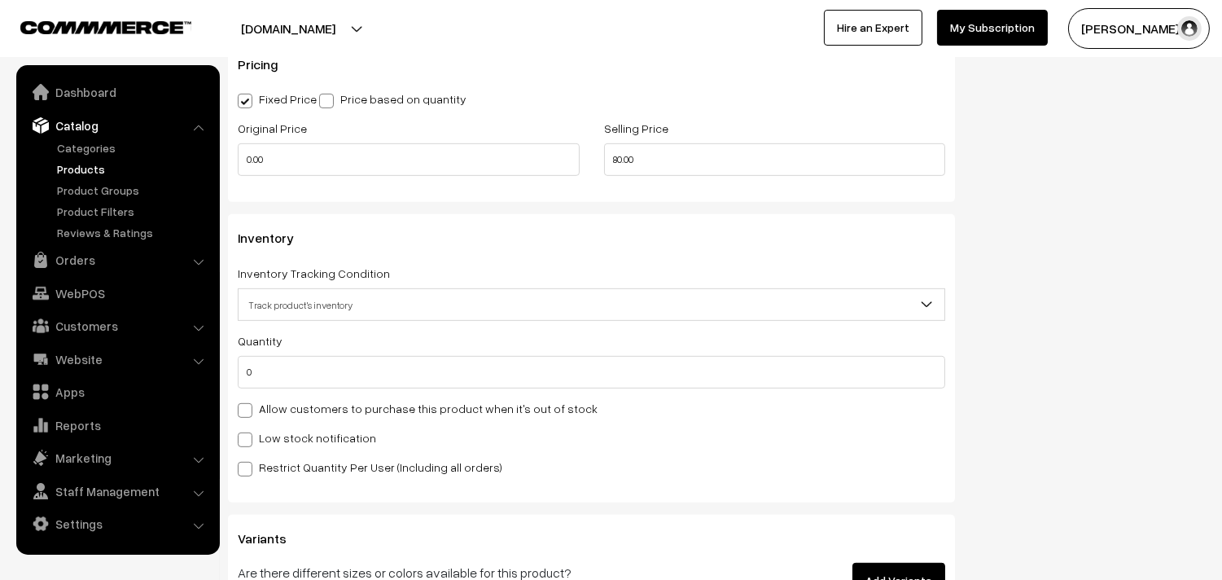
scroll to position [1446, 0]
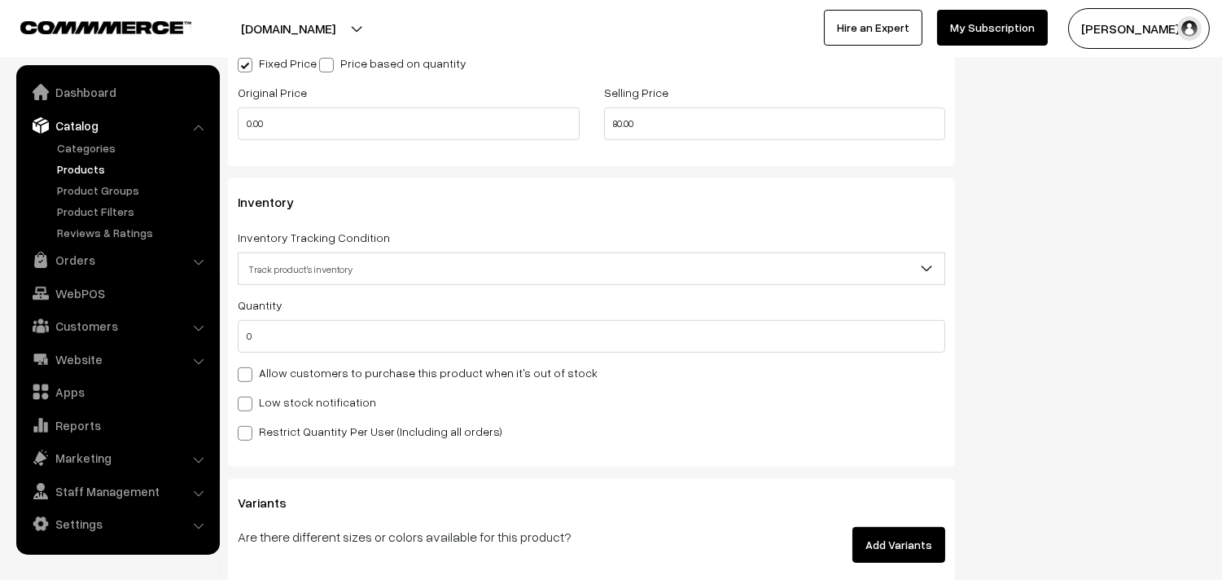
click at [352, 371] on label "Allow customers to purchase this product when it's out of stock" at bounding box center [418, 372] width 360 height 17
click at [248, 371] on input "Allow customers to purchase this product when it's out of stock" at bounding box center [243, 371] width 11 height 11
checkbox input "true"
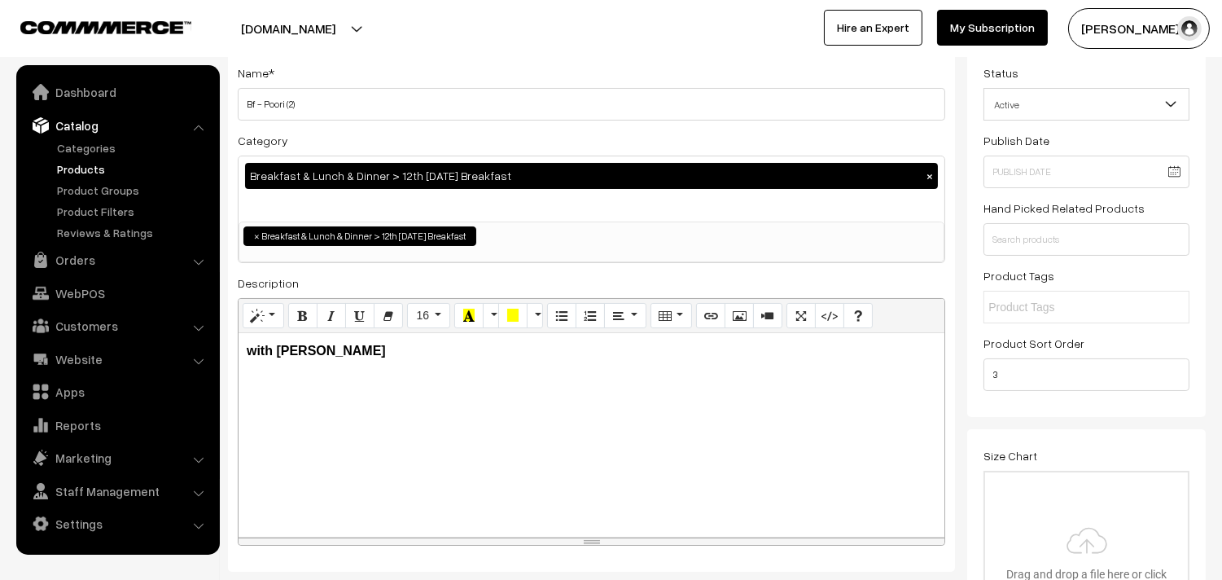
scroll to position [0, 0]
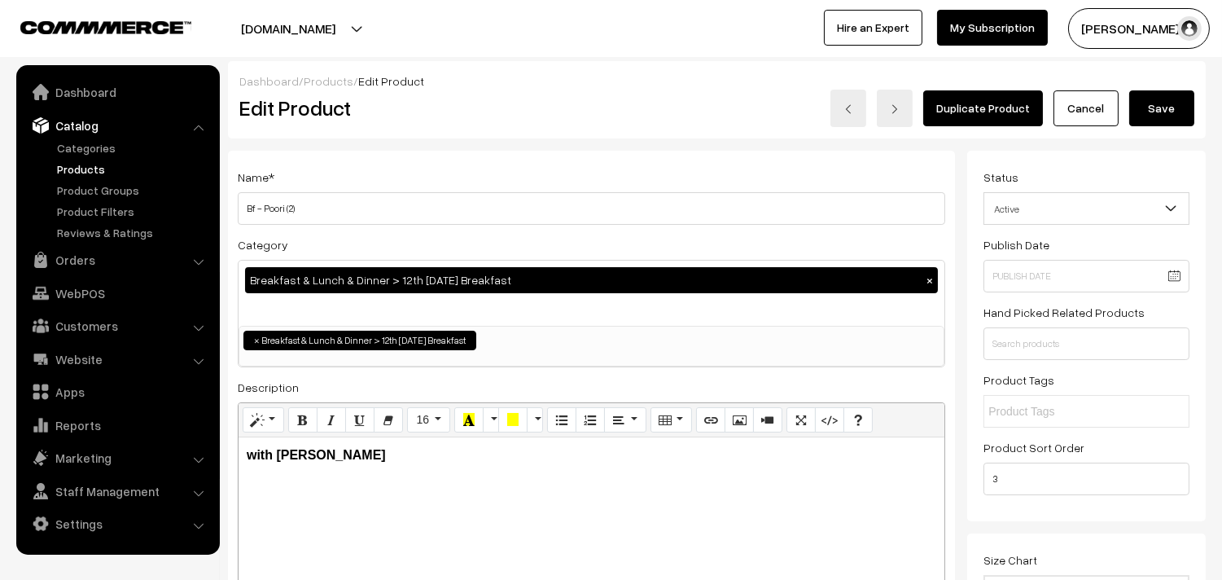
click at [1149, 109] on button "Save" at bounding box center [1161, 108] width 65 height 36
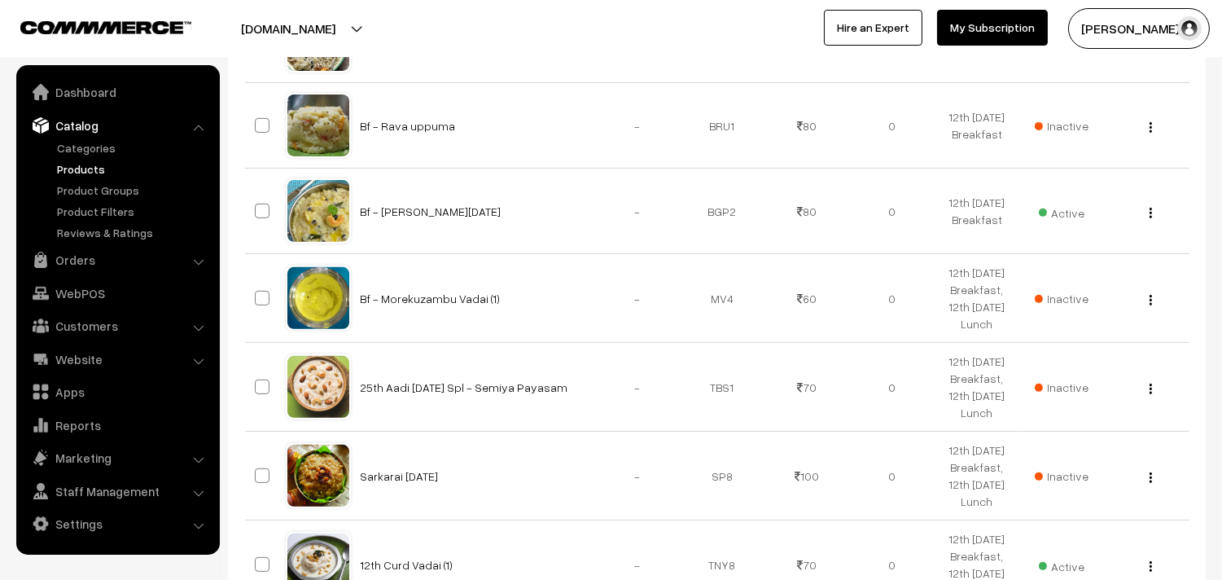
scroll to position [1072, 0]
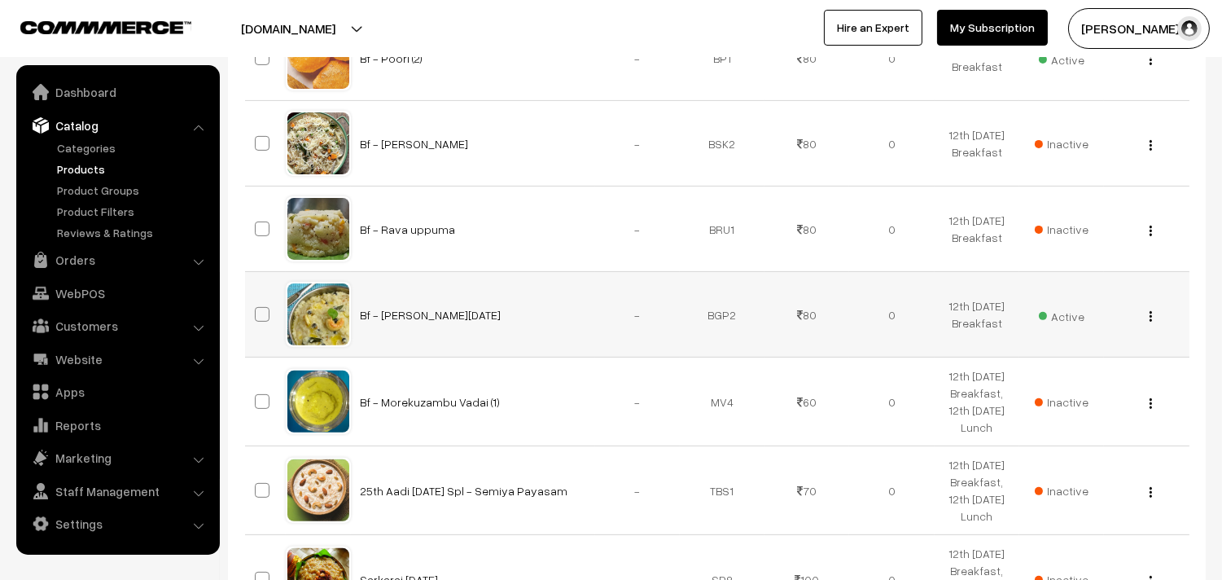
click at [1149, 319] on img "button" at bounding box center [1150, 316] width 2 height 11
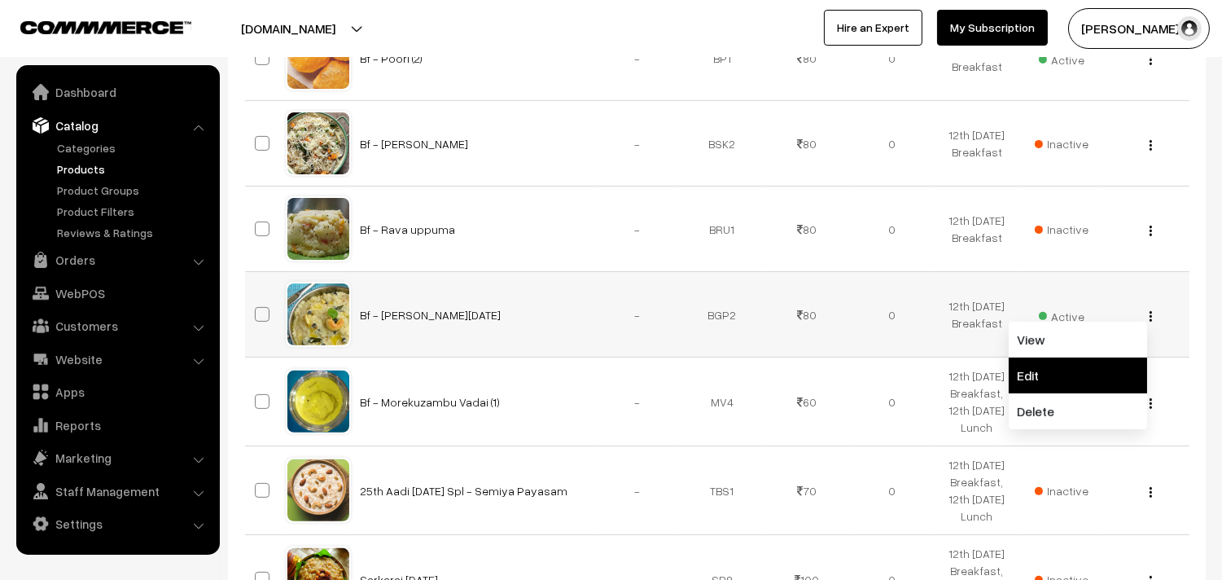
click at [1047, 369] on link "Edit" at bounding box center [1077, 375] width 138 height 36
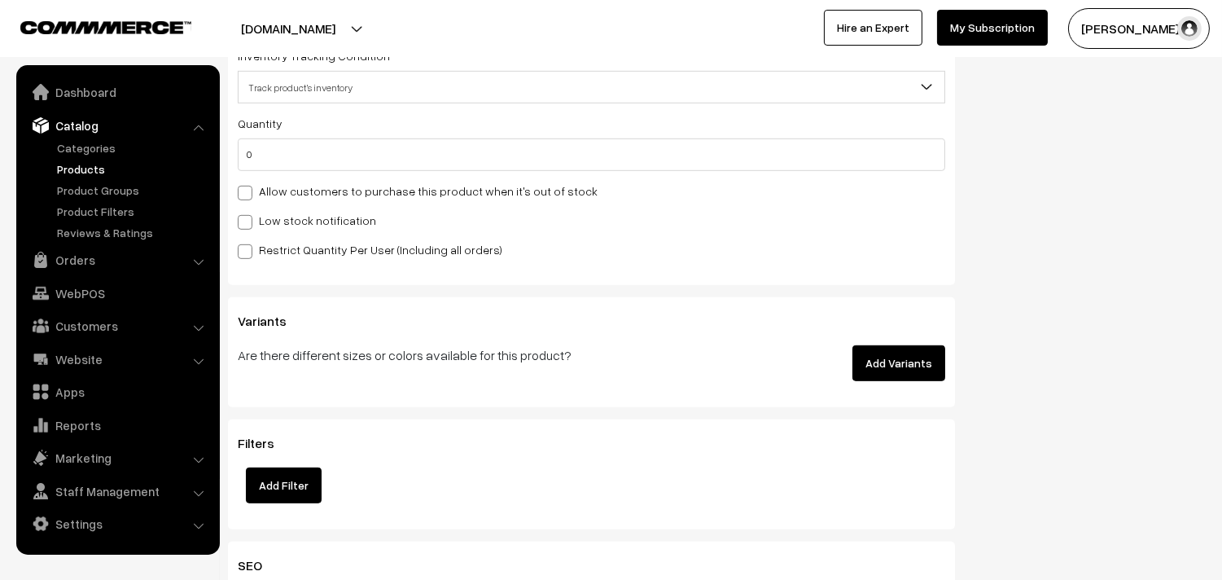
click at [337, 199] on label "Allow customers to purchase this product when it's out of stock" at bounding box center [418, 190] width 360 height 17
click at [248, 195] on input "Allow customers to purchase this product when it's out of stock" at bounding box center [243, 190] width 11 height 11
checkbox input "true"
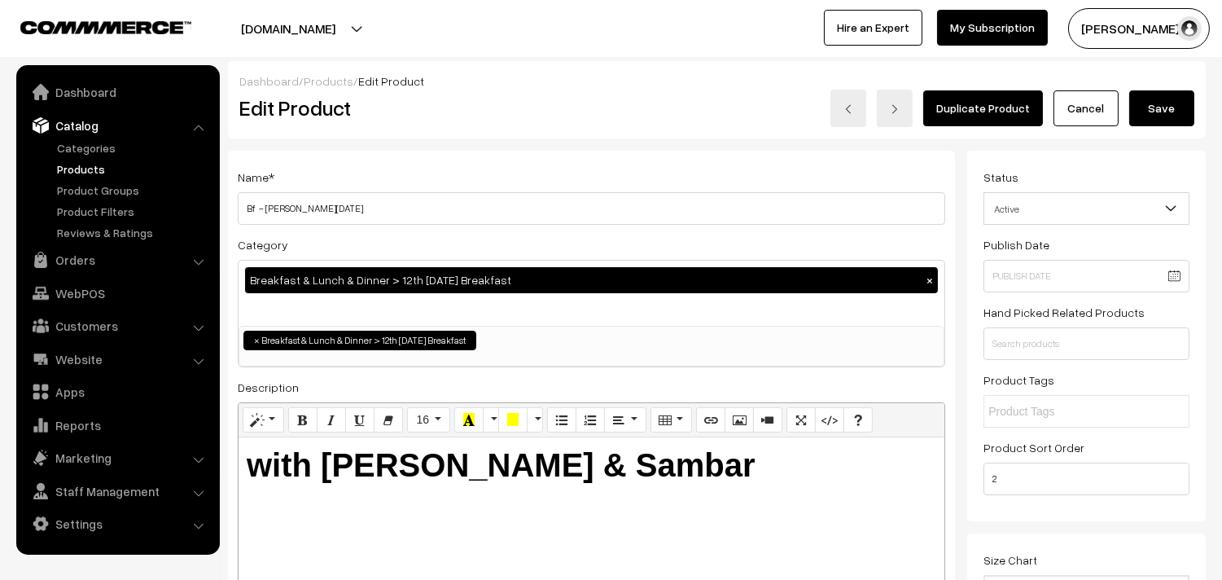
click at [1148, 107] on button "Save" at bounding box center [1161, 108] width 65 height 36
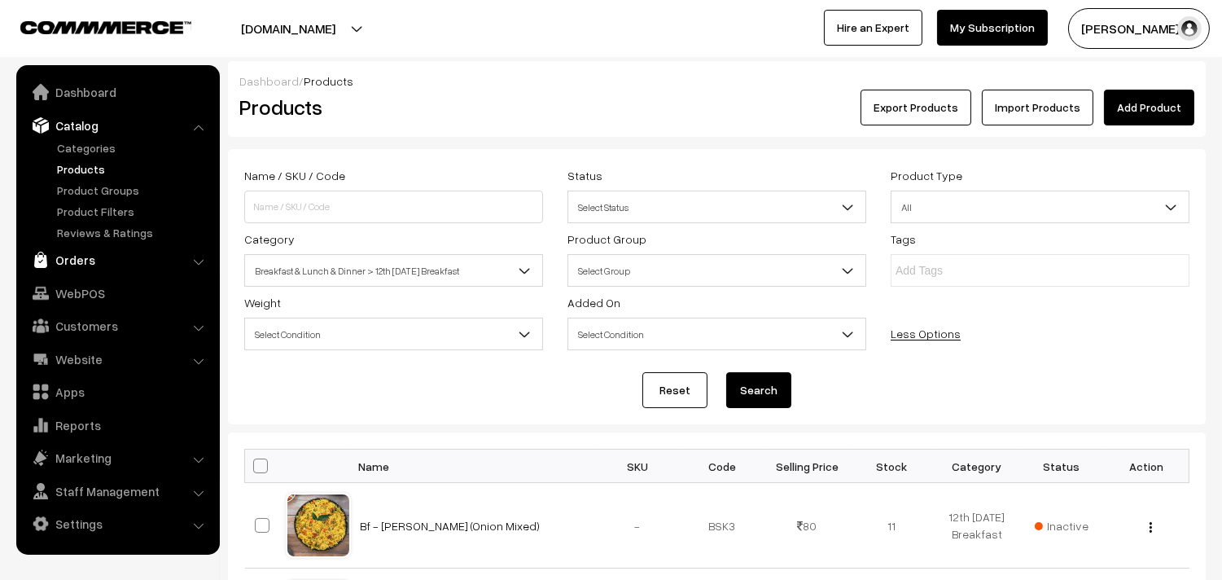
click at [81, 256] on link "Orders" at bounding box center [117, 259] width 194 height 29
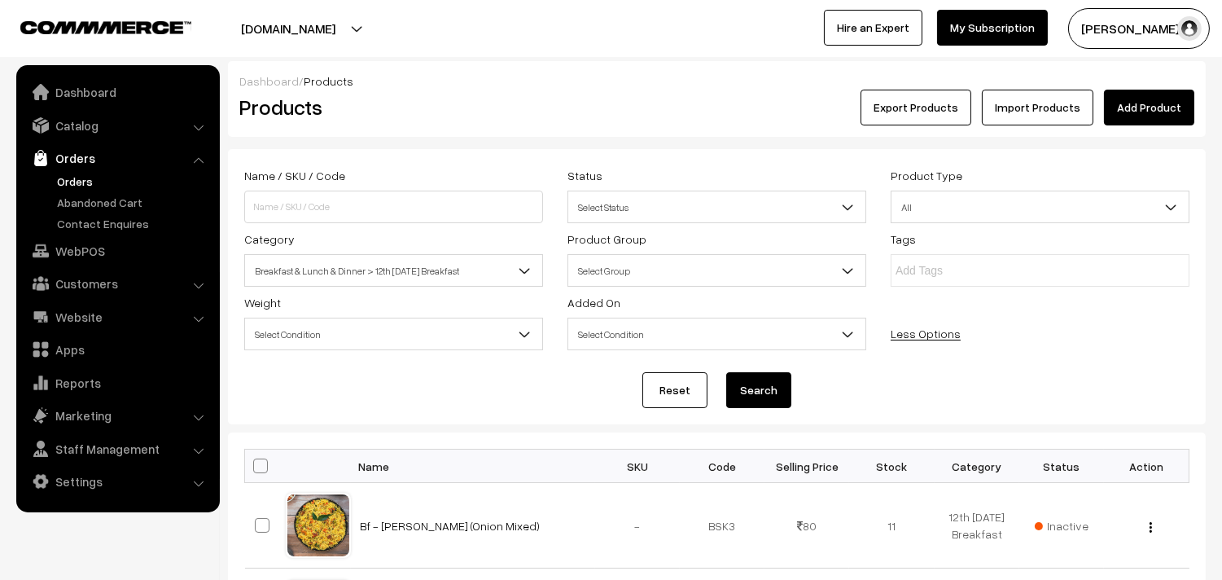
click at [85, 182] on link "Orders" at bounding box center [133, 181] width 161 height 17
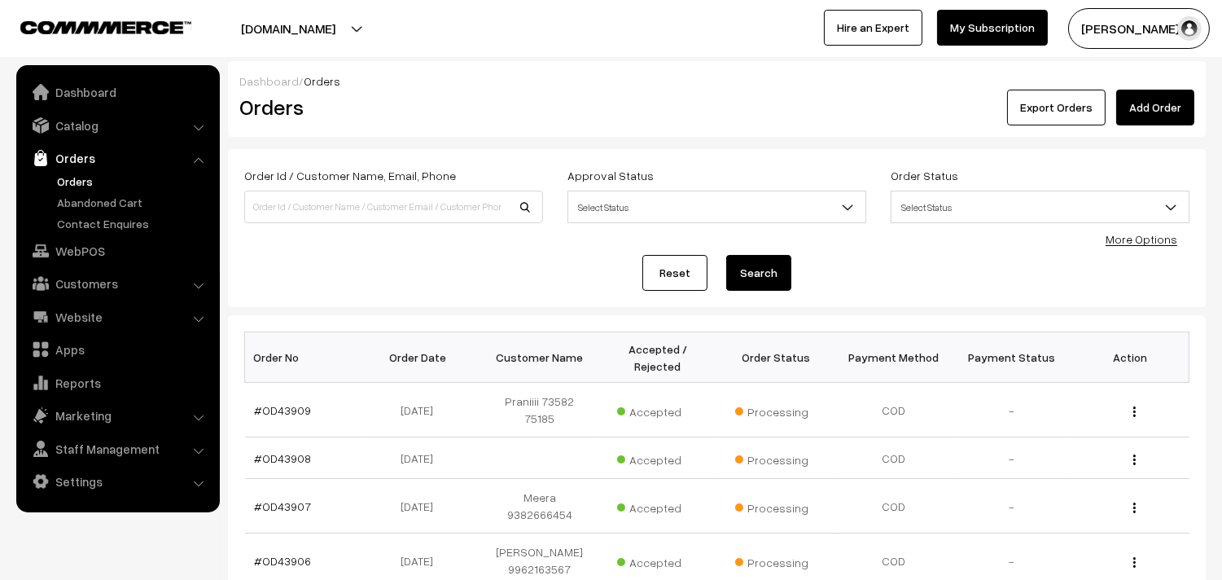
click at [81, 176] on link "Orders" at bounding box center [133, 181] width 161 height 17
click at [301, 451] on link "#OD43908" at bounding box center [283, 458] width 57 height 14
click at [92, 180] on link "Orders" at bounding box center [133, 181] width 161 height 17
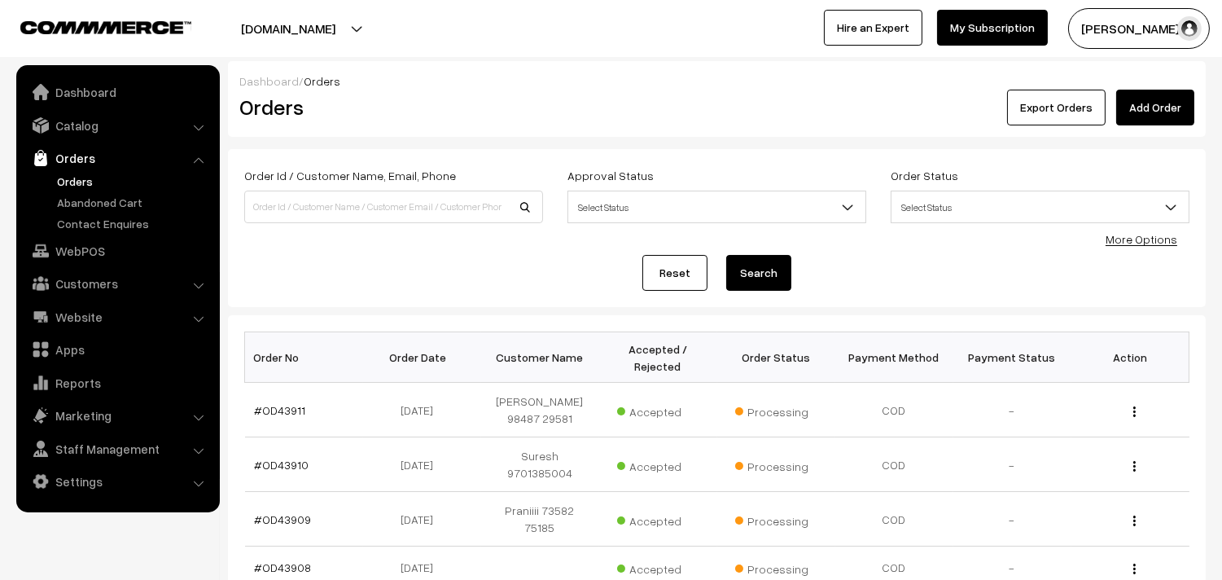
scroll to position [271, 0]
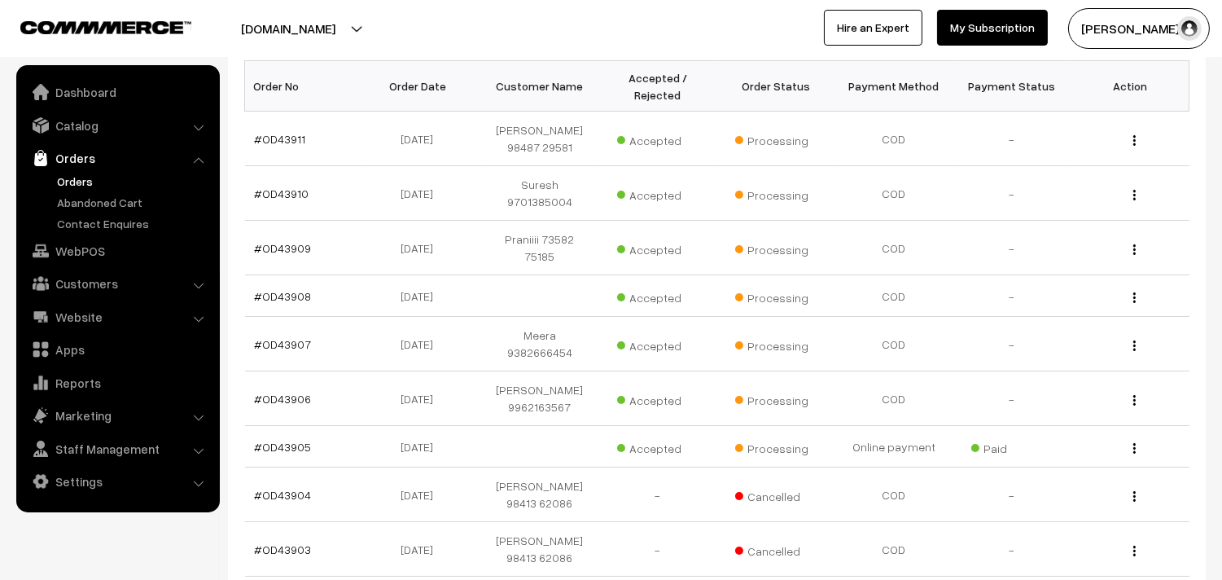
click at [71, 182] on link "Orders" at bounding box center [133, 181] width 161 height 17
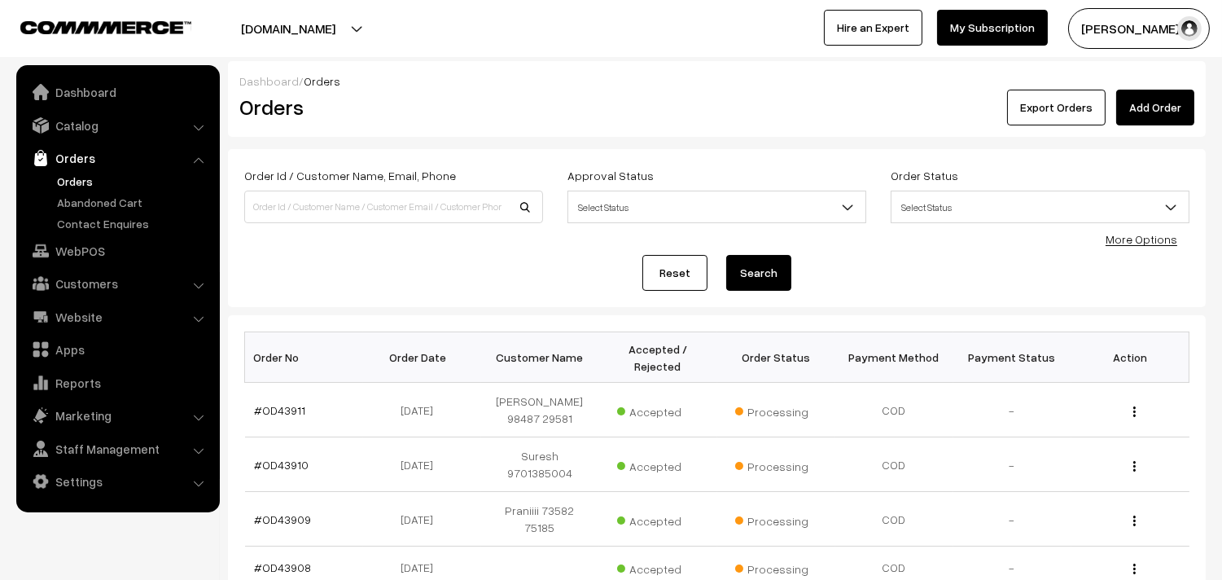
click at [84, 181] on link "Orders" at bounding box center [133, 181] width 161 height 17
click at [68, 183] on link "Orders" at bounding box center [133, 181] width 161 height 17
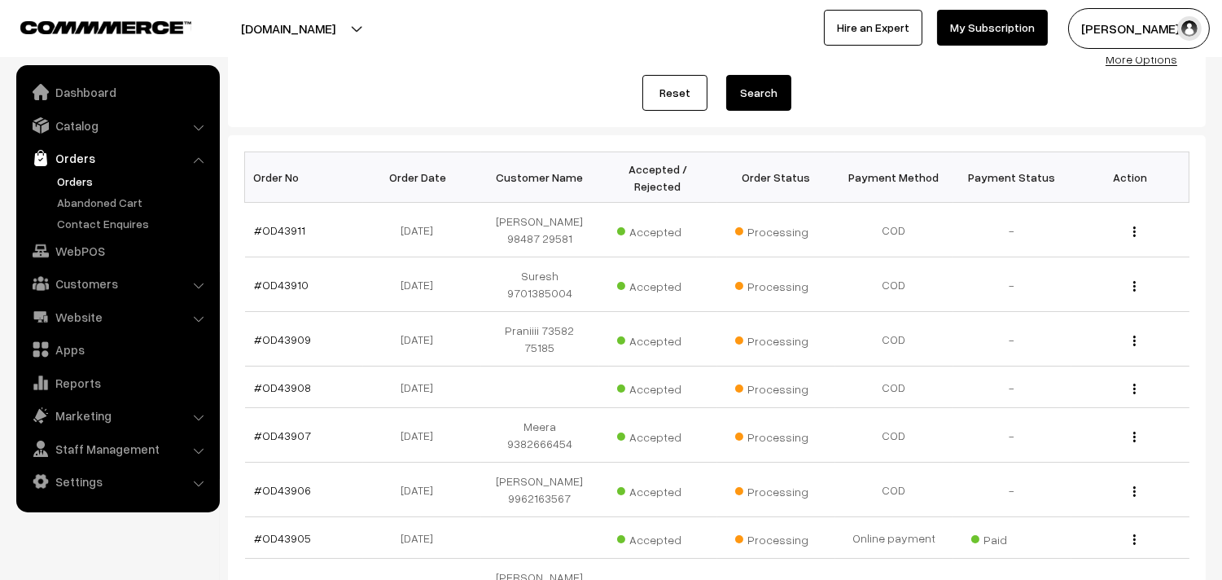
scroll to position [181, 0]
click at [63, 133] on link "Catalog" at bounding box center [117, 125] width 194 height 29
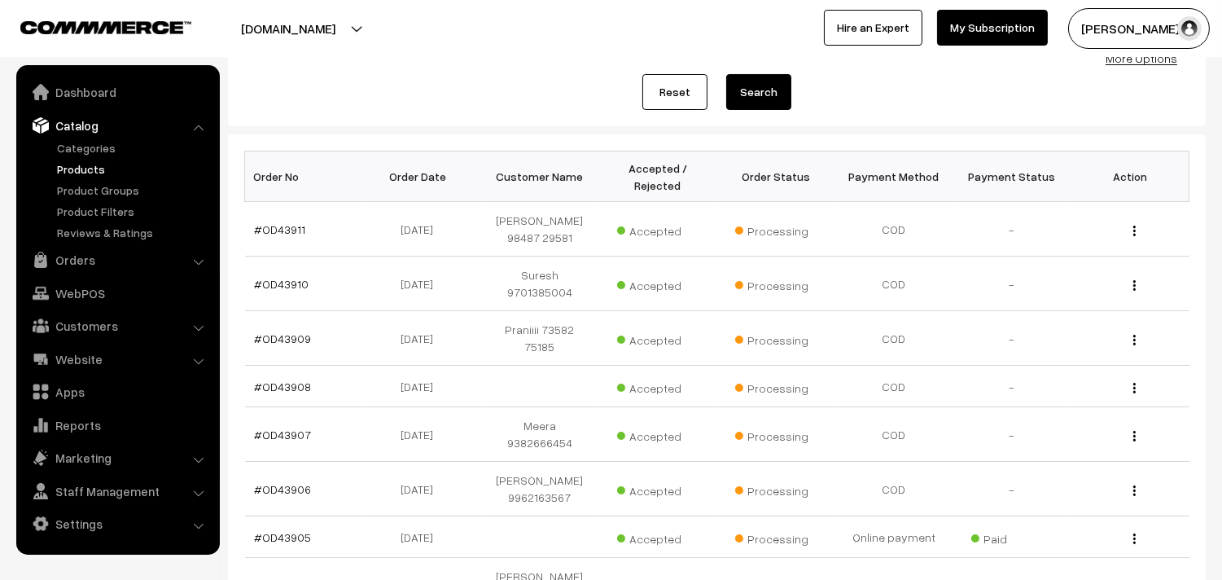
click at [72, 165] on link "Products" at bounding box center [133, 168] width 161 height 17
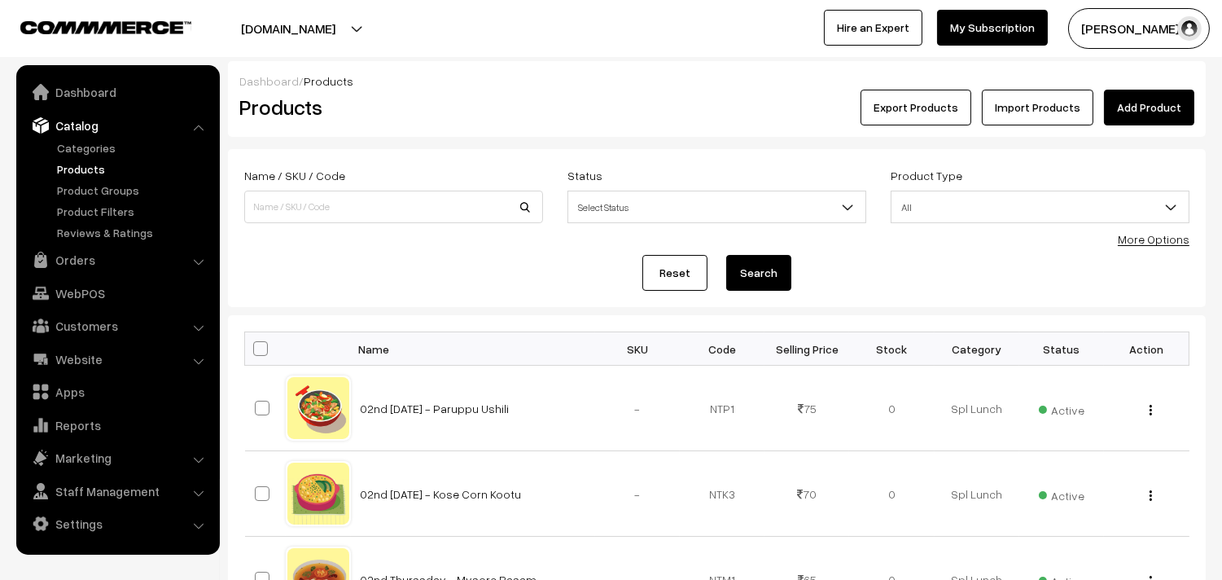
click at [1174, 239] on link "More Options" at bounding box center [1154, 239] width 72 height 14
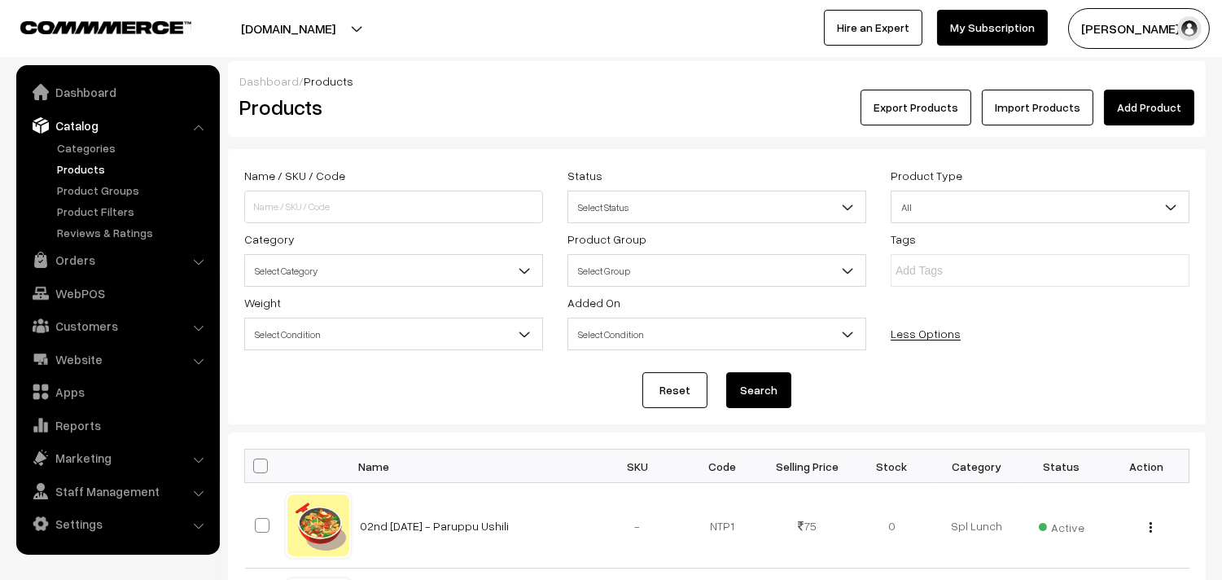
click at [360, 272] on span "Select Category" at bounding box center [393, 270] width 297 height 28
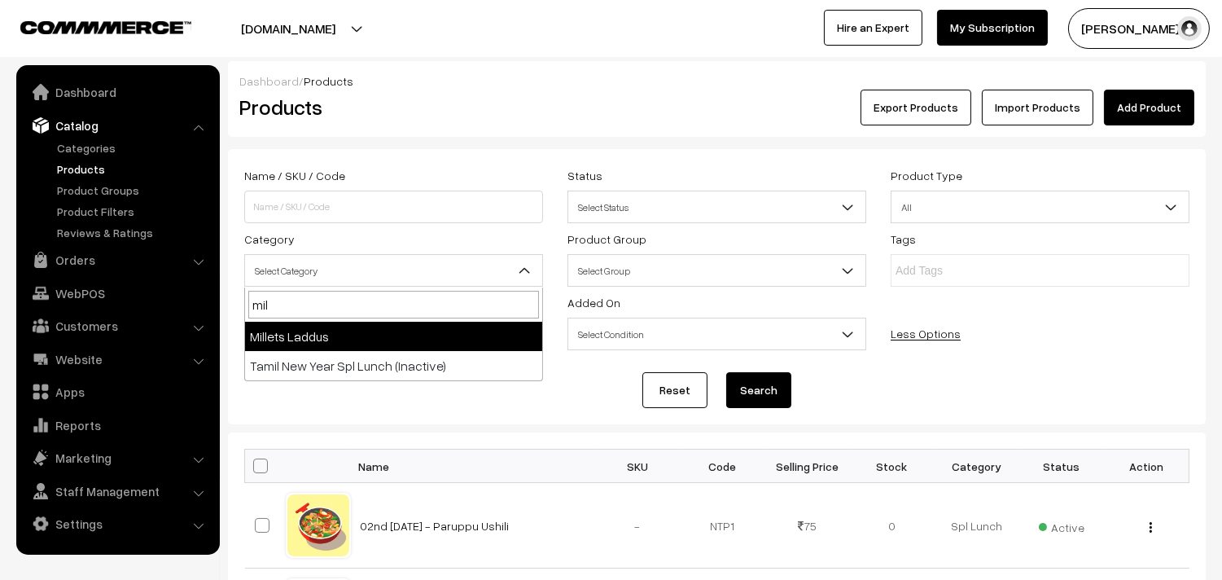
type input "mil"
drag, startPoint x: 396, startPoint y: 335, endPoint x: 413, endPoint y: 330, distance: 17.8
select select "10"
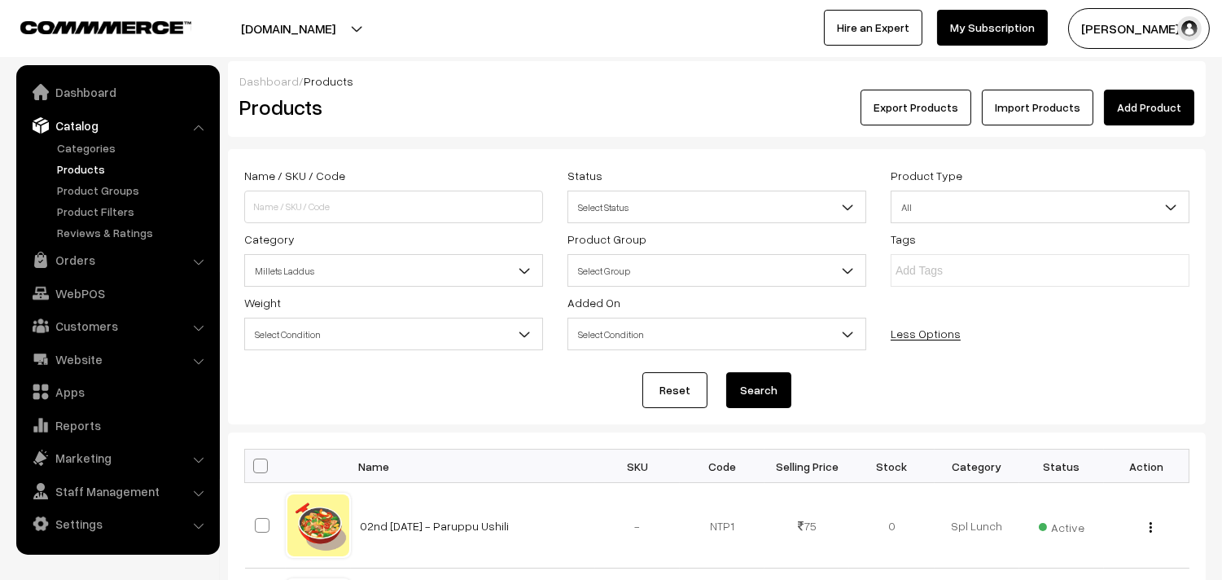
click at [745, 383] on button "Search" at bounding box center [758, 390] width 65 height 36
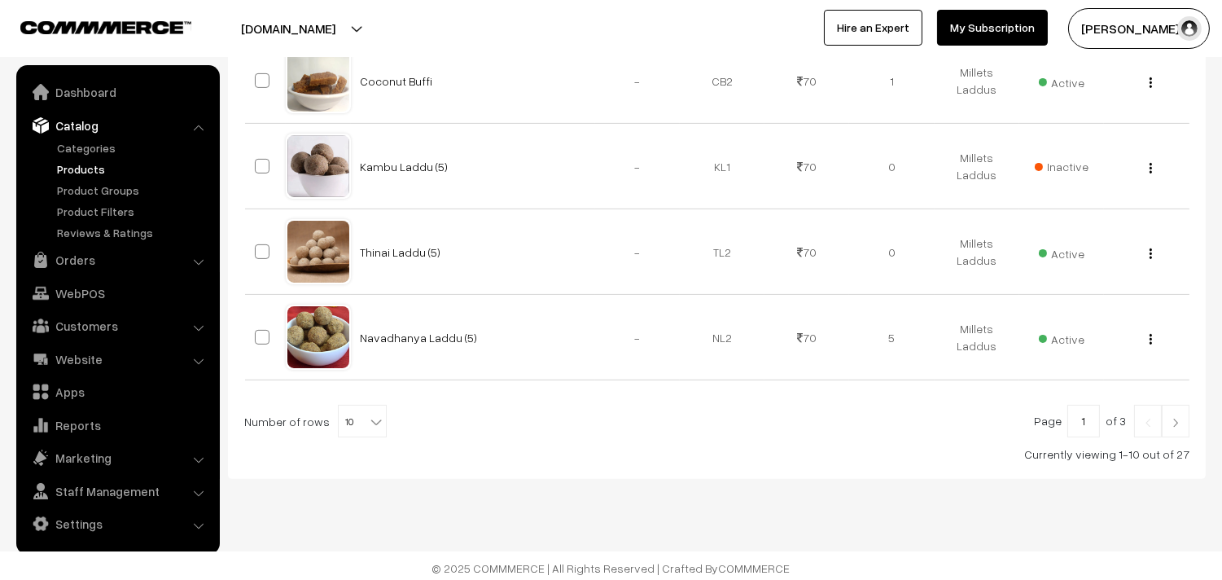
scroll to position [964, 0]
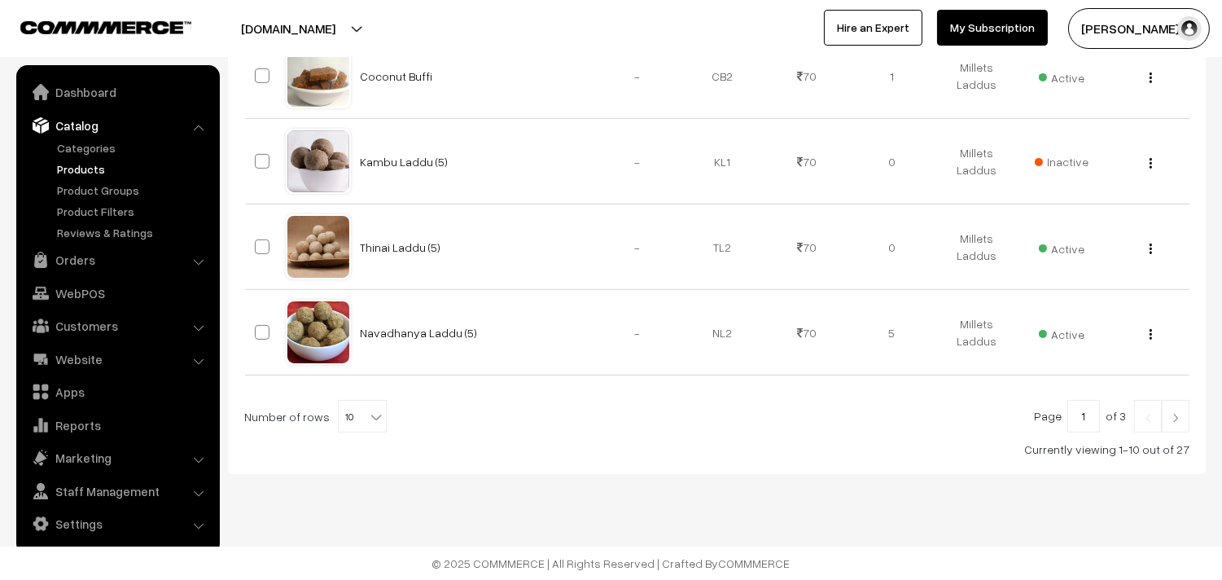
click at [368, 410] on b at bounding box center [376, 417] width 16 height 16
select select "100"
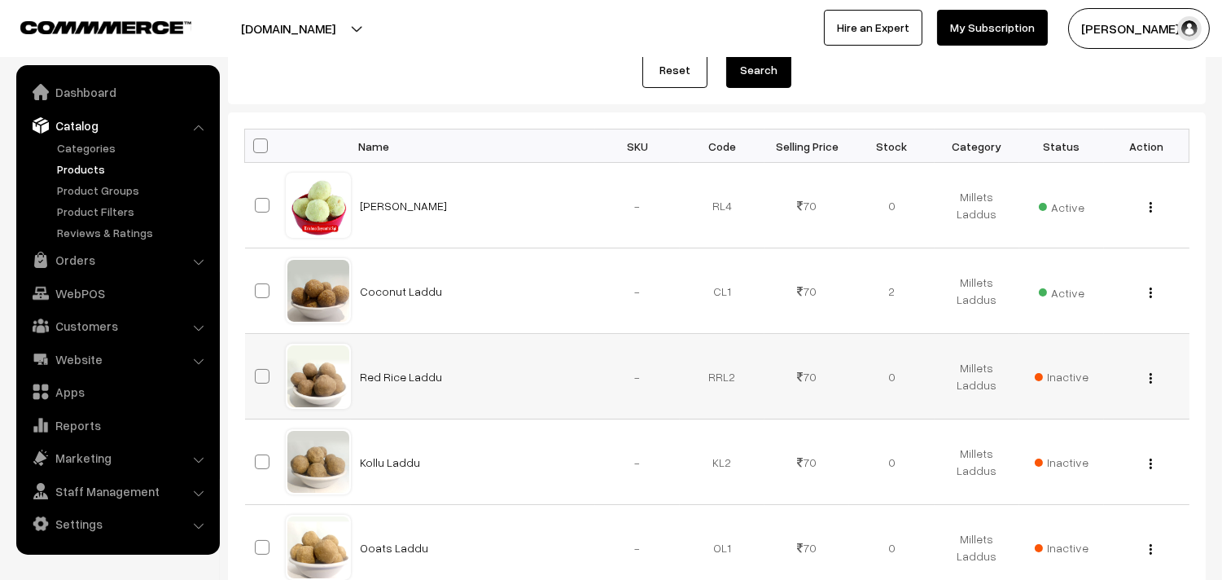
scroll to position [361, 0]
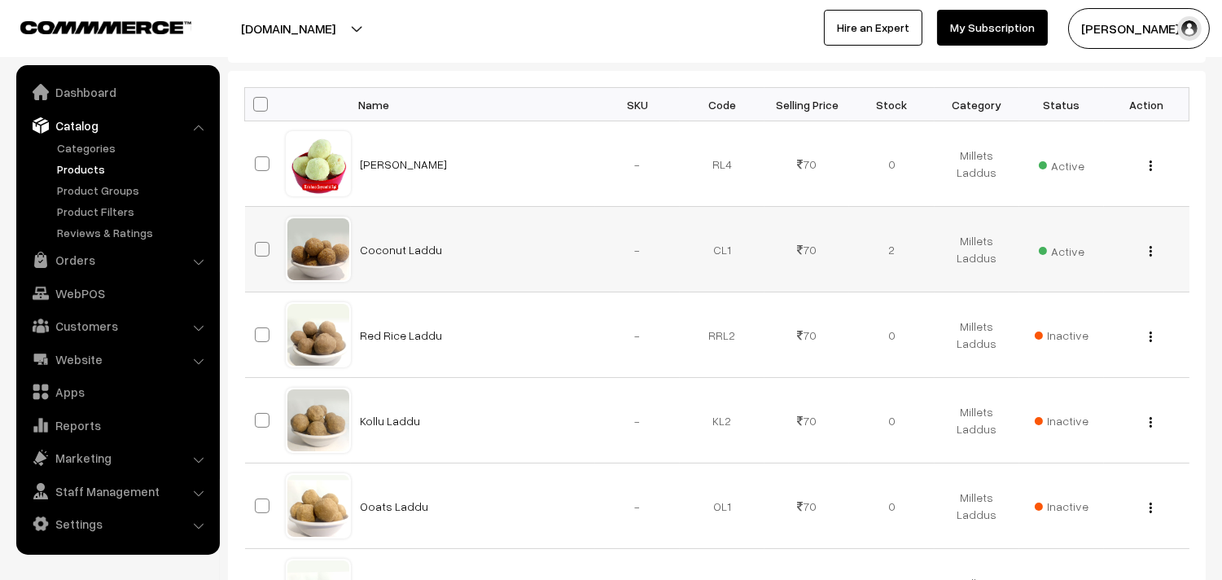
click at [1150, 251] on img "button" at bounding box center [1150, 251] width 2 height 11
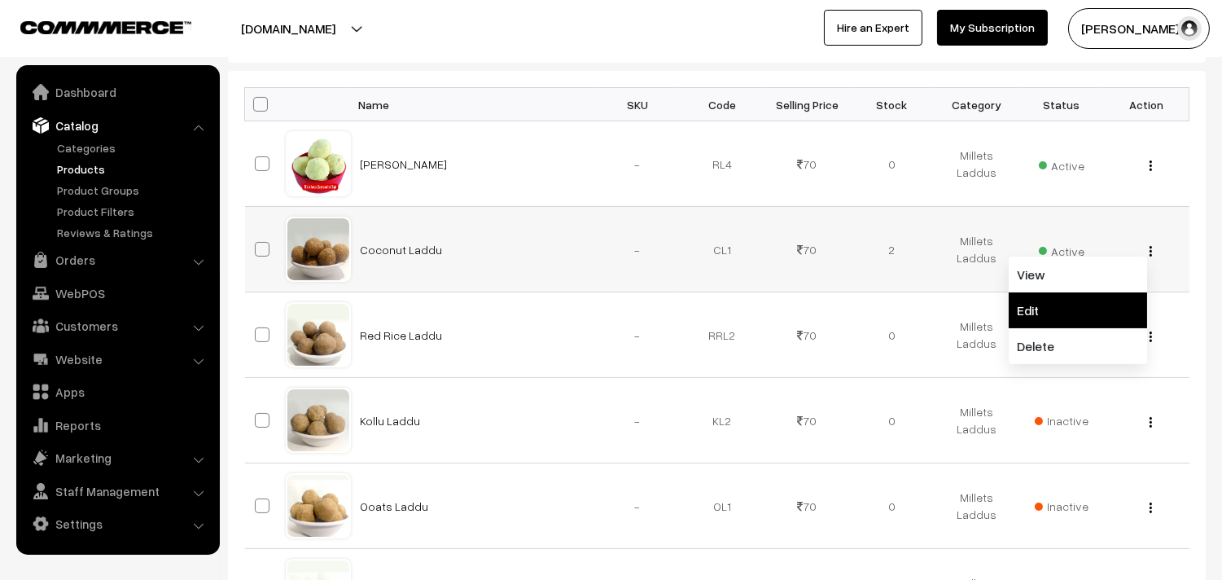
click at [1030, 309] on link "Edit" at bounding box center [1077, 310] width 138 height 36
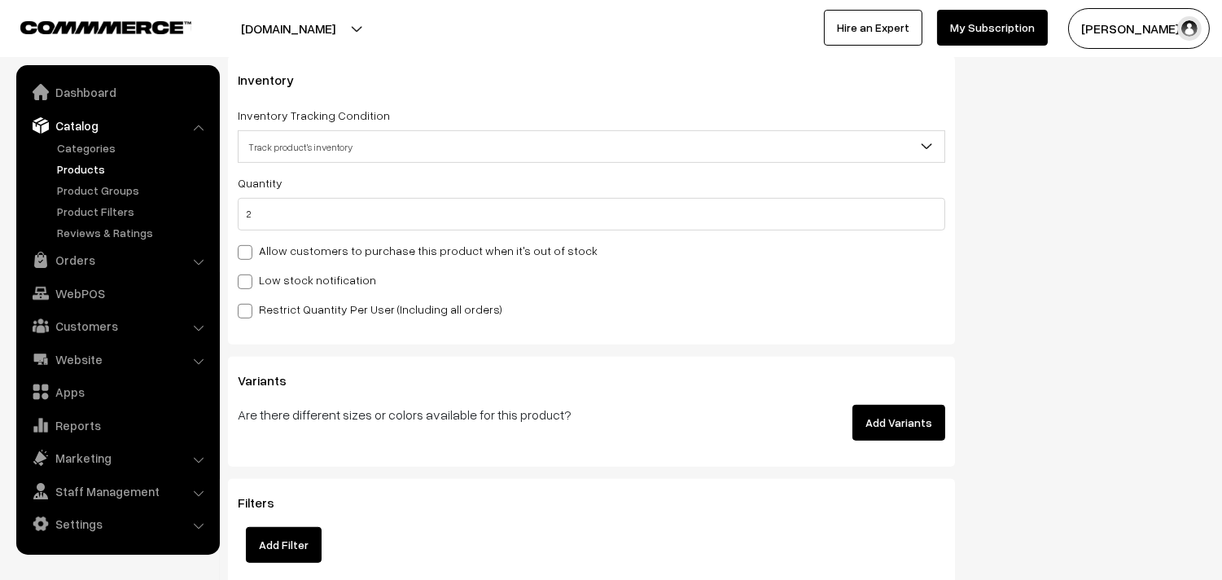
scroll to position [1537, 0]
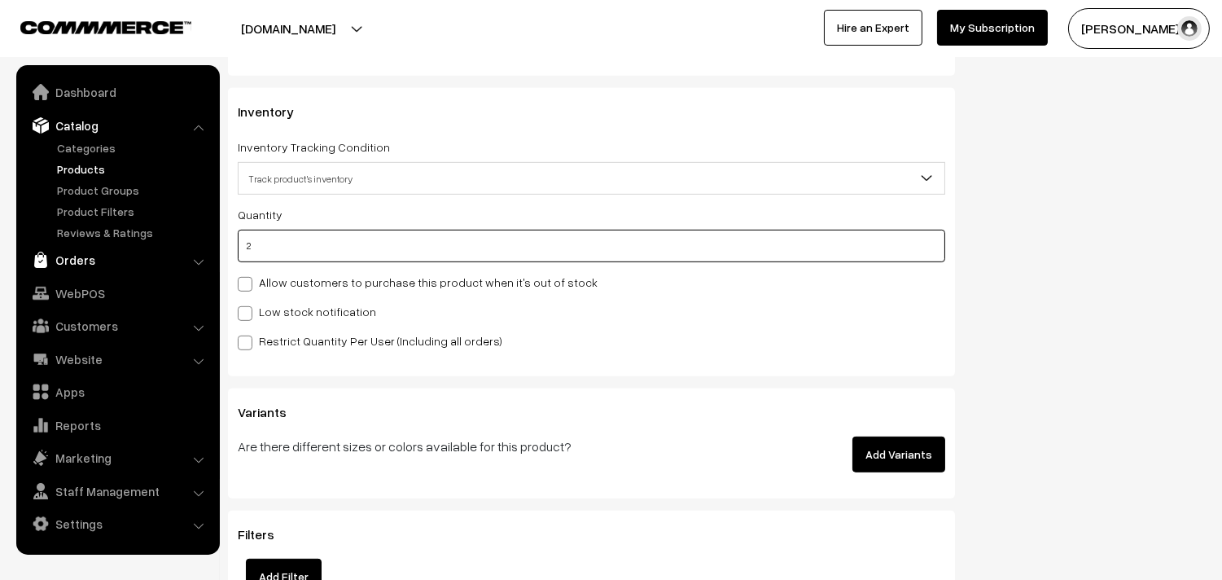
drag, startPoint x: 278, startPoint y: 254, endPoint x: 200, endPoint y: 254, distance: 77.3
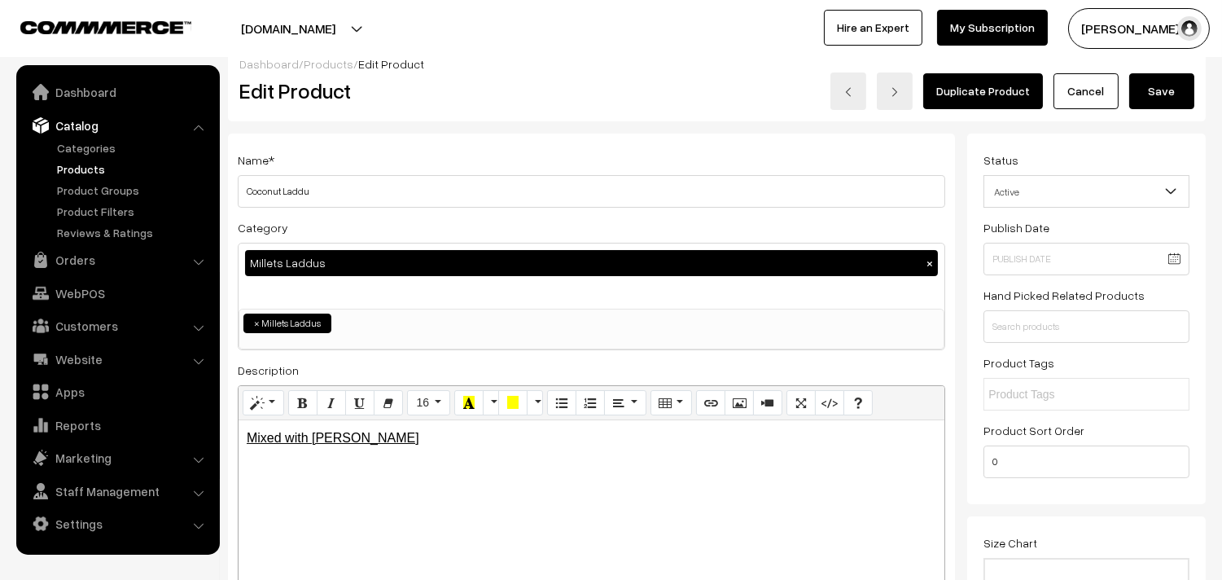
scroll to position [0, 0]
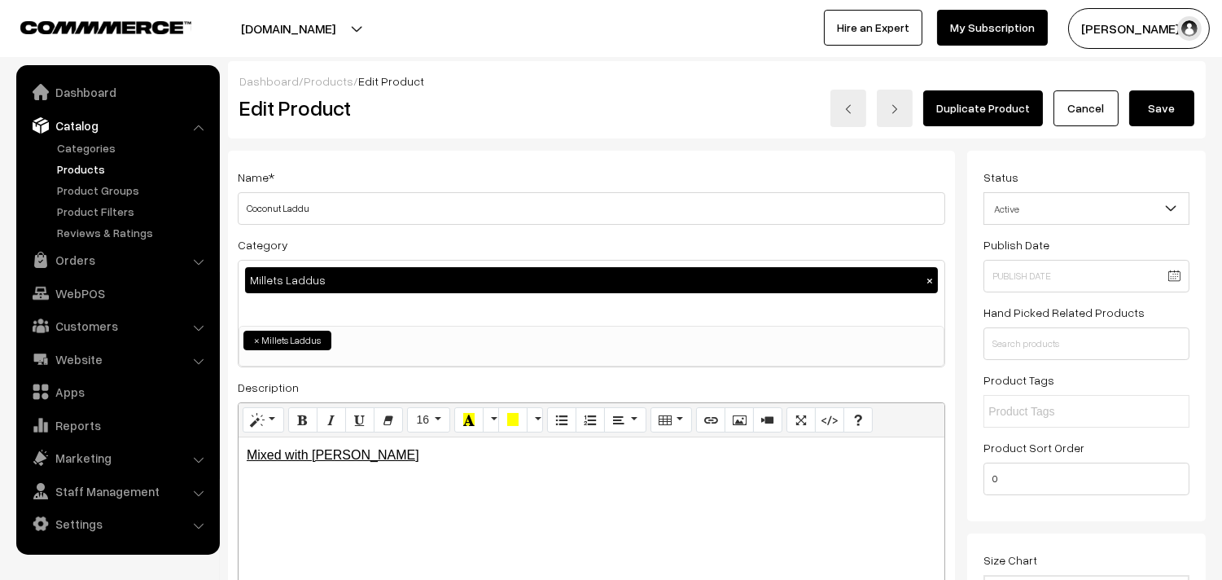
type input "6"
click at [1144, 112] on button "Save" at bounding box center [1161, 108] width 65 height 36
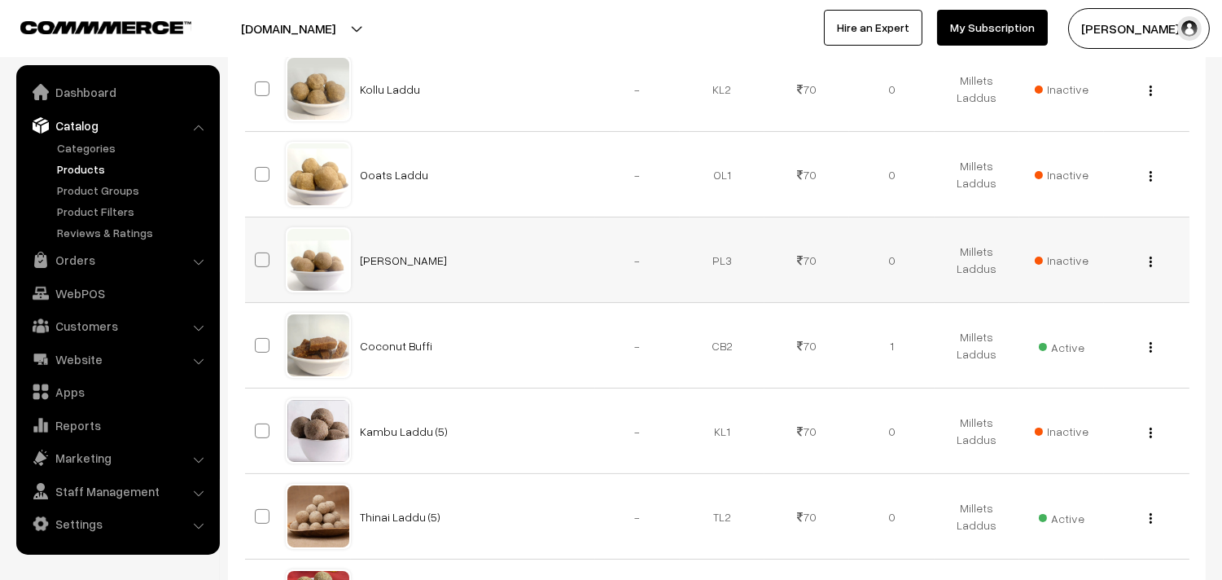
scroll to position [723, 0]
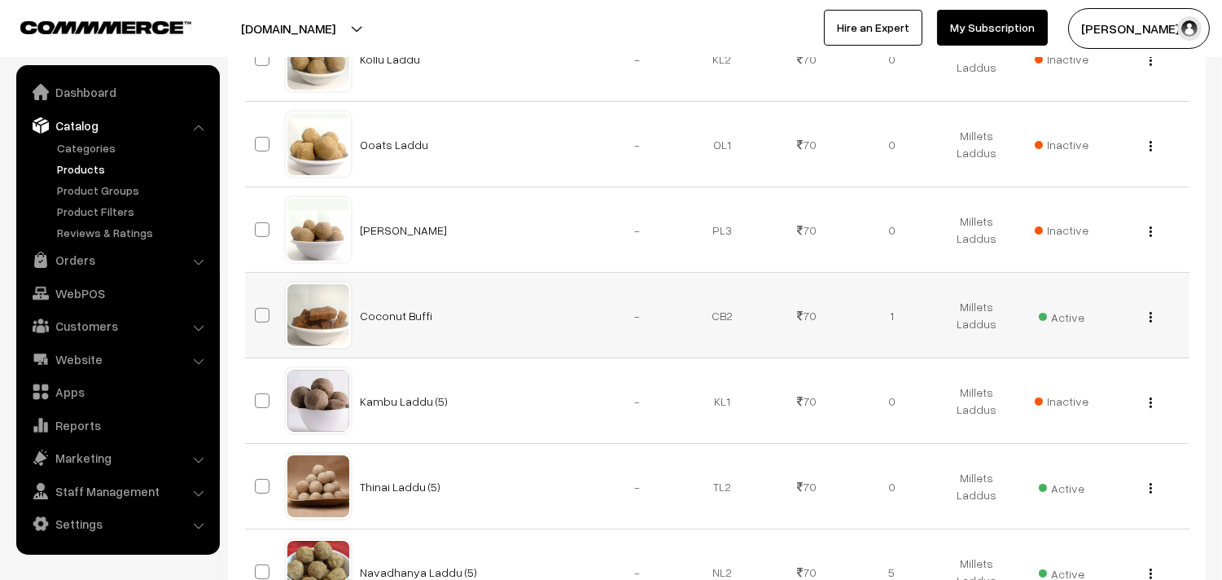
click at [1149, 317] on img "button" at bounding box center [1150, 317] width 2 height 11
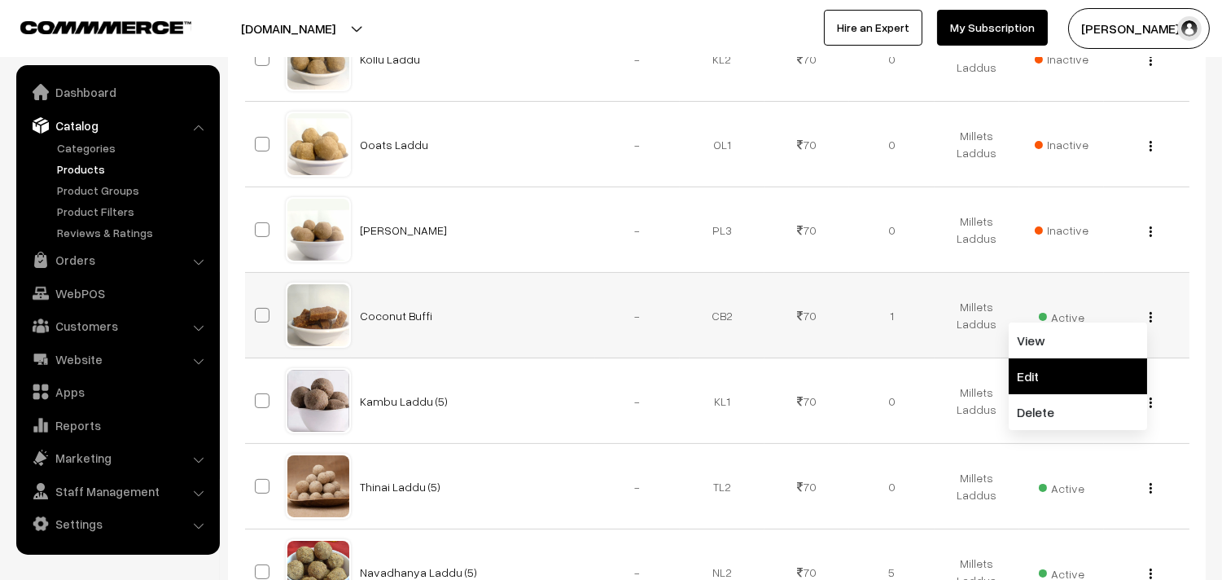
click at [1035, 369] on link "Edit" at bounding box center [1077, 376] width 138 height 36
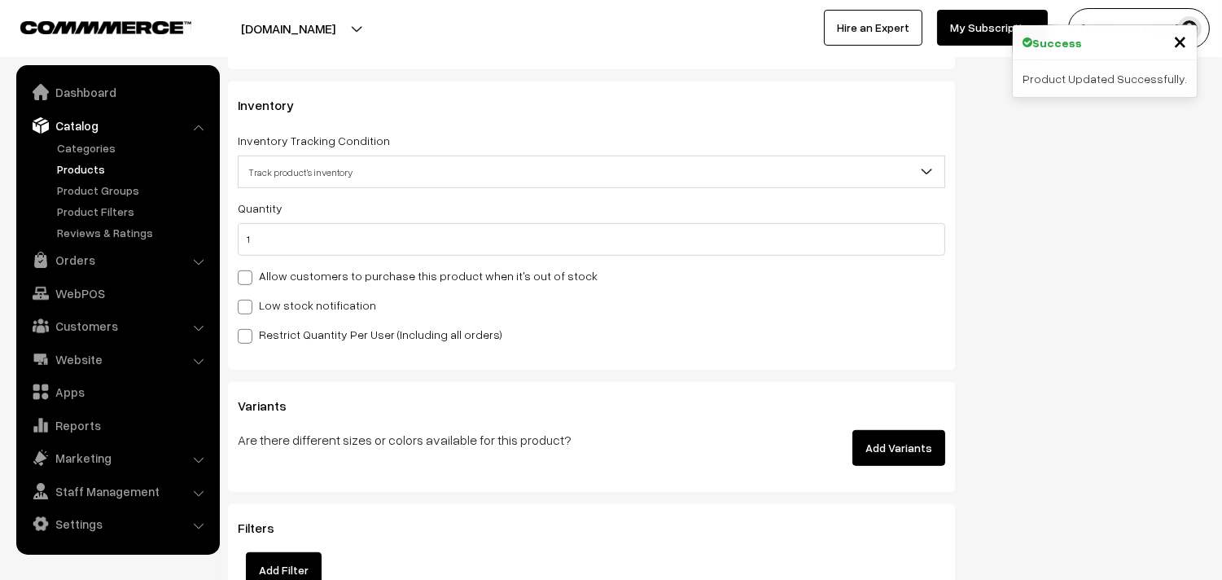
scroll to position [1628, 0]
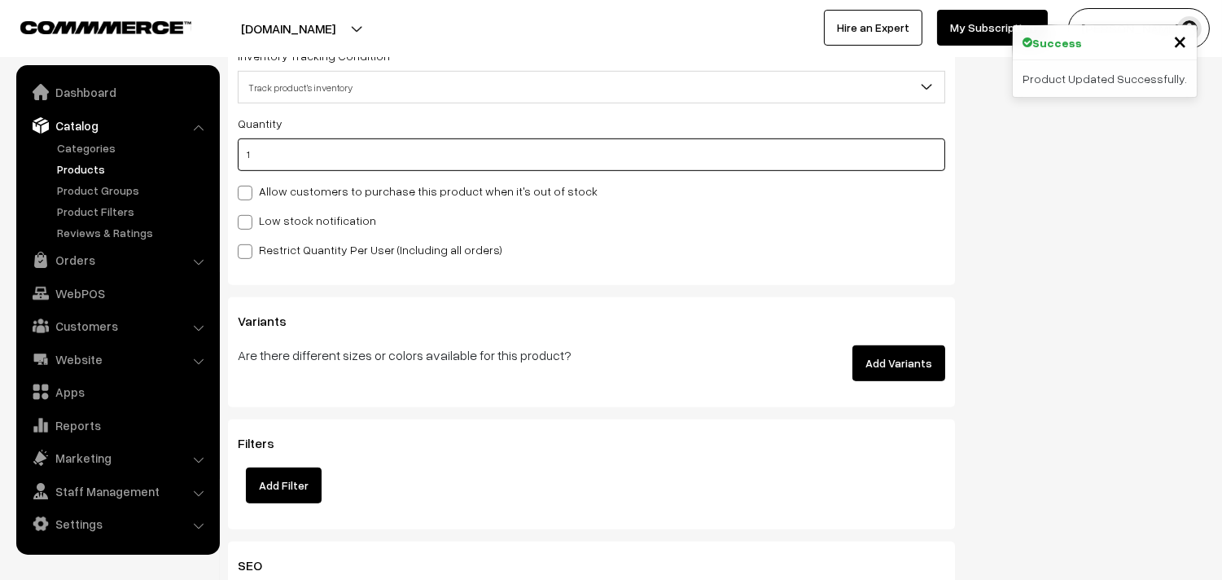
drag, startPoint x: 296, startPoint y: 160, endPoint x: 164, endPoint y: 160, distance: 131.9
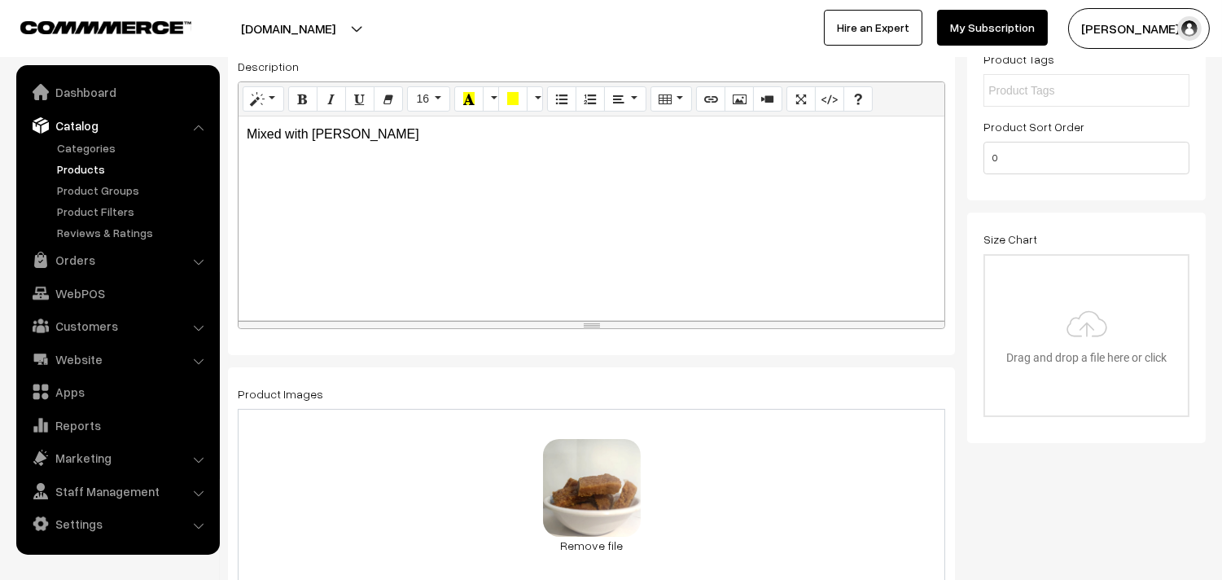
scroll to position [0, 0]
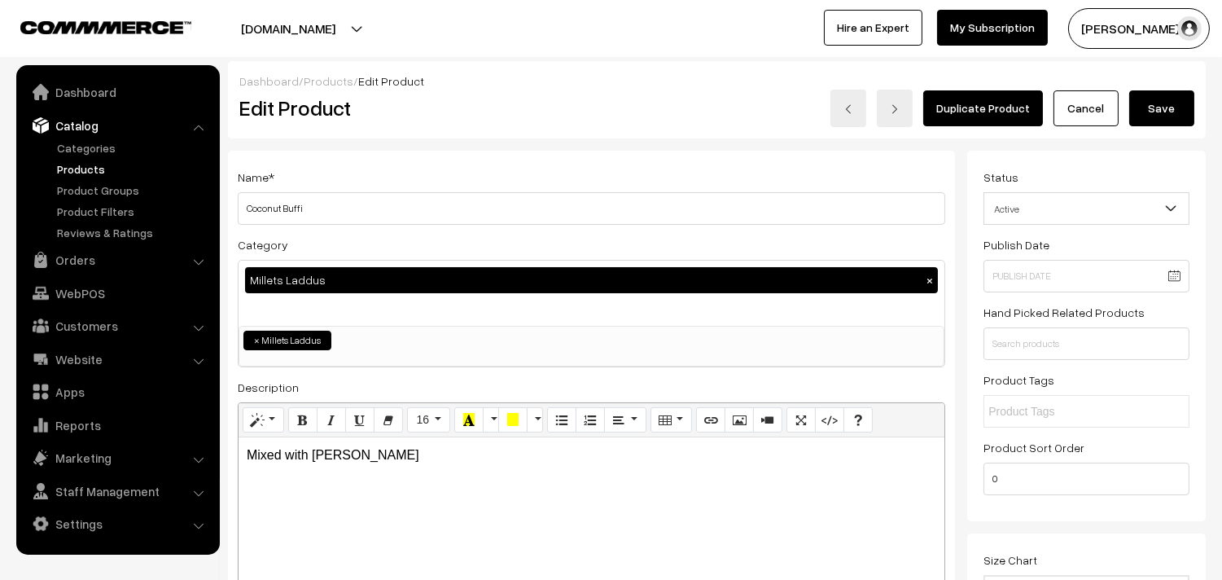
type input "6"
click at [1178, 101] on button "Save" at bounding box center [1161, 108] width 65 height 36
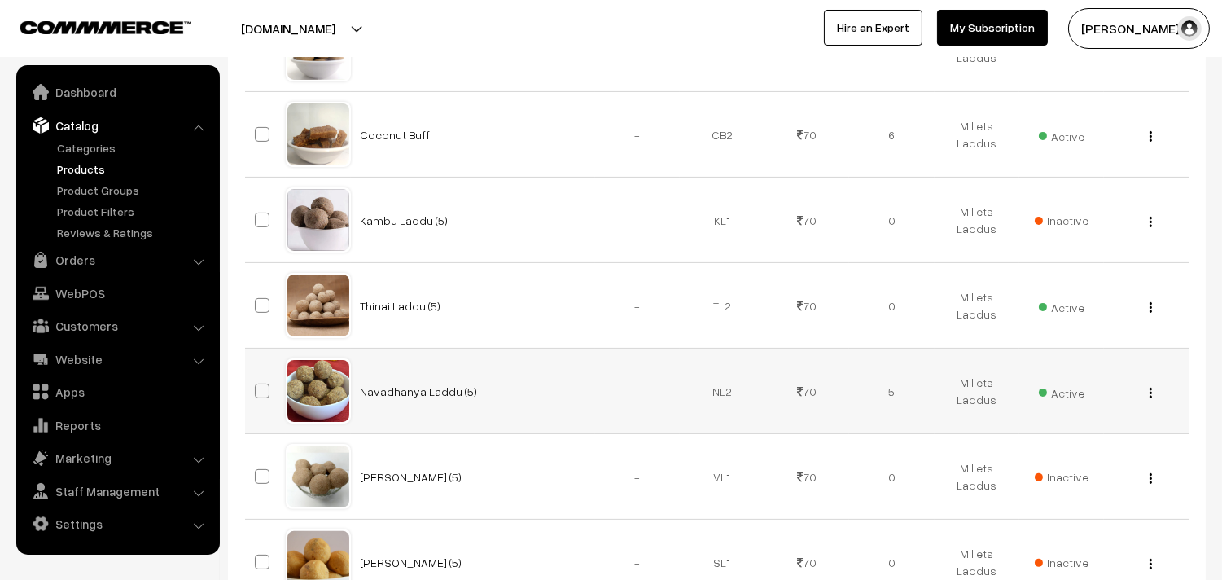
scroll to position [904, 0]
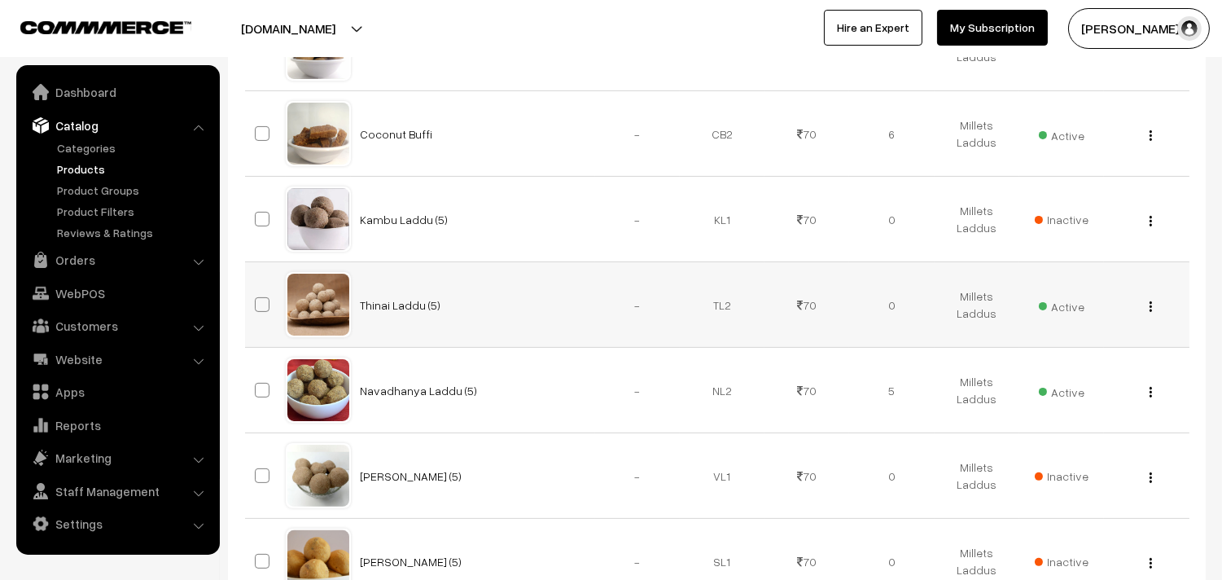
click at [1150, 311] on img "button" at bounding box center [1150, 306] width 2 height 11
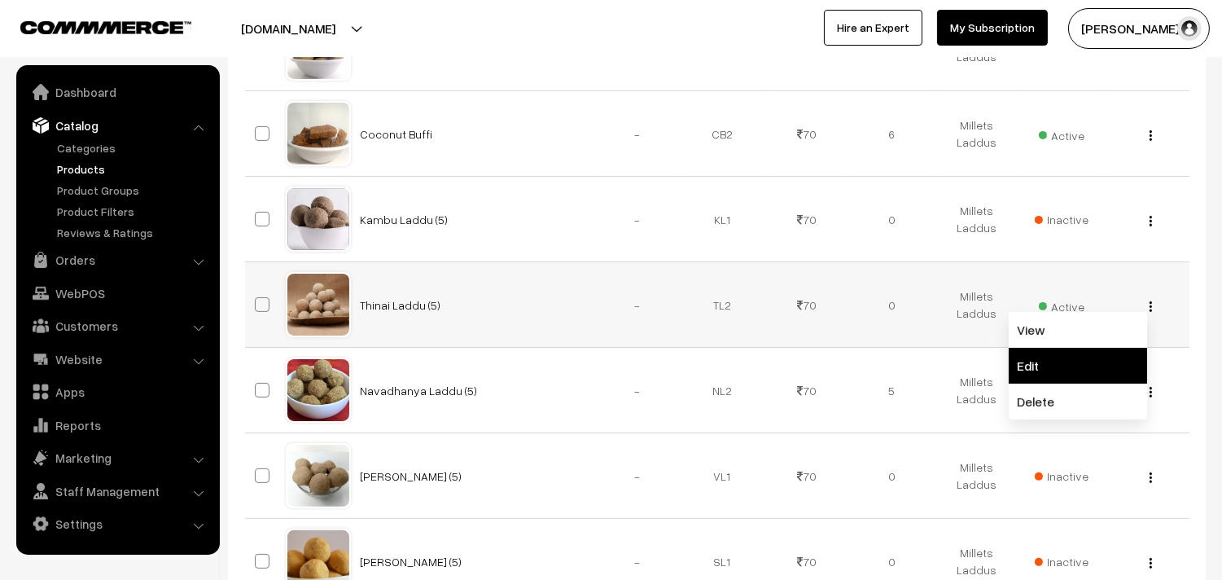
click at [1067, 359] on link "Edit" at bounding box center [1077, 366] width 138 height 36
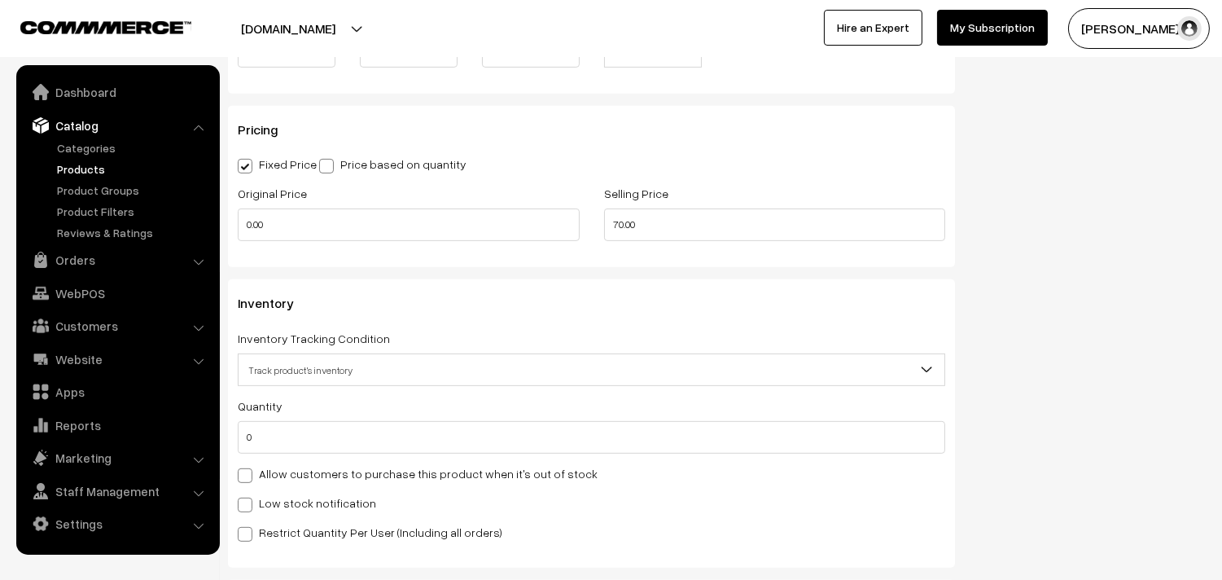
scroll to position [1356, 0]
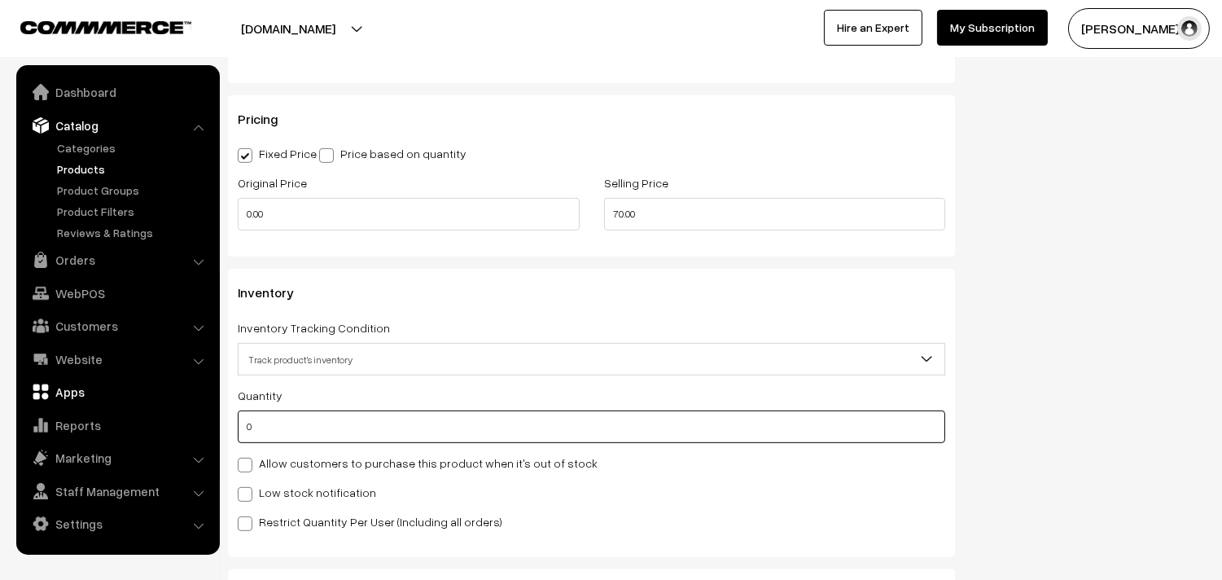
drag, startPoint x: 269, startPoint y: 422, endPoint x: 137, endPoint y: 405, distance: 133.8
click at [137, 405] on body "Thank you for showing interest. Our team will call you shortly. Close [DOMAIN_N…" at bounding box center [611, 108] width 1222 height 2929
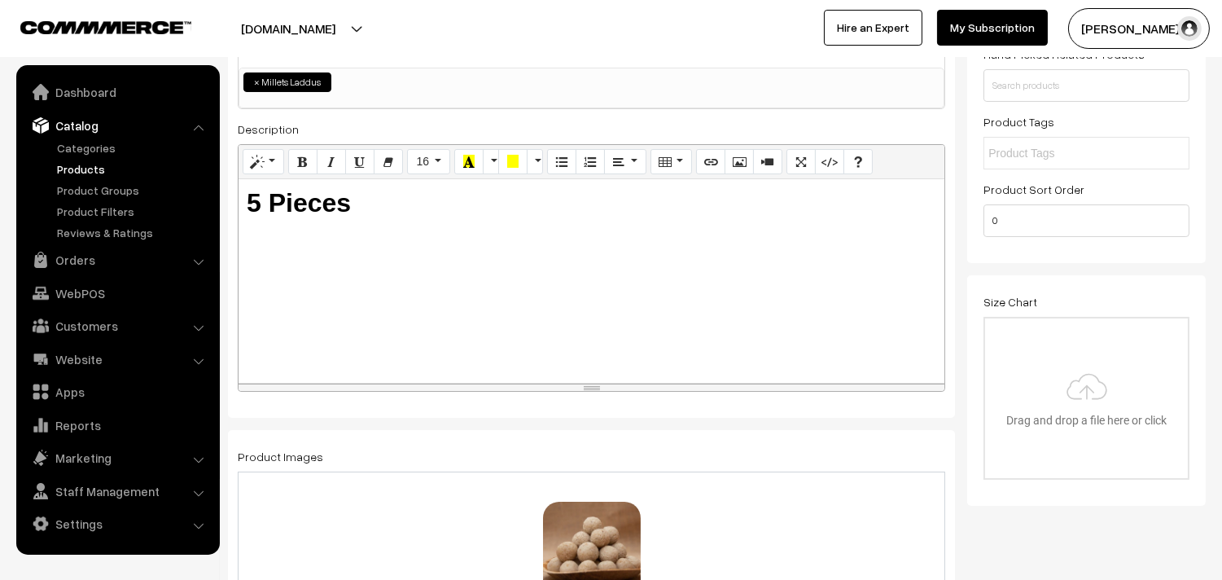
scroll to position [0, 0]
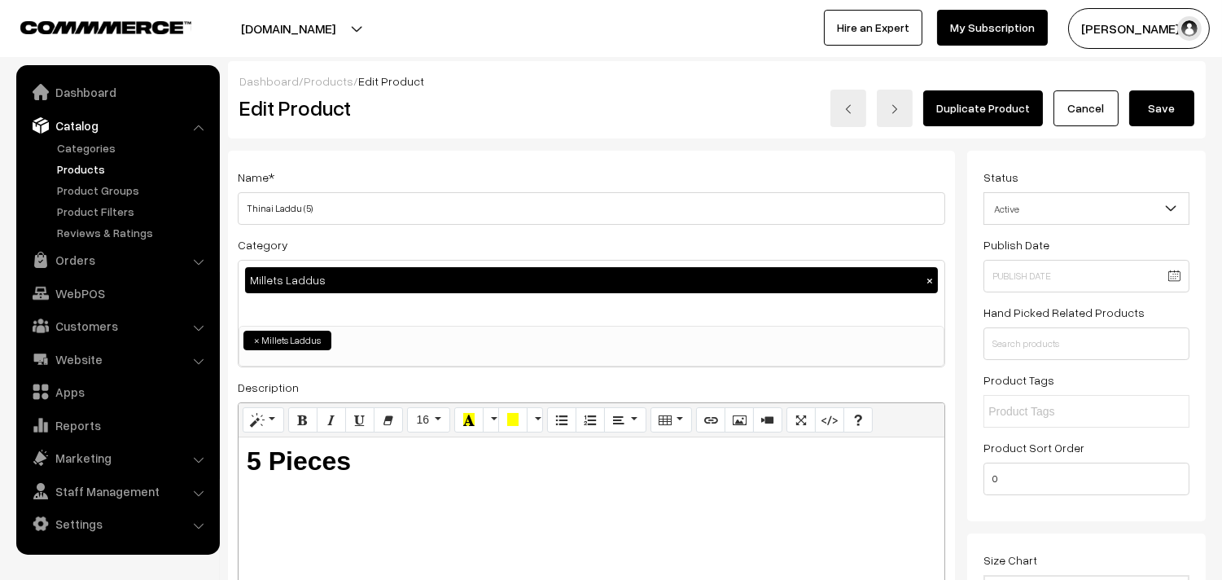
type input "6"
click at [1159, 106] on button "Save" at bounding box center [1161, 108] width 65 height 36
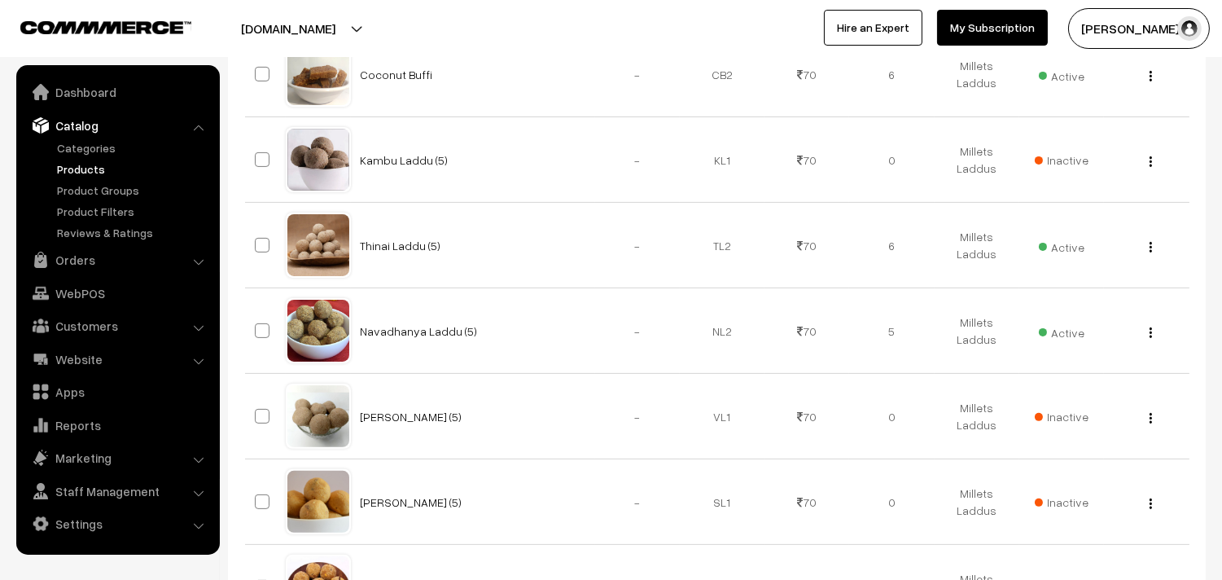
scroll to position [995, 0]
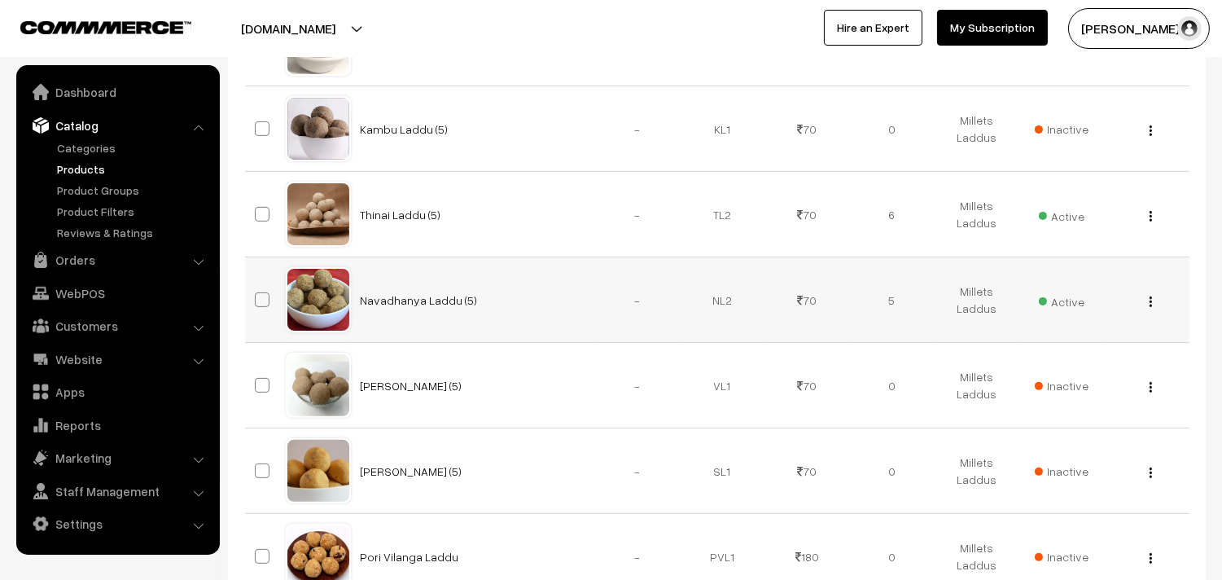
click at [1148, 298] on button "button" at bounding box center [1150, 301] width 4 height 13
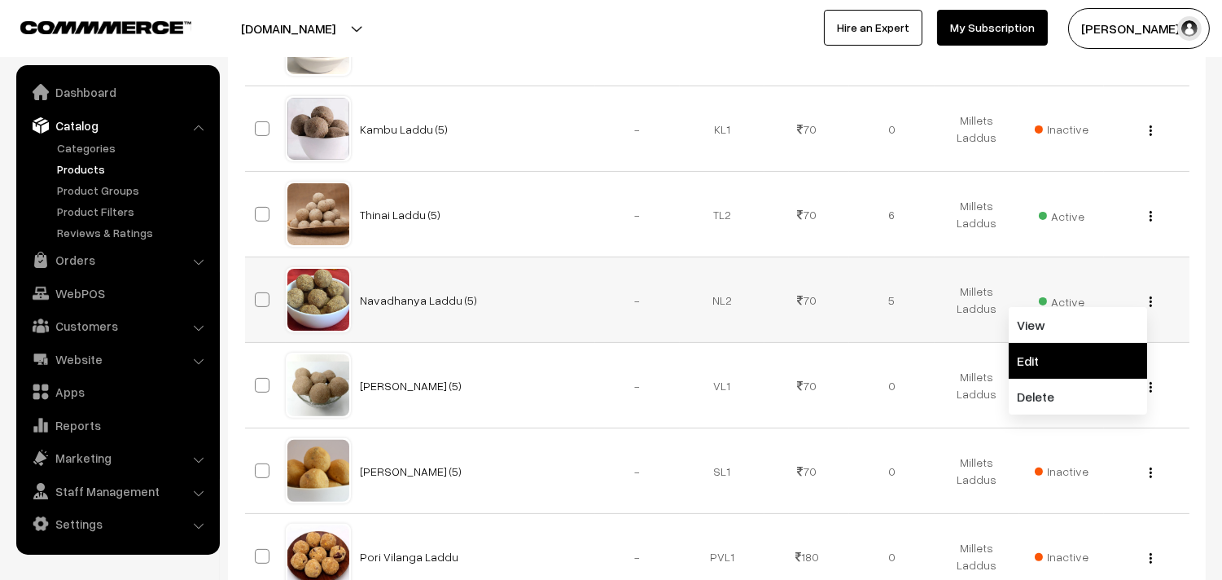
click at [1066, 361] on link "Edit" at bounding box center [1077, 361] width 138 height 36
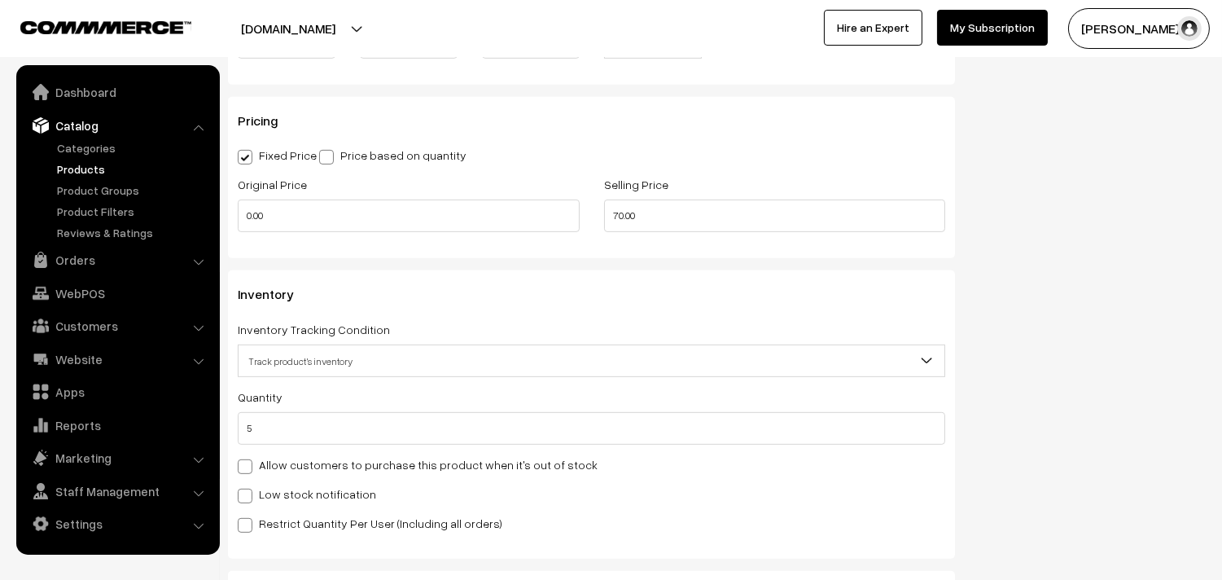
scroll to position [1356, 0]
drag, startPoint x: 295, startPoint y: 435, endPoint x: 203, endPoint y: 427, distance: 92.4
click at [203, 427] on body "Thank you for showing interest. Our team will call you shortly. Close annamfood…" at bounding box center [611, 108] width 1222 height 2929
click at [299, 428] on input "5" at bounding box center [591, 426] width 707 height 33
drag, startPoint x: 300, startPoint y: 429, endPoint x: 190, endPoint y: 430, distance: 109.9
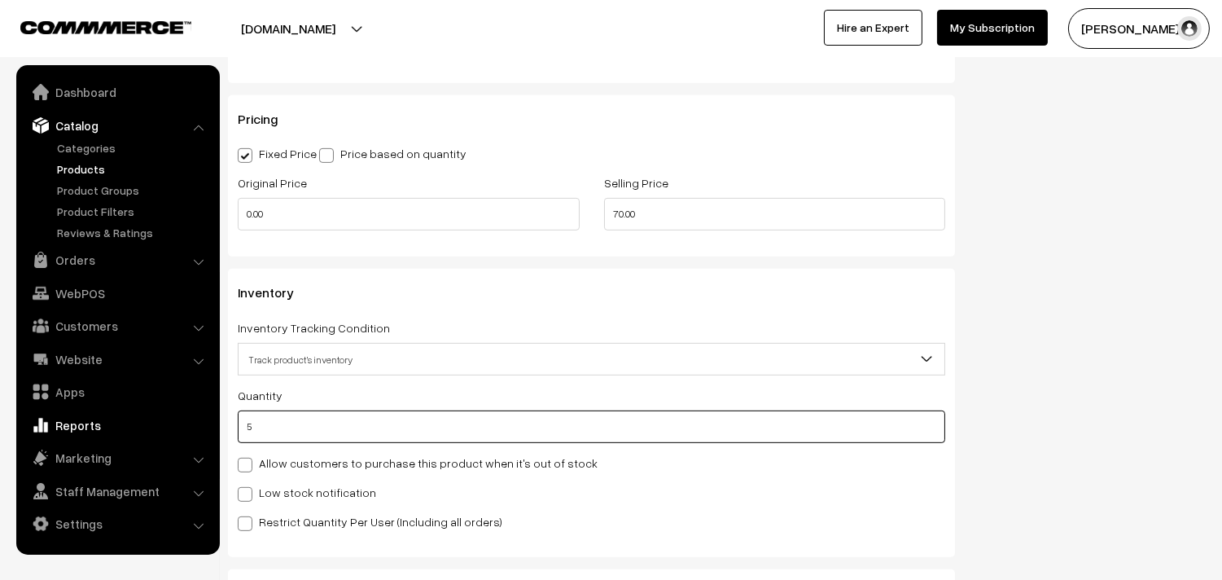
click at [190, 430] on body "Thank you for showing interest. Our team will call you shortly. Close [DOMAIN_N…" at bounding box center [611, 108] width 1222 height 2929
type input "1"
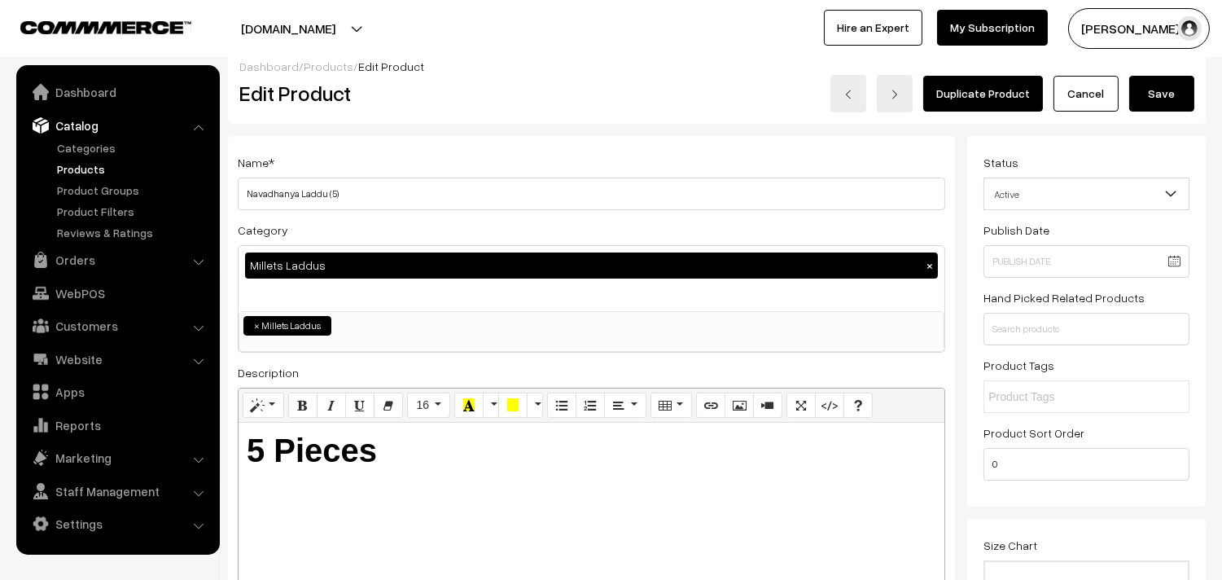
scroll to position [0, 0]
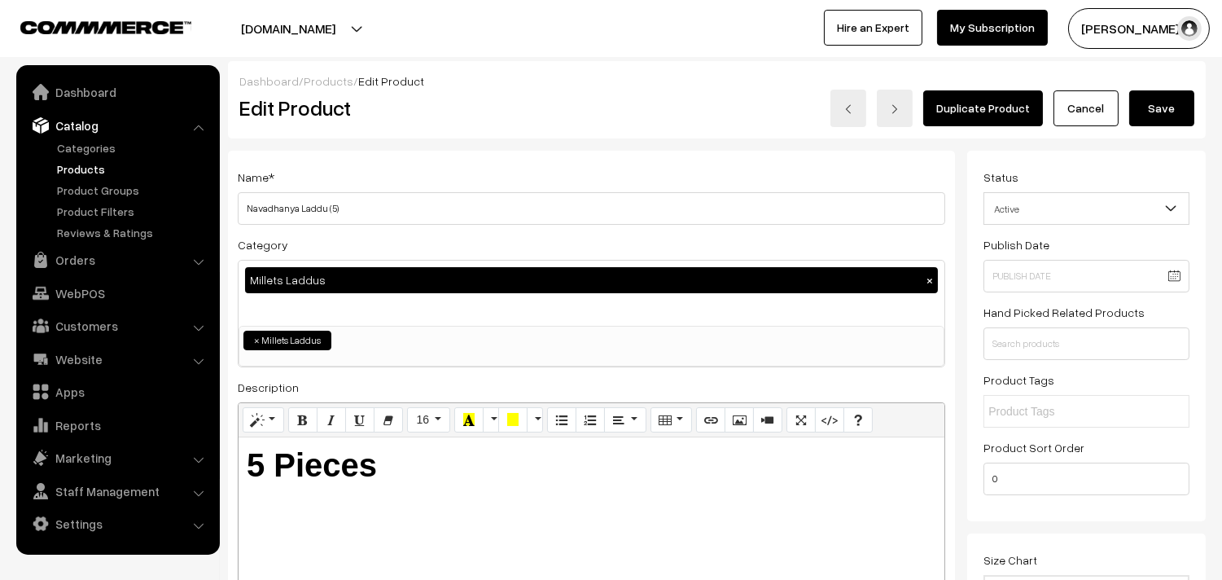
type input "13"
click at [1146, 106] on button "Save" at bounding box center [1161, 108] width 65 height 36
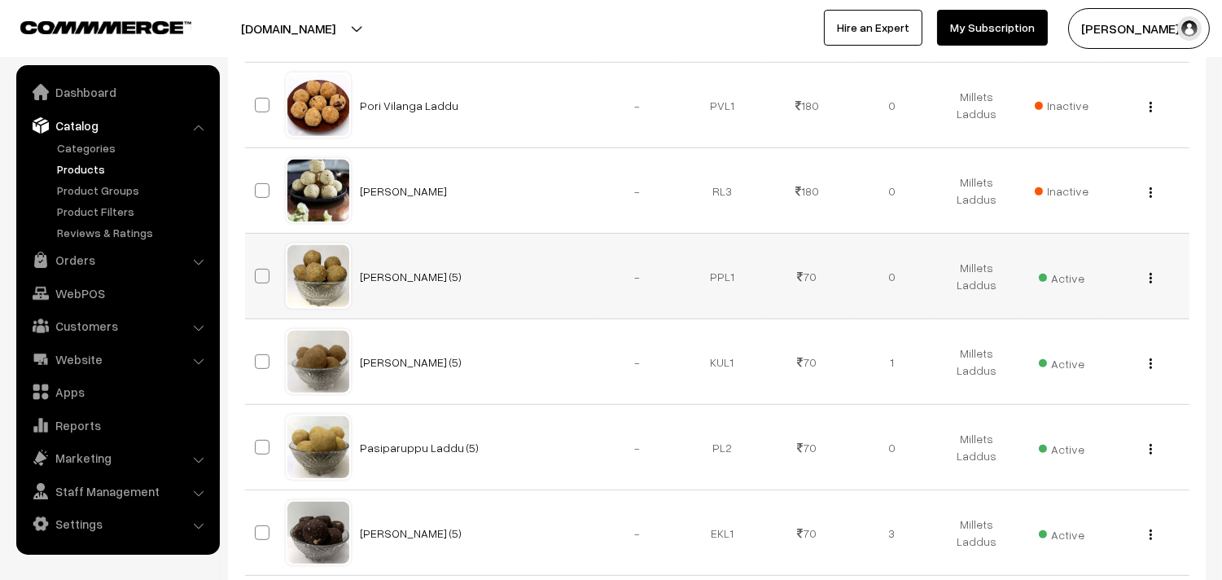
scroll to position [1446, 0]
click at [1146, 278] on div "View Edit Delete" at bounding box center [1145, 275] width 65 height 17
click at [1152, 273] on button "button" at bounding box center [1150, 276] width 4 height 13
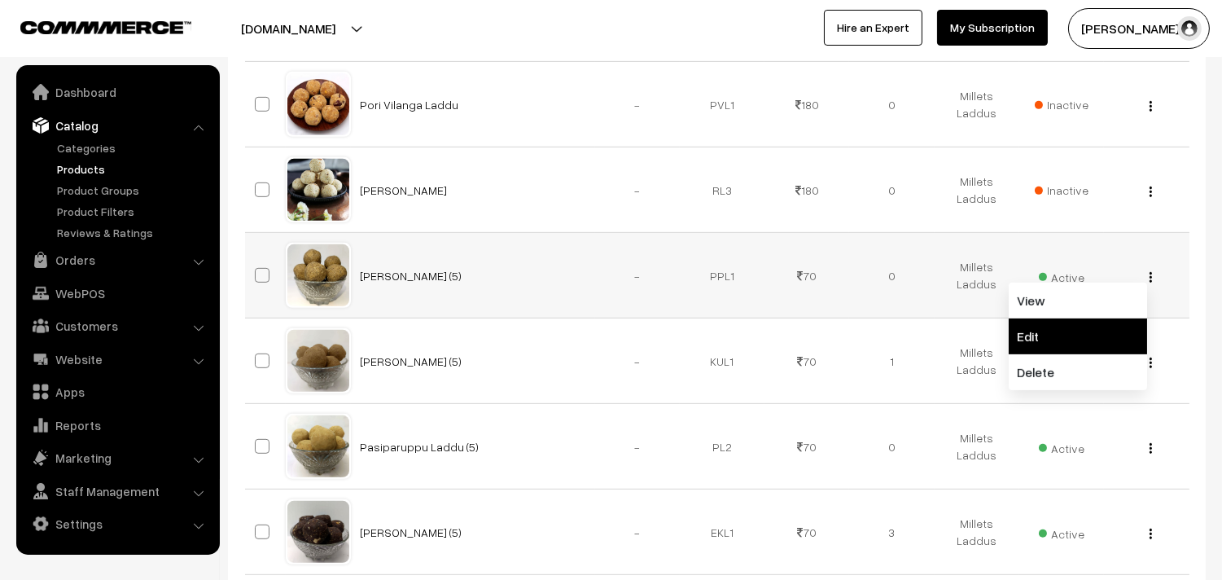
click at [1073, 329] on link "Edit" at bounding box center [1077, 336] width 138 height 36
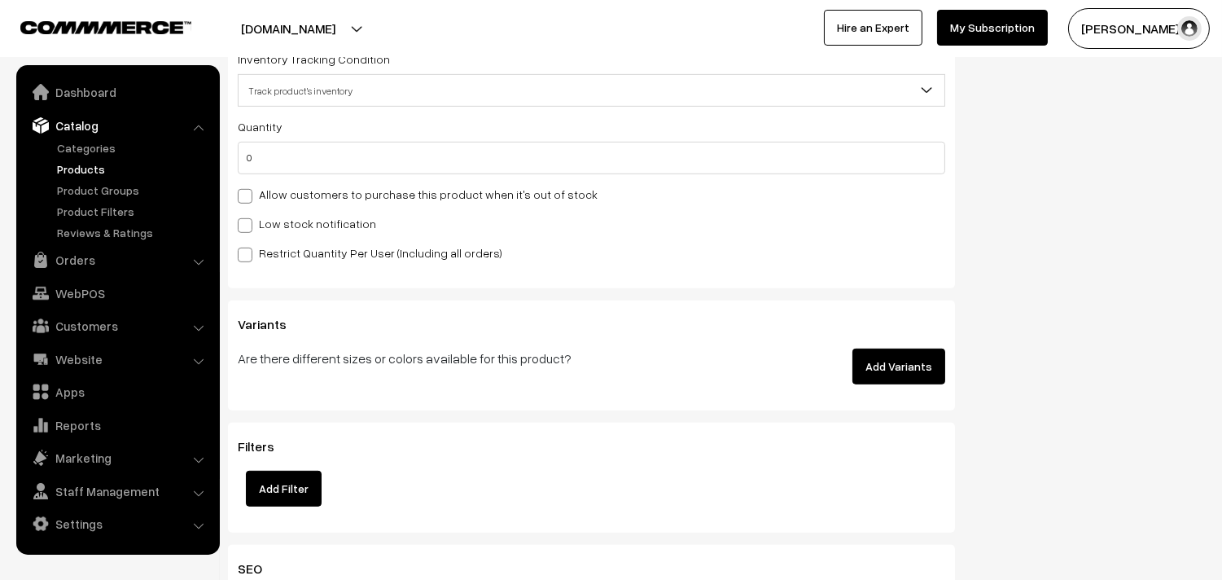
scroll to position [1628, 0]
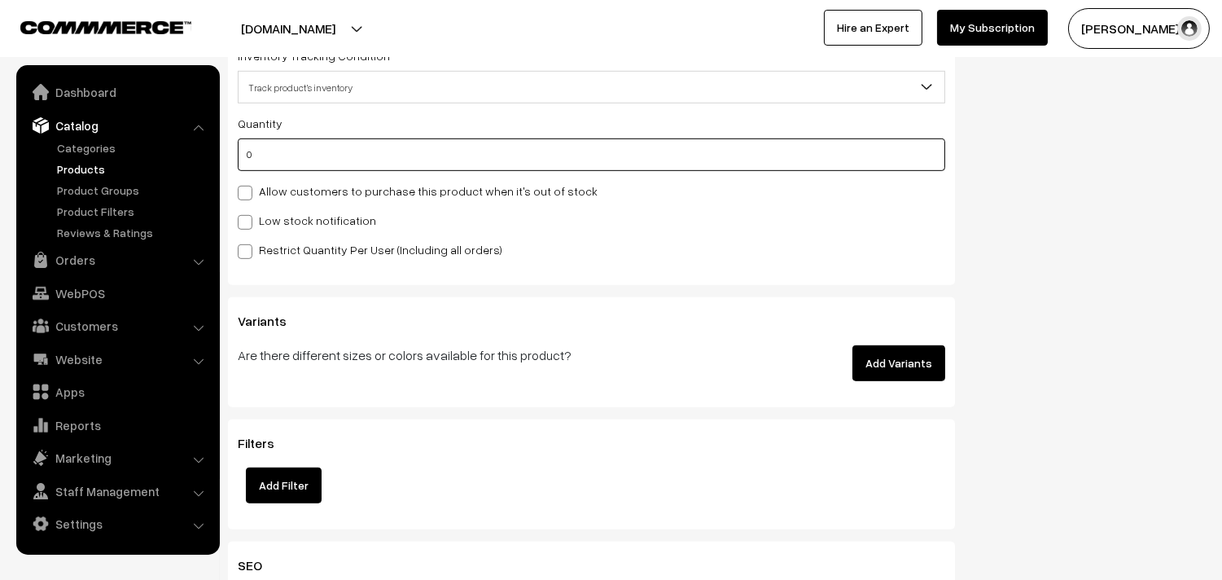
drag, startPoint x: 255, startPoint y: 152, endPoint x: 171, endPoint y: 134, distance: 85.7
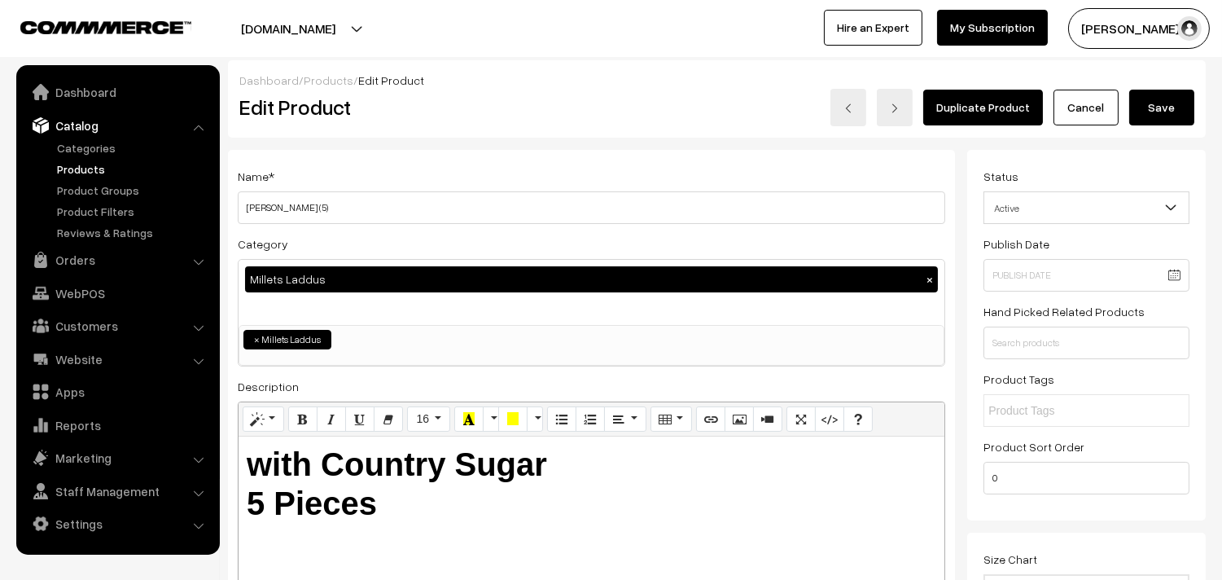
scroll to position [0, 0]
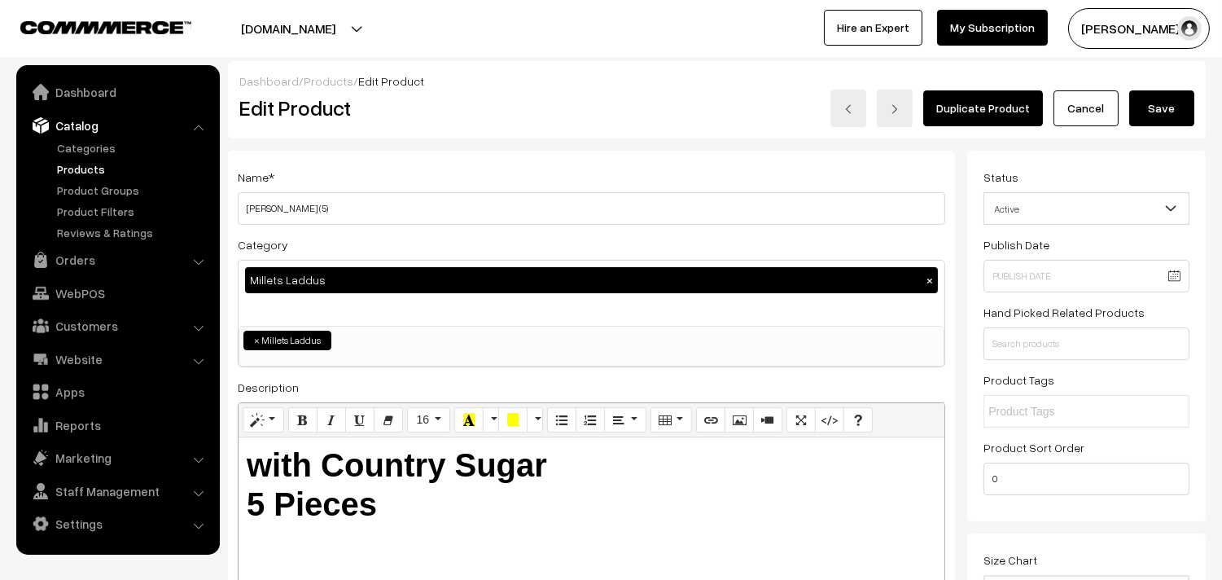
type input "6"
click at [1176, 116] on button "Save" at bounding box center [1161, 108] width 65 height 36
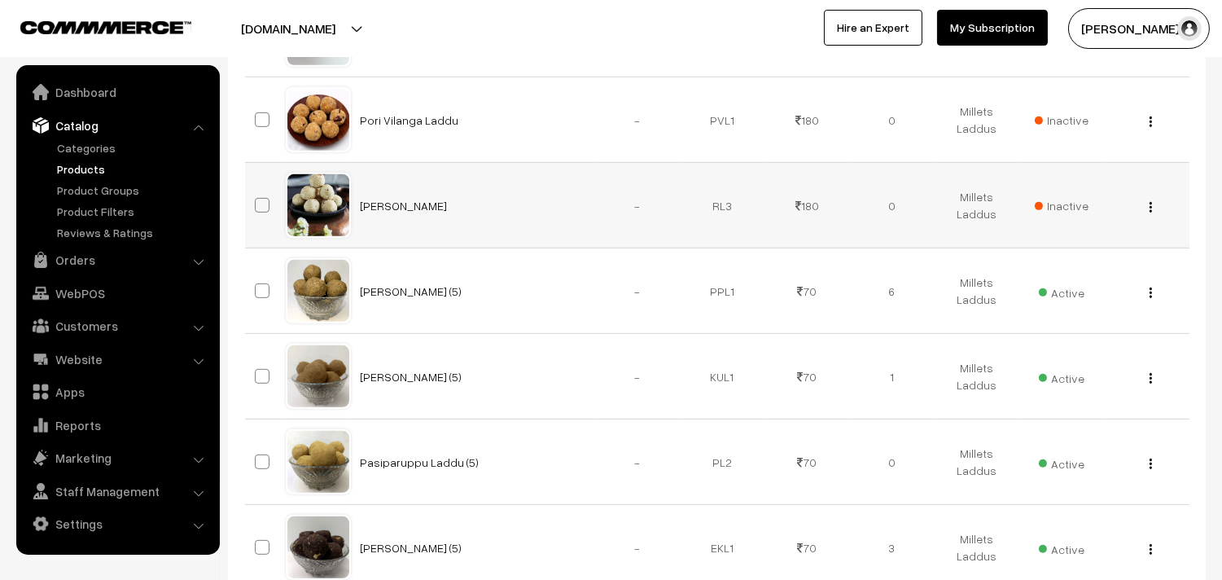
scroll to position [1537, 0]
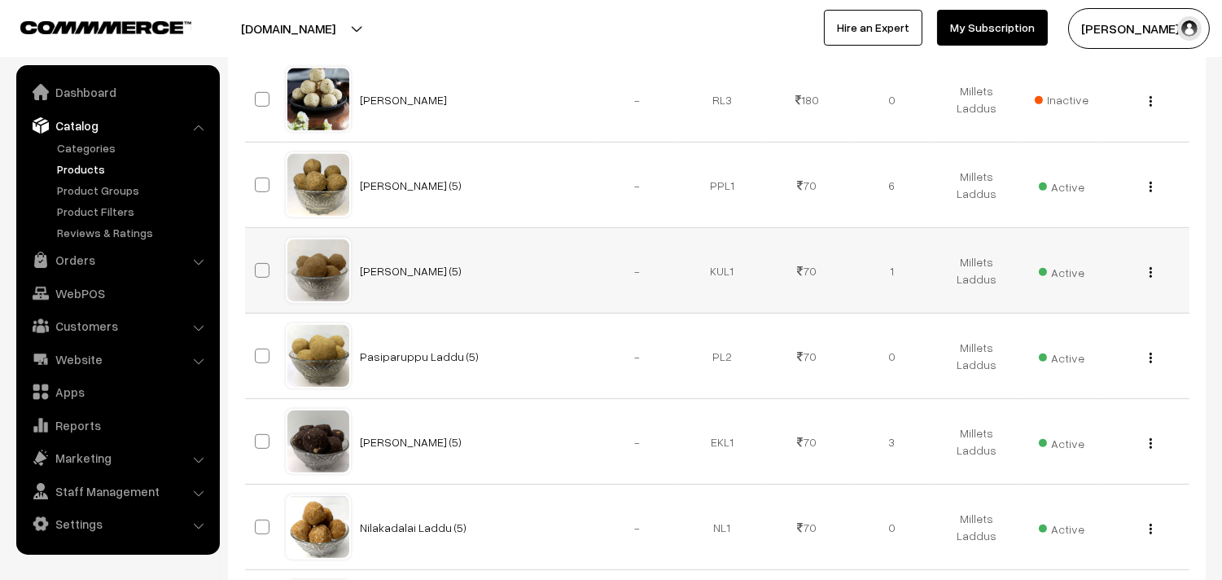
click at [1151, 273] on img "button" at bounding box center [1150, 272] width 2 height 11
click at [1062, 328] on link "Edit" at bounding box center [1077, 331] width 138 height 36
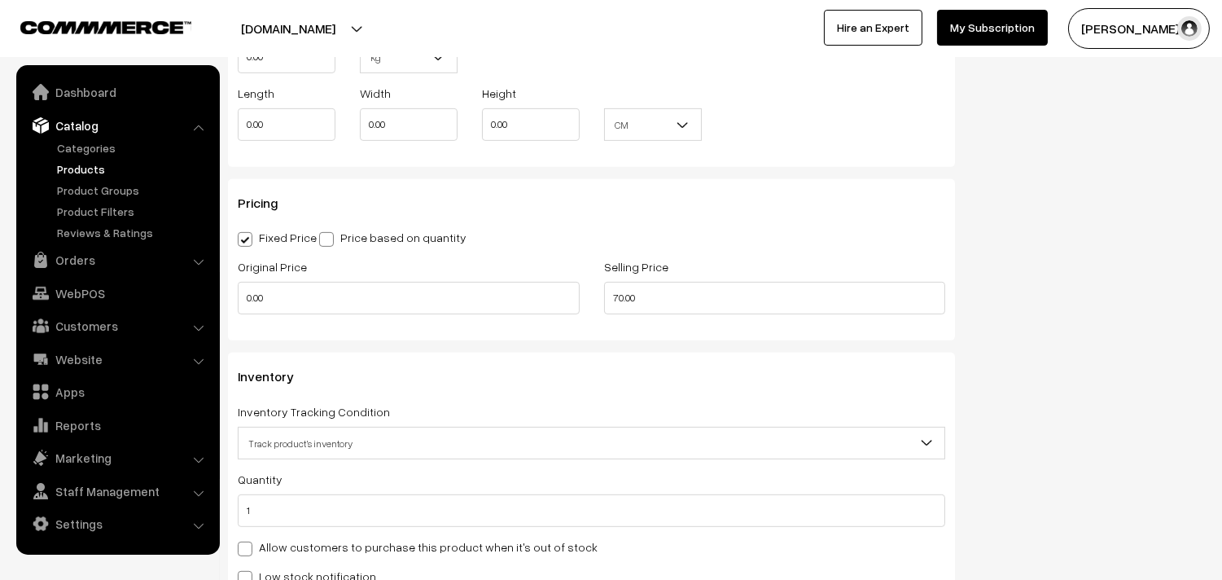
scroll to position [1446, 0]
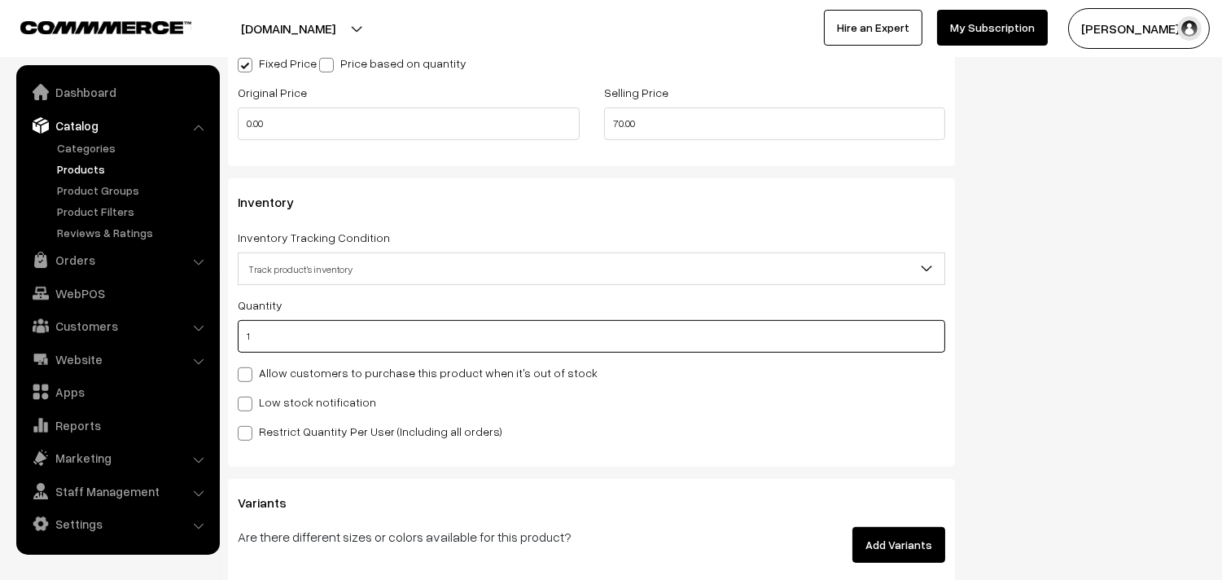
drag, startPoint x: 277, startPoint y: 339, endPoint x: 236, endPoint y: 339, distance: 40.7
click at [236, 339] on div "Inventory Inventory Tracking Condition Don't track inventory Track product's in…" at bounding box center [591, 321] width 727 height 287
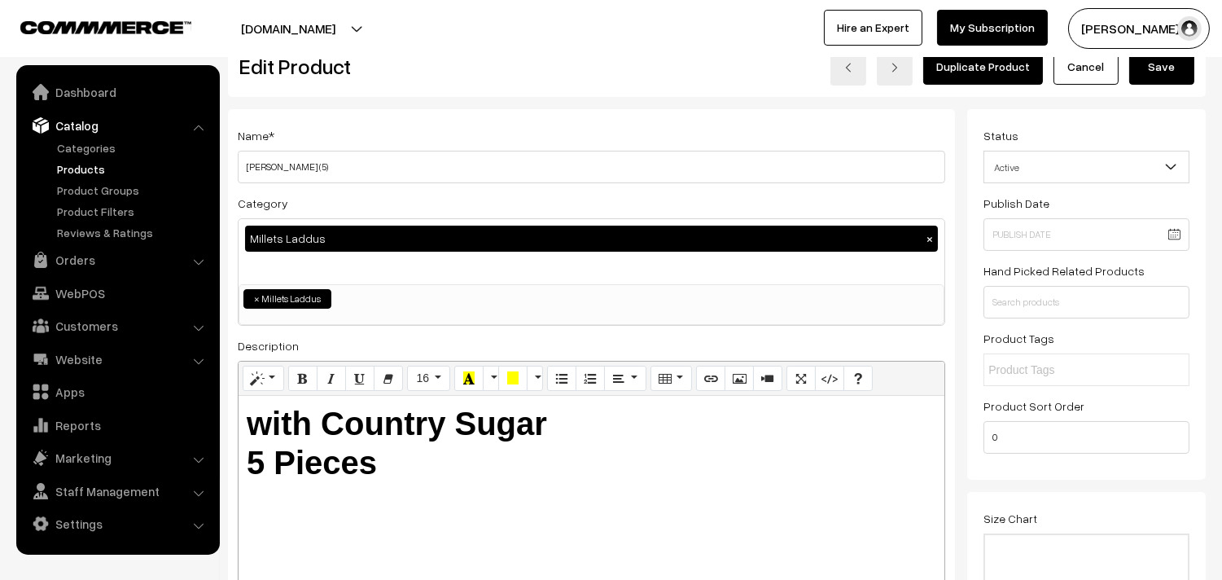
scroll to position [0, 0]
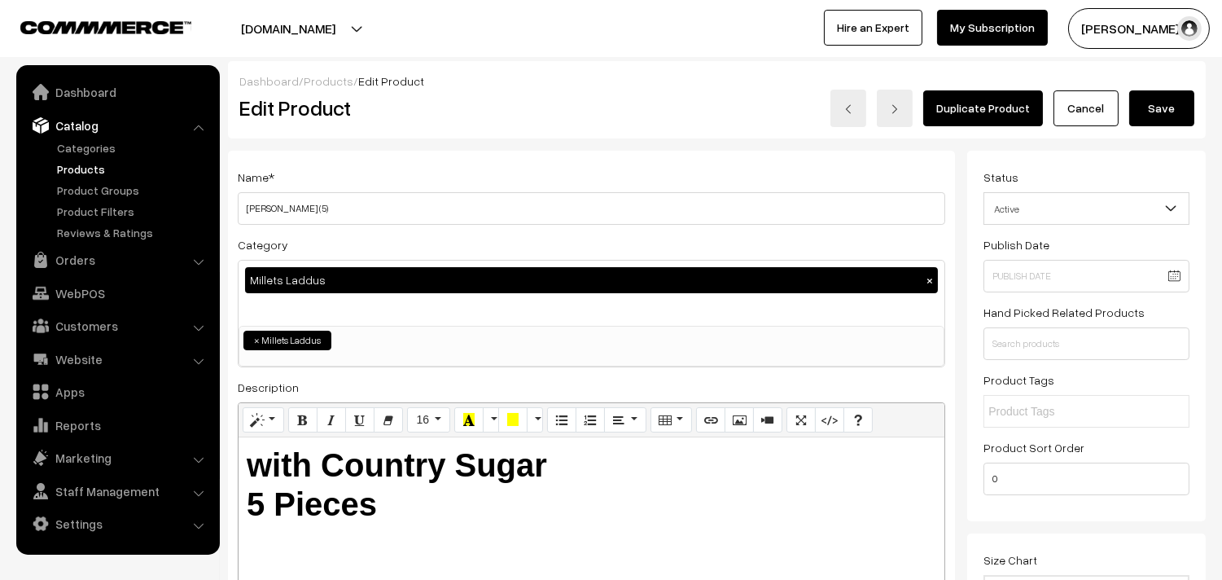
type input "12"
click at [1174, 107] on button "Save" at bounding box center [1161, 108] width 65 height 36
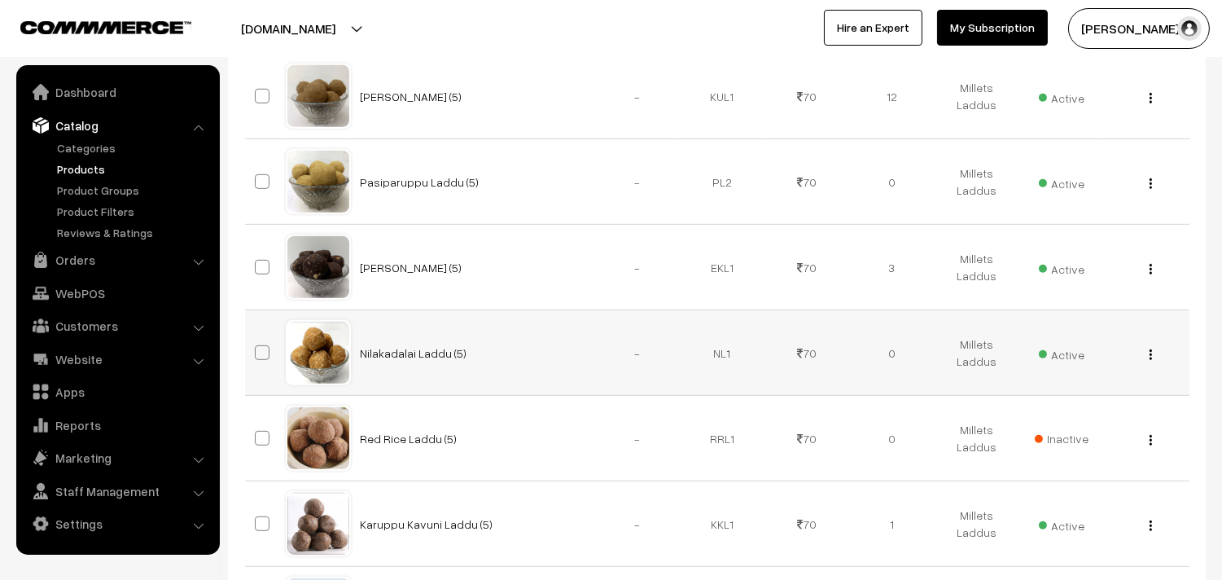
scroll to position [1718, 0]
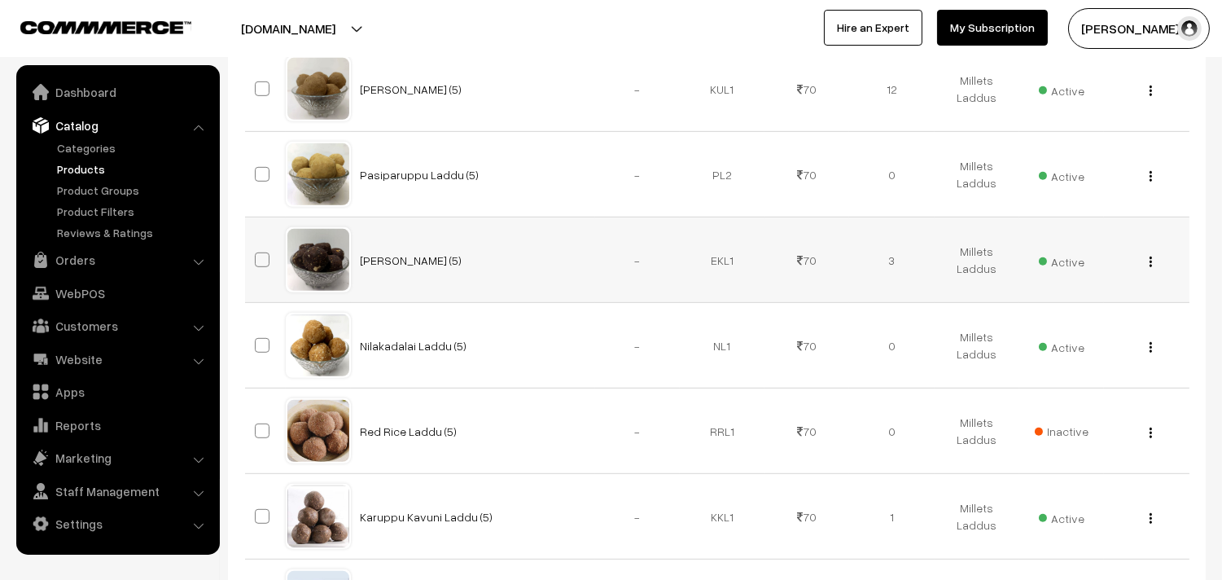
click at [1149, 267] on img "button" at bounding box center [1150, 261] width 2 height 11
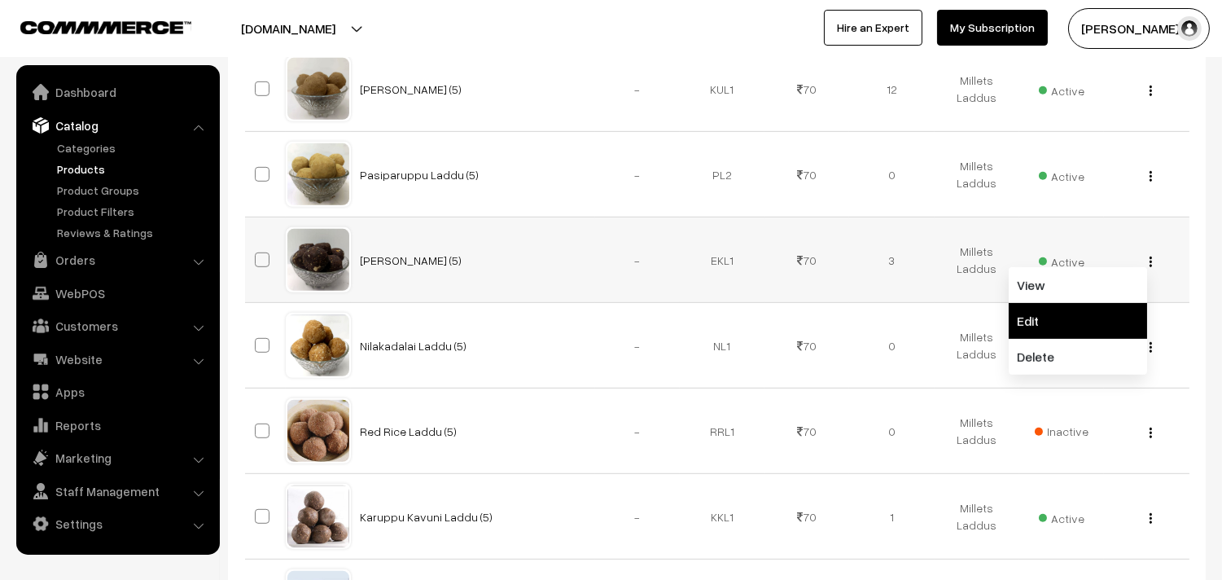
click at [1043, 315] on link "Edit" at bounding box center [1077, 321] width 138 height 36
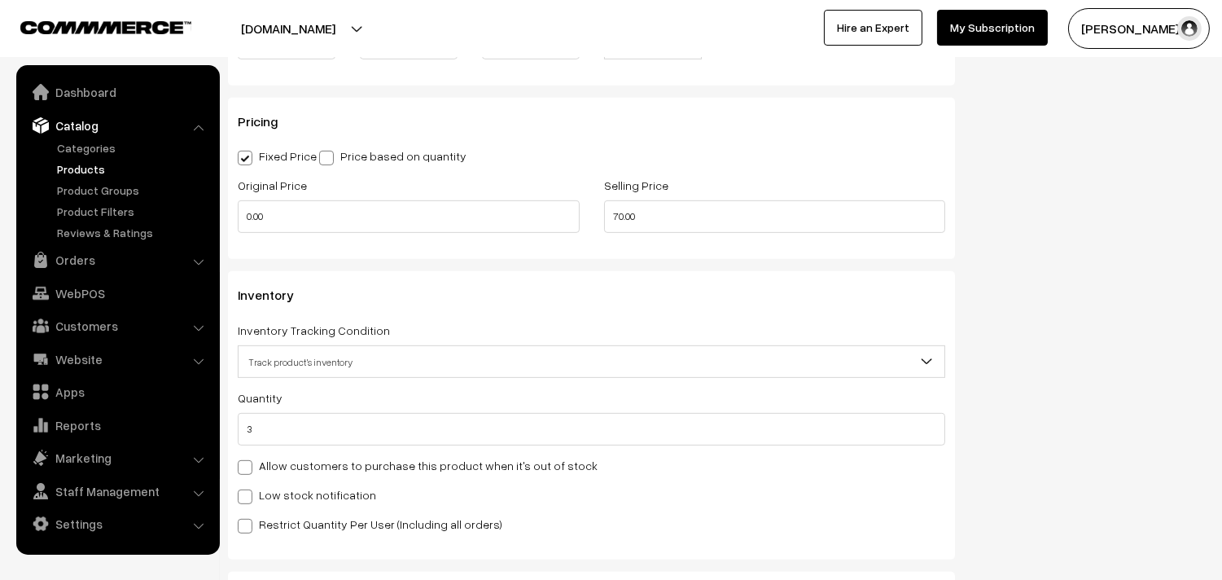
scroll to position [1356, 0]
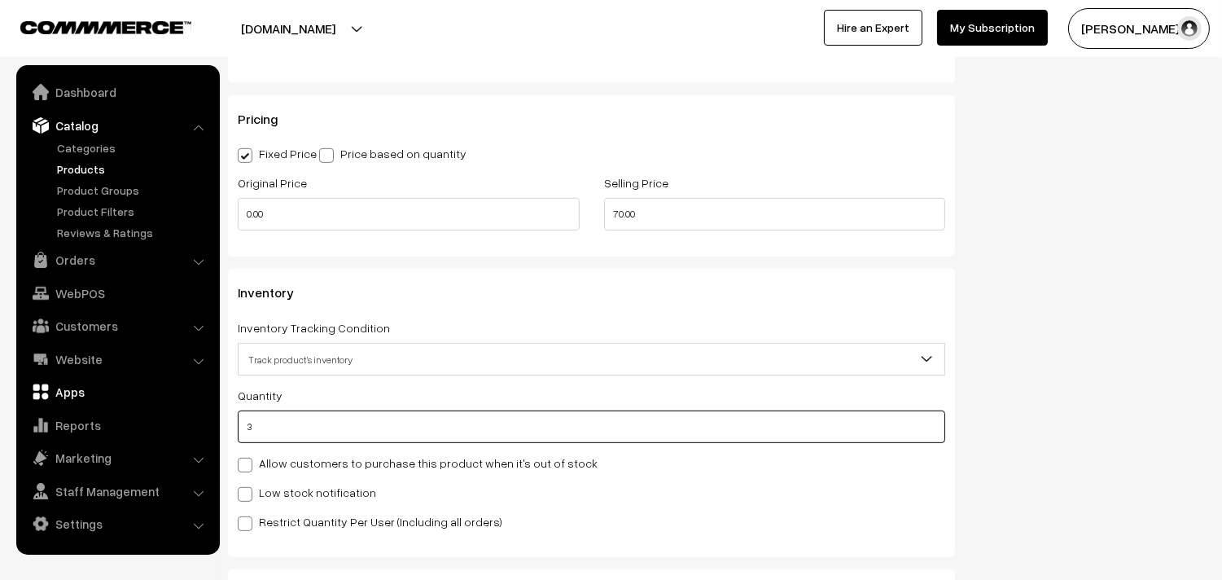
click at [98, 402] on body "Thank you for showing interest. Our team will call you shortly. Close annamfood…" at bounding box center [611, 108] width 1222 height 2929
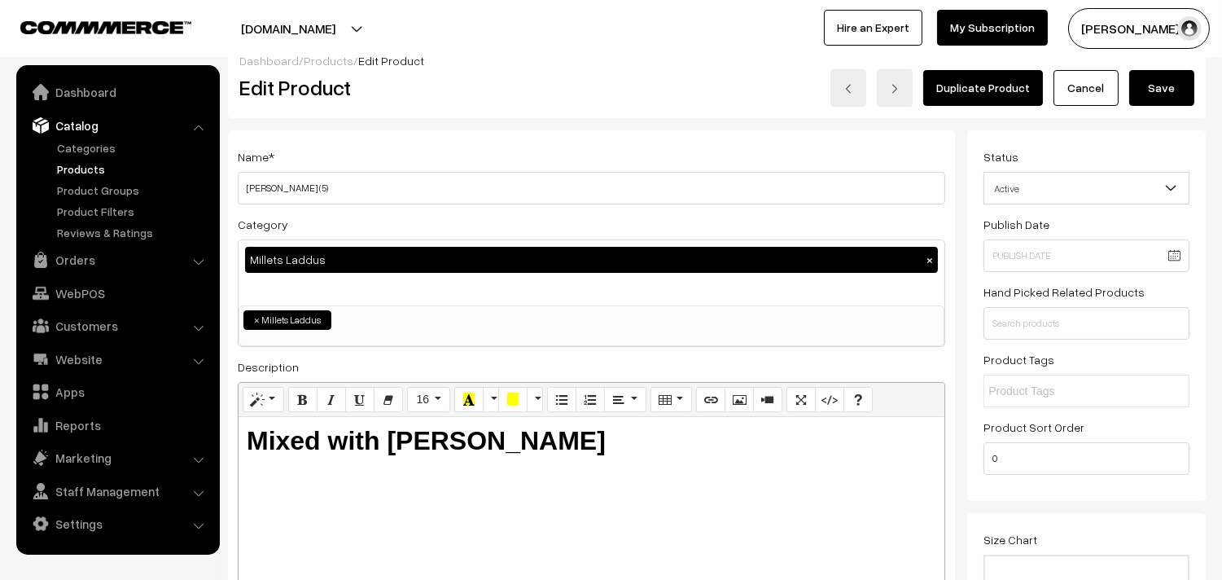
scroll to position [0, 0]
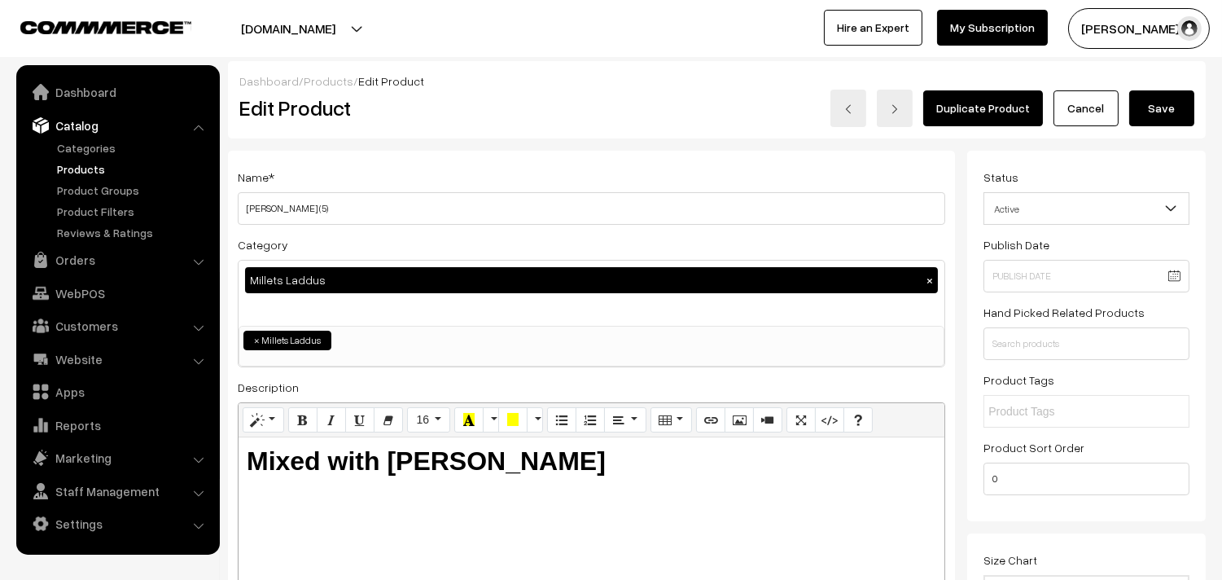
type input "15"
click at [1134, 114] on button "Save" at bounding box center [1161, 108] width 65 height 36
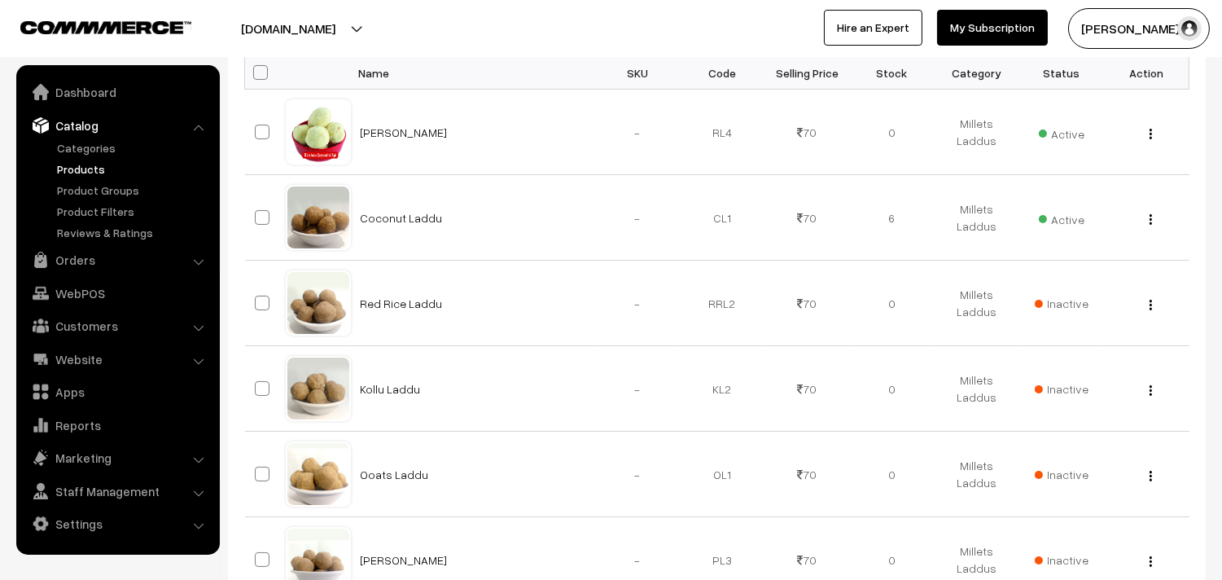
scroll to position [361, 0]
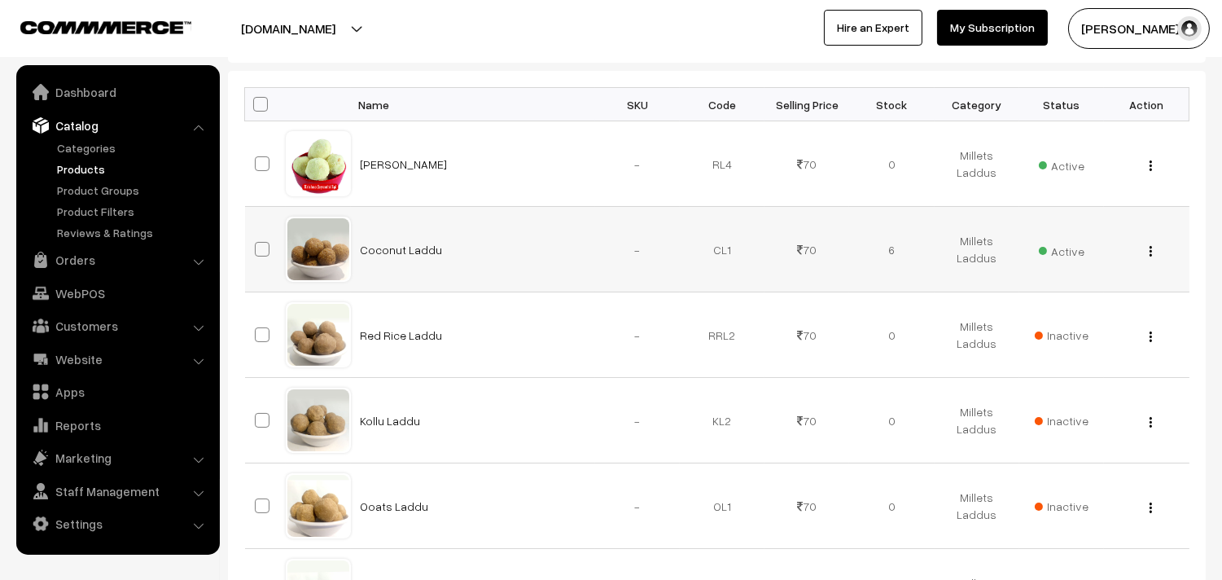
click at [1149, 247] on img "button" at bounding box center [1150, 251] width 2 height 11
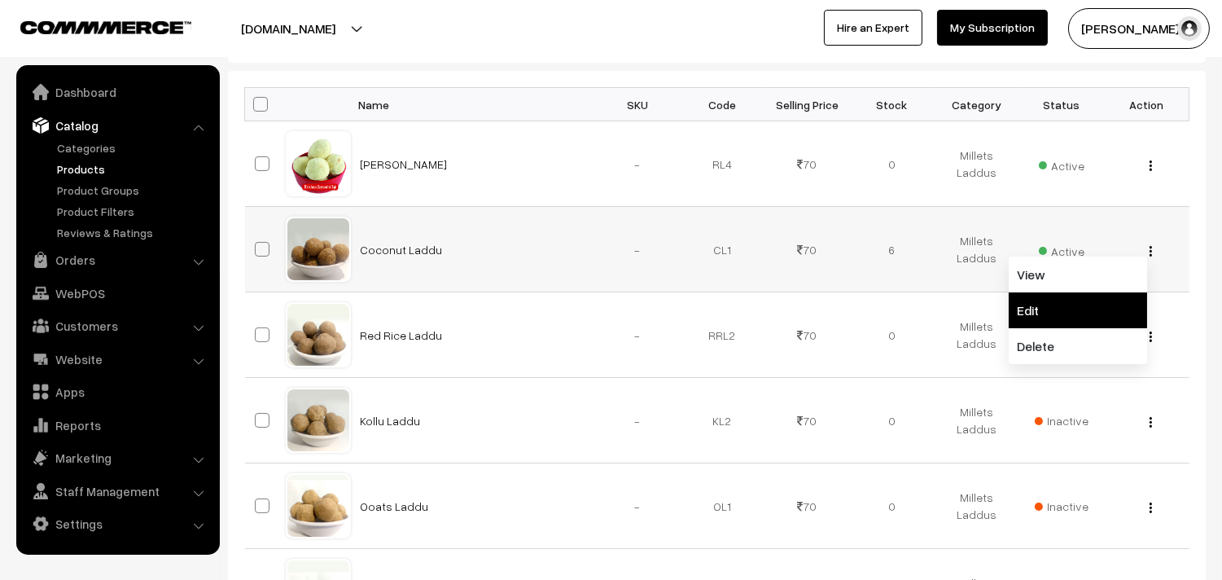
click at [1029, 307] on link "Edit" at bounding box center [1077, 310] width 138 height 36
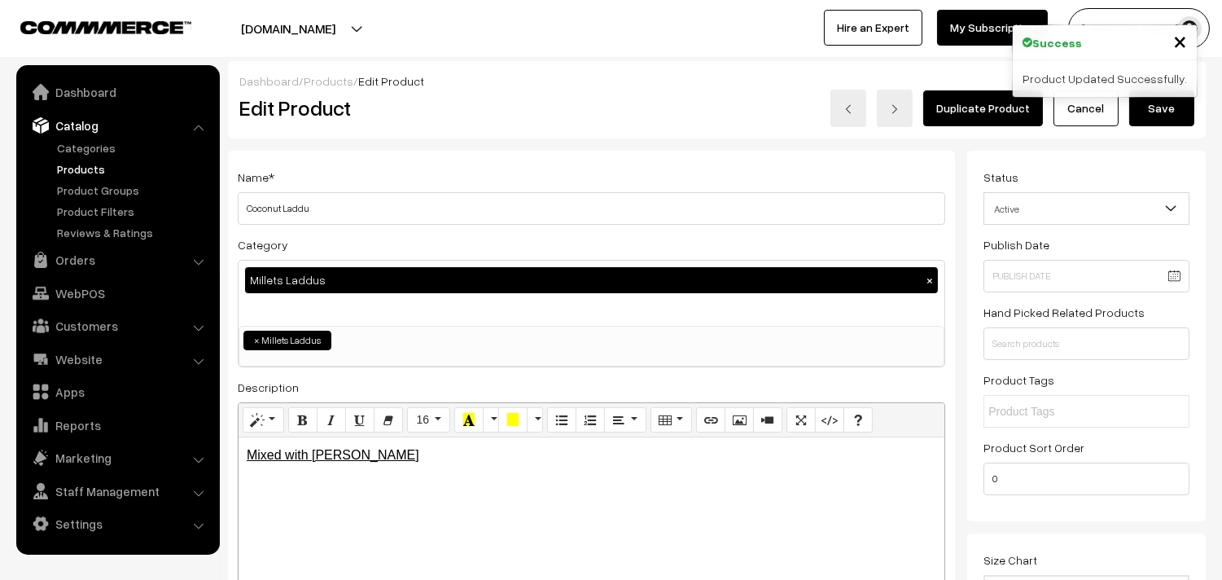
click at [1158, 119] on button "Save" at bounding box center [1161, 108] width 65 height 36
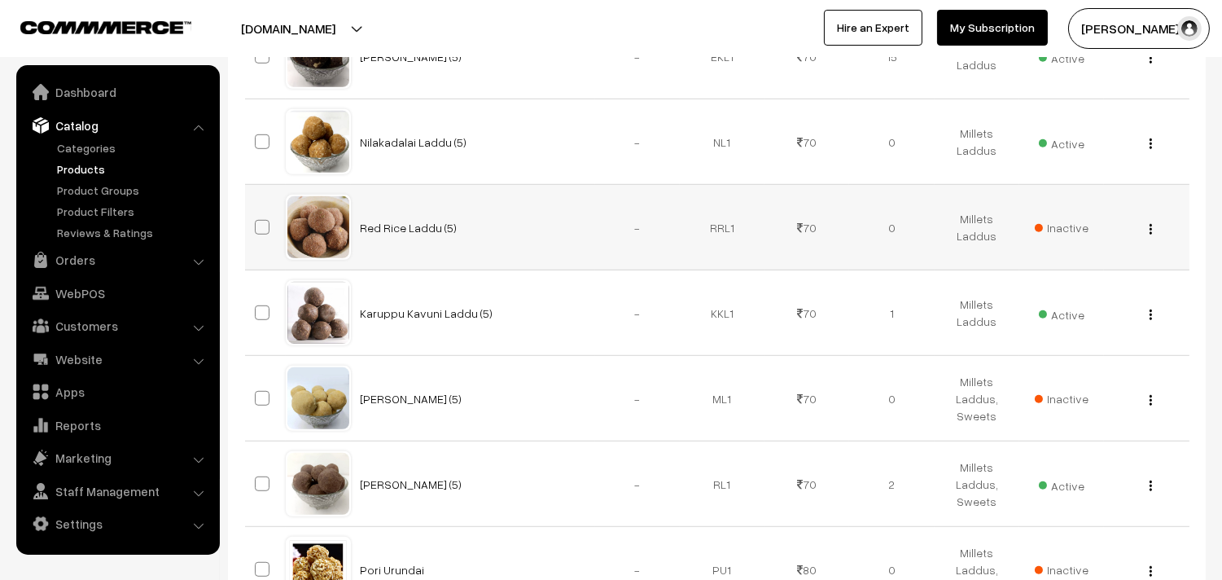
scroll to position [1899, 0]
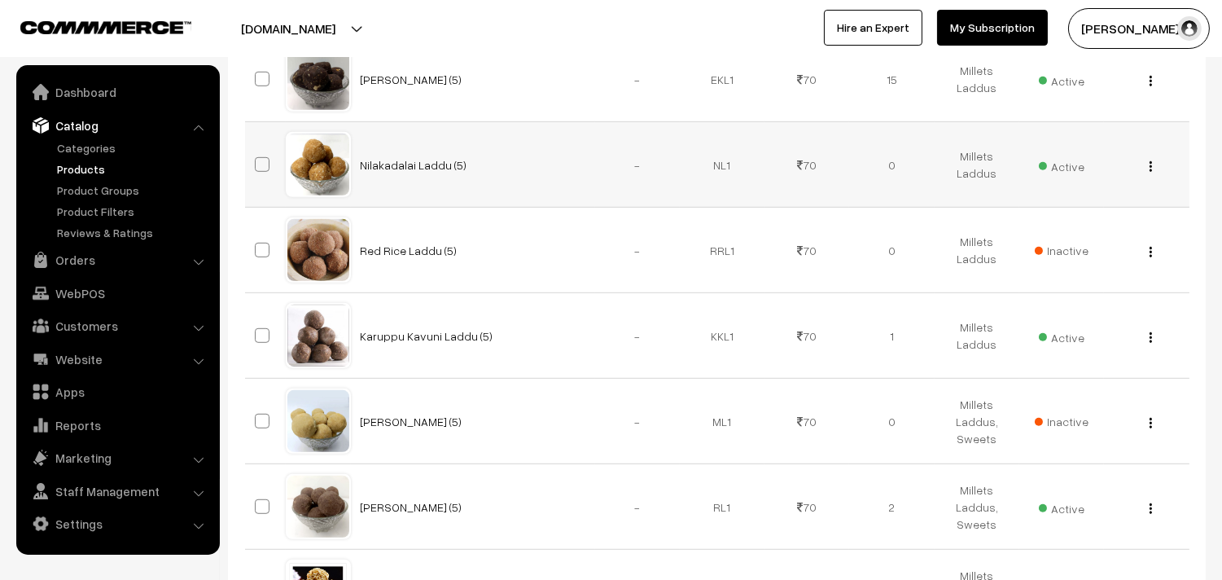
click at [1153, 164] on div "View Edit Delete" at bounding box center [1145, 164] width 65 height 17
click at [1150, 164] on img "button" at bounding box center [1150, 166] width 2 height 11
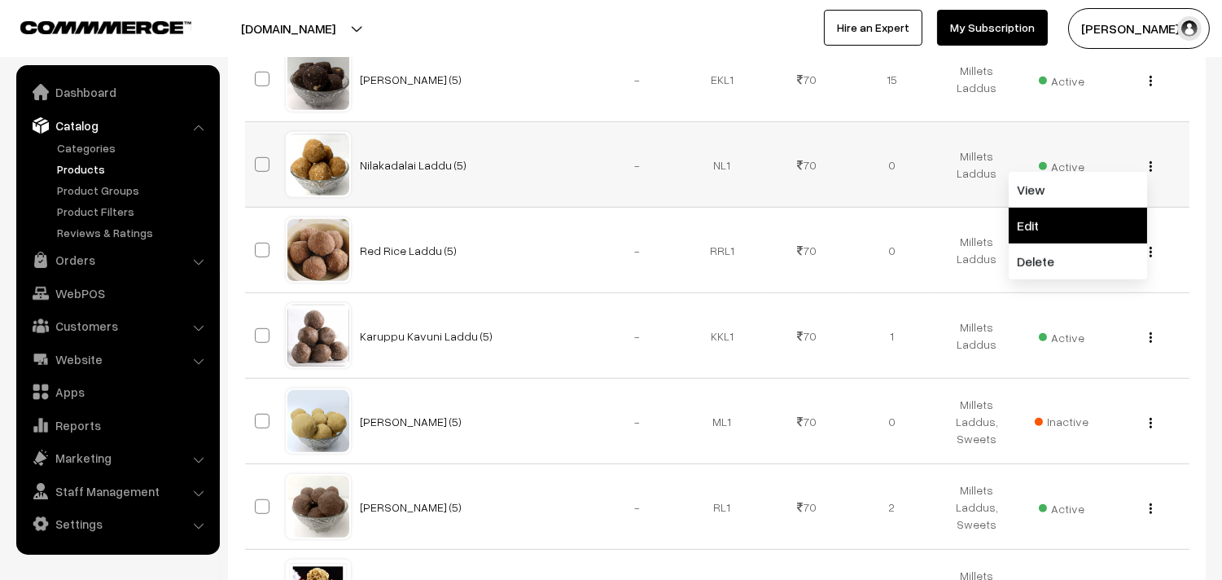
click at [1071, 222] on link "Edit" at bounding box center [1077, 226] width 138 height 36
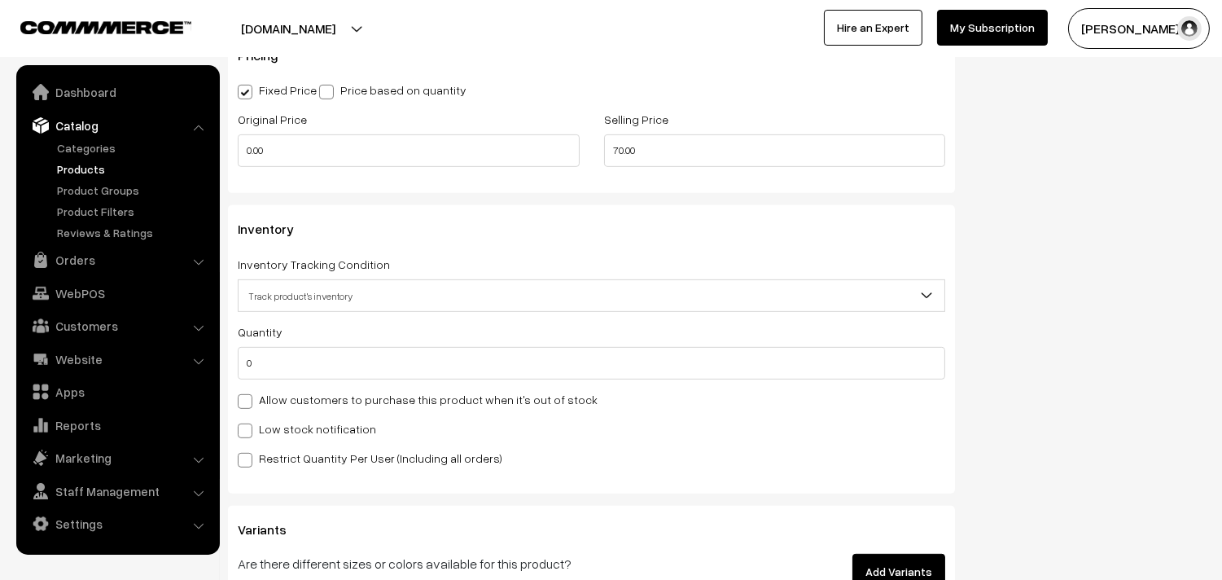
scroll to position [1446, 0]
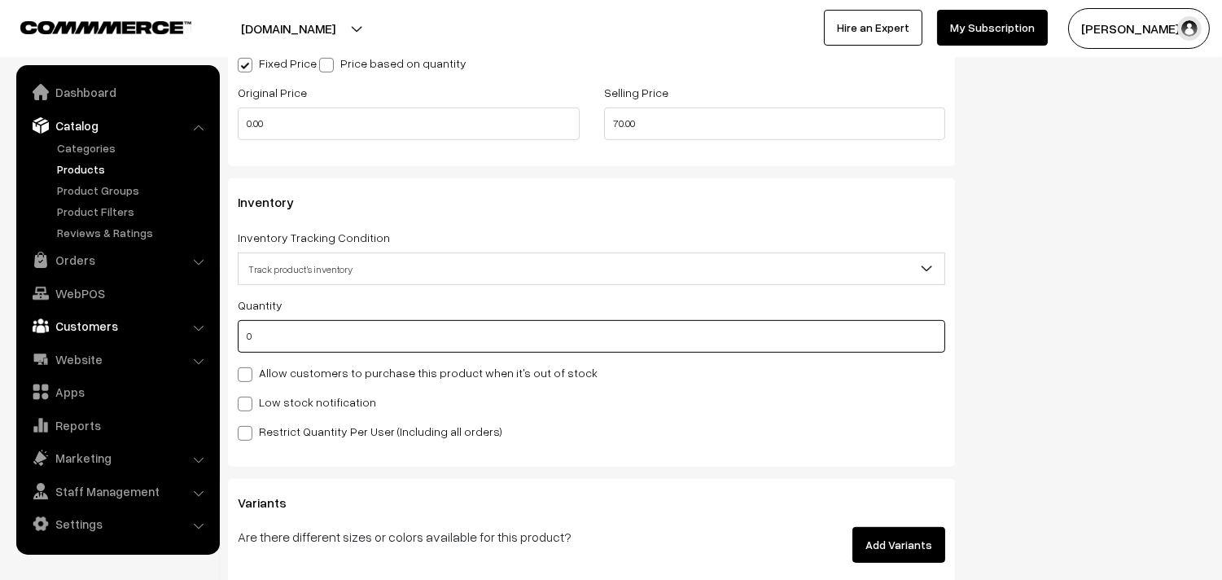
drag, startPoint x: 303, startPoint y: 345, endPoint x: 192, endPoint y: 337, distance: 111.0
click at [192, 337] on body "Thank you for showing interest. Our team will call you shortly. Close [DOMAIN_N…" at bounding box center [611, 18] width 1222 height 2929
type input "1"
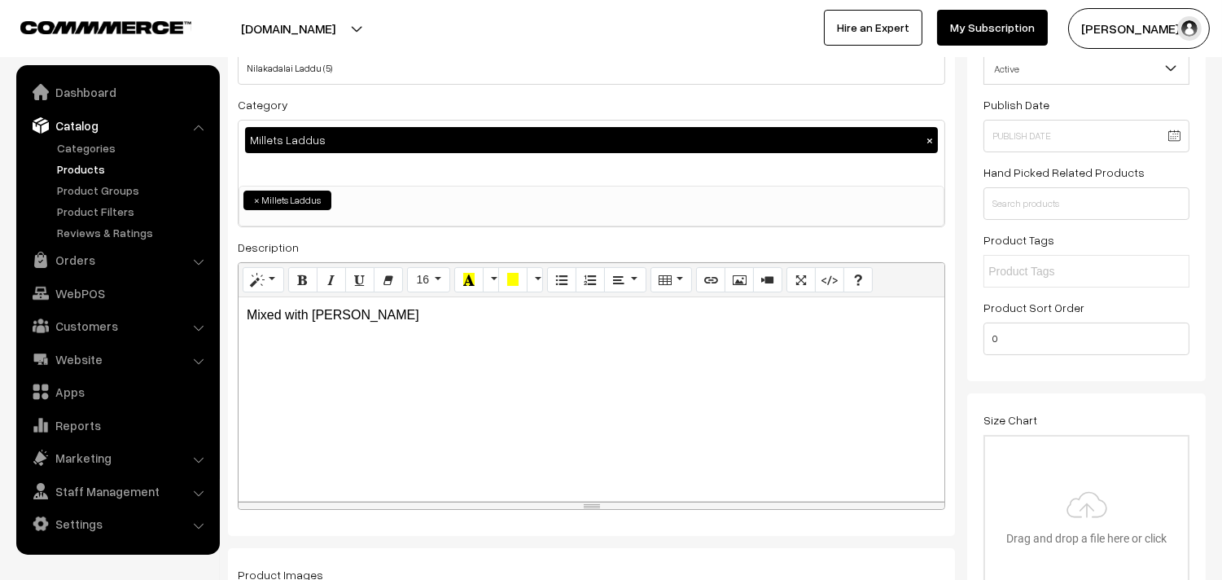
scroll to position [0, 0]
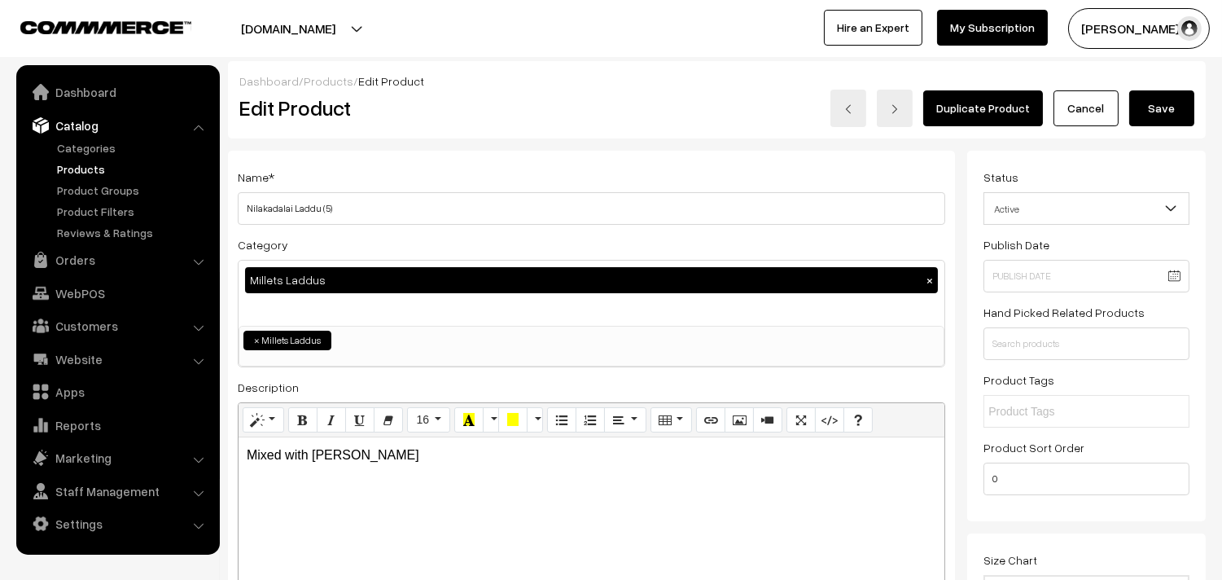
type input "6"
click at [1145, 110] on button "Save" at bounding box center [1161, 108] width 65 height 36
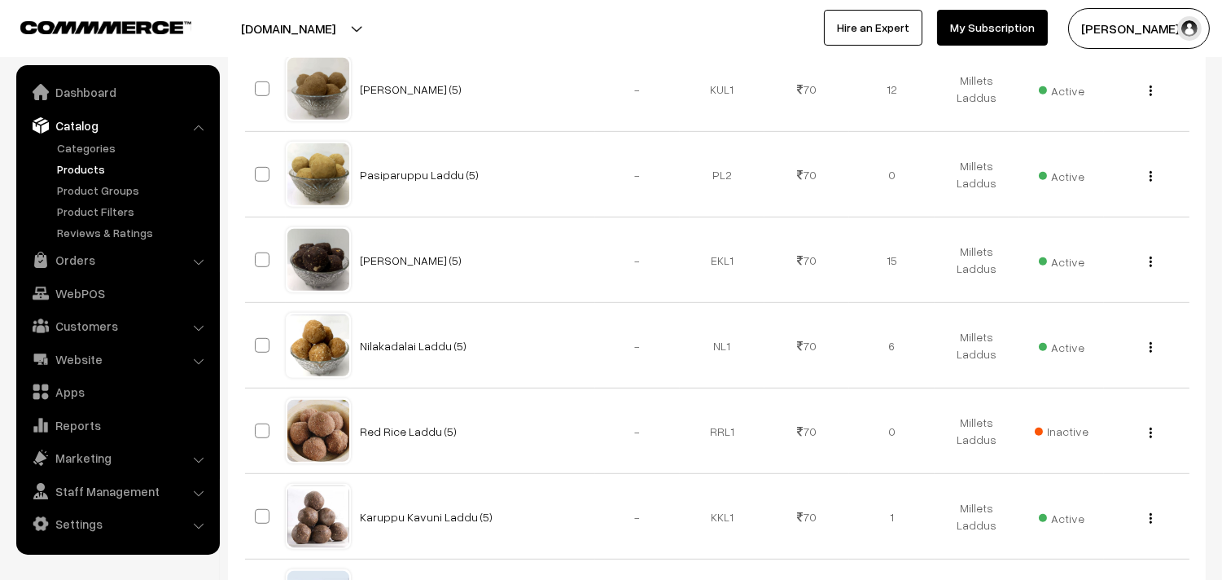
scroll to position [1809, 0]
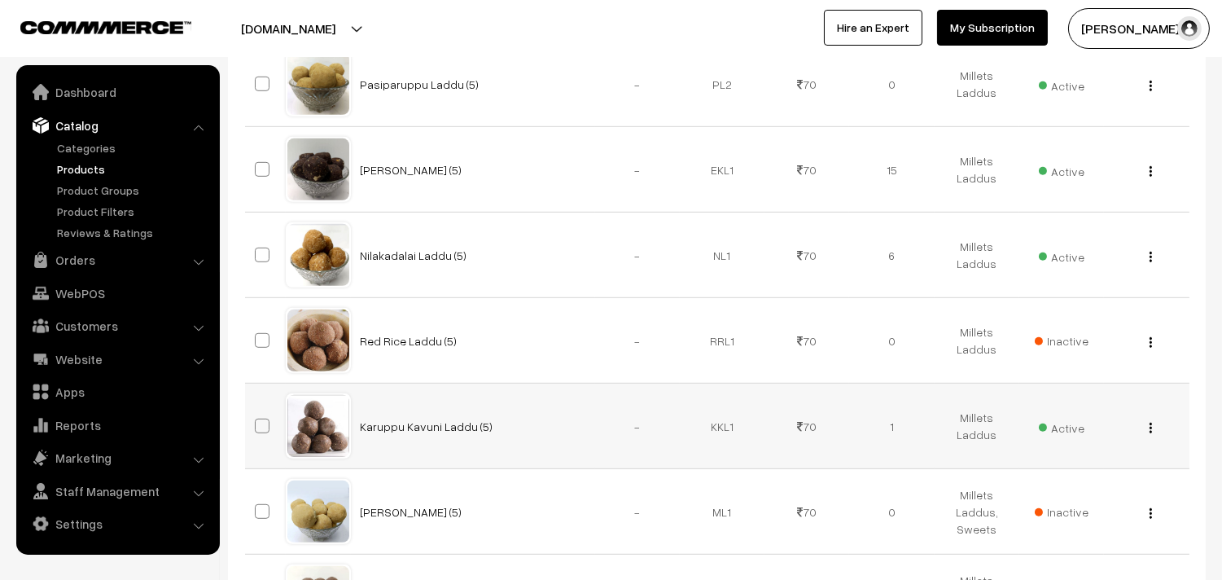
click at [1153, 432] on div "View Edit Delete" at bounding box center [1145, 426] width 65 height 17
click at [1153, 428] on div "View Edit Delete" at bounding box center [1145, 426] width 65 height 17
click at [1148, 433] on button "button" at bounding box center [1150, 427] width 4 height 13
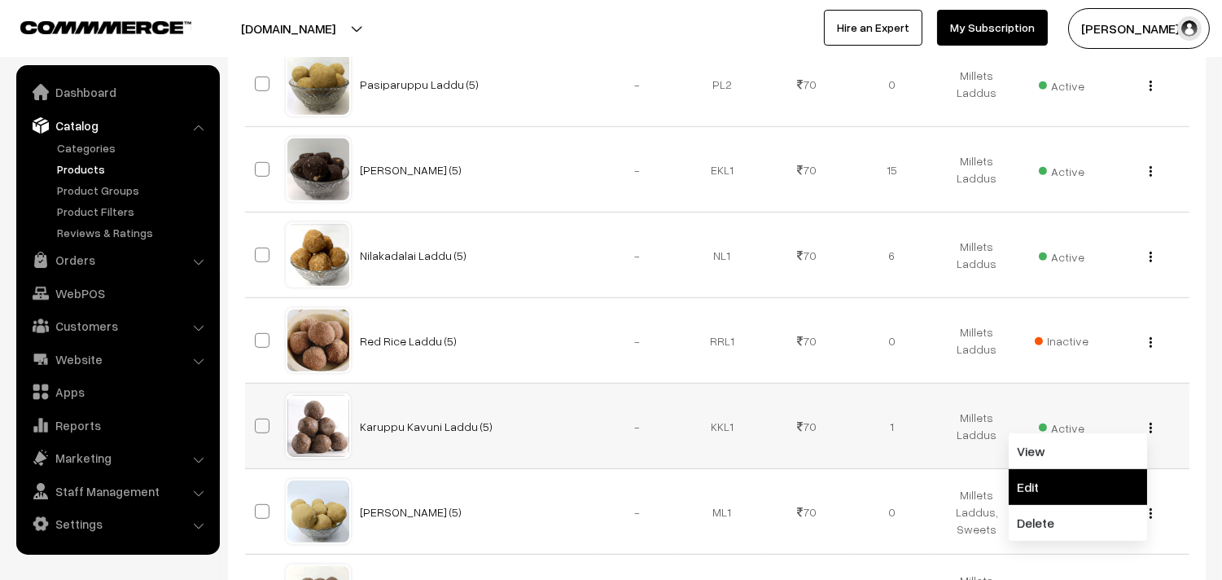
click at [1078, 483] on link "Edit" at bounding box center [1077, 487] width 138 height 36
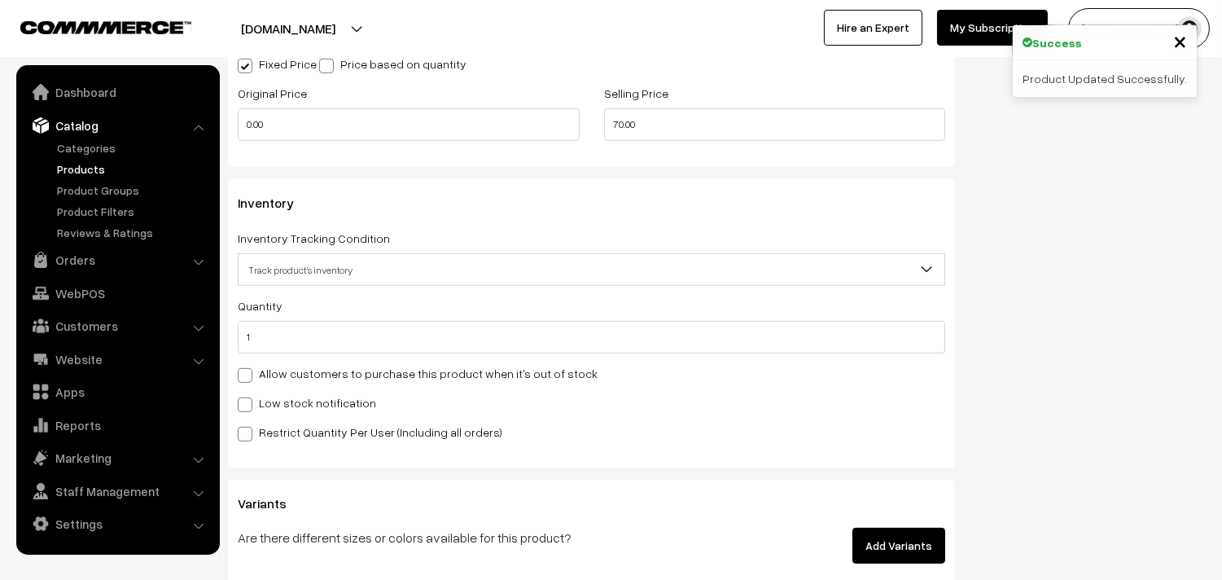
scroll to position [1446, 0]
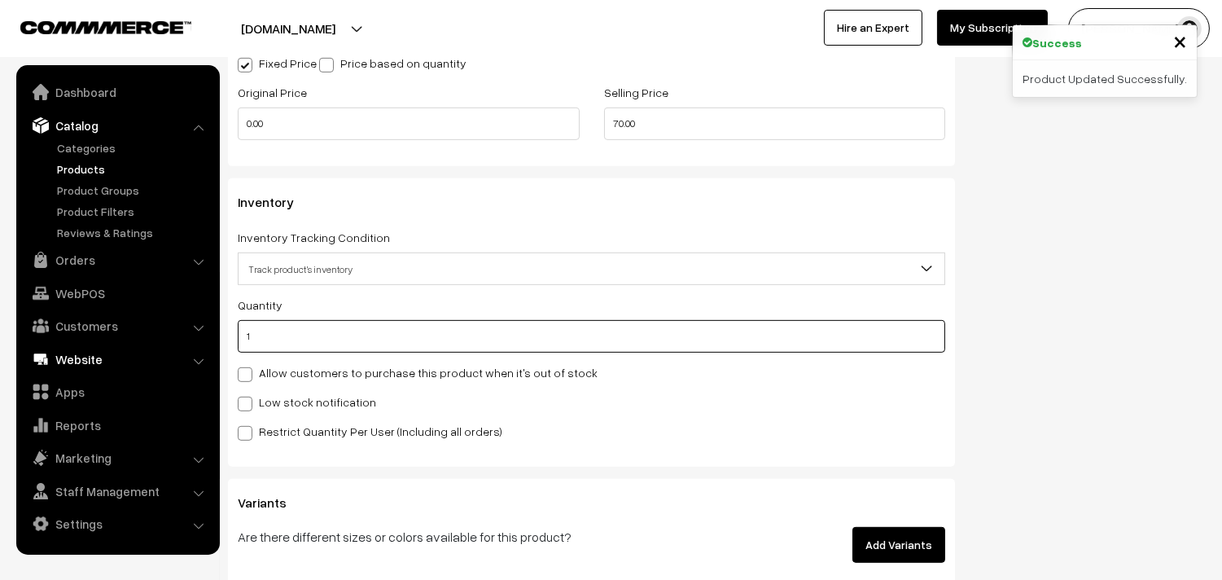
drag, startPoint x: 293, startPoint y: 338, endPoint x: 196, endPoint y: 348, distance: 97.4
click at [196, 348] on body "Thank you for showing interest. Our team will call you shortly. Close annamfood…" at bounding box center [611, 18] width 1222 height 2929
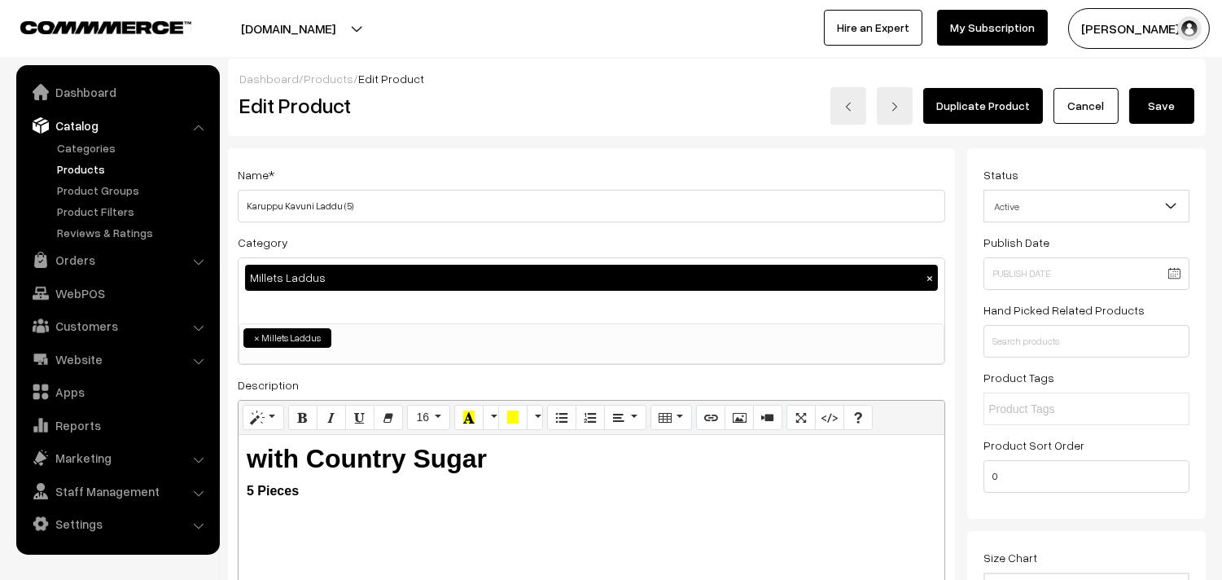
scroll to position [0, 0]
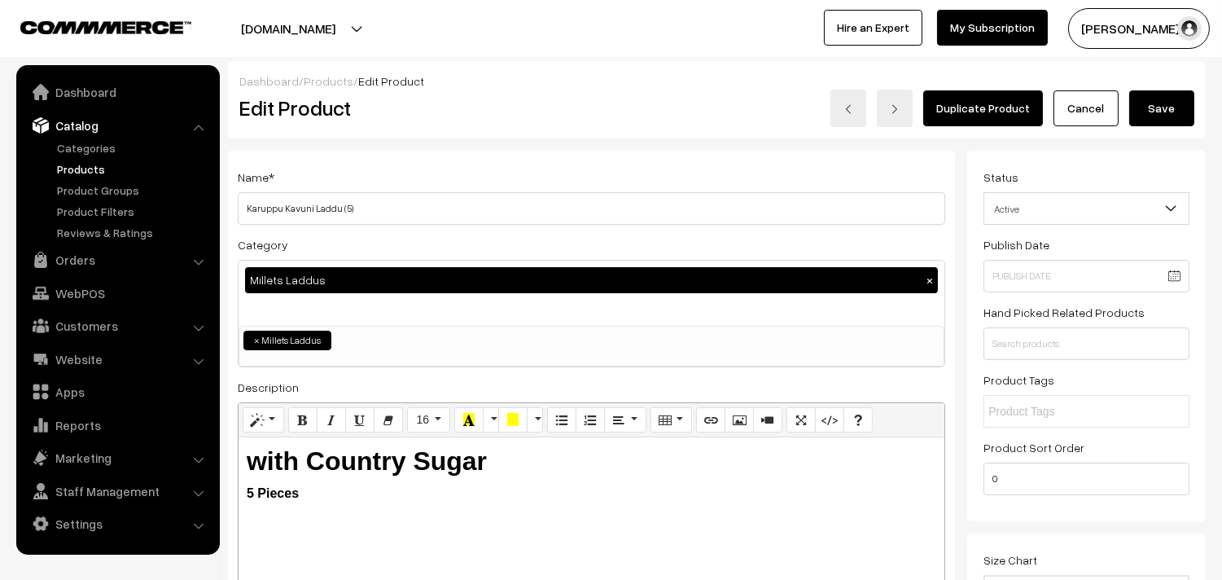
type input "6"
click at [1162, 108] on button "Save" at bounding box center [1161, 108] width 65 height 36
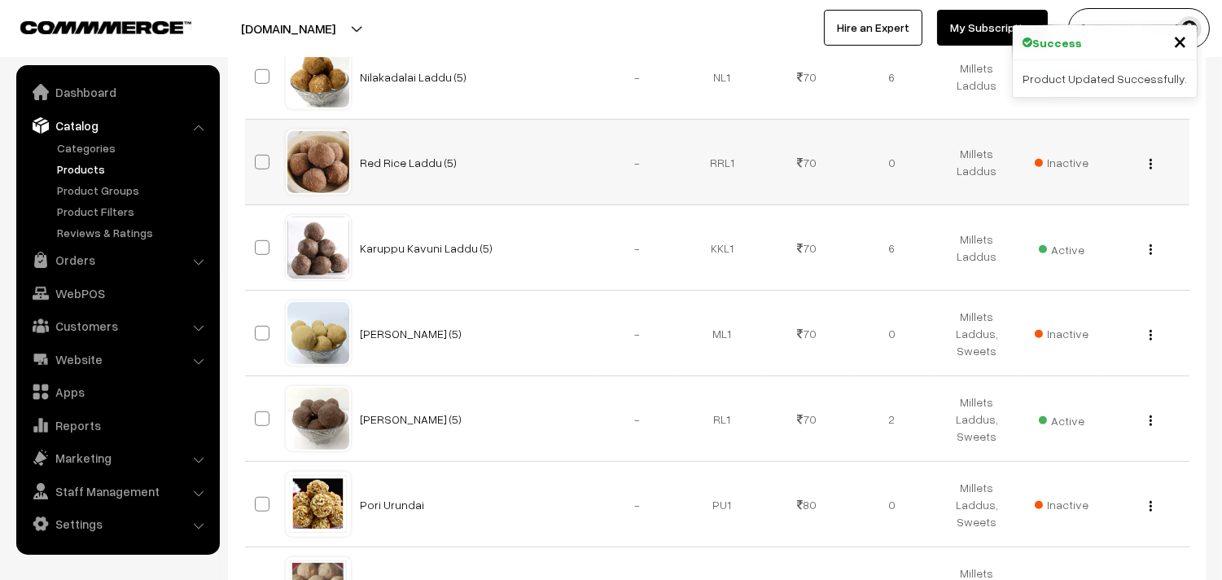
scroll to position [2080, 0]
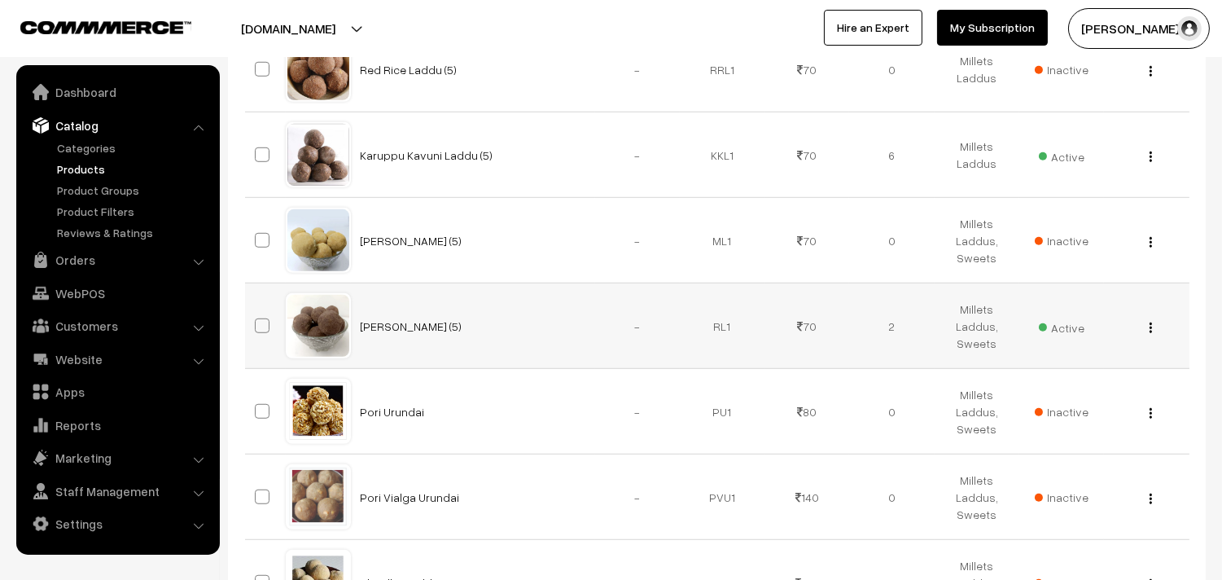
click at [1152, 329] on button "button" at bounding box center [1150, 327] width 4 height 13
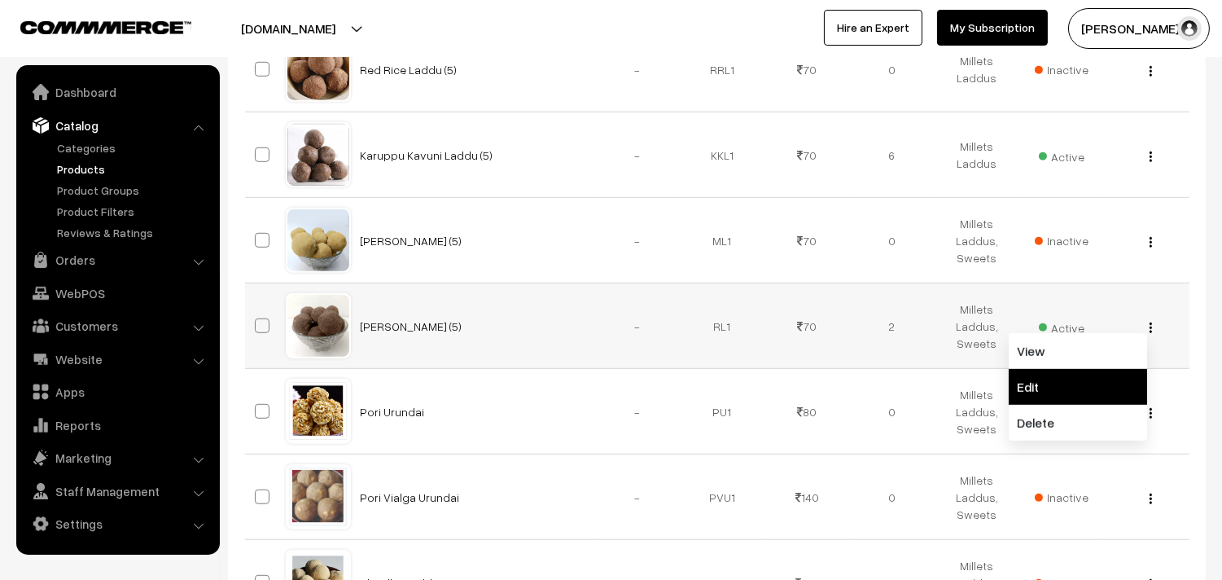
click at [1084, 383] on link "Edit" at bounding box center [1077, 387] width 138 height 36
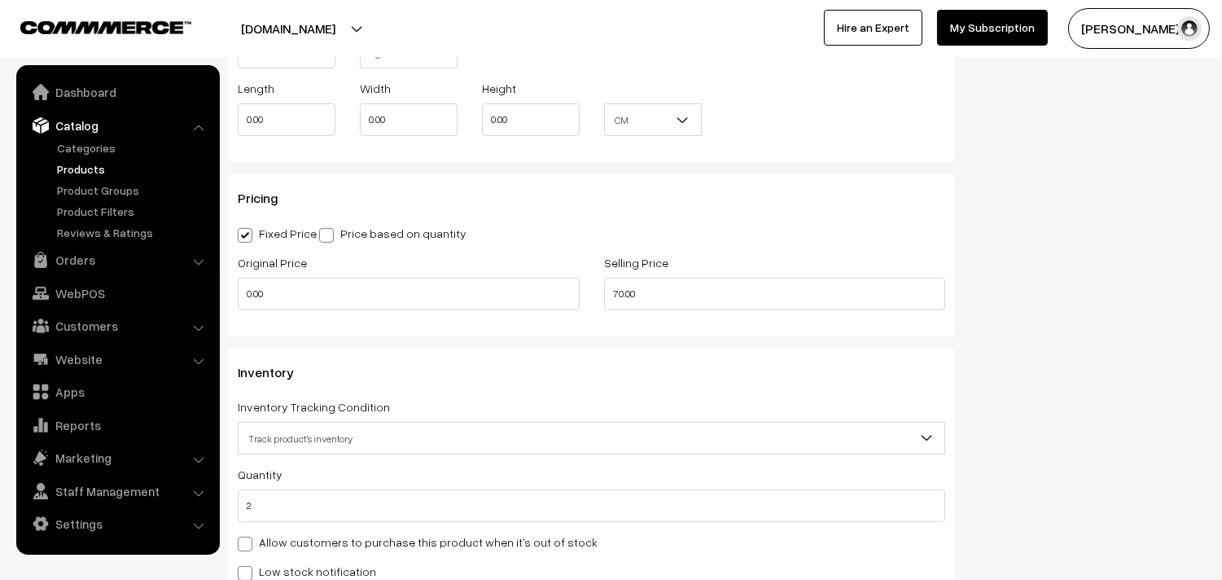
scroll to position [1356, 0]
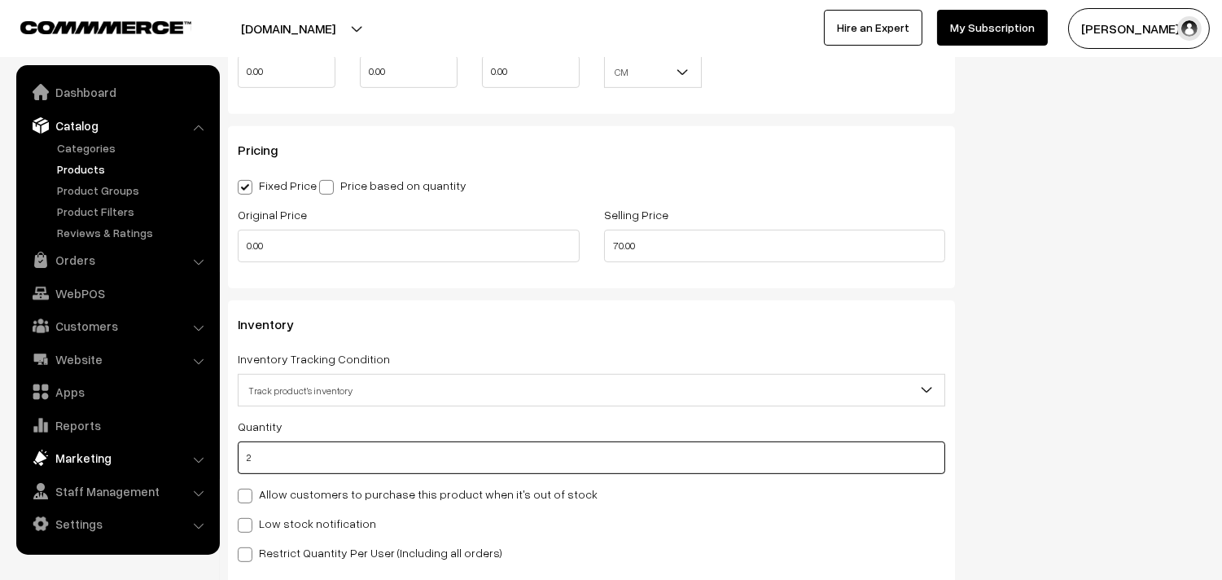
click at [180, 459] on body "Thank you for showing interest. Our team will call you shortly. Close [DOMAIN_N…" at bounding box center [611, 124] width 1222 height 2960
type input "1"
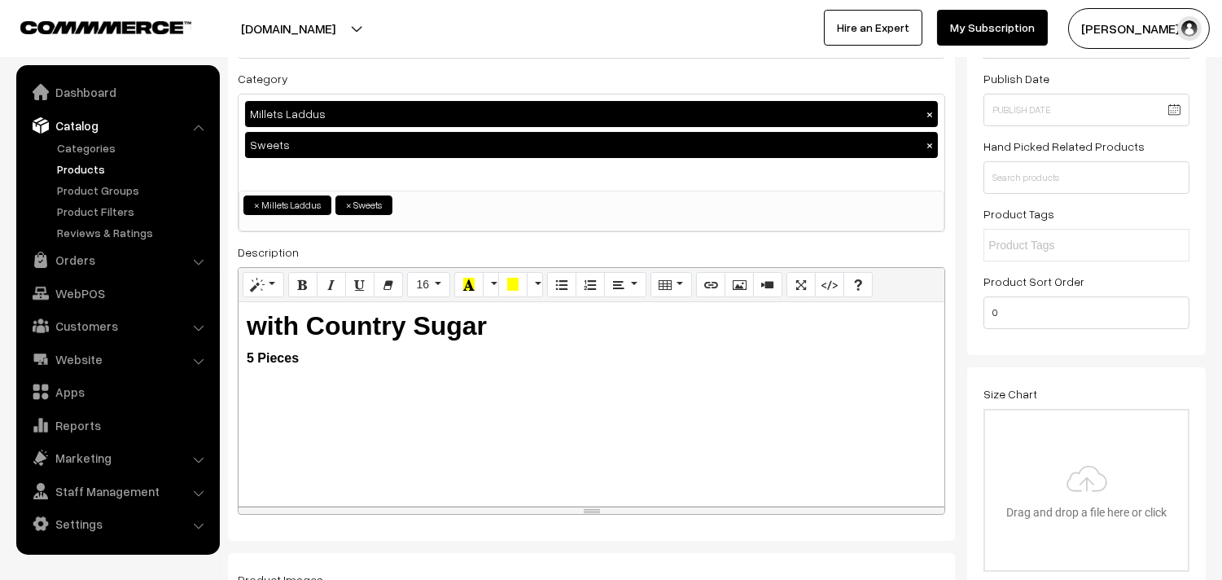
scroll to position [0, 0]
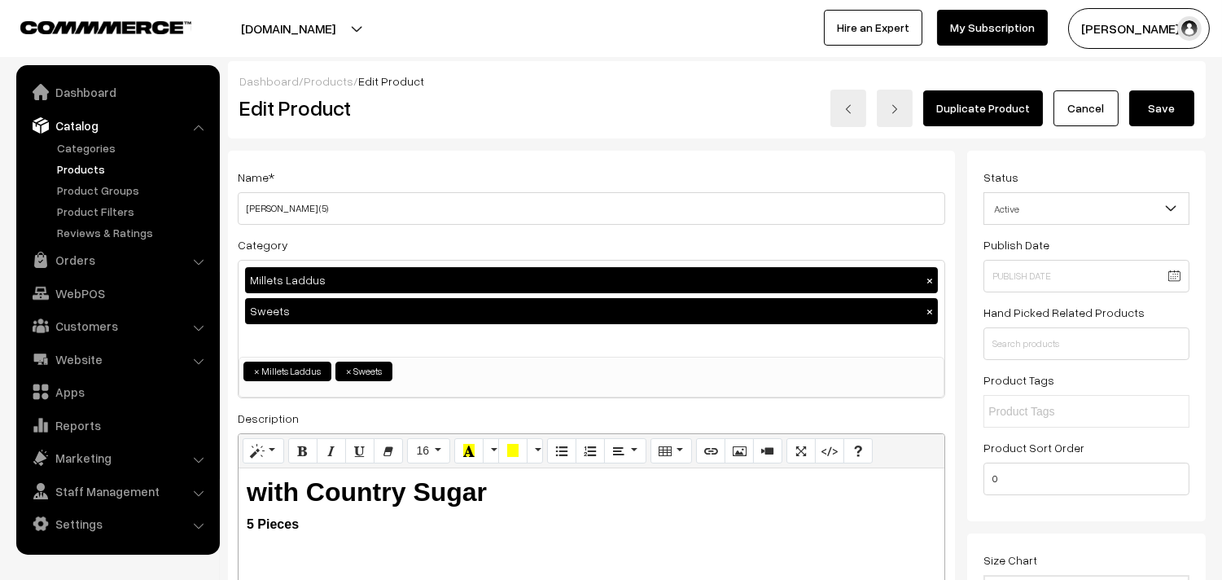
type input "14"
click at [1166, 112] on button "Save" at bounding box center [1161, 108] width 65 height 36
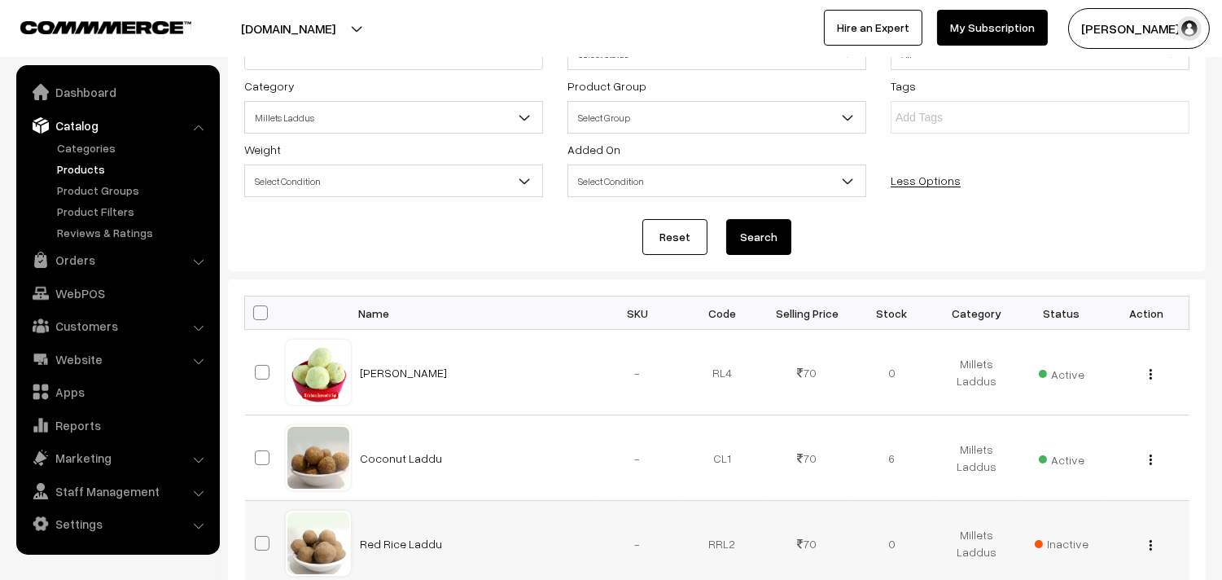
scroll to position [116, 0]
